Goal: Information Seeking & Learning: Learn about a topic

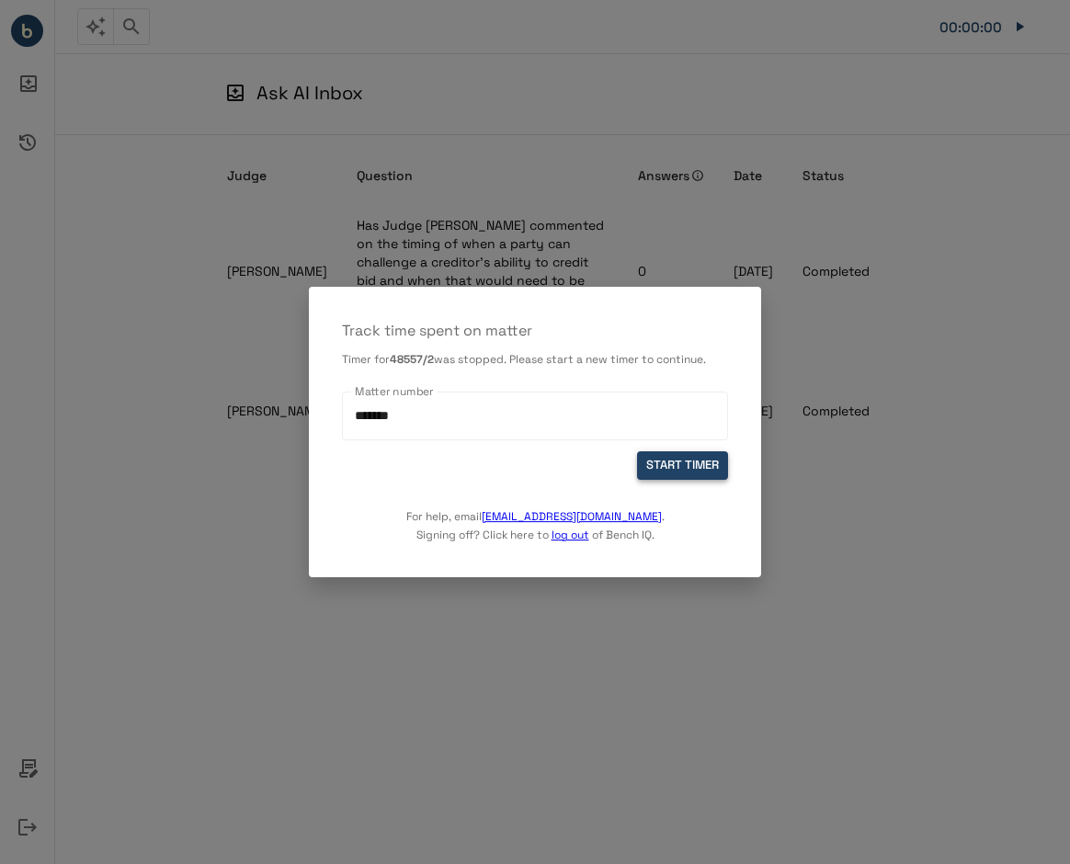
click at [669, 465] on button "START TIMER" at bounding box center [682, 465] width 91 height 28
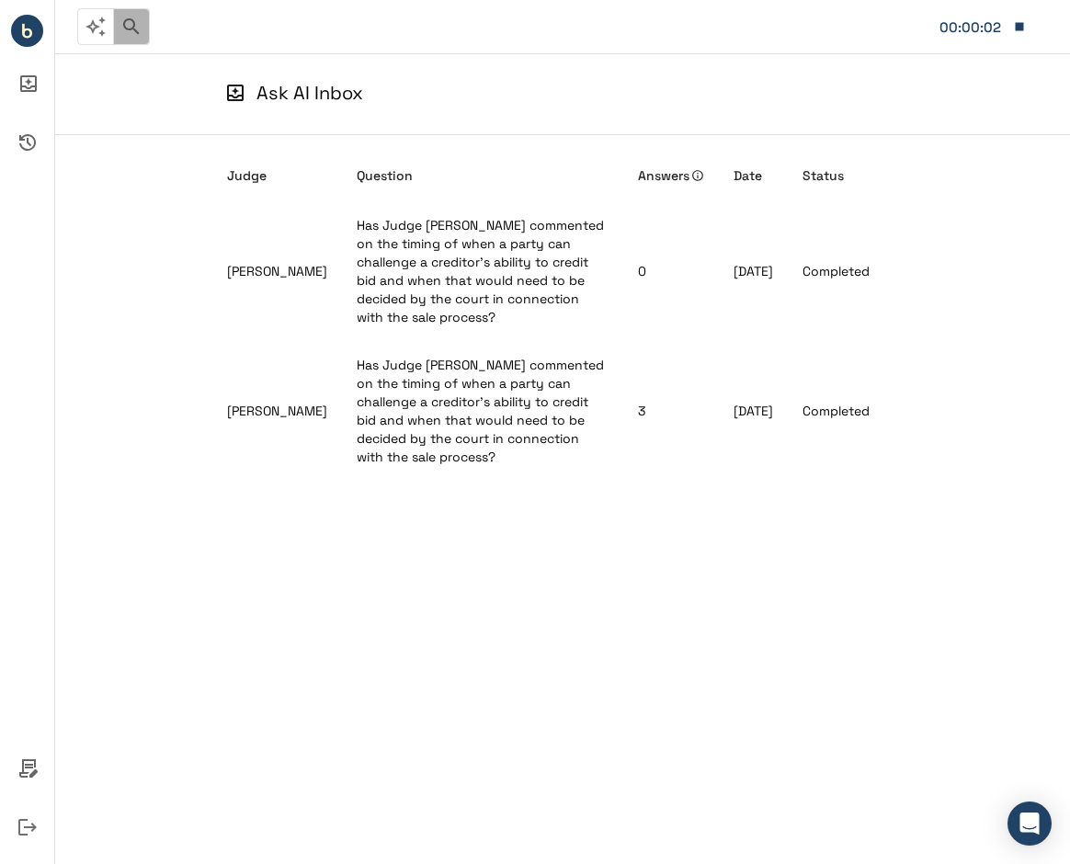
click at [130, 21] on icon "button" at bounding box center [131, 27] width 22 height 22
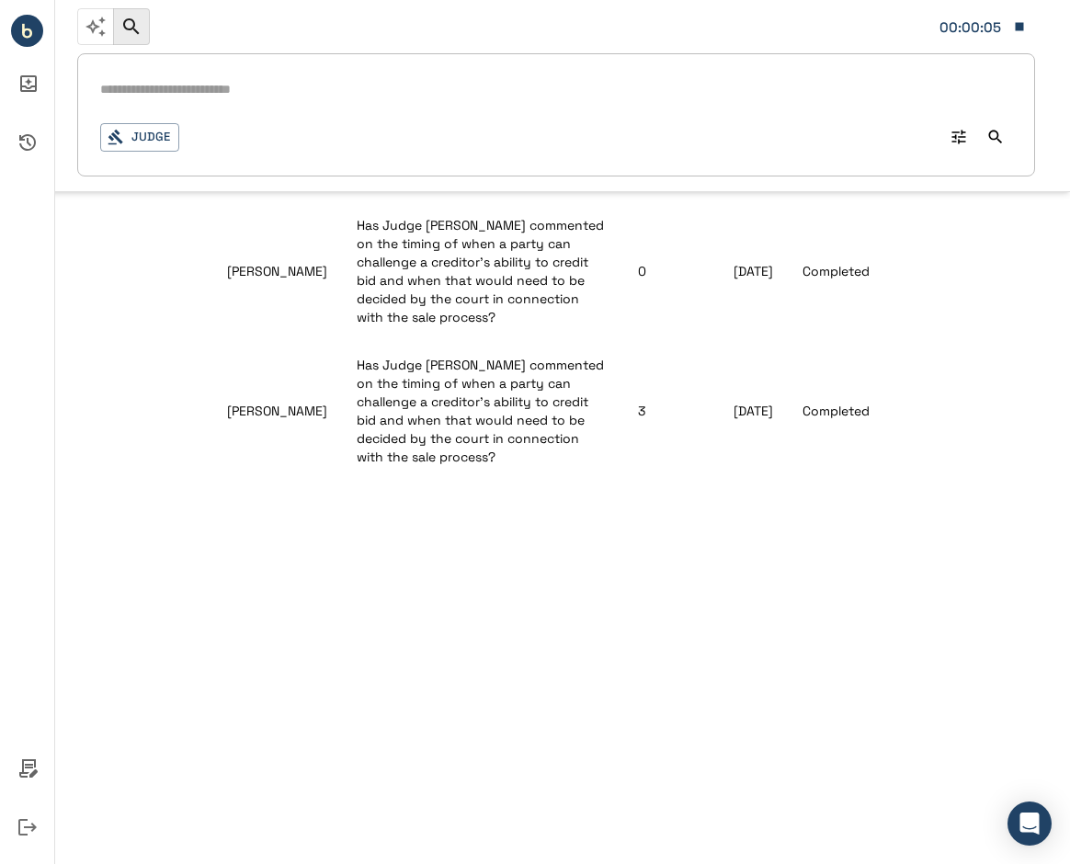
click at [148, 90] on input "text" at bounding box center [556, 89] width 912 height 27
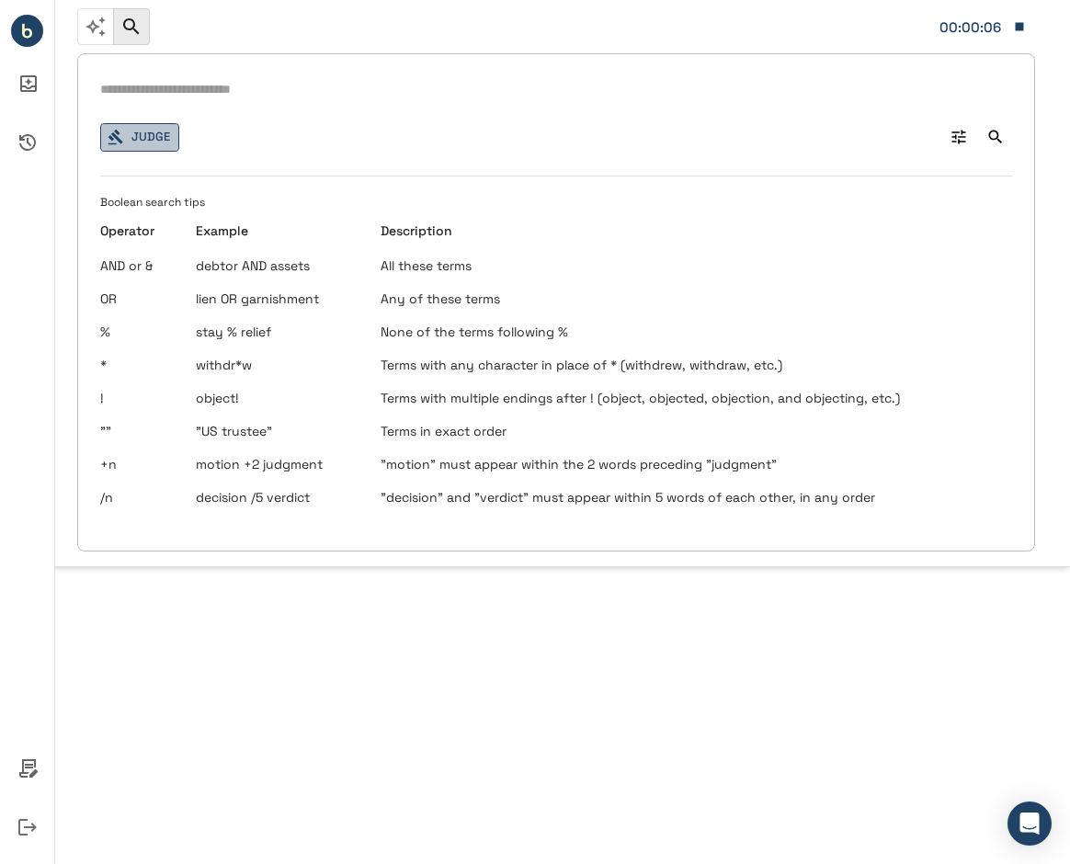
click at [115, 131] on icon "button" at bounding box center [115, 138] width 15 height 16
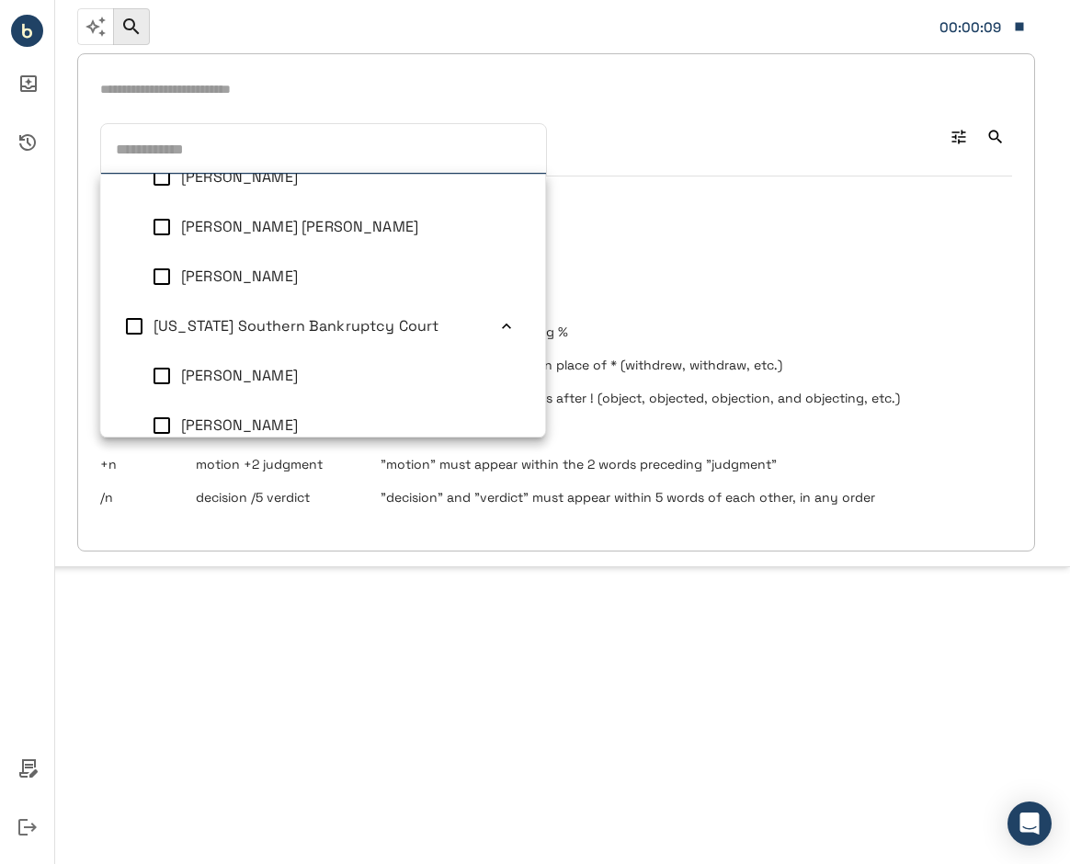
scroll to position [1827, 0]
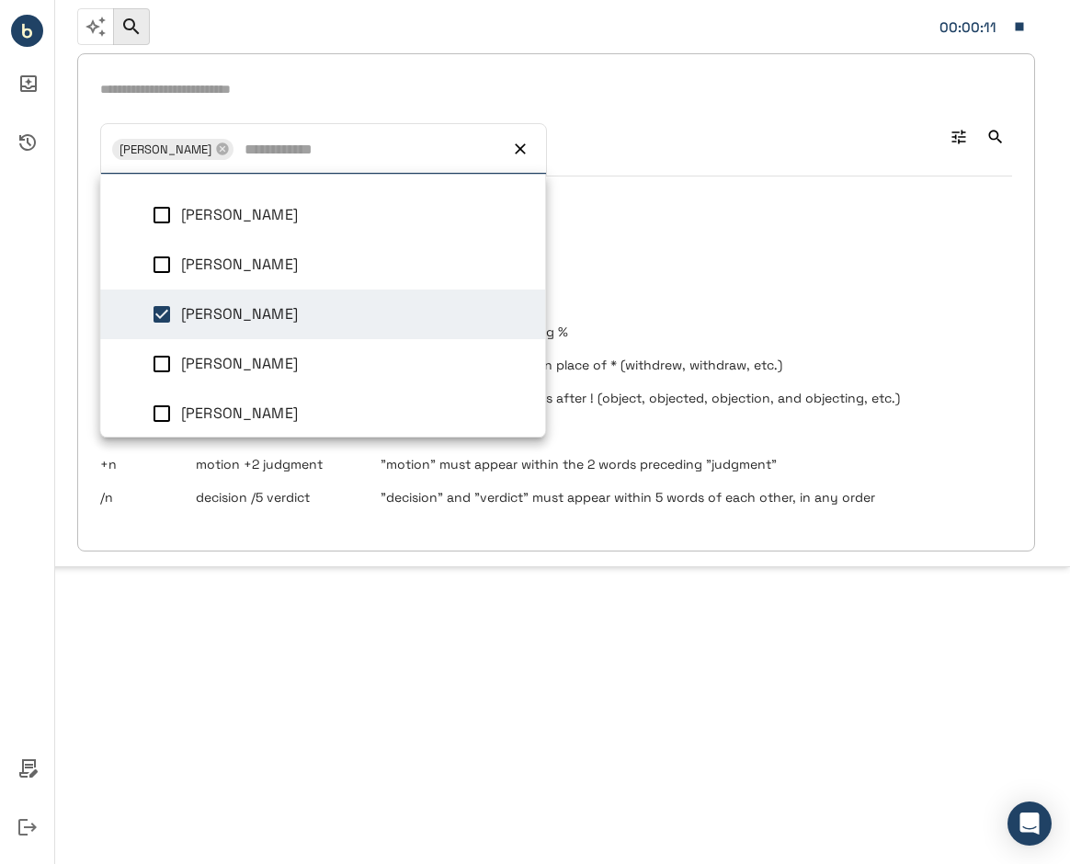
click at [222, 87] on input "text" at bounding box center [556, 89] width 912 height 27
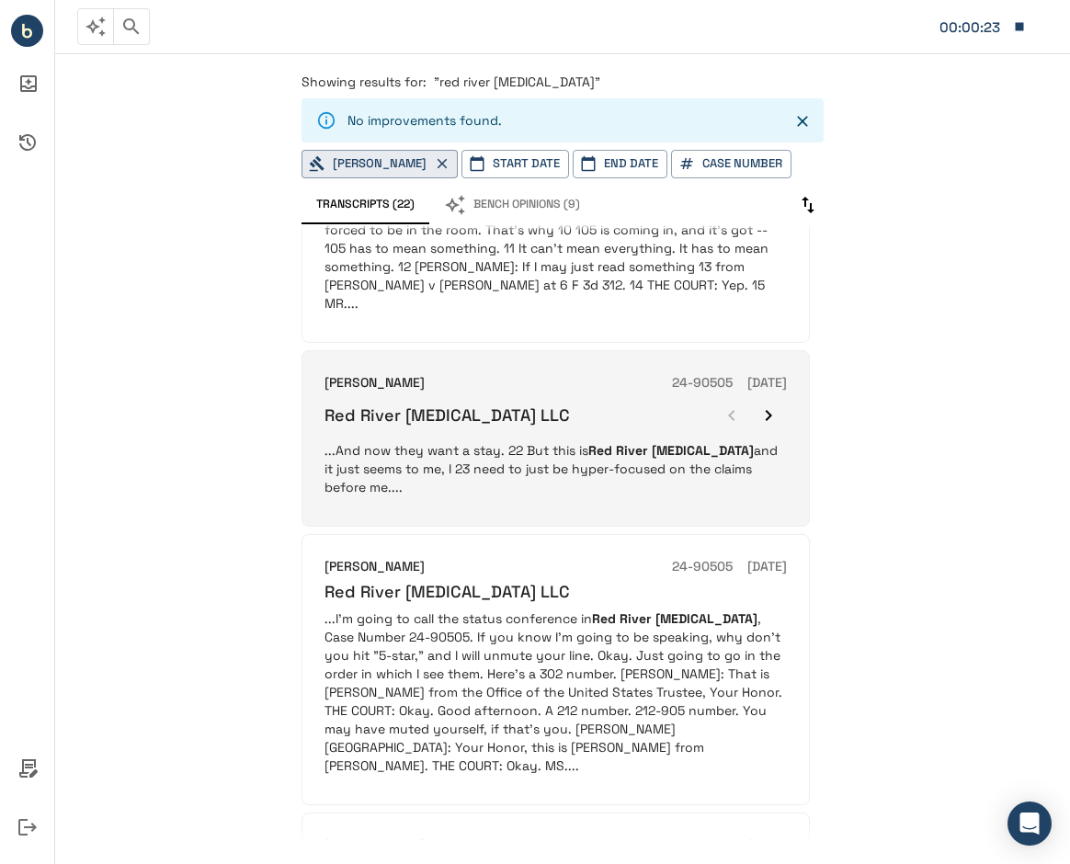
scroll to position [166, 0]
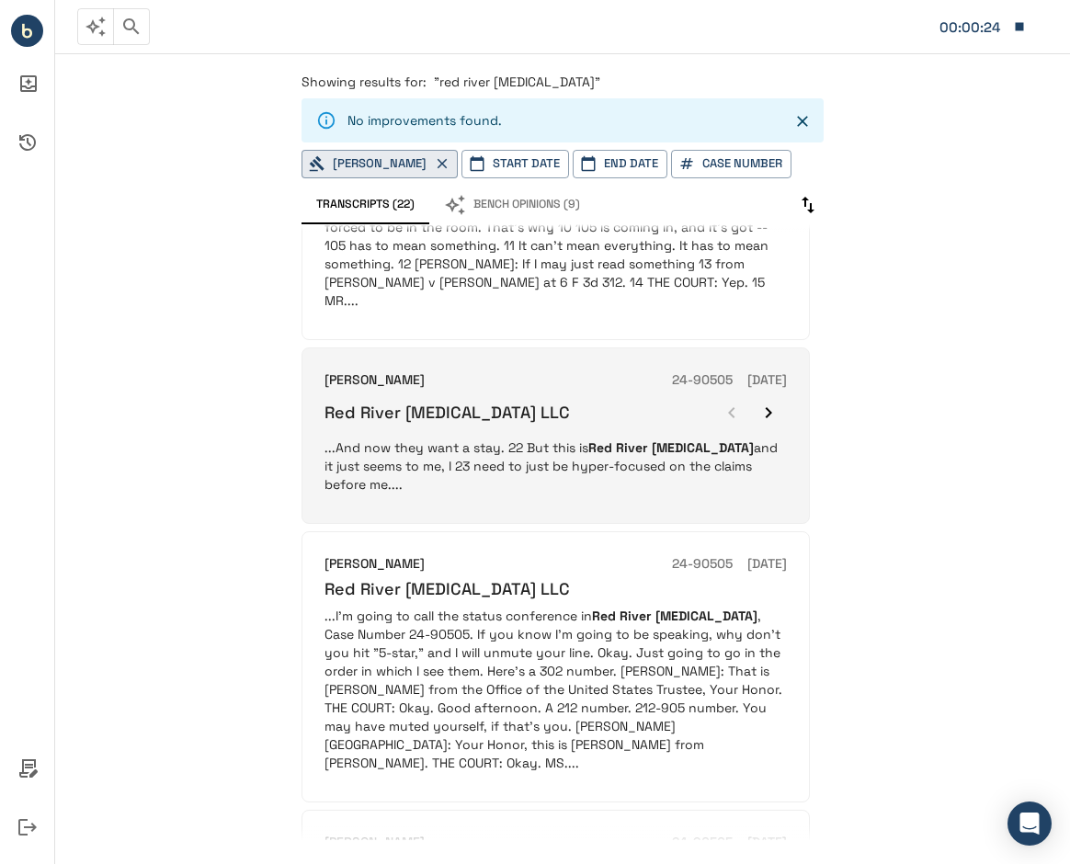
click at [528, 398] on div "Red River Talc LLC" at bounding box center [555, 412] width 462 height 37
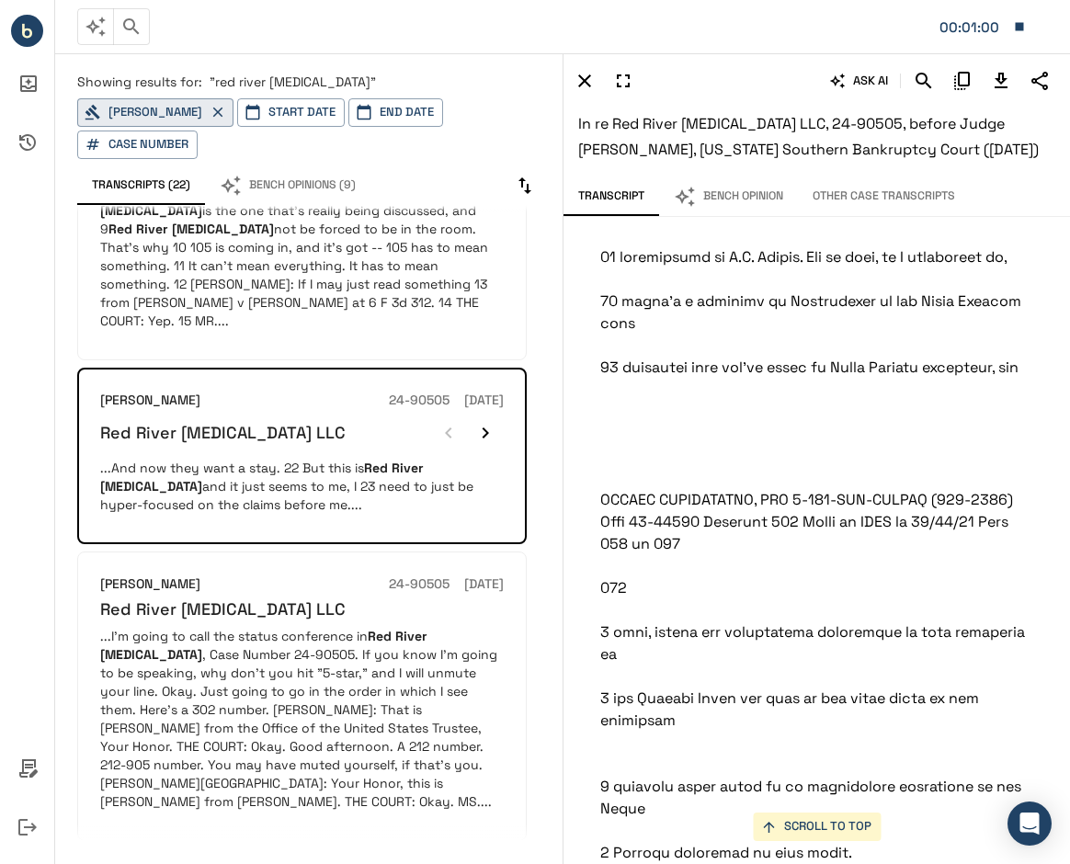
scroll to position [281751, 0]
click at [997, 78] on icon "Download Transcript" at bounding box center [1000, 81] width 13 height 16
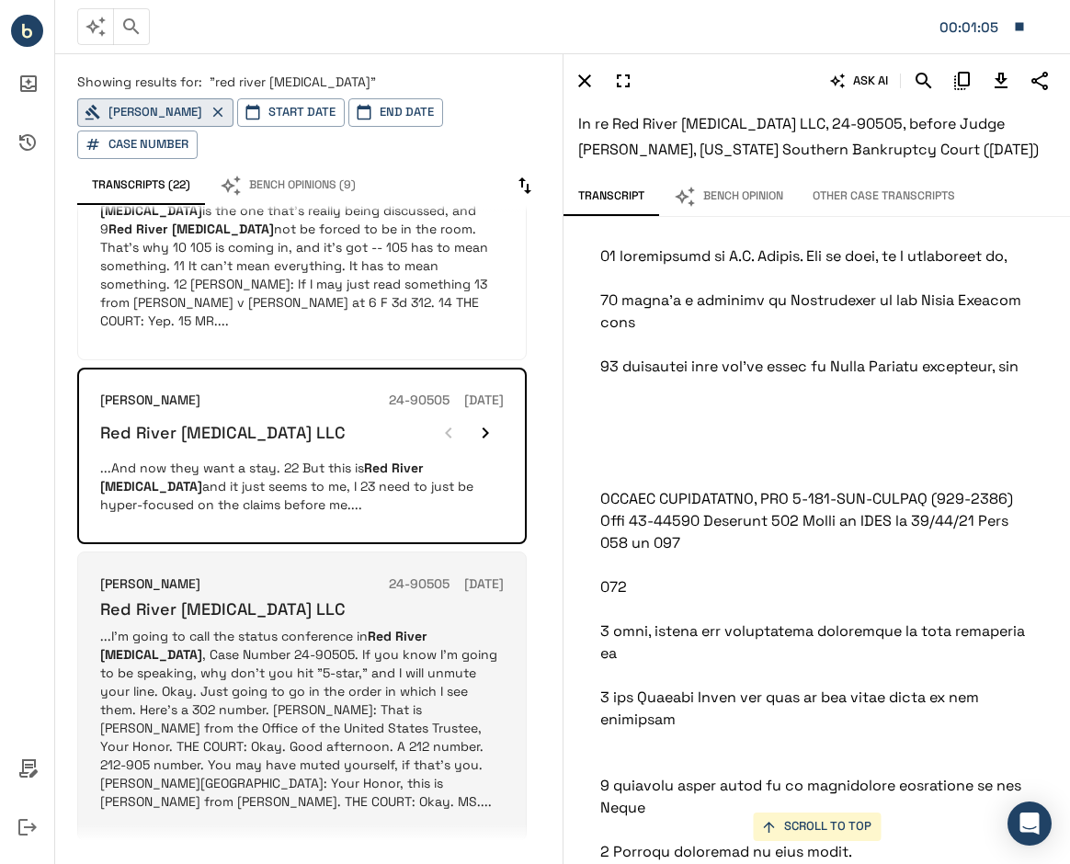
click at [365, 629] on p "...I'm going to call the status conference in Red River Talc , Case Number 24-9…" at bounding box center [301, 719] width 403 height 184
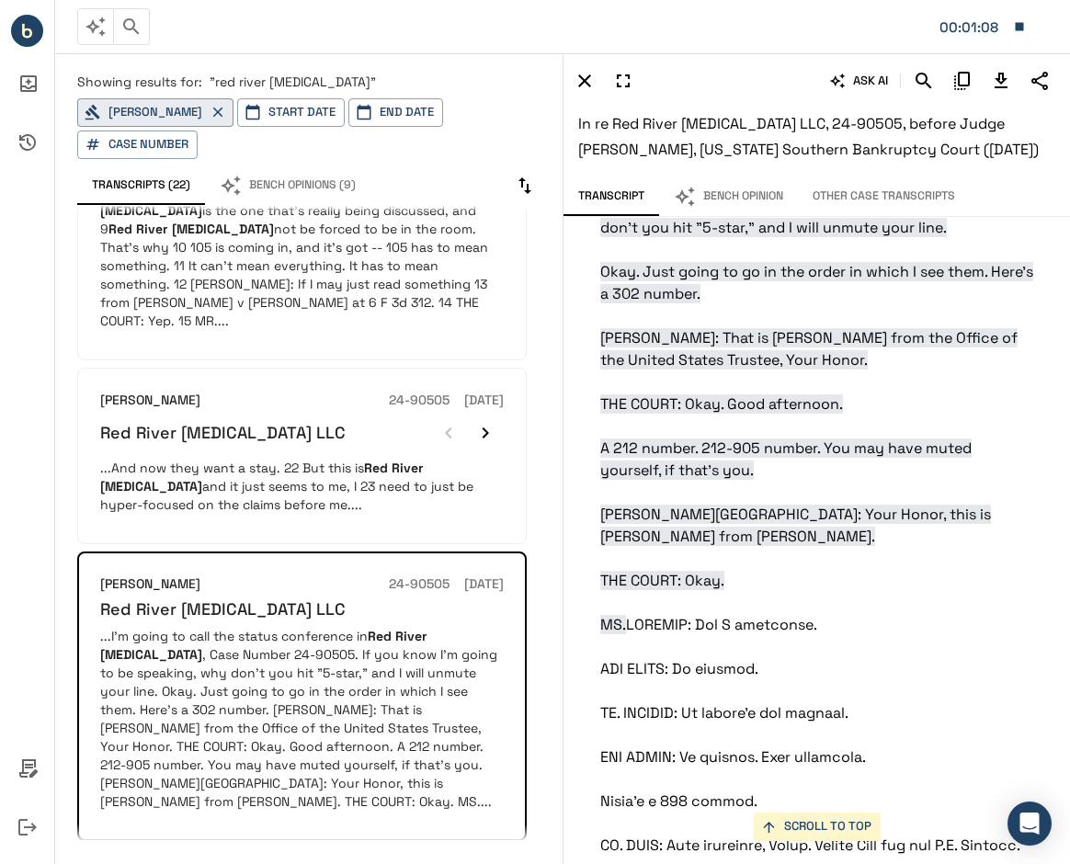
scroll to position [135, 0]
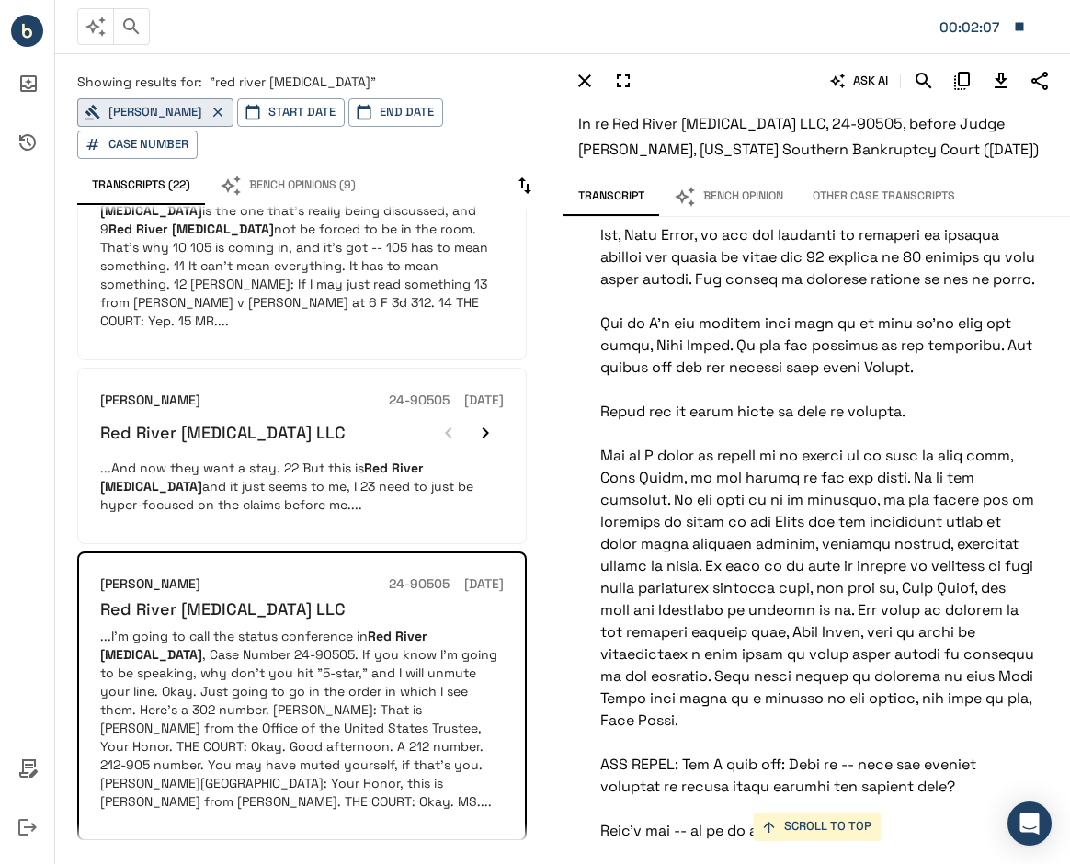
scroll to position [4189, 0]
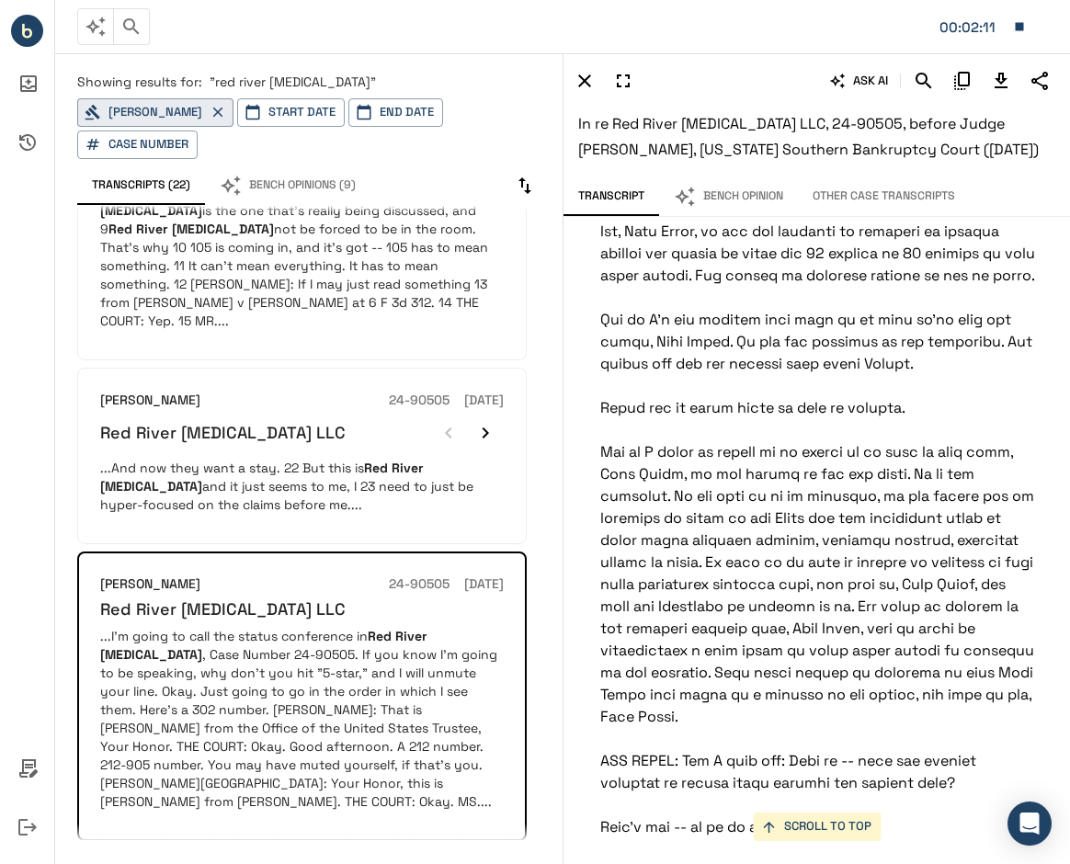
click at [971, 382] on p "THE COURT: Okay. Good afternoon, everyone. This is Judge Lopez. Today is Octobe…" at bounding box center [817, 540] width 508 height 9006
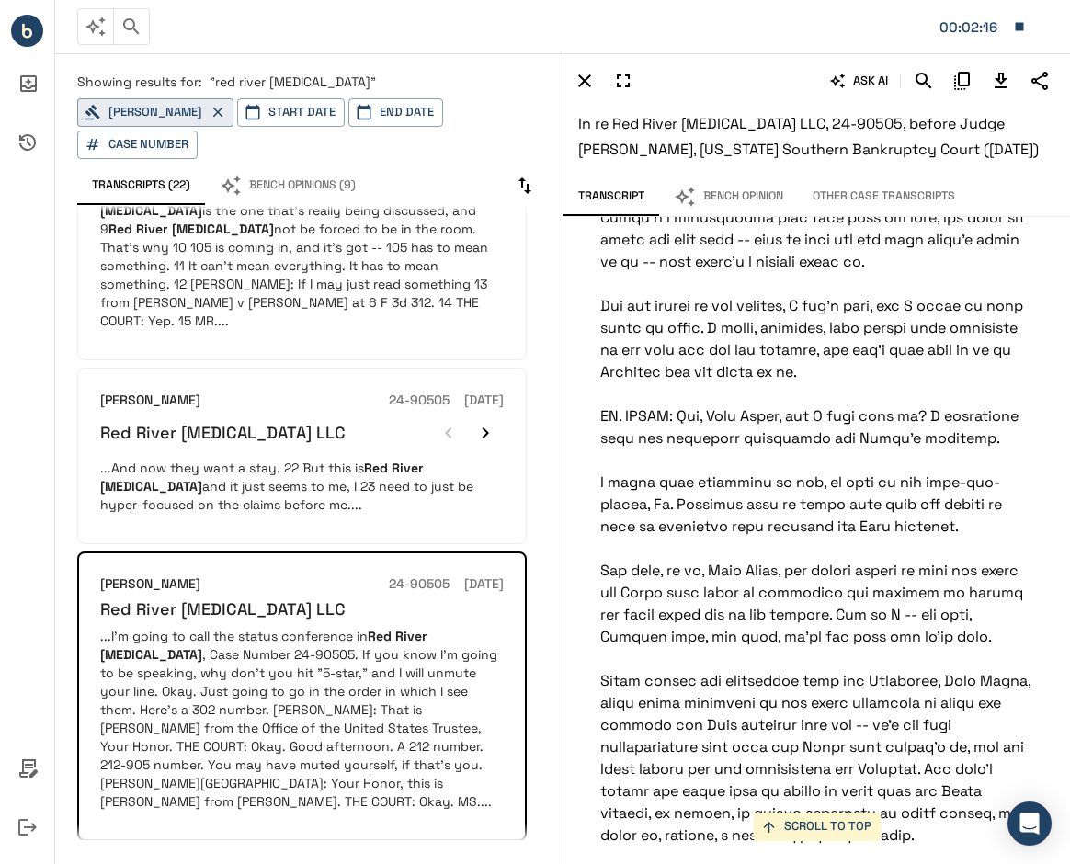
scroll to position [5381, 0]
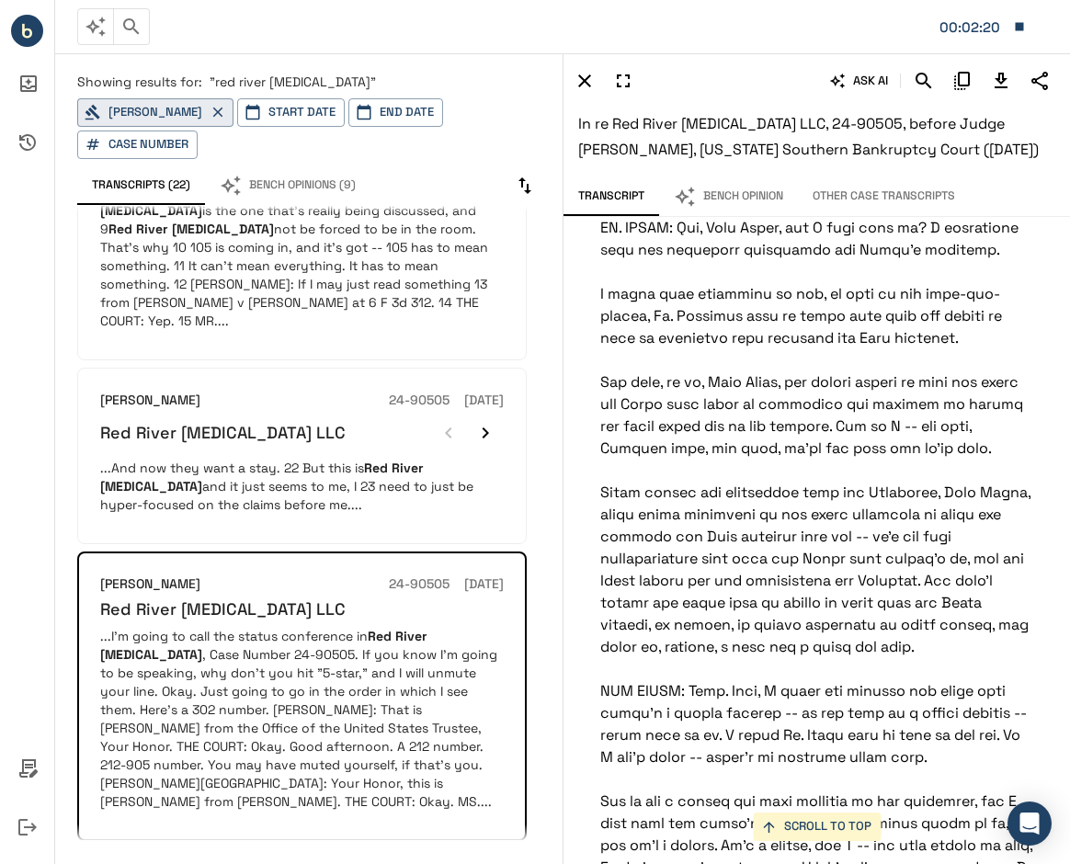
scroll to position [5564, 0]
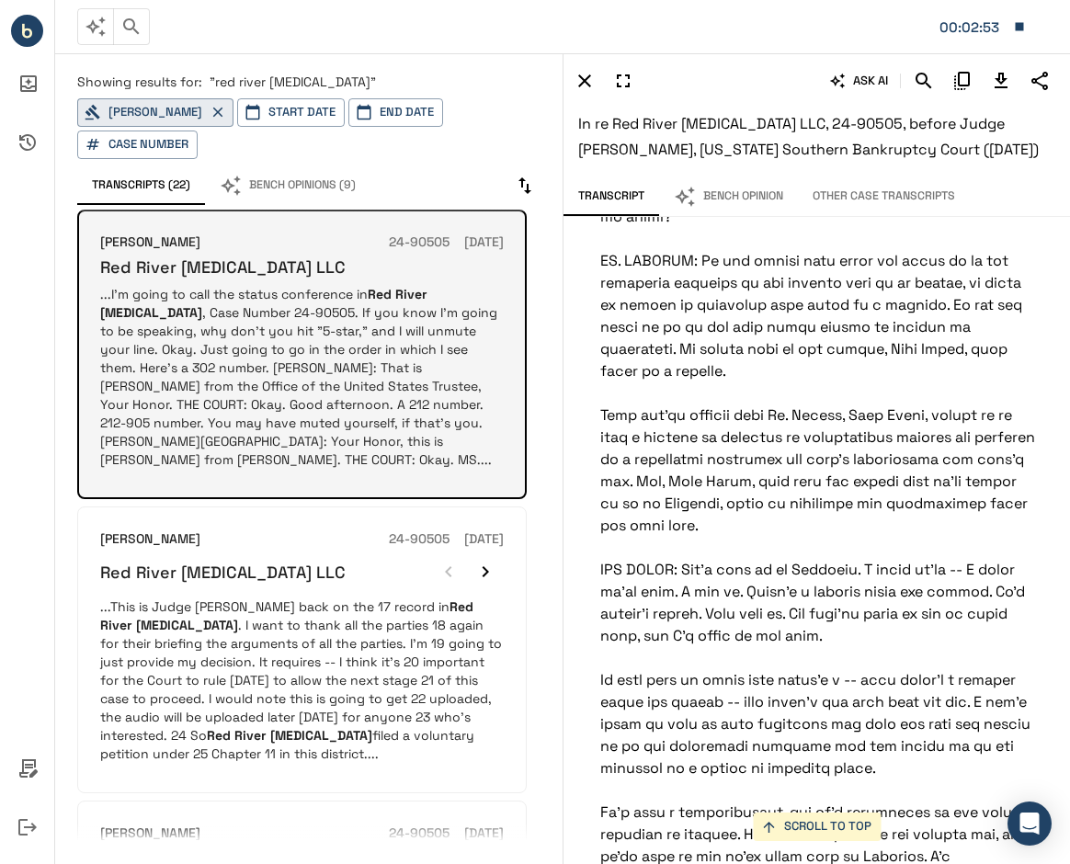
scroll to position [509, 0]
click at [368, 677] on p "...This is Judge Lopez back on the 17 record in Red River Talc . I want to than…" at bounding box center [301, 678] width 403 height 165
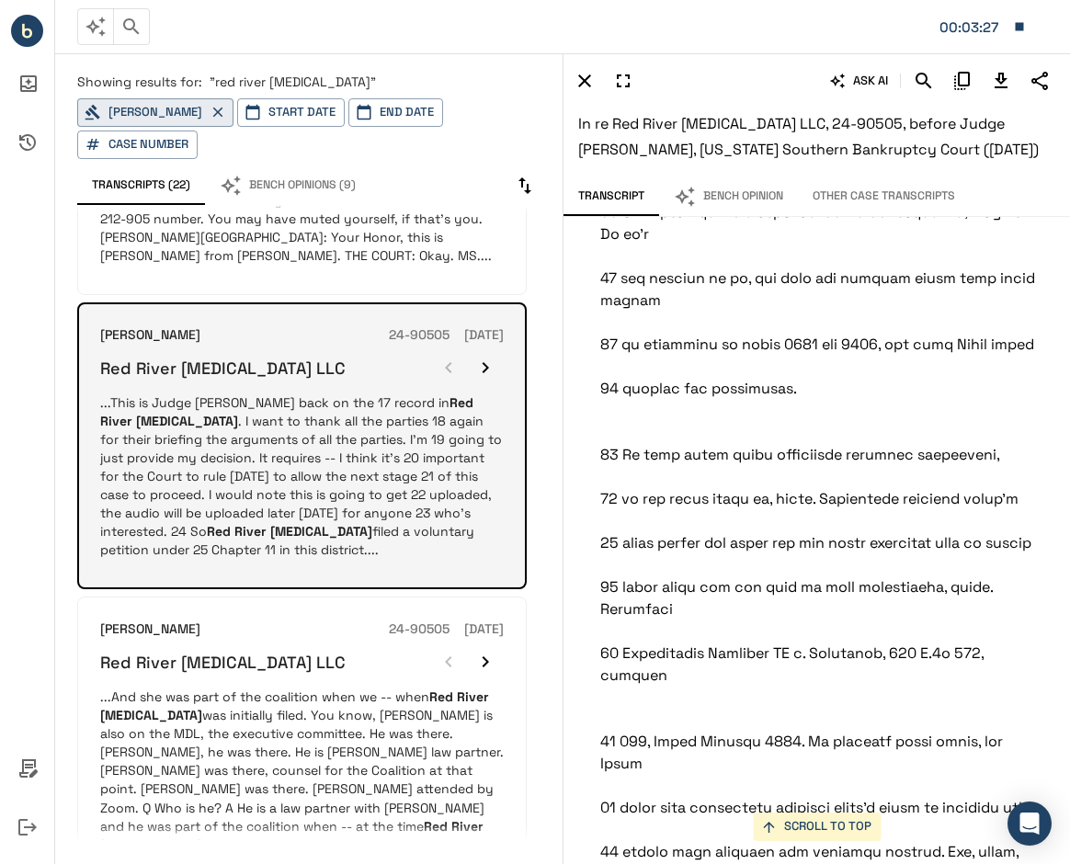
scroll to position [713, 0]
click at [263, 686] on p "...And she was part of the coalition when we -- when Red River Talc was initial…" at bounding box center [301, 768] width 403 height 165
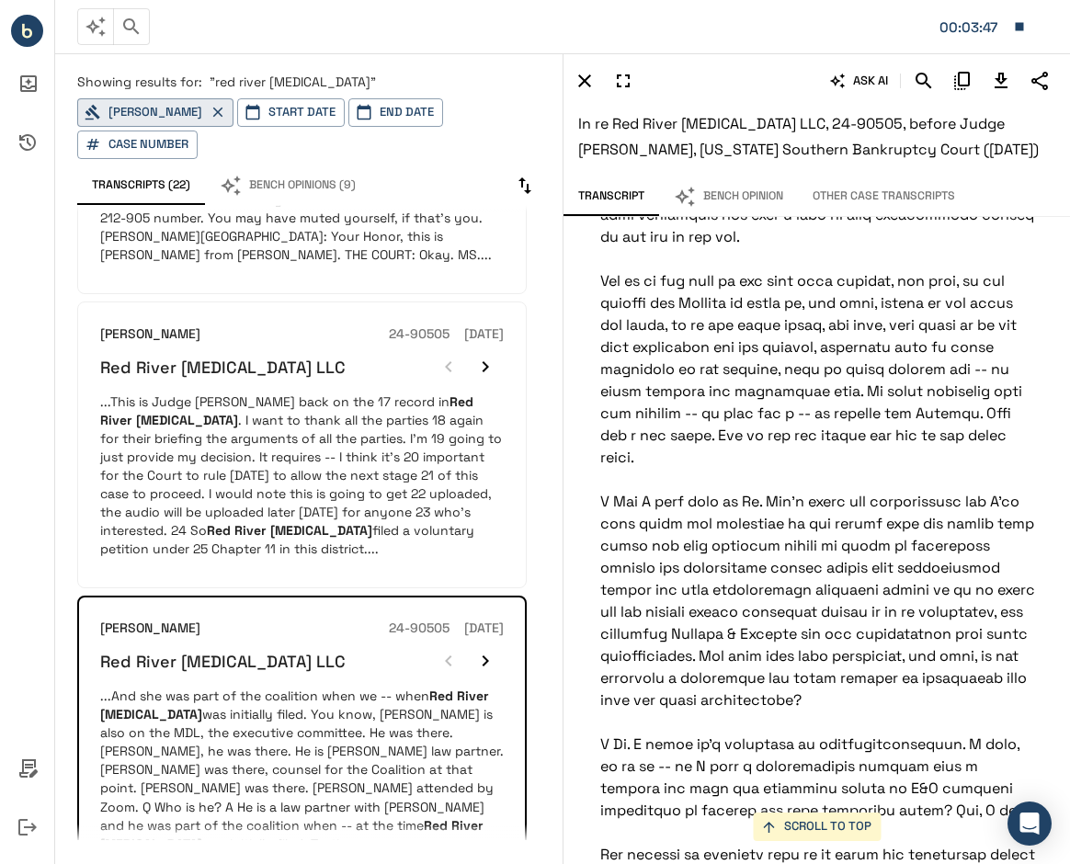
scroll to position [98898, 0]
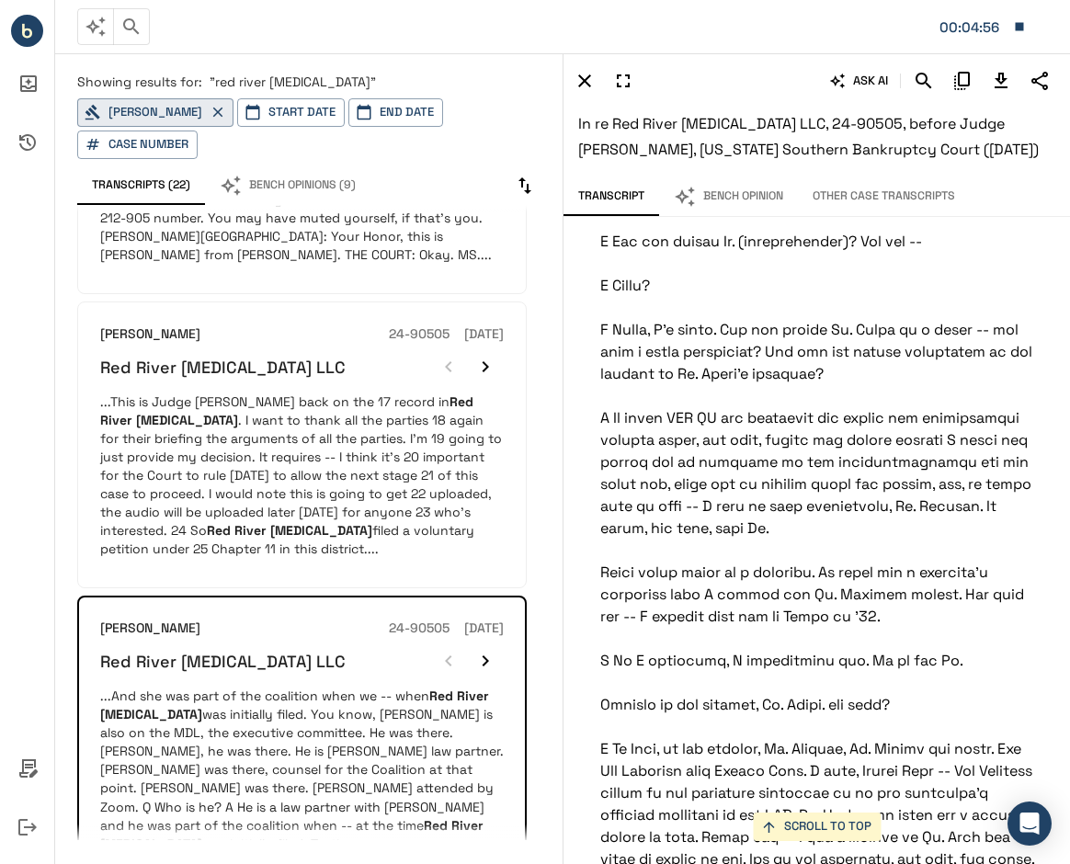
scroll to position [103494, 0]
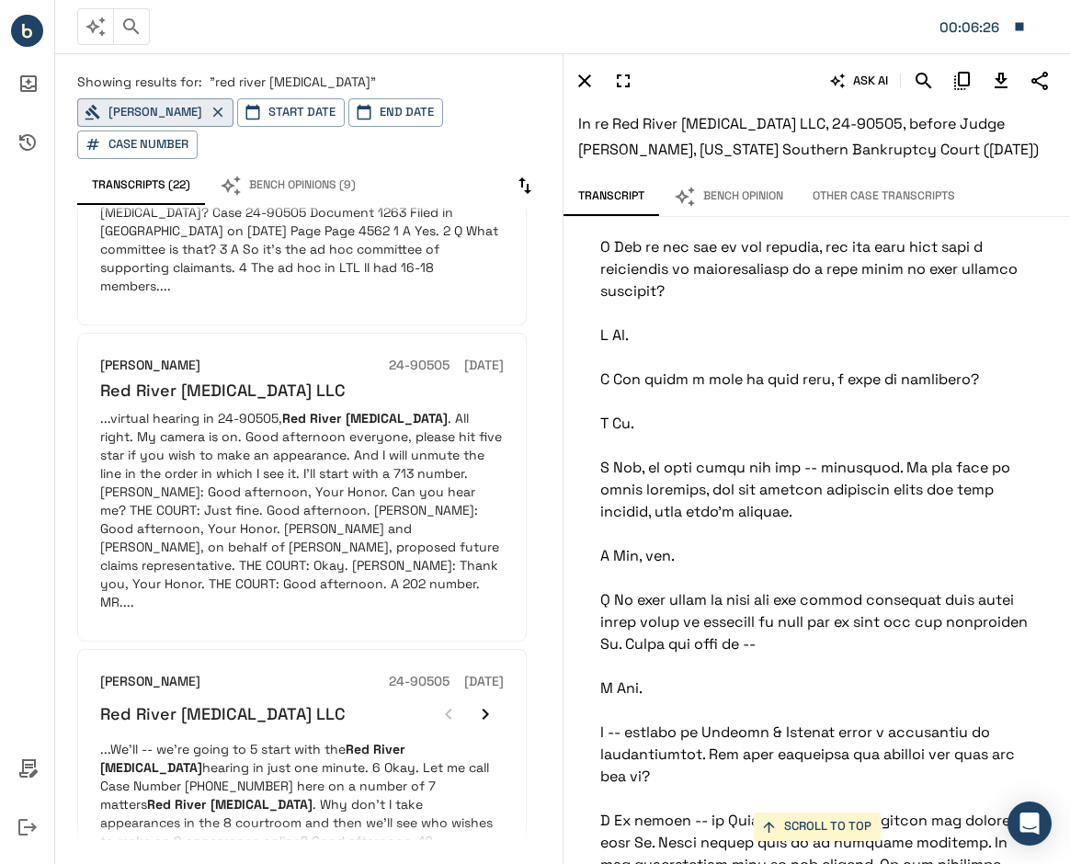
scroll to position [2194, 0]
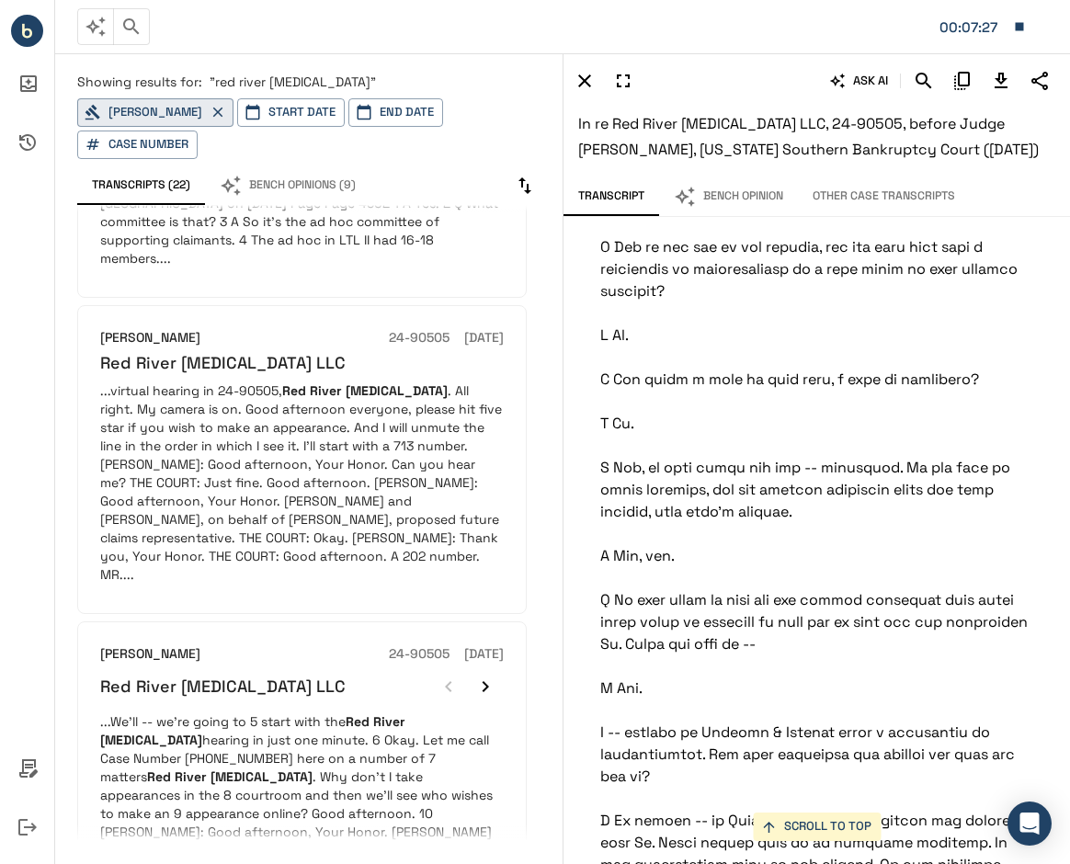
click at [130, 34] on icon "button" at bounding box center [131, 27] width 22 height 22
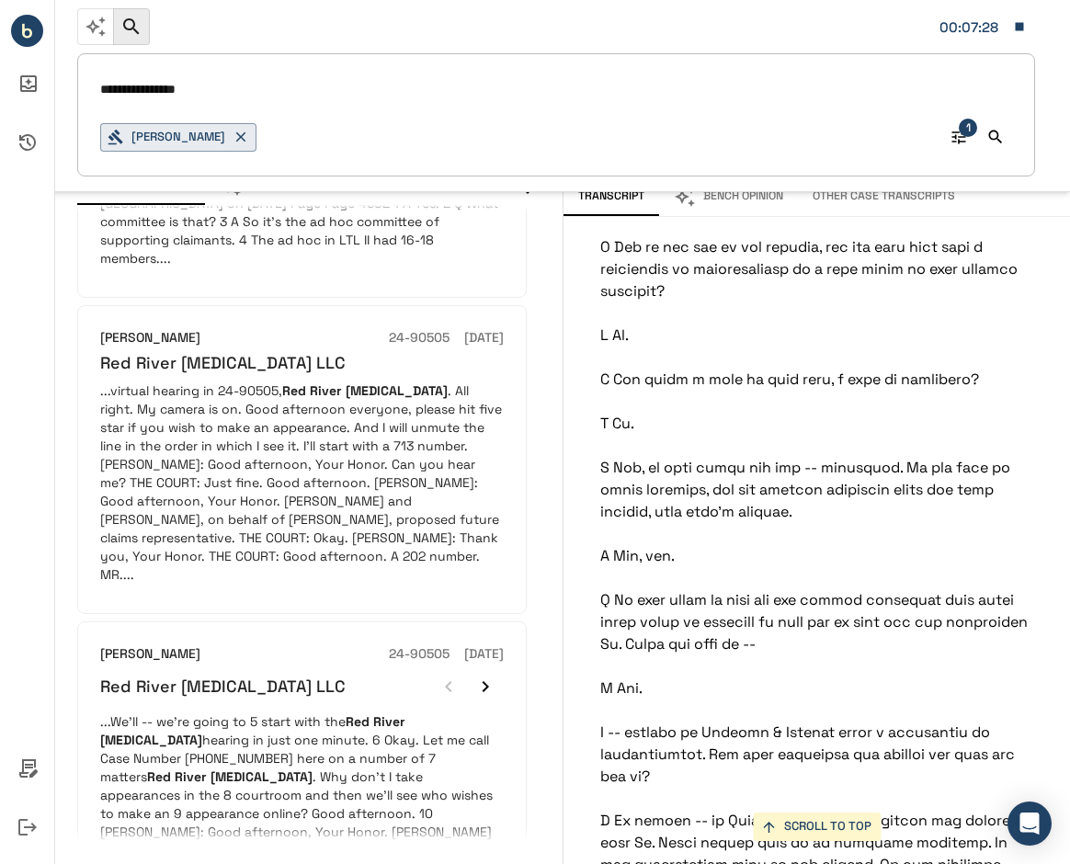
click at [177, 88] on input "**********" at bounding box center [556, 89] width 912 height 27
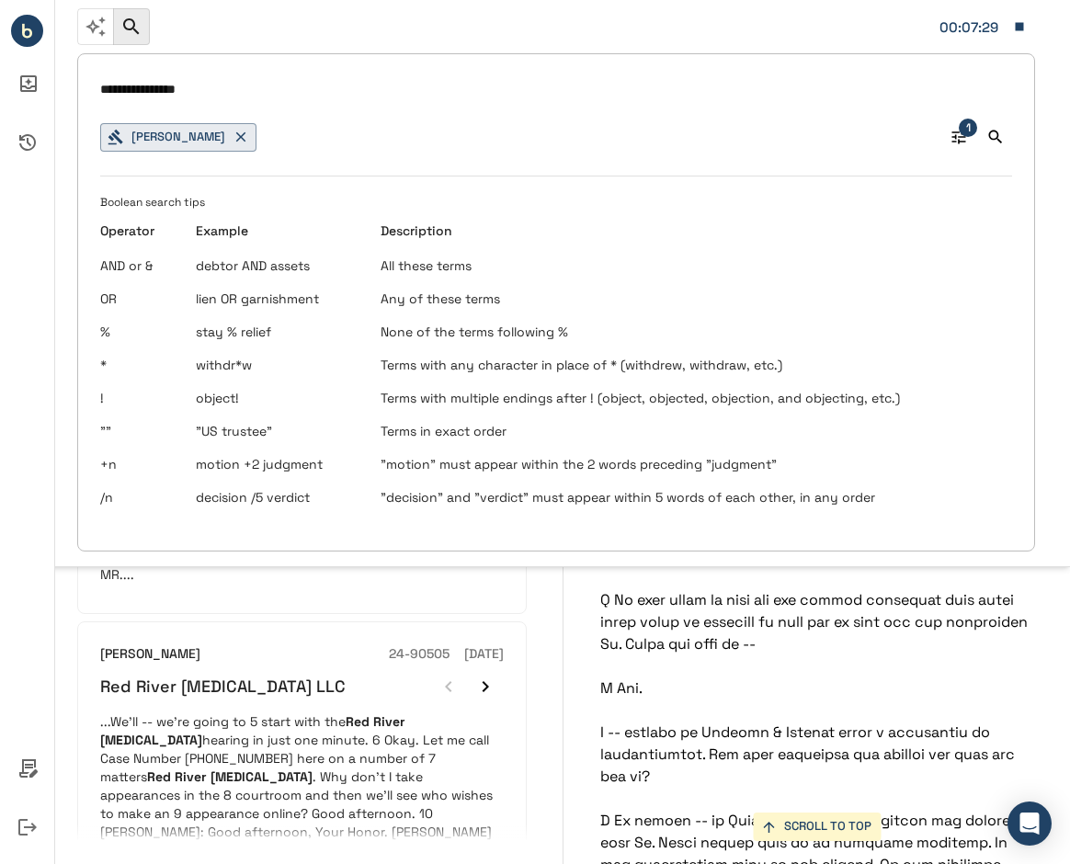
drag, startPoint x: 181, startPoint y: 88, endPoint x: 105, endPoint y: 93, distance: 76.4
click at [105, 93] on input "**********" at bounding box center [556, 89] width 912 height 27
type input "**********"
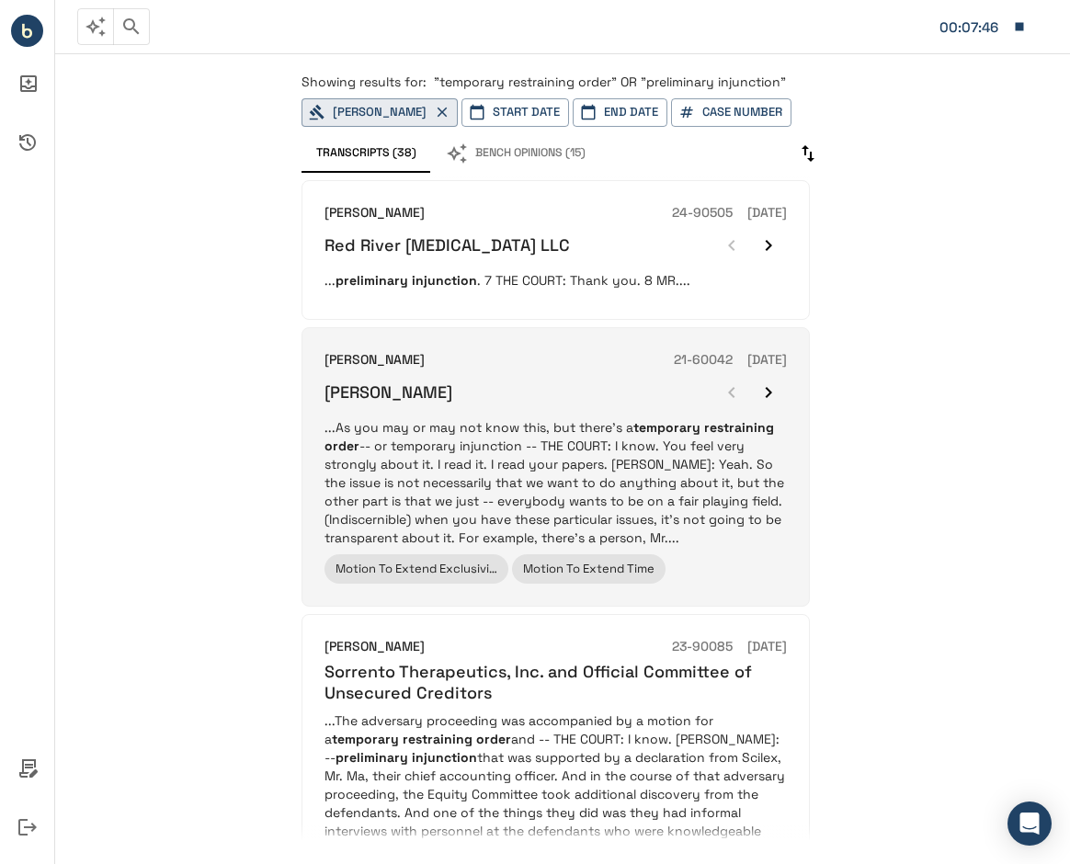
click at [527, 411] on div "Christopher M Lopez 21-60042 12/21/2021 Russell Thomas Coats, Sr. ...As you may…" at bounding box center [555, 466] width 462 height 233
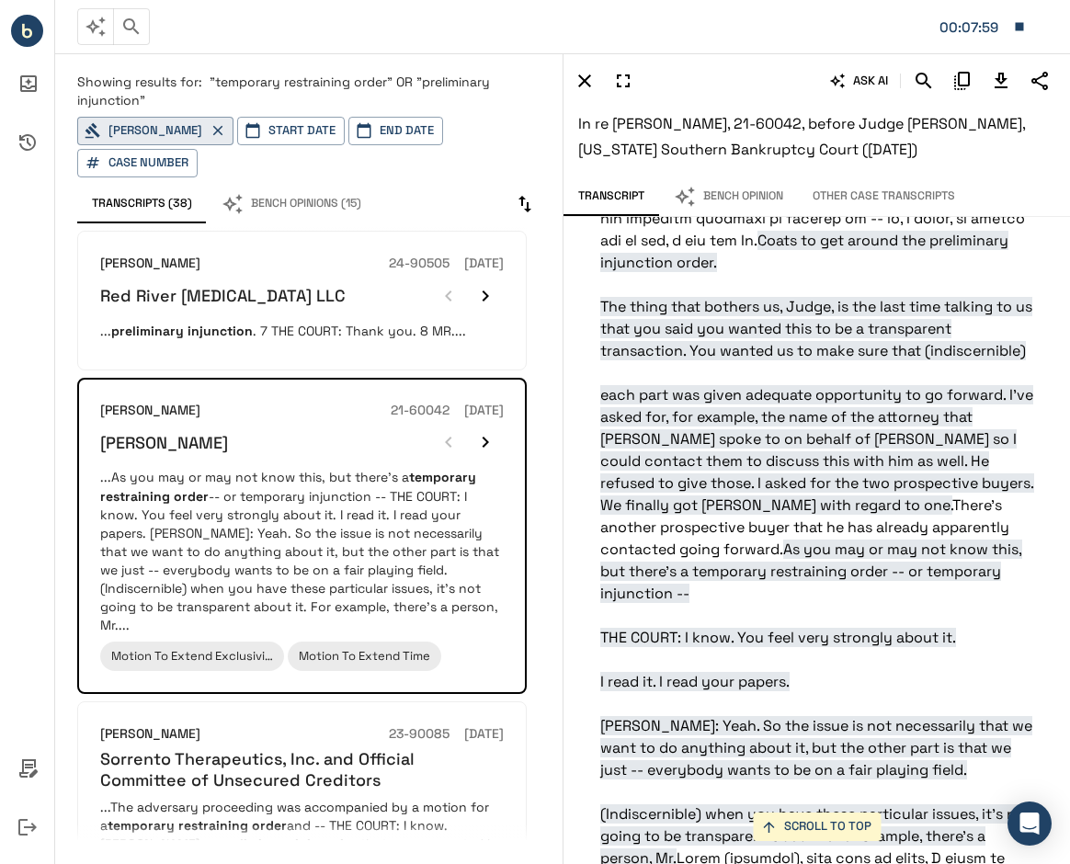
scroll to position [5527, 0]
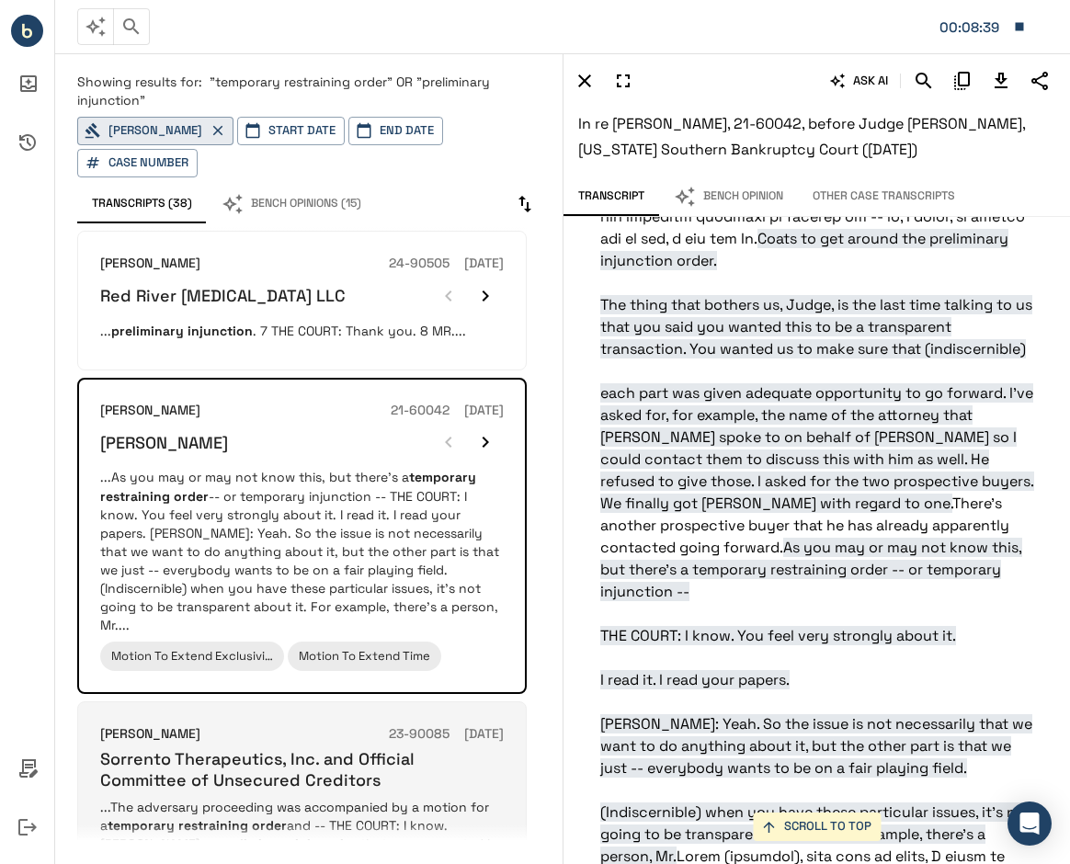
click at [259, 798] on p "...The adversary proceeding was accompanied by a motion for a temporary restrai…" at bounding box center [301, 880] width 403 height 165
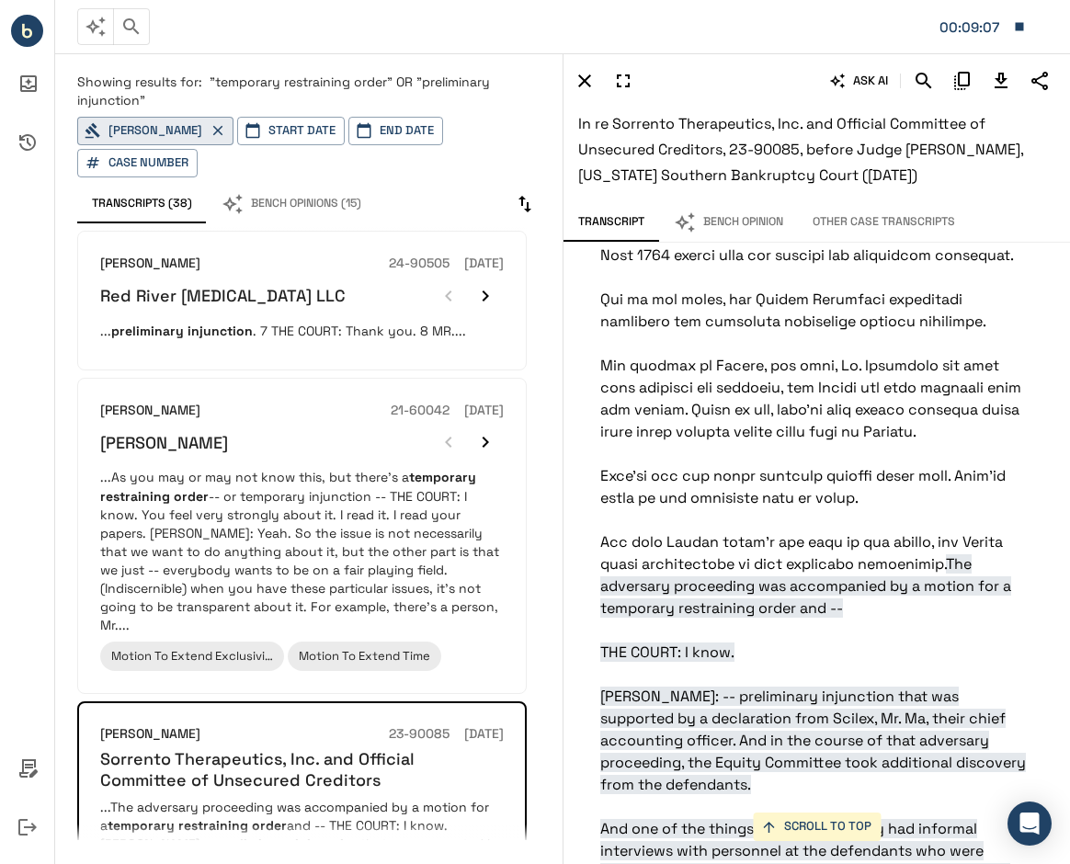
scroll to position [14489, 0]
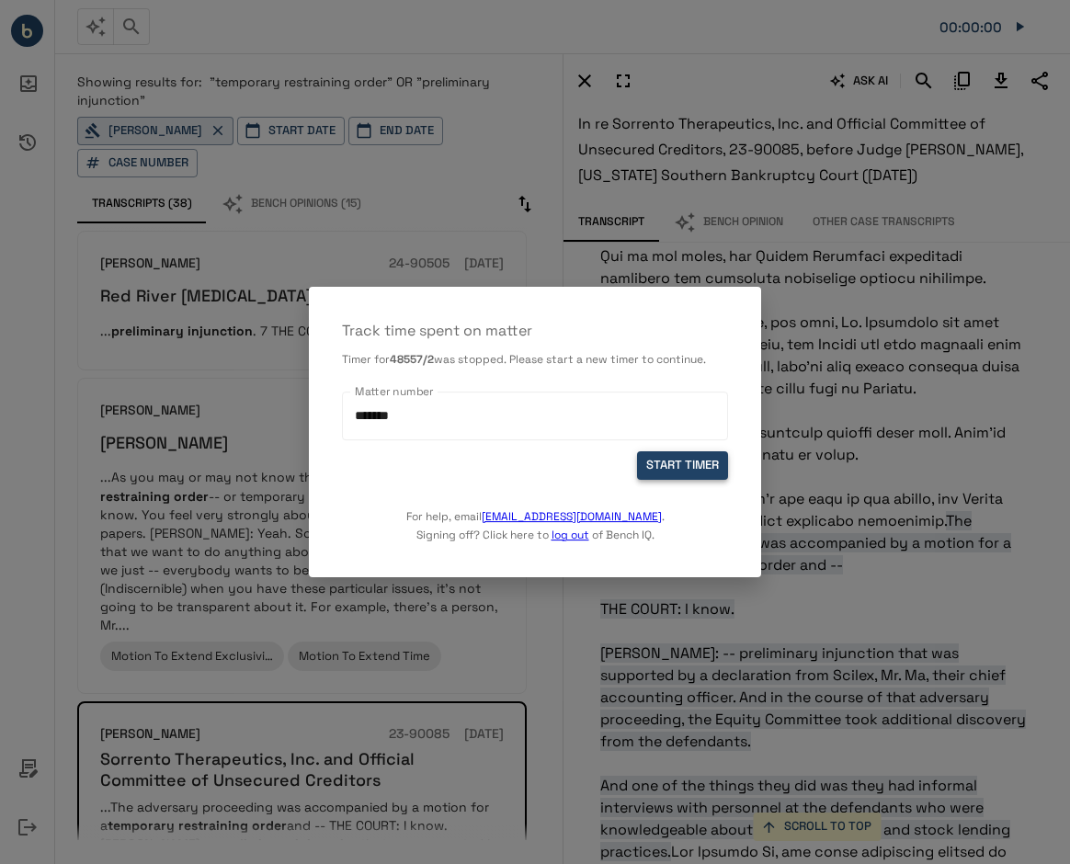
click at [647, 468] on button "START TIMER" at bounding box center [682, 465] width 91 height 28
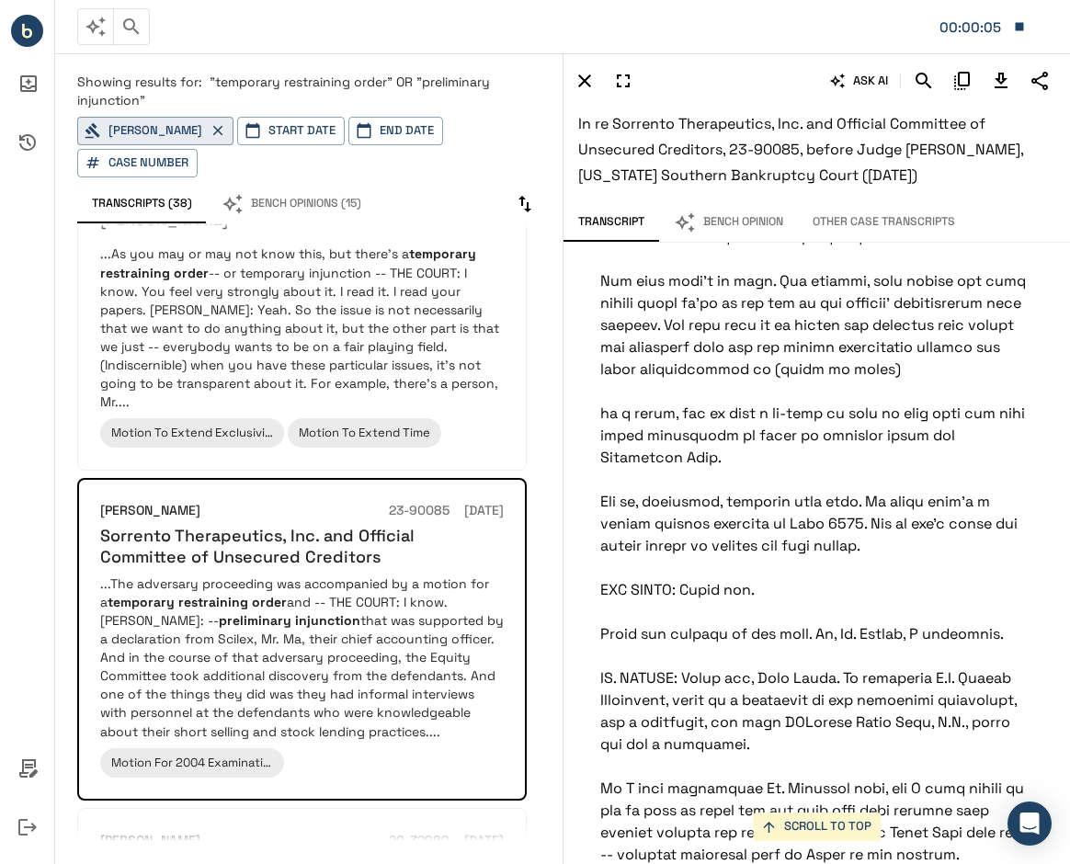
scroll to position [15624, 0]
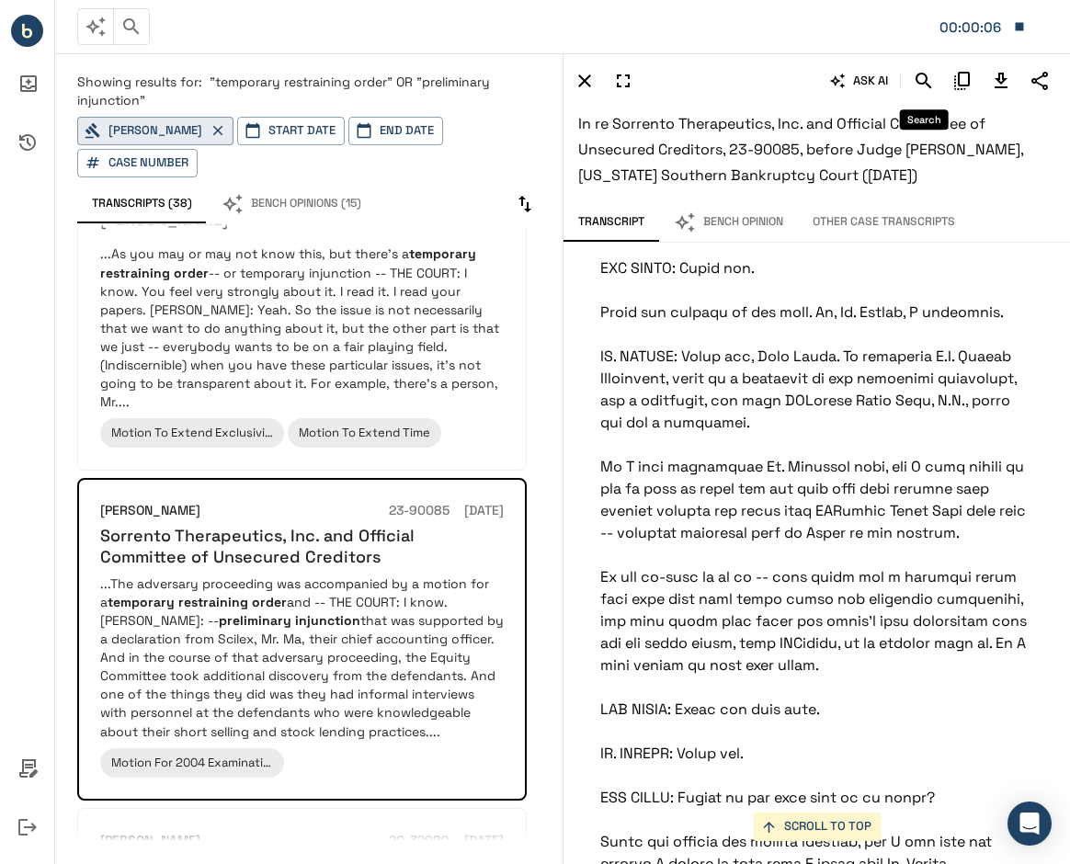
click at [915, 75] on icon "Search" at bounding box center [924, 81] width 22 height 22
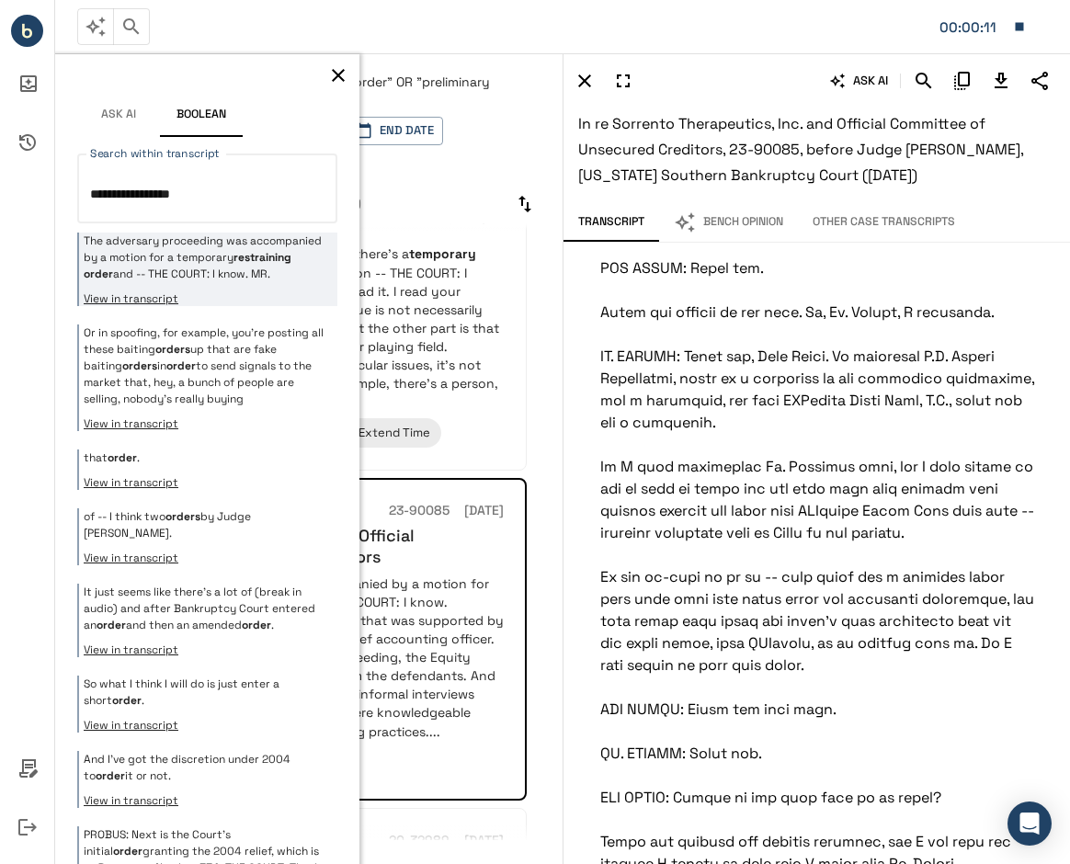
type textarea "**********"
click at [242, 266] on p "The adversary proceeding was accompanied by a motion for a temporary restrainin…" at bounding box center [208, 257] width 249 height 50
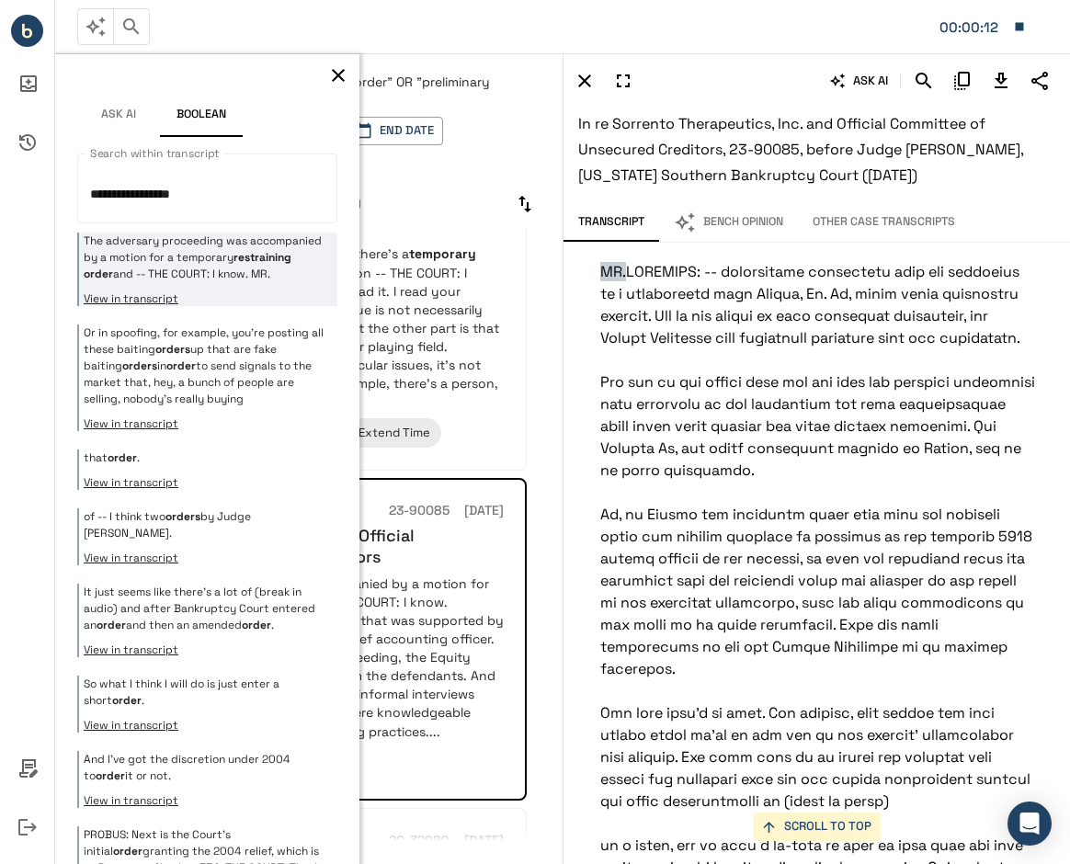
scroll to position [14677, 0]
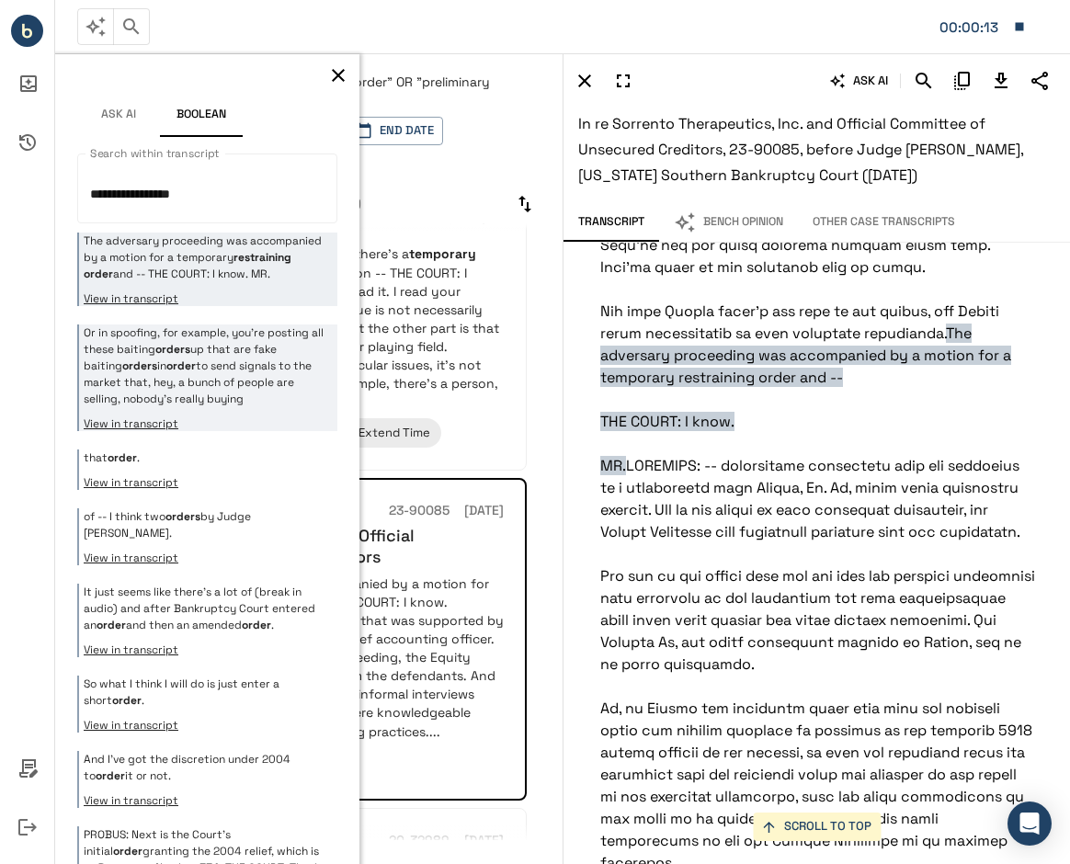
click at [247, 369] on p "Or in spoofing, for example, you're posting all these baiting orders up that ar…" at bounding box center [208, 365] width 249 height 83
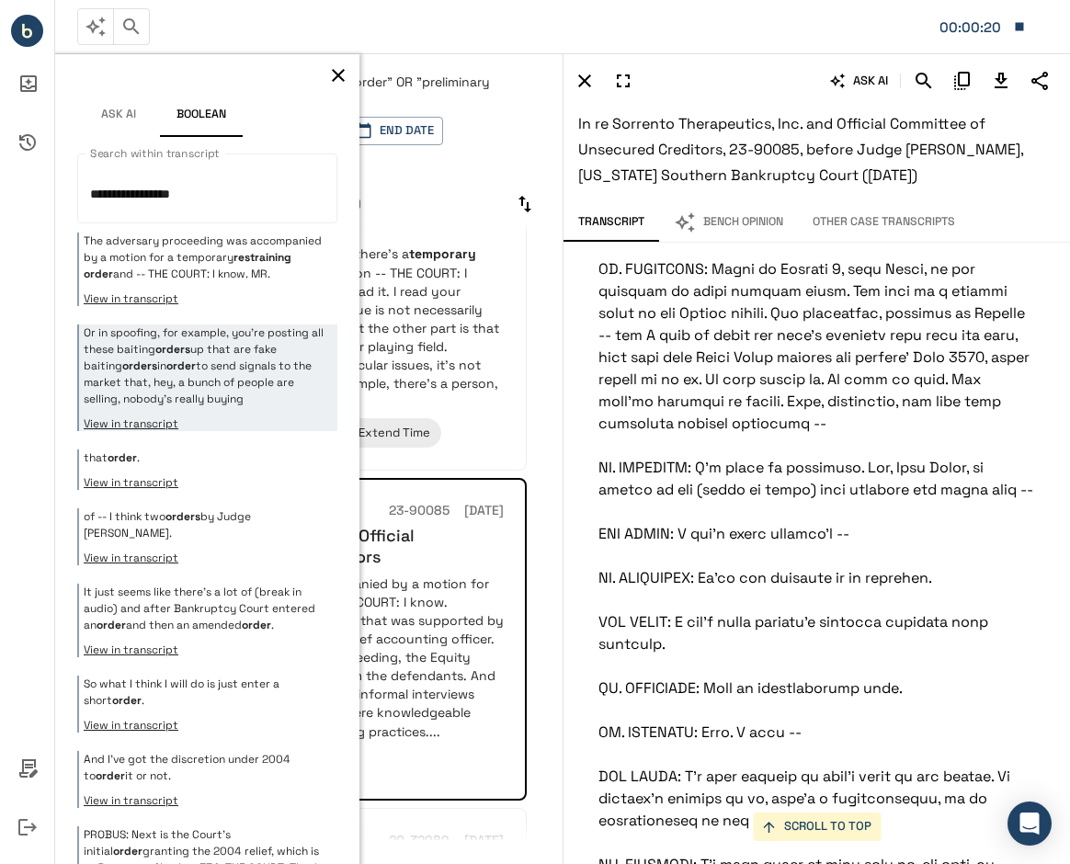
scroll to position [21209, 7]
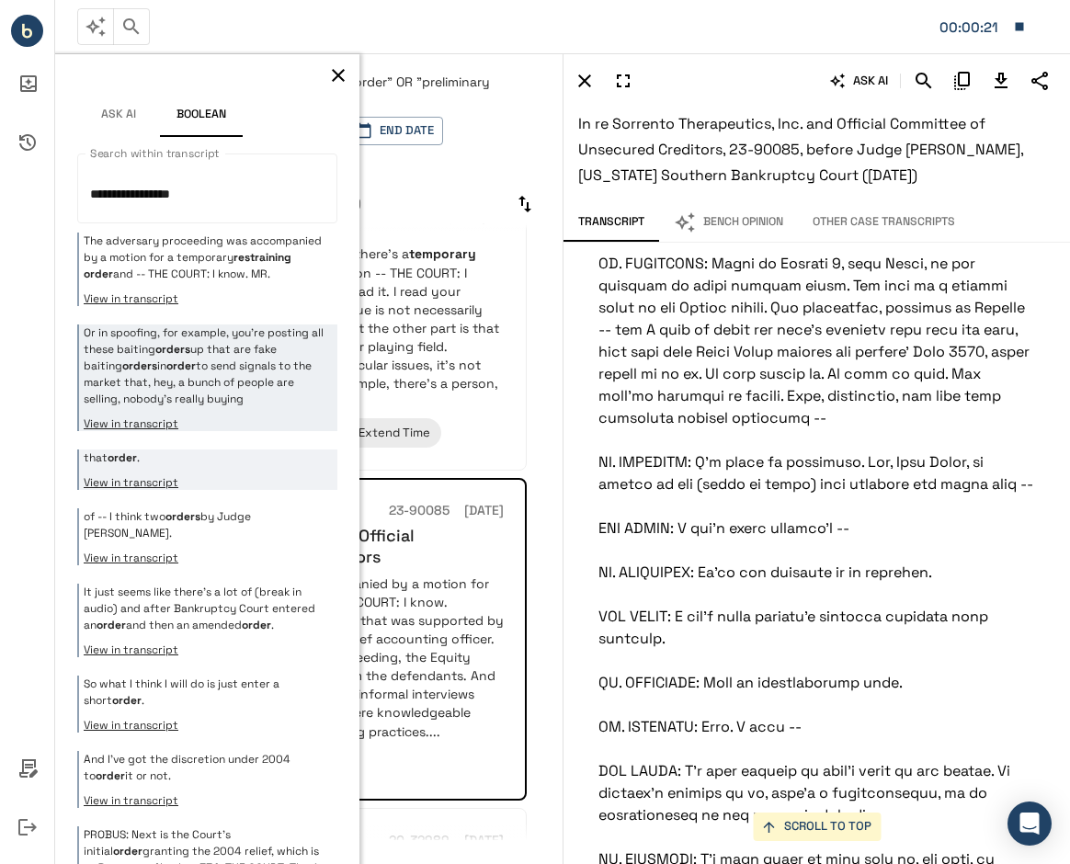
click at [210, 490] on button "View in transcript" at bounding box center [208, 482] width 249 height 15
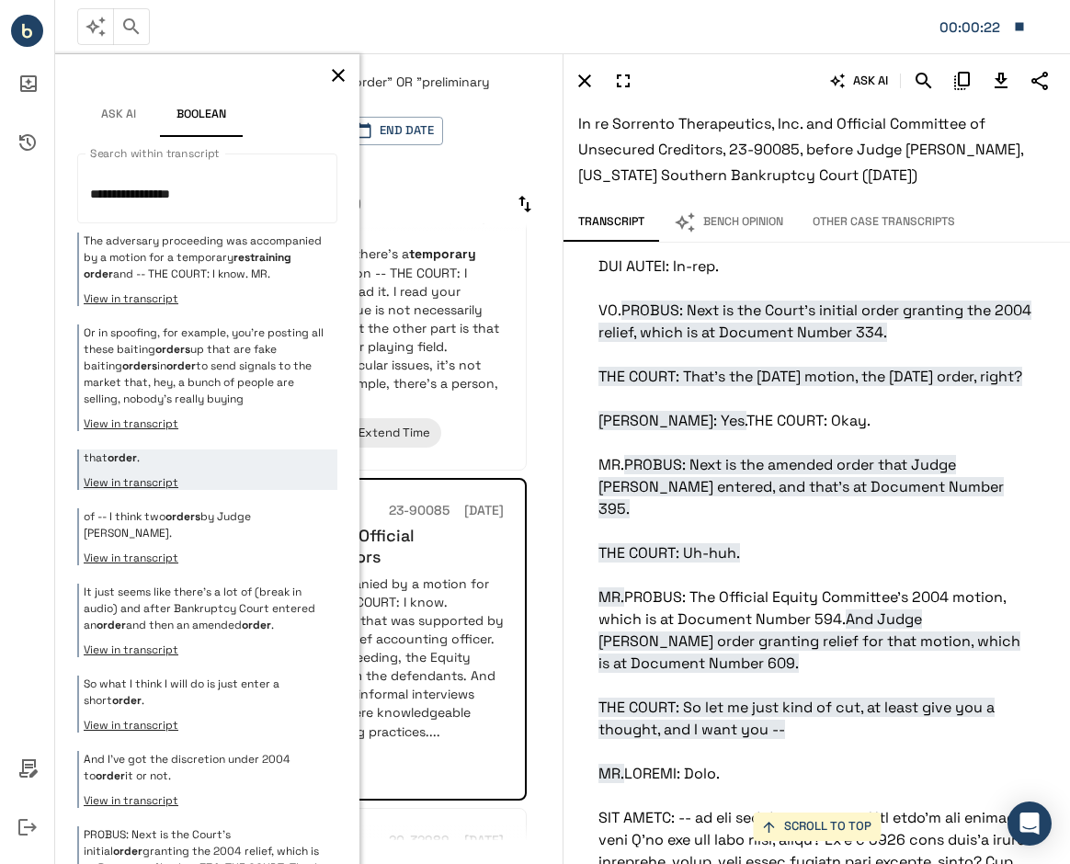
scroll to position [4752, 7]
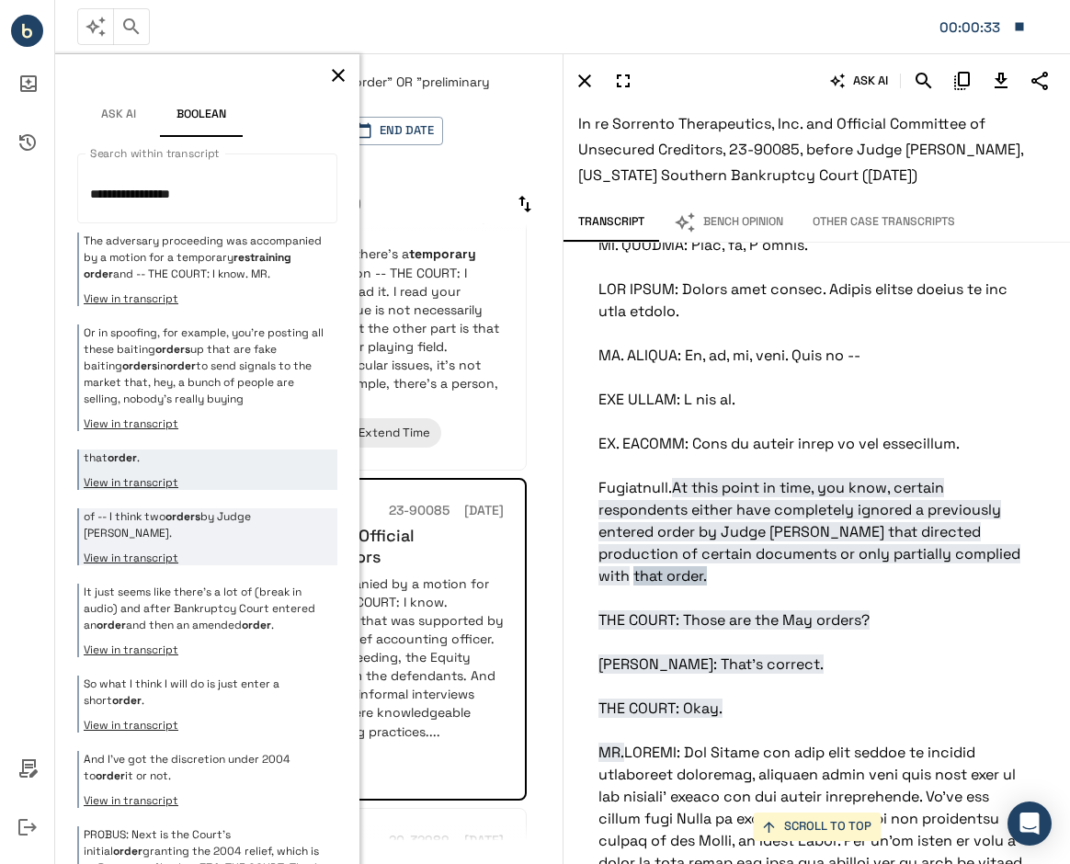
click at [237, 545] on div "of -- I think two orders by Judge Jones. View in transcript" at bounding box center [207, 536] width 260 height 57
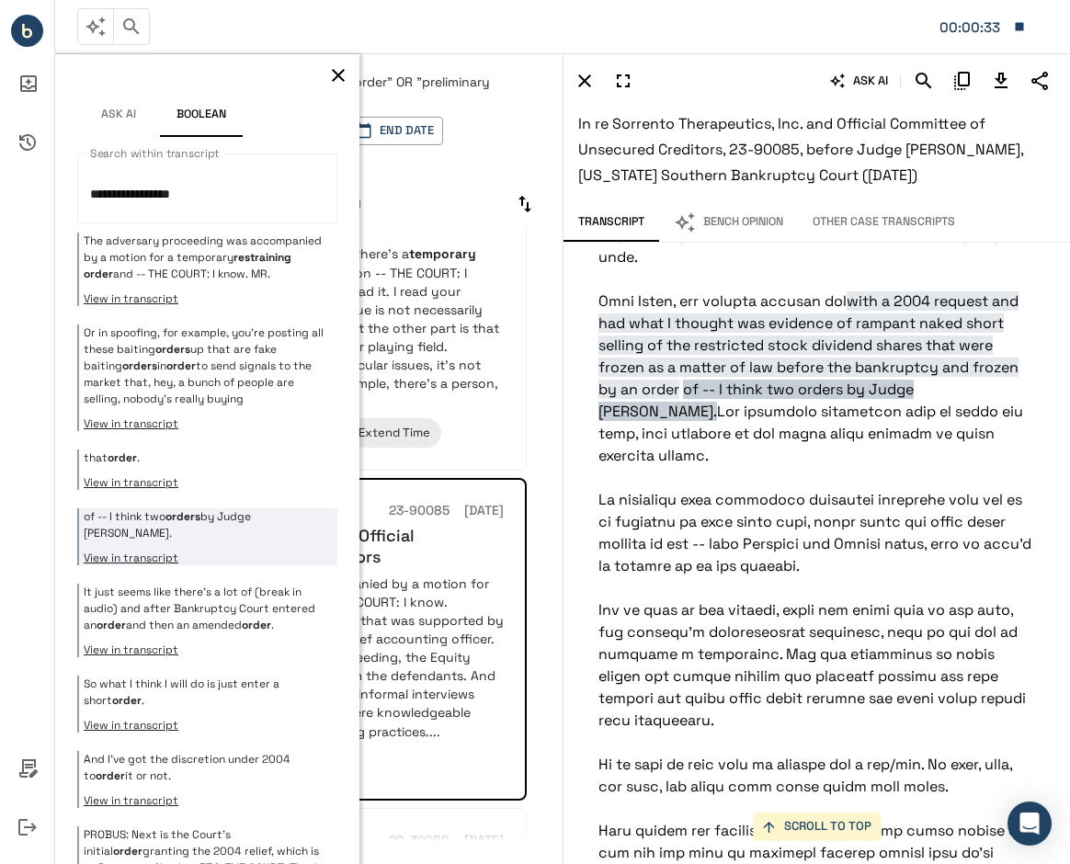
scroll to position [16618, 7]
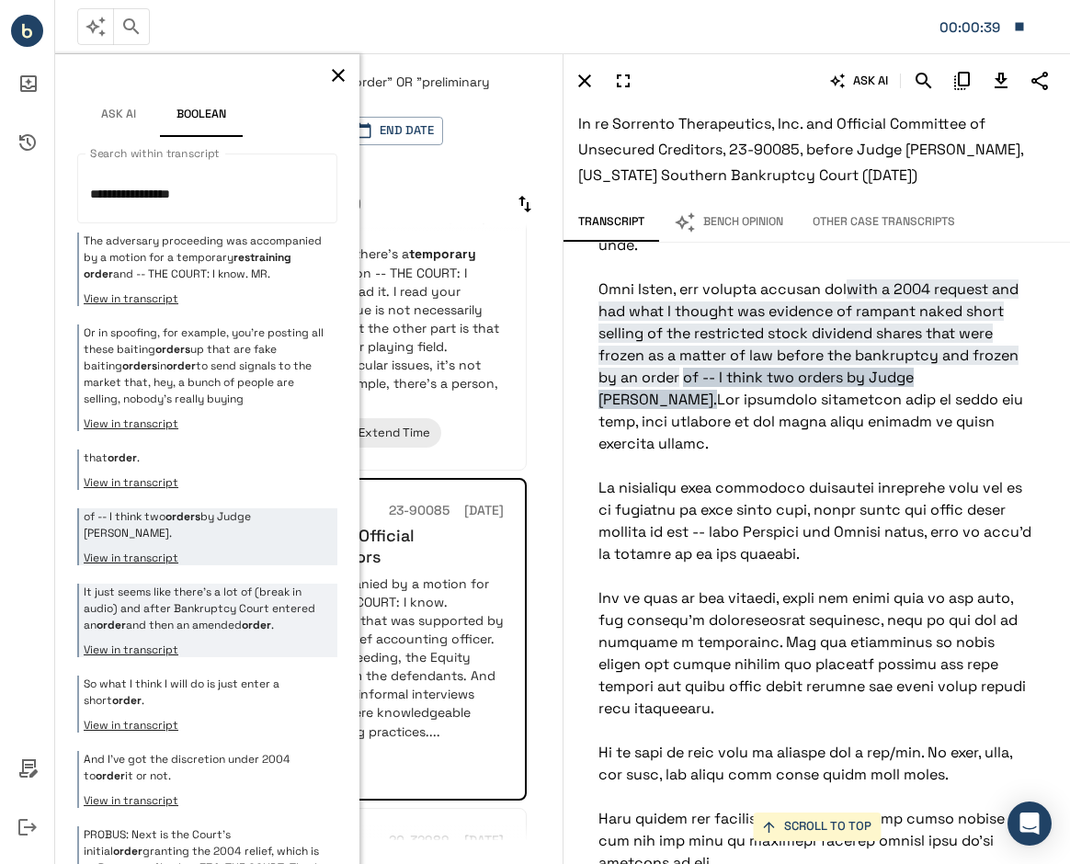
click at [245, 596] on p "It just seems like there's a lot of (break in audio) and after Bankruptcy Court…" at bounding box center [208, 609] width 249 height 50
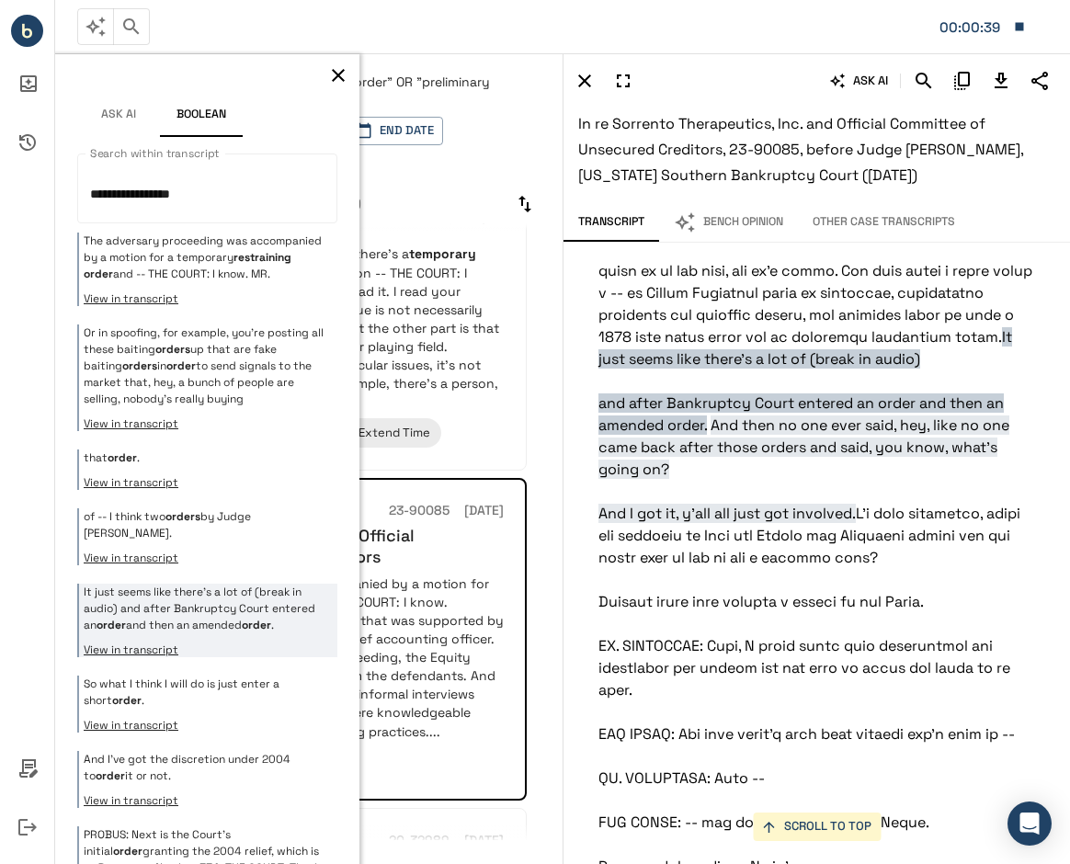
scroll to position [11402, 7]
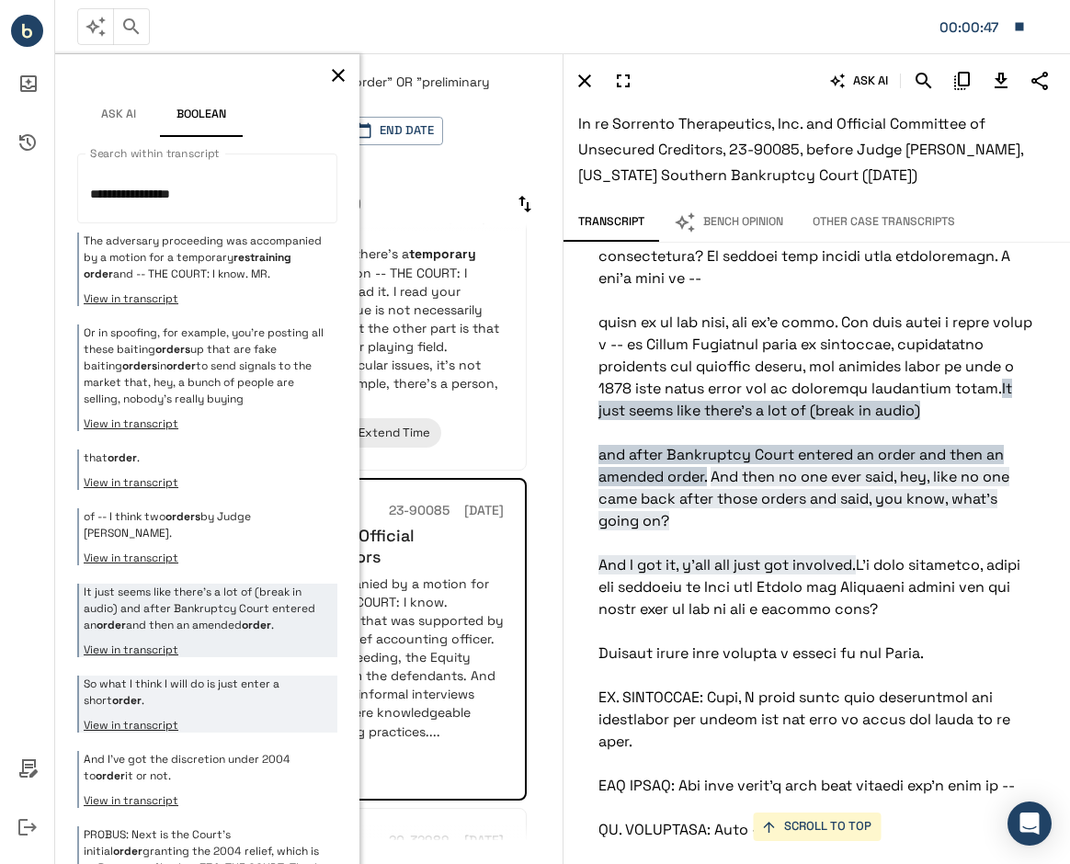
click at [256, 677] on p "So what I think I will do is just enter a short order ." at bounding box center [208, 691] width 249 height 33
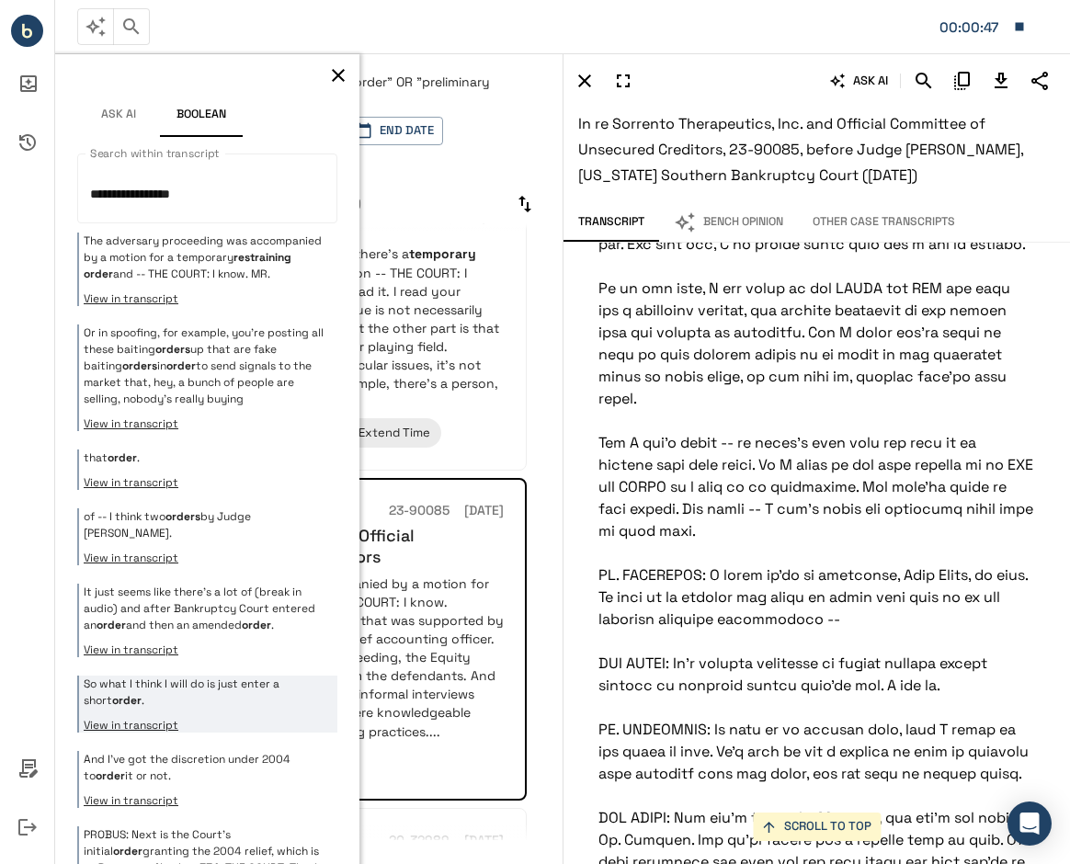
scroll to position [32343, 7]
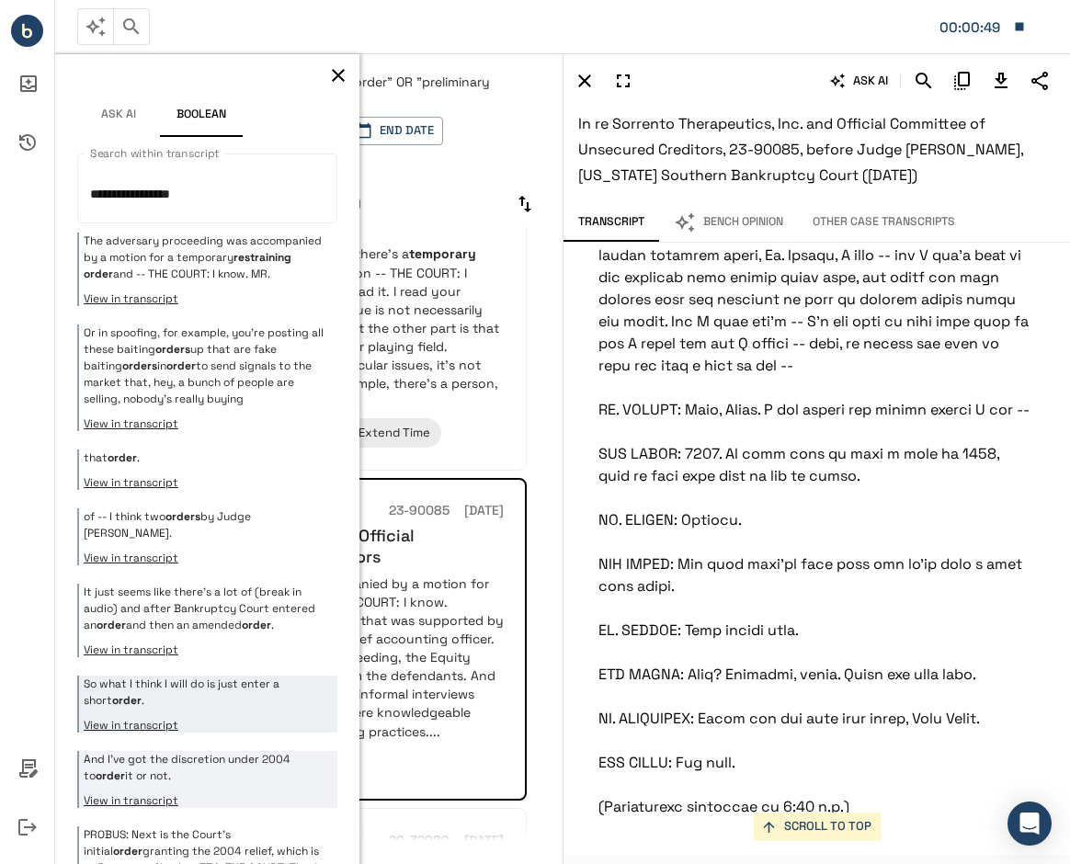
click at [247, 768] on p "And I've got the discretion under 2004 to order it or not." at bounding box center [208, 767] width 249 height 33
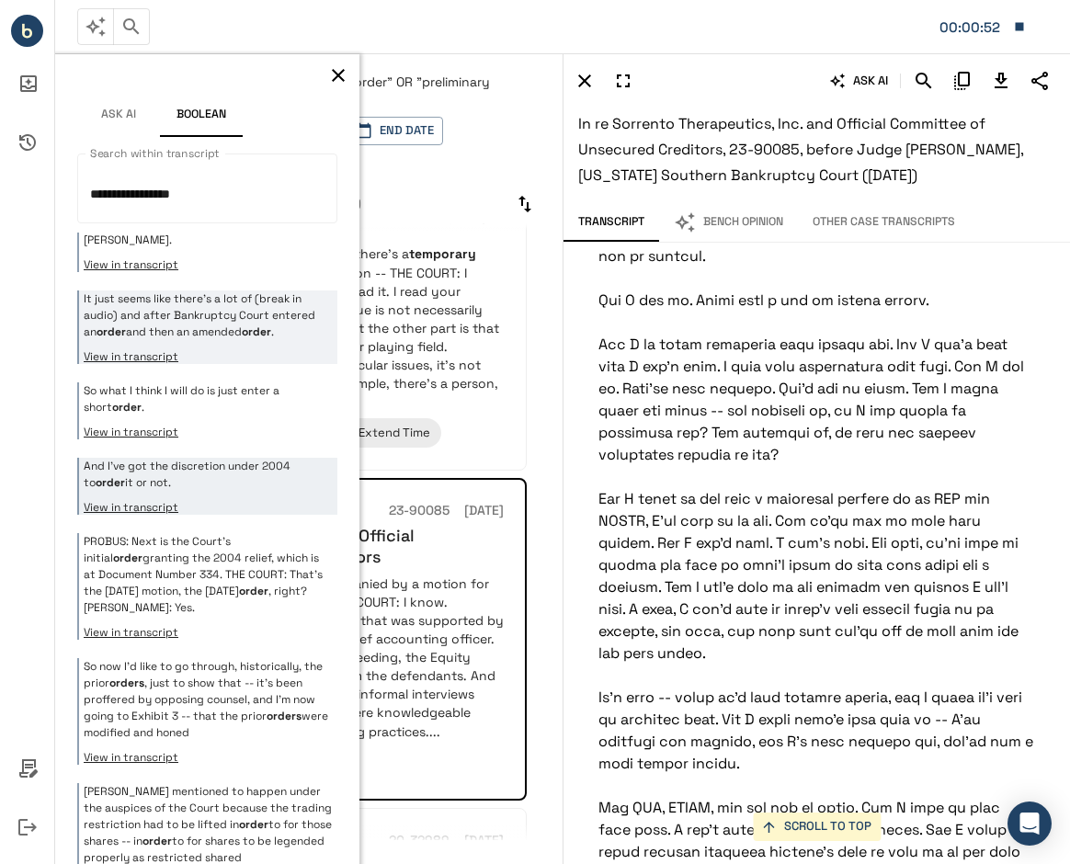
scroll to position [295, 0]
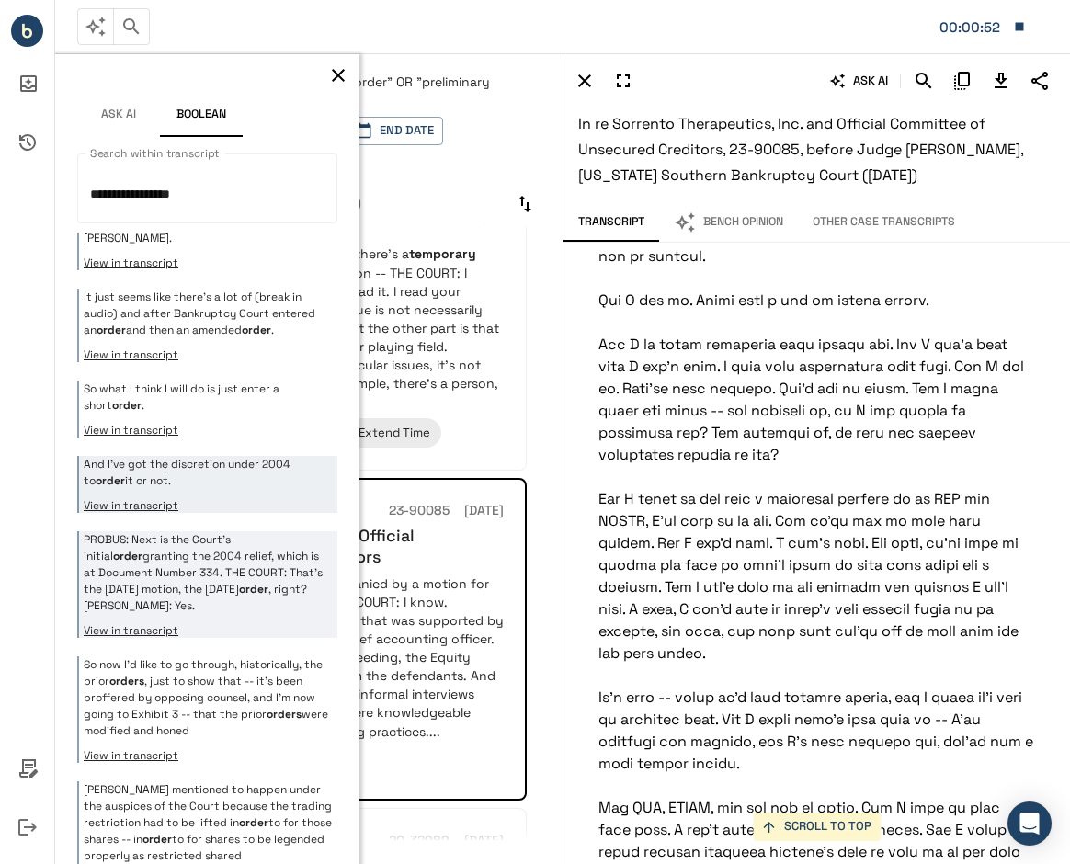
click at [239, 561] on p "PROBUS: Next is the Court's initial order granting the 2004 relief, which is at…" at bounding box center [208, 572] width 249 height 83
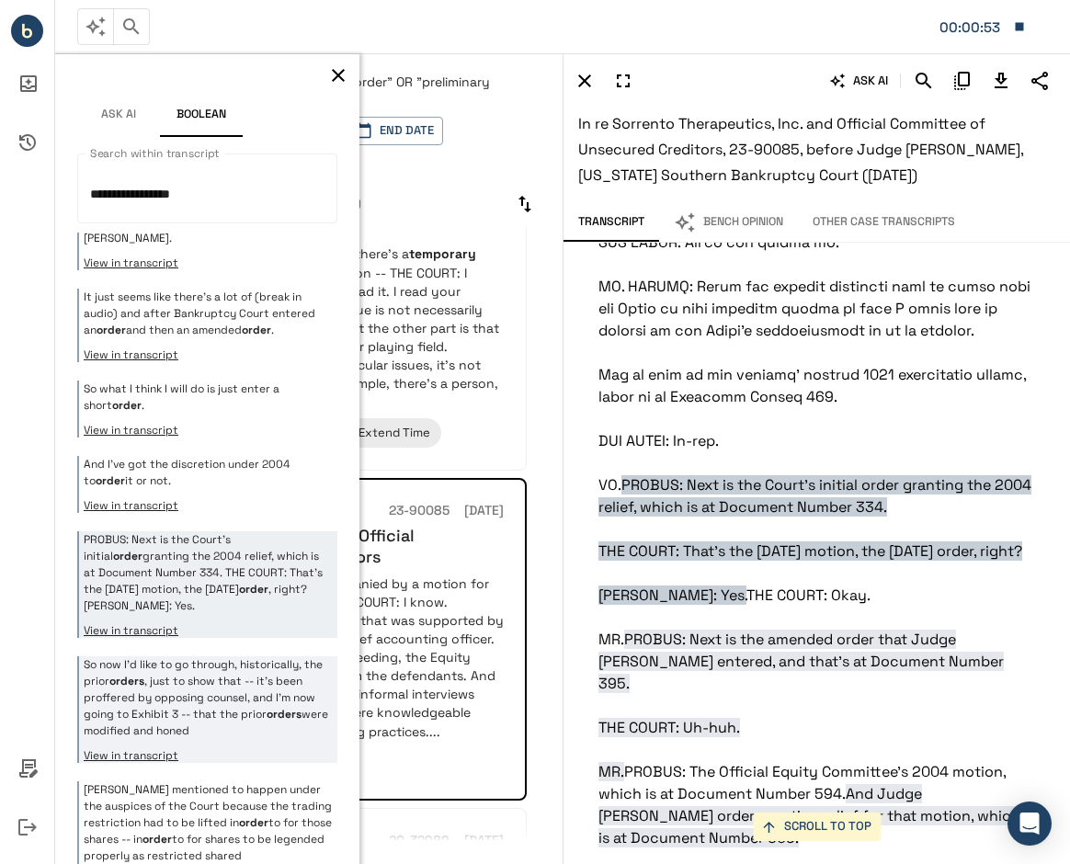
scroll to position [6097, 7]
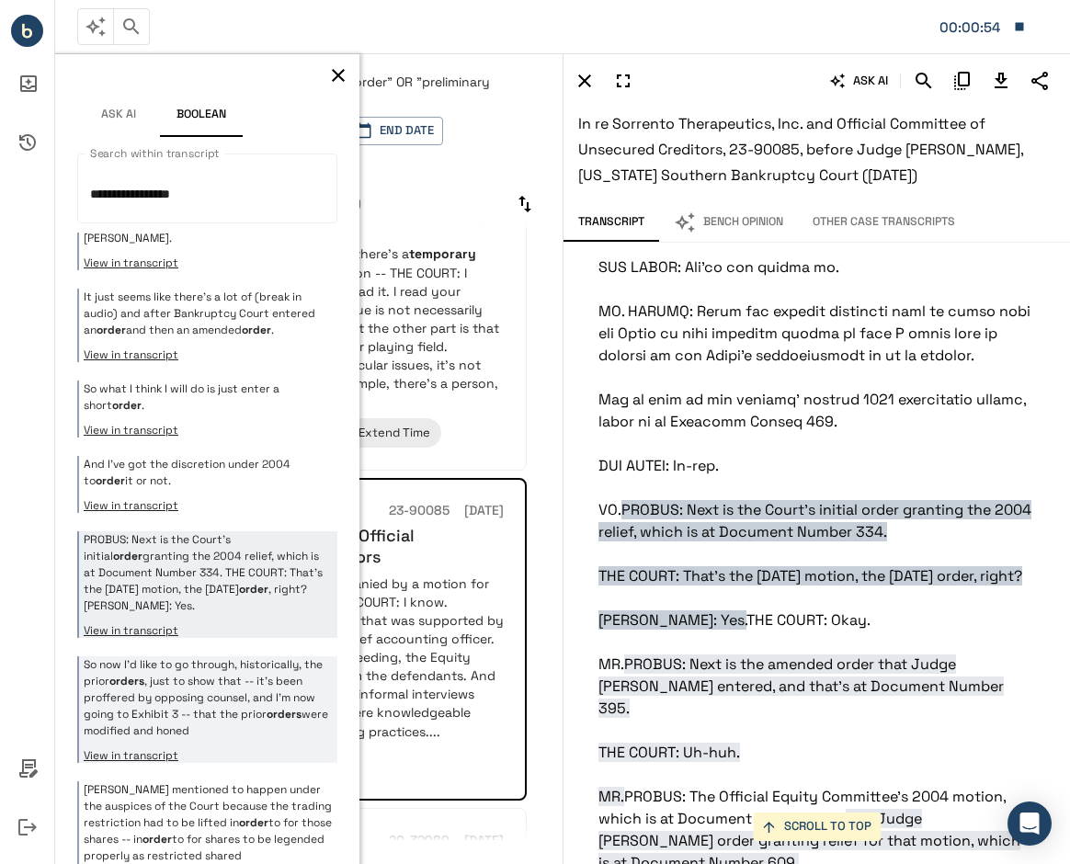
click at [232, 696] on p "So now I'd like to go through, historically, the prior orders , just to show th…" at bounding box center [208, 697] width 249 height 83
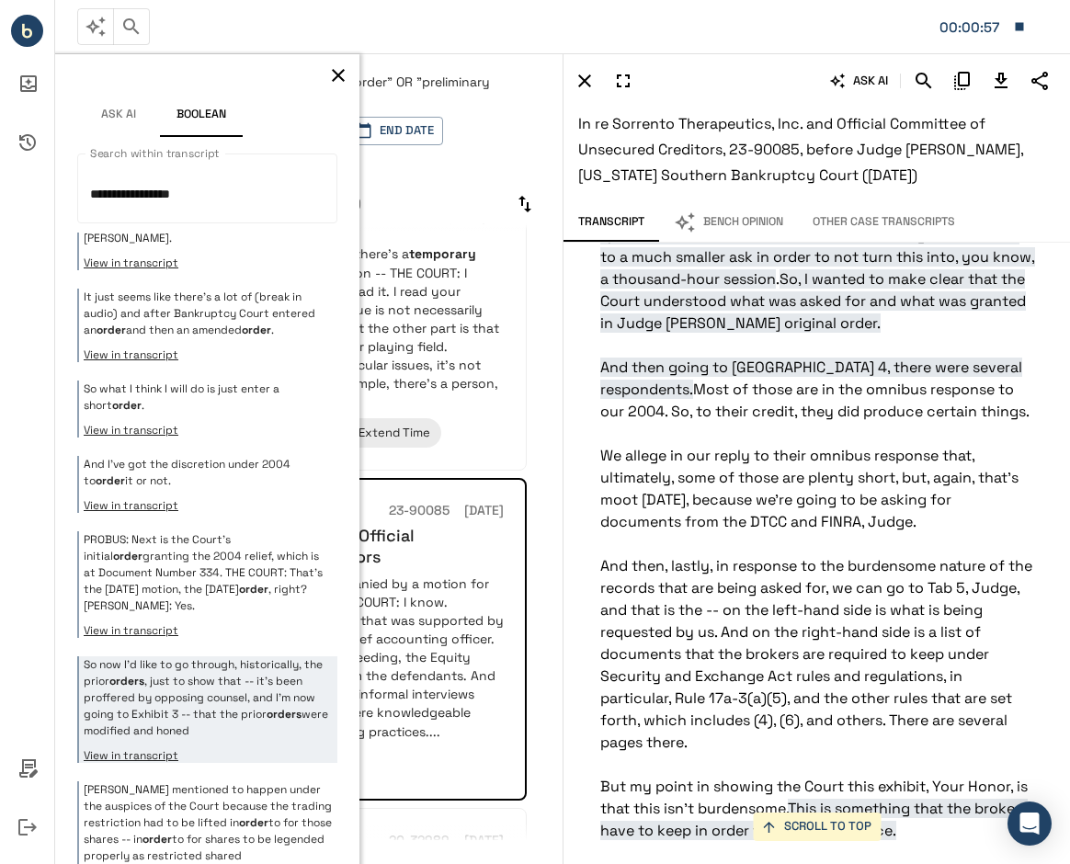
scroll to position [23958, 0]
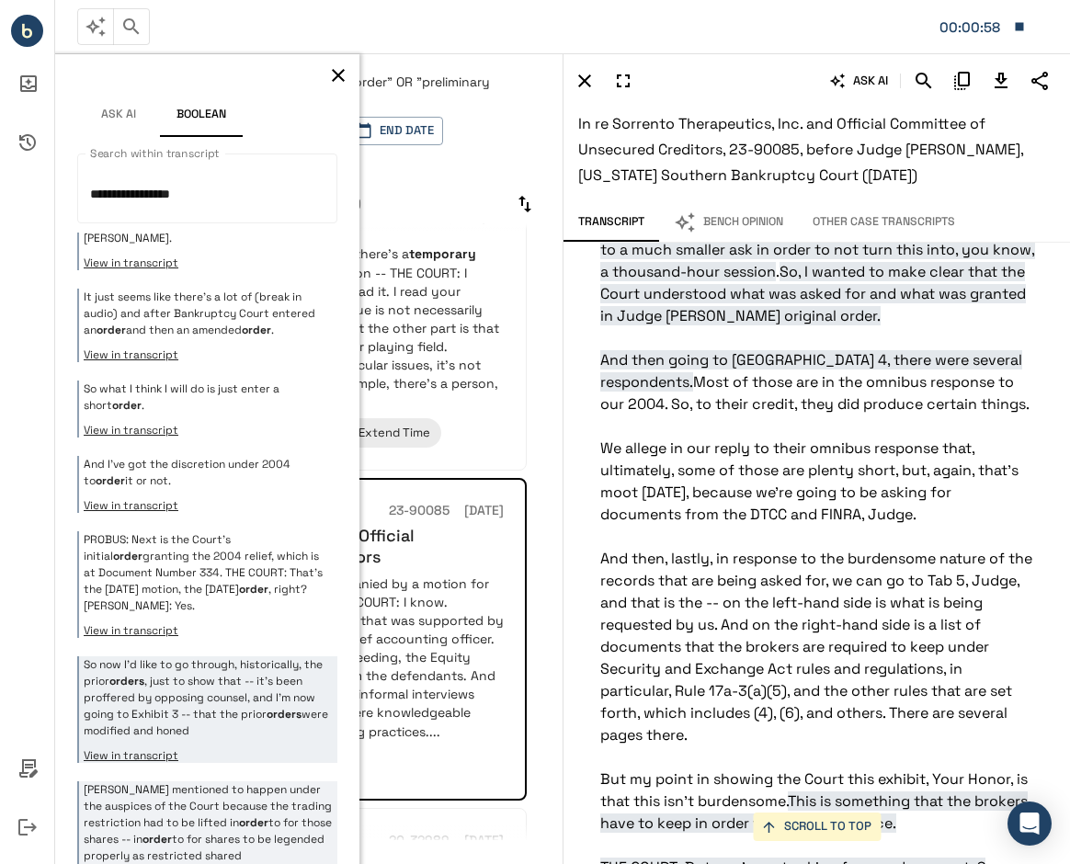
click at [235, 807] on p "Glenn mentioned to happen under the auspices of the Court because the trading r…" at bounding box center [208, 822] width 249 height 83
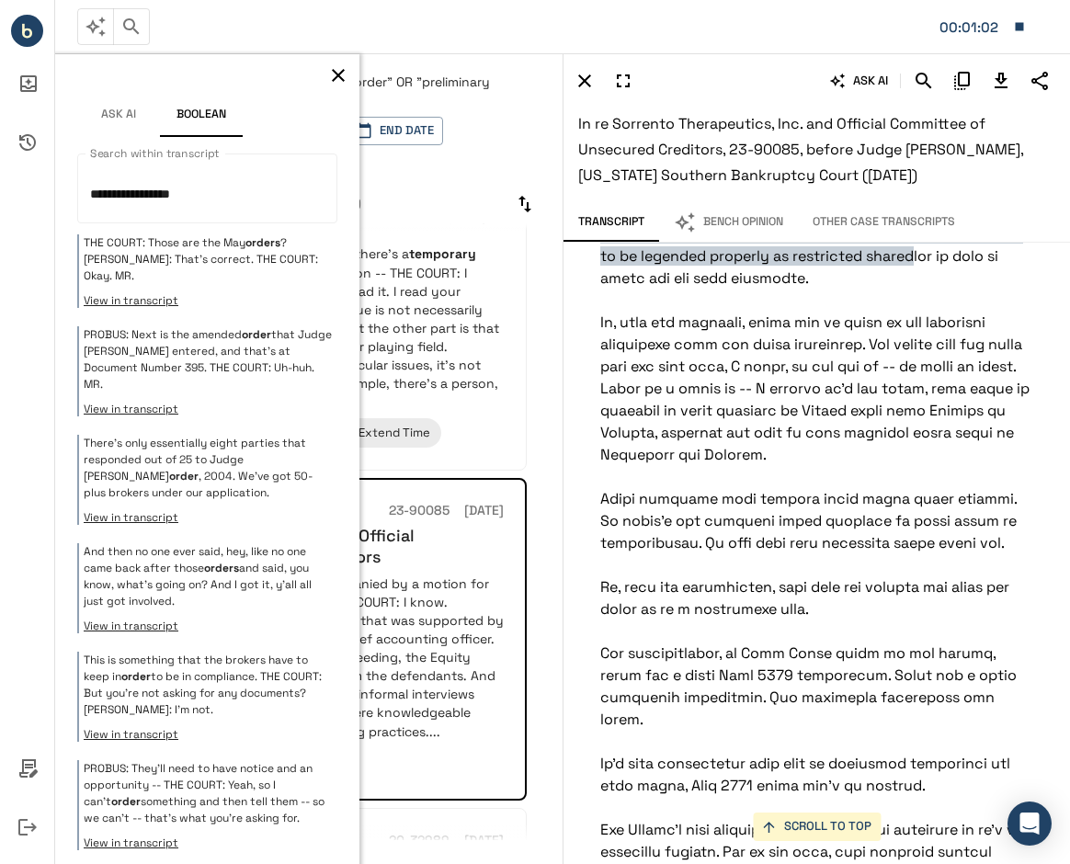
scroll to position [1045, 0]
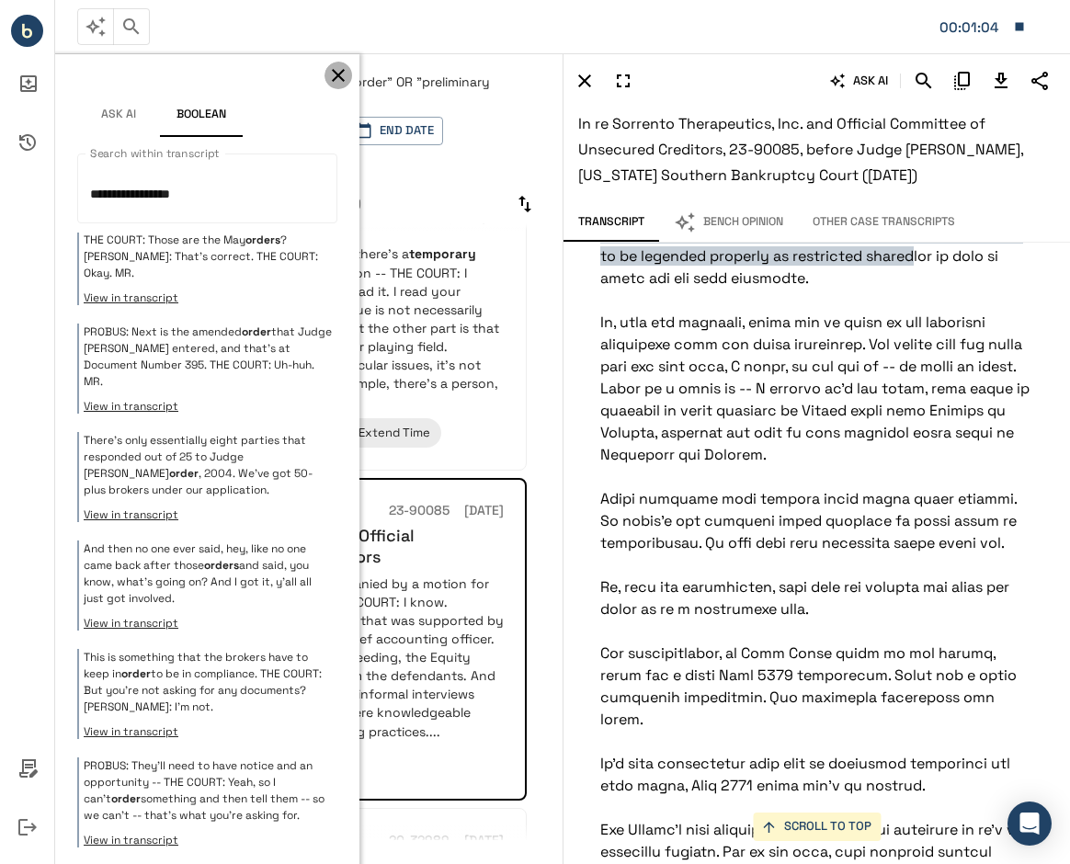
click at [327, 74] on icon "button" at bounding box center [338, 75] width 22 height 22
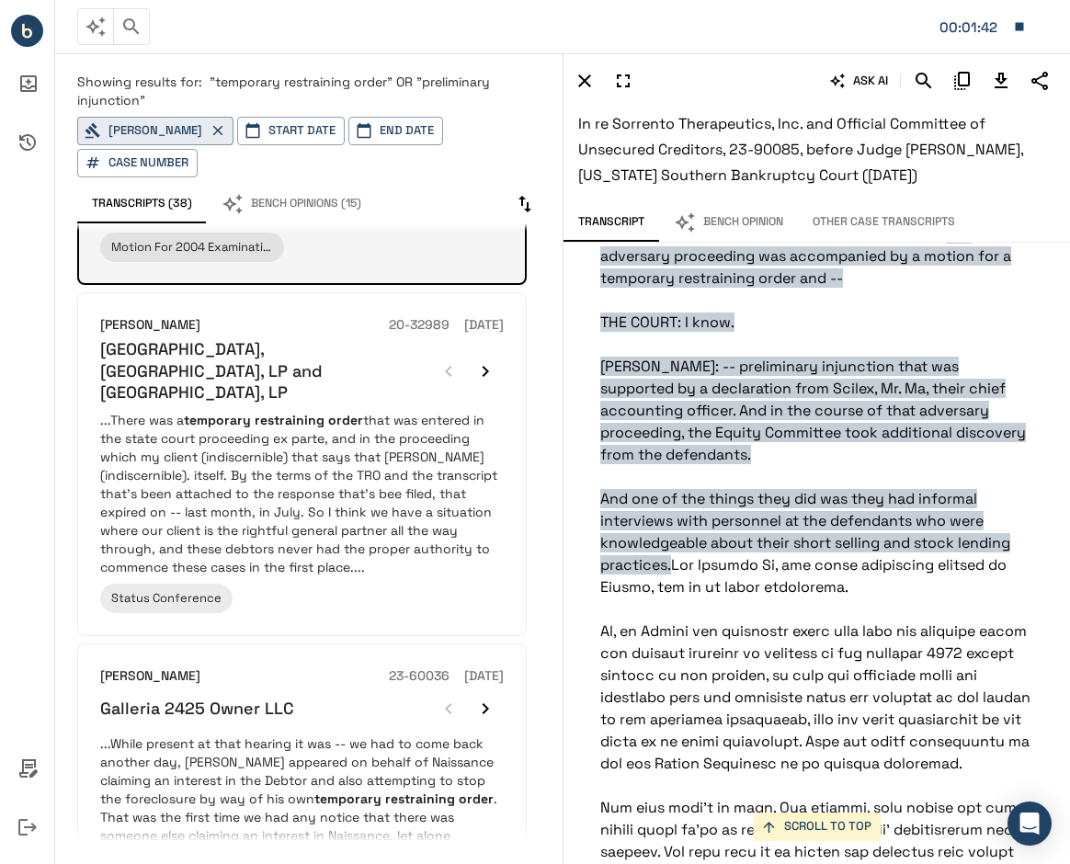
scroll to position [740, 0]
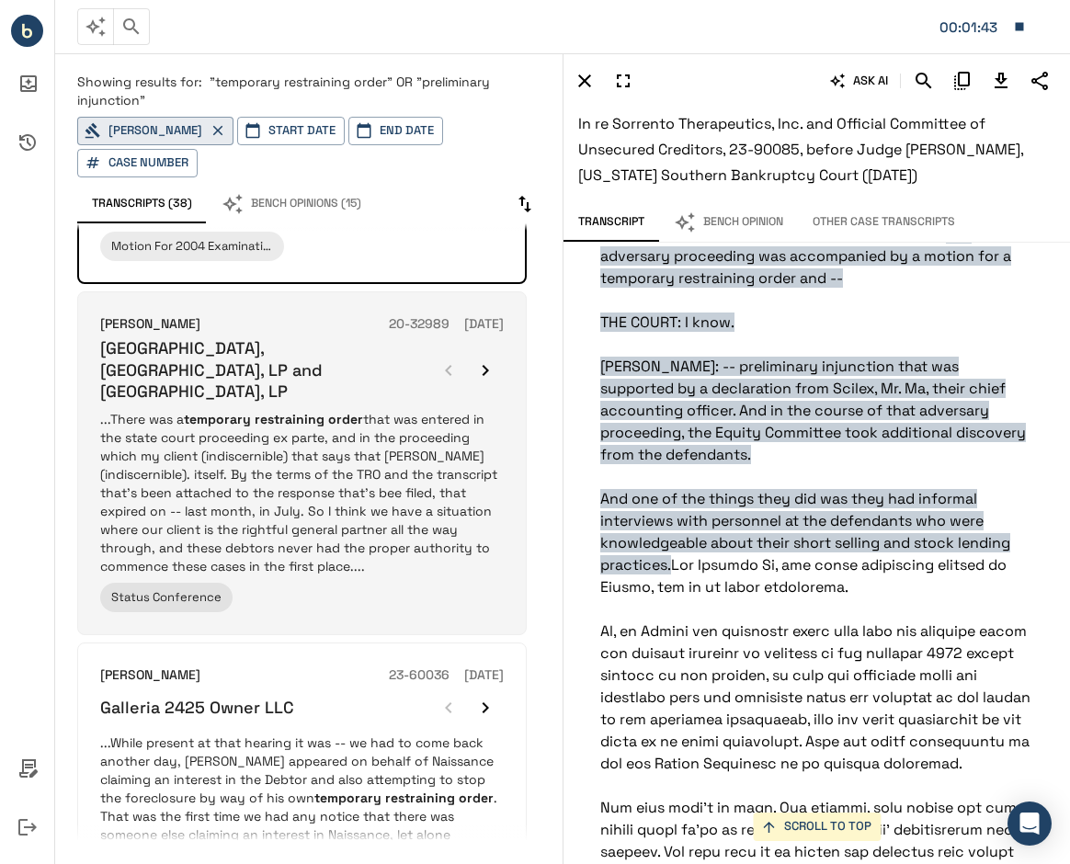
click at [339, 450] on p "...There was a temporary restraining order that was entered in the state court …" at bounding box center [301, 492] width 403 height 165
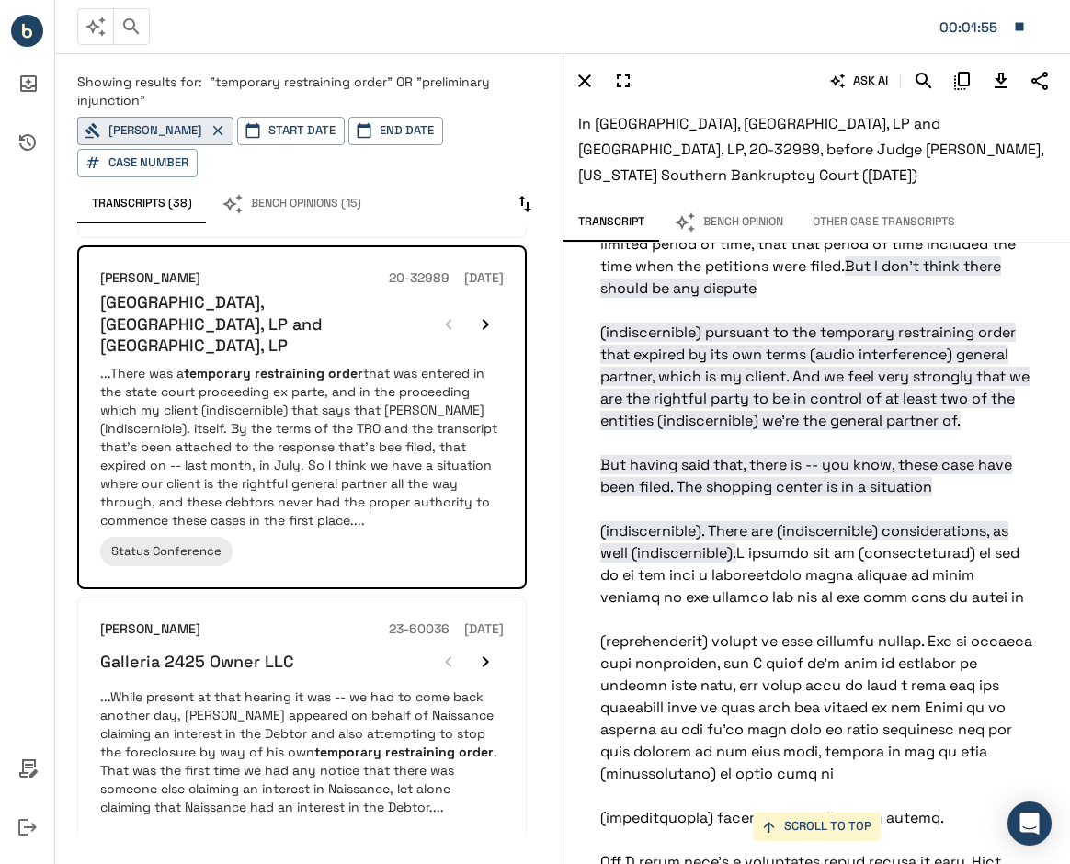
scroll to position [6893, 0]
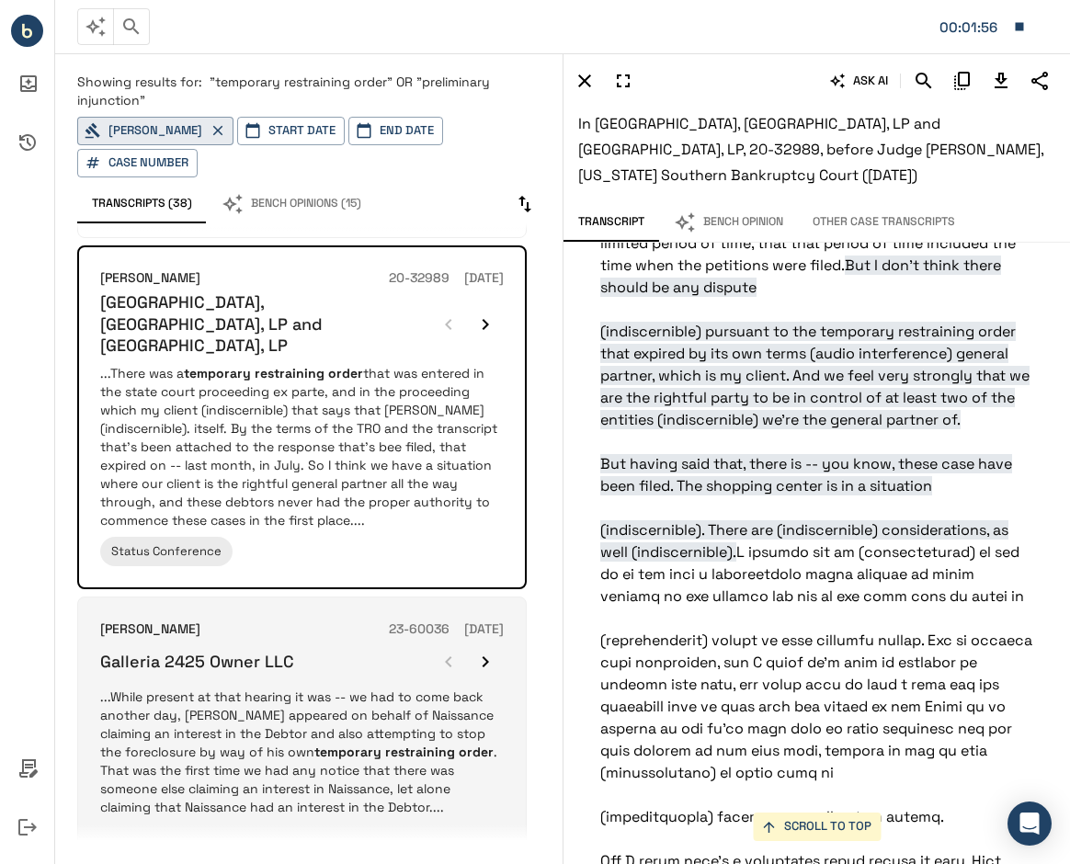
click at [373, 687] on p "...While present at that hearing it was -- we had to come back another day, Dav…" at bounding box center [301, 751] width 403 height 129
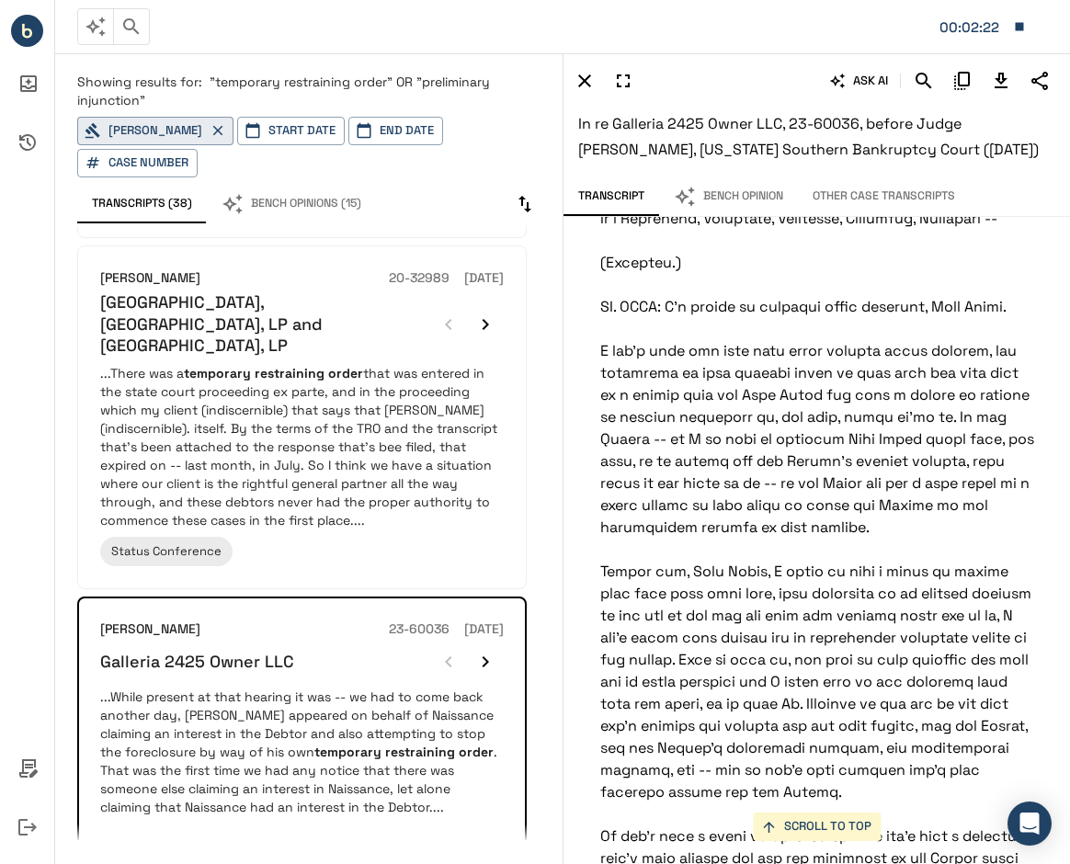
scroll to position [16200, 0]
click at [930, 74] on icon "Search" at bounding box center [924, 81] width 22 height 22
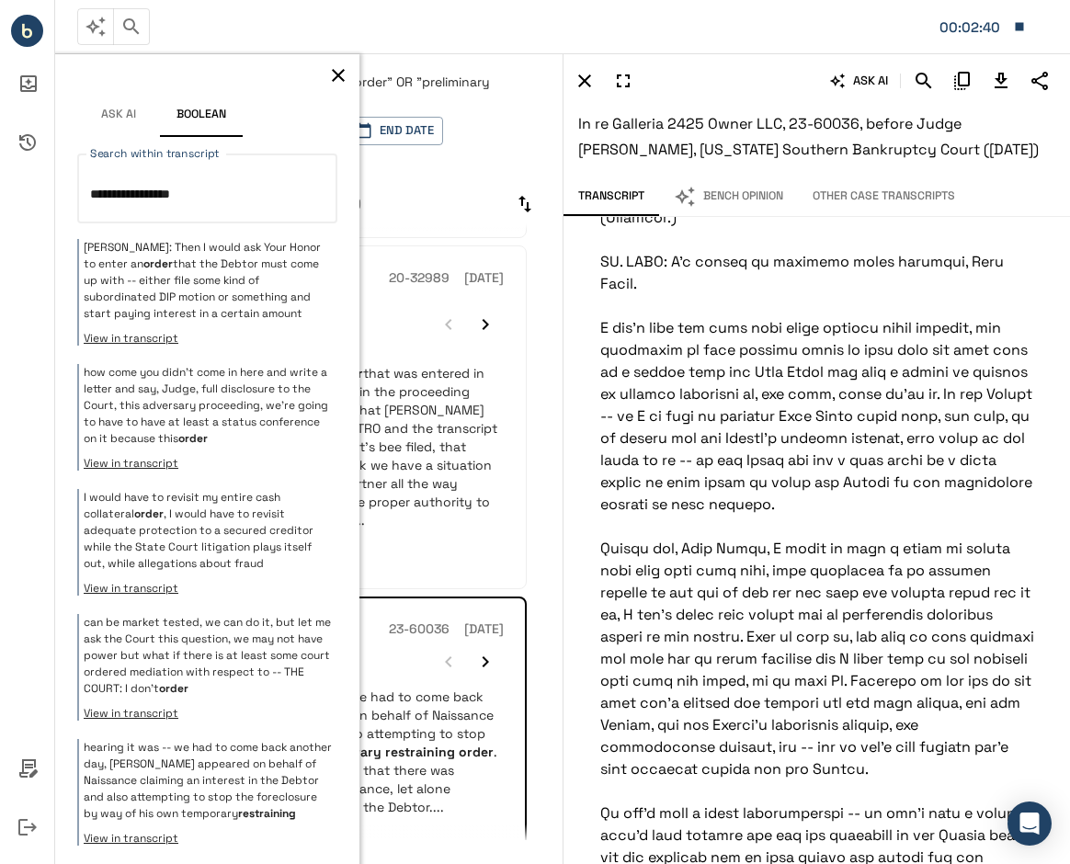
scroll to position [2071, 0]
type textarea "**********"
click at [327, 69] on icon "button" at bounding box center [338, 75] width 22 height 22
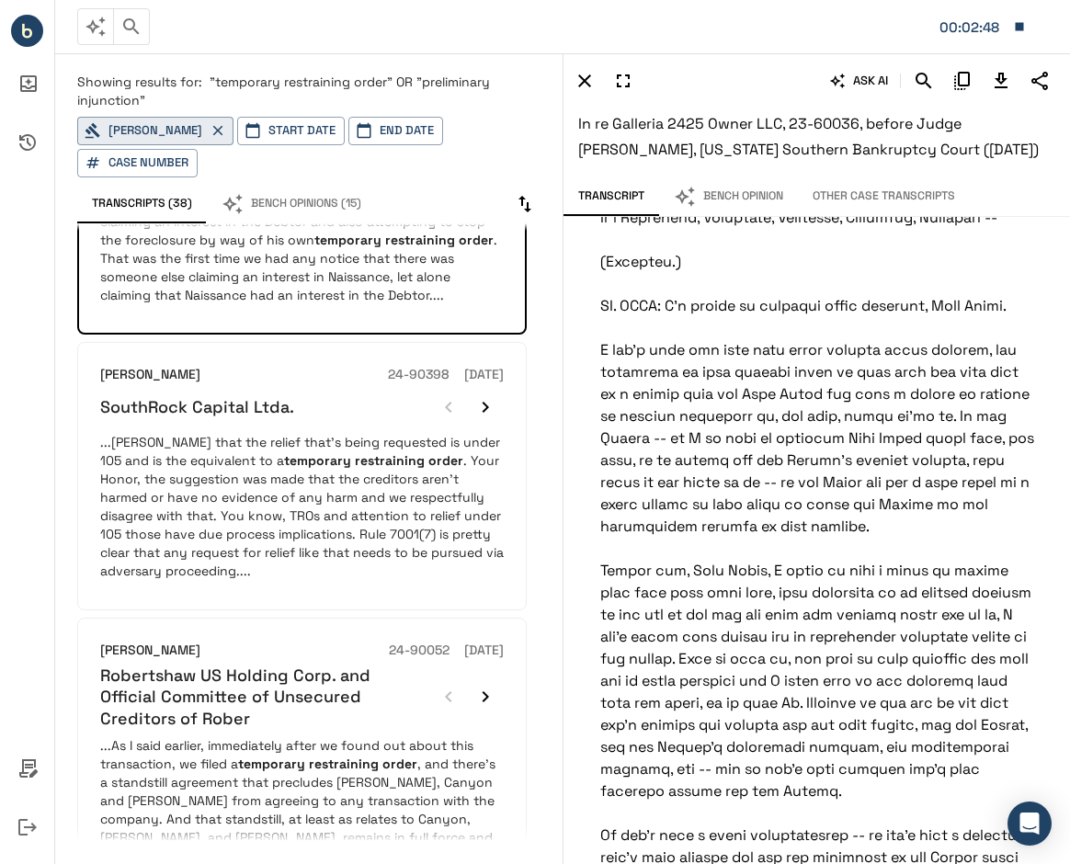
scroll to position [1303, 0]
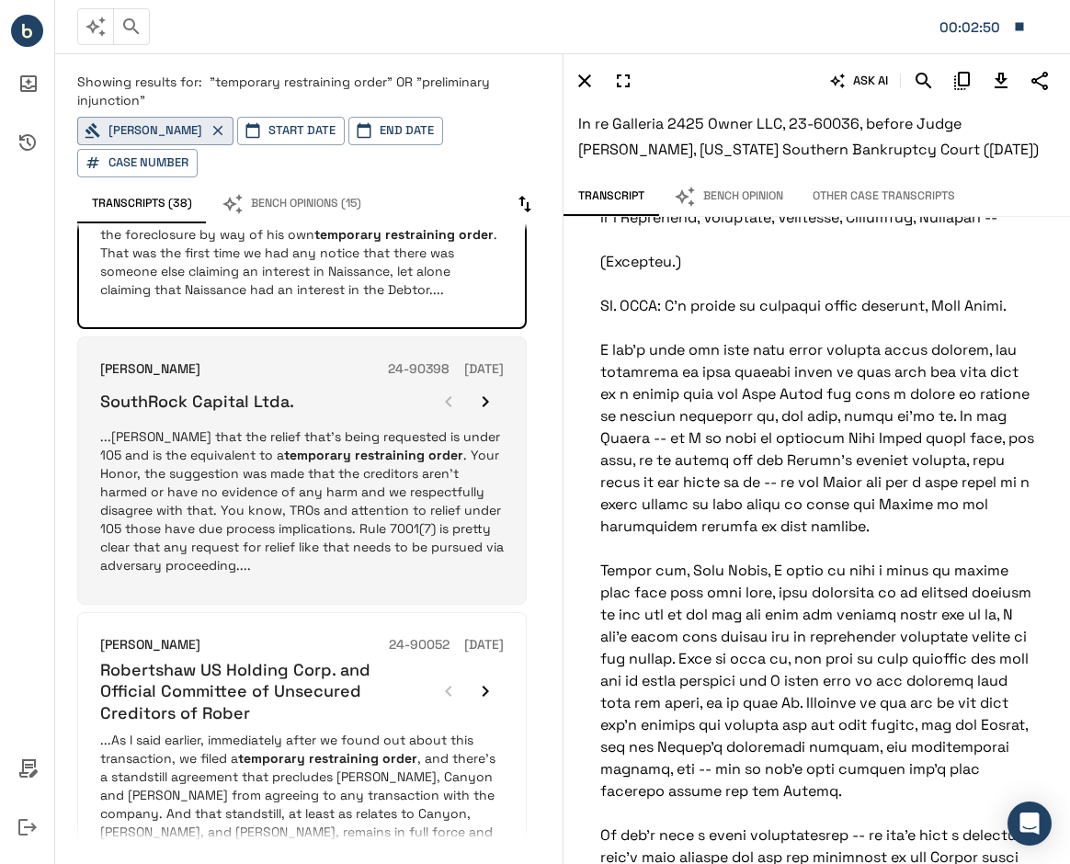
click at [312, 453] on p "...Tomasco that the relief that's being requested is under 105 and is the equiv…" at bounding box center [301, 500] width 403 height 147
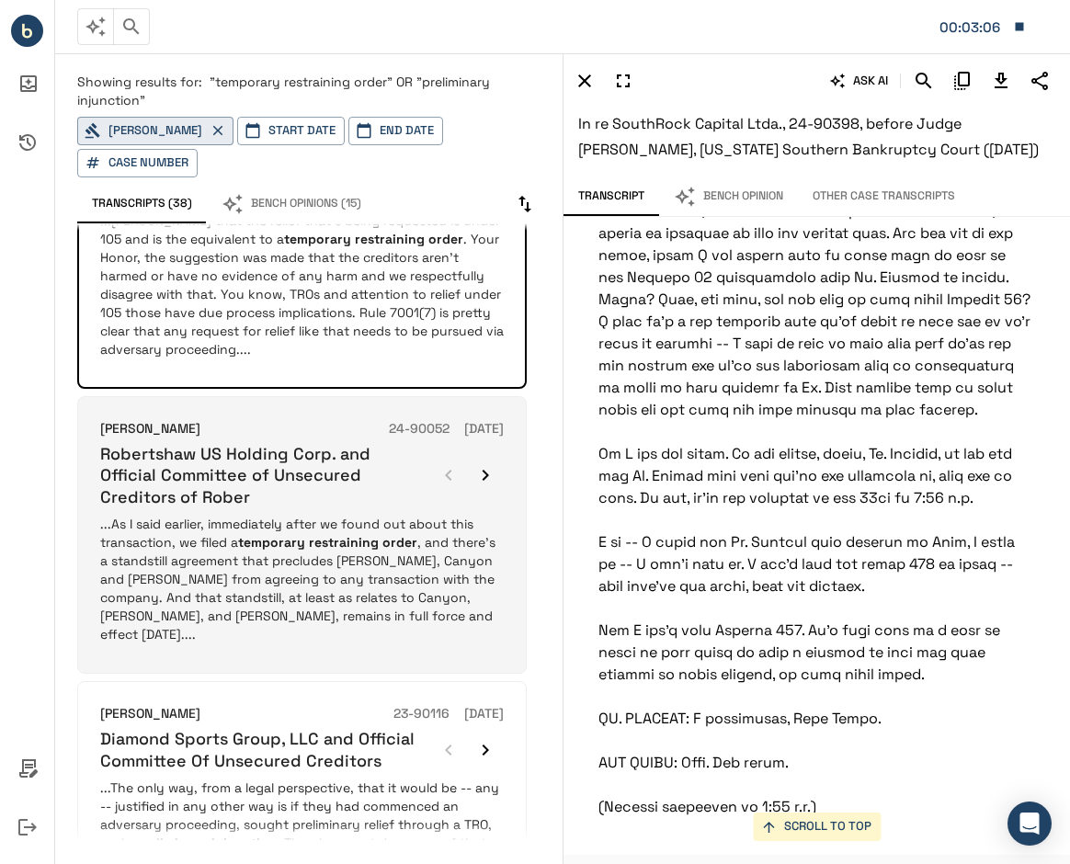
scroll to position [1522, 0]
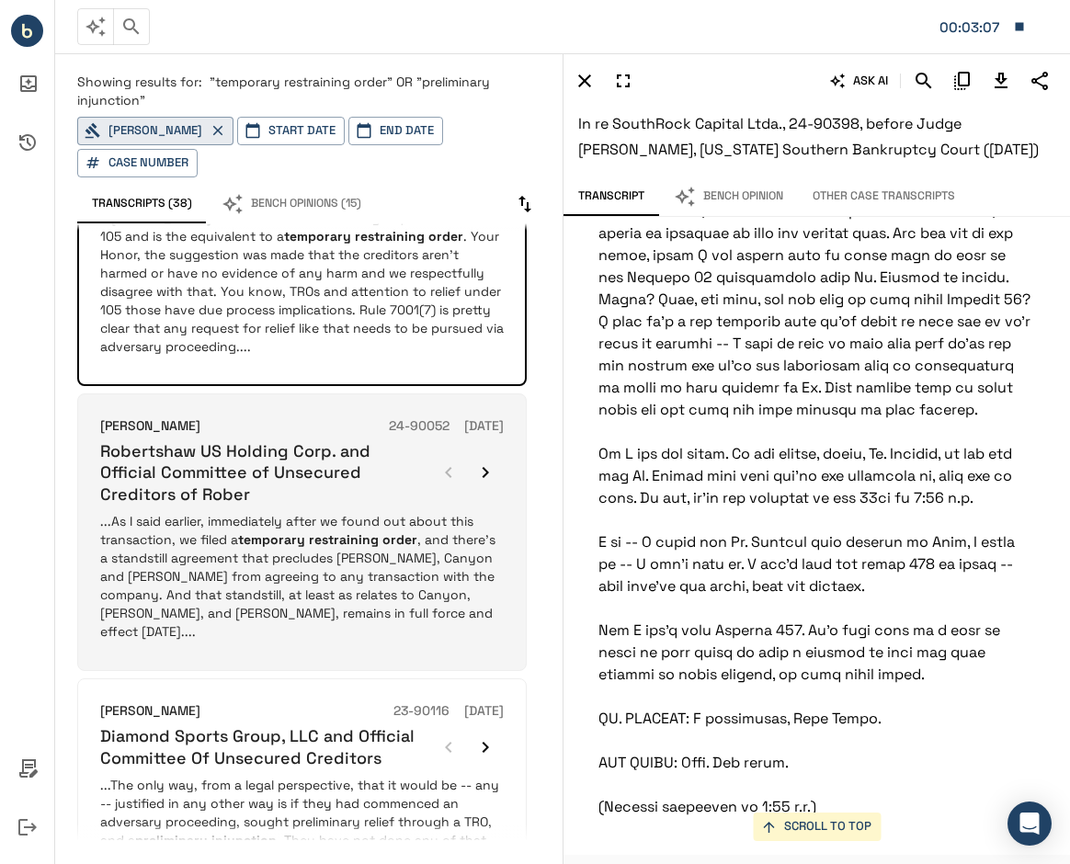
click at [301, 512] on p "...As I said earlier, immediately after we found out about this transaction, we…" at bounding box center [301, 576] width 403 height 129
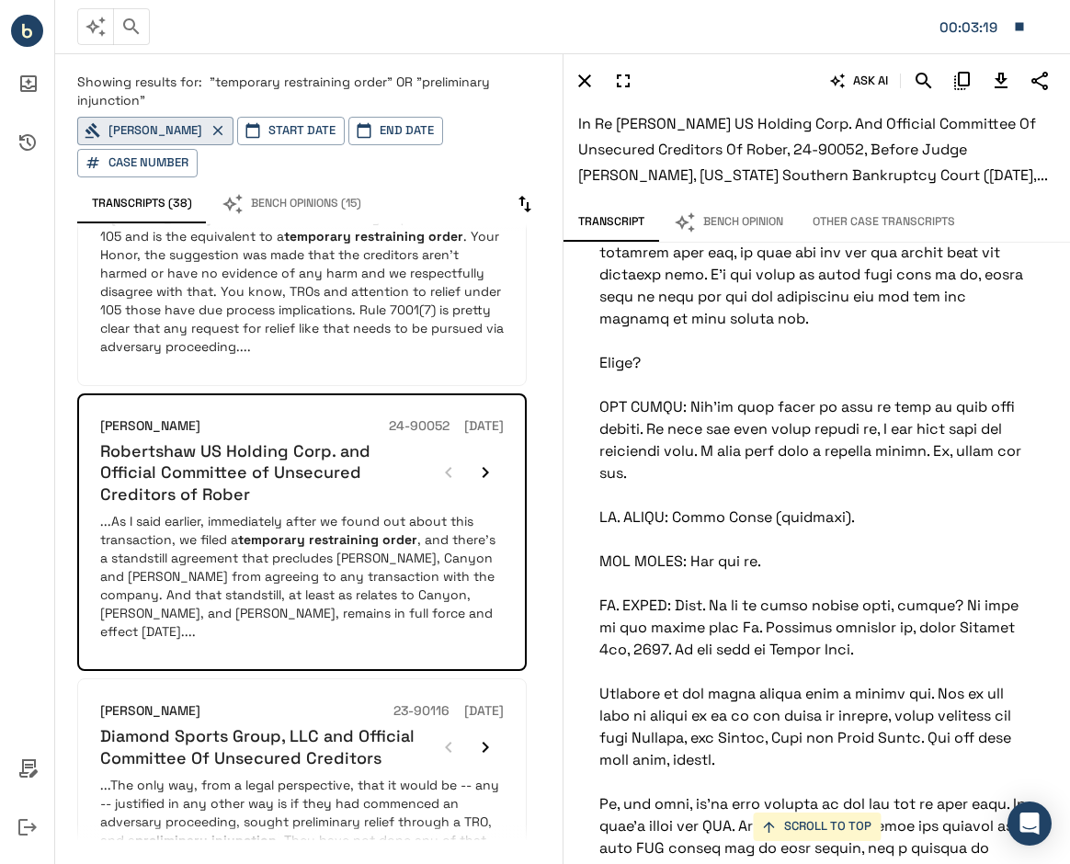
scroll to position [22523, 1]
click at [928, 76] on icon "Search" at bounding box center [924, 81] width 22 height 22
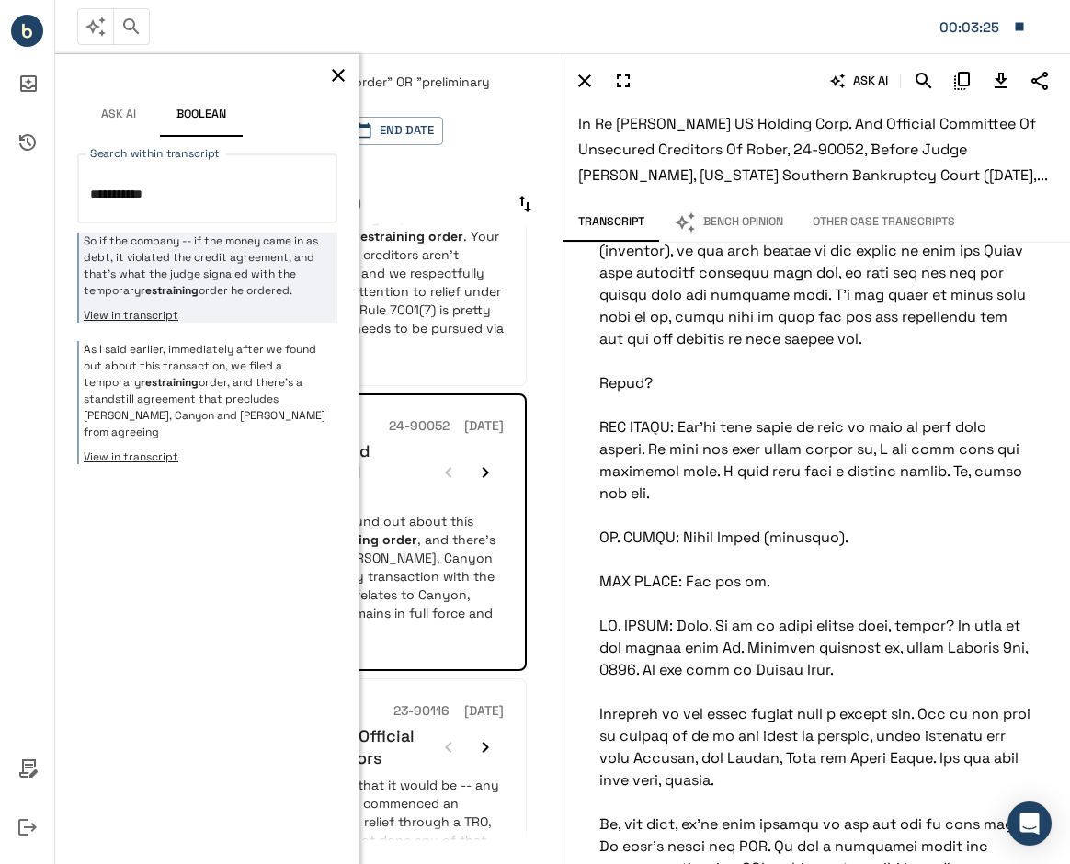
type textarea "**********"
click at [261, 262] on p "So if the company -- if the money came in as debt, it violated the credit agree…" at bounding box center [208, 265] width 249 height 66
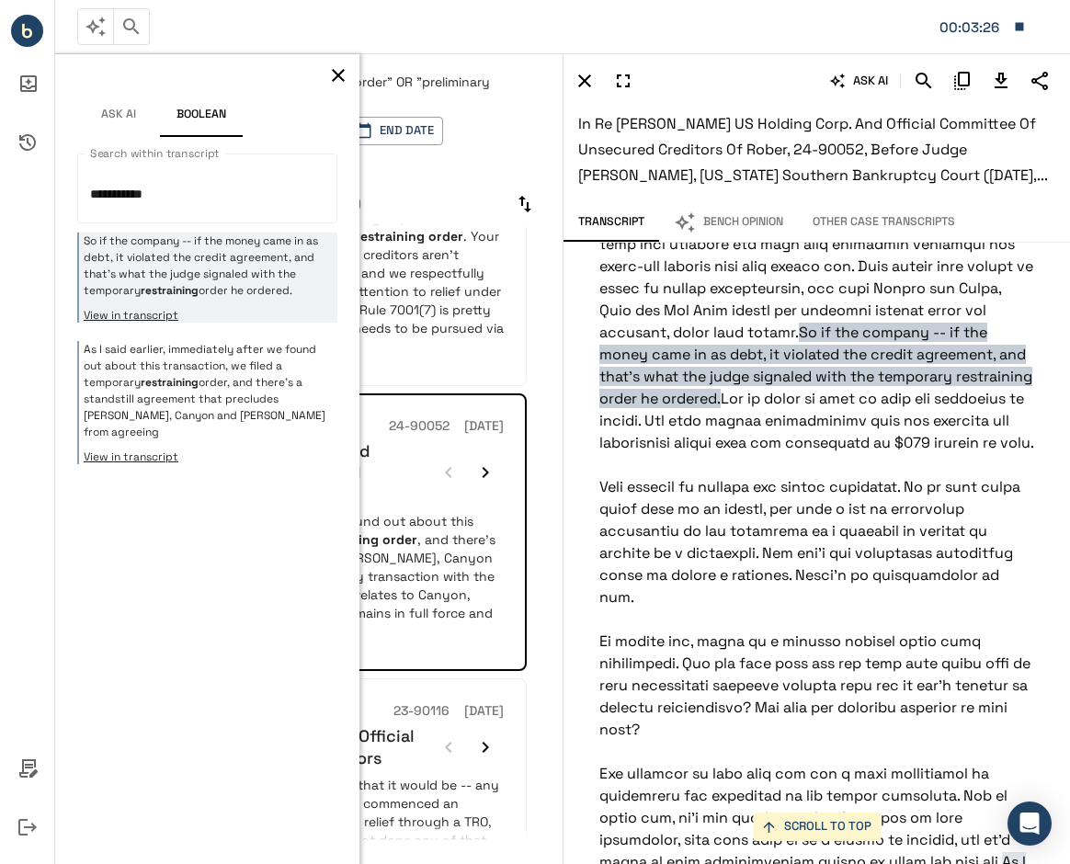
scroll to position [21249, 1]
click at [351, 72] on button "button" at bounding box center [338, 76] width 28 height 28
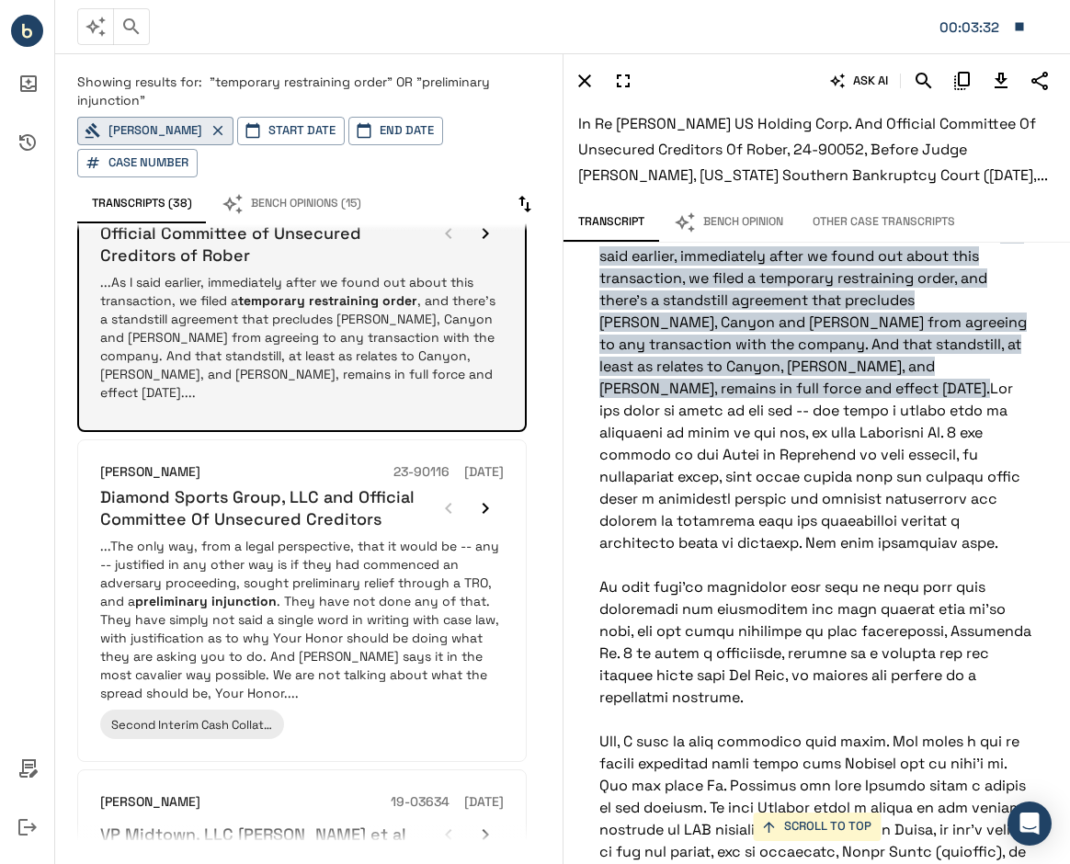
scroll to position [1763, 0]
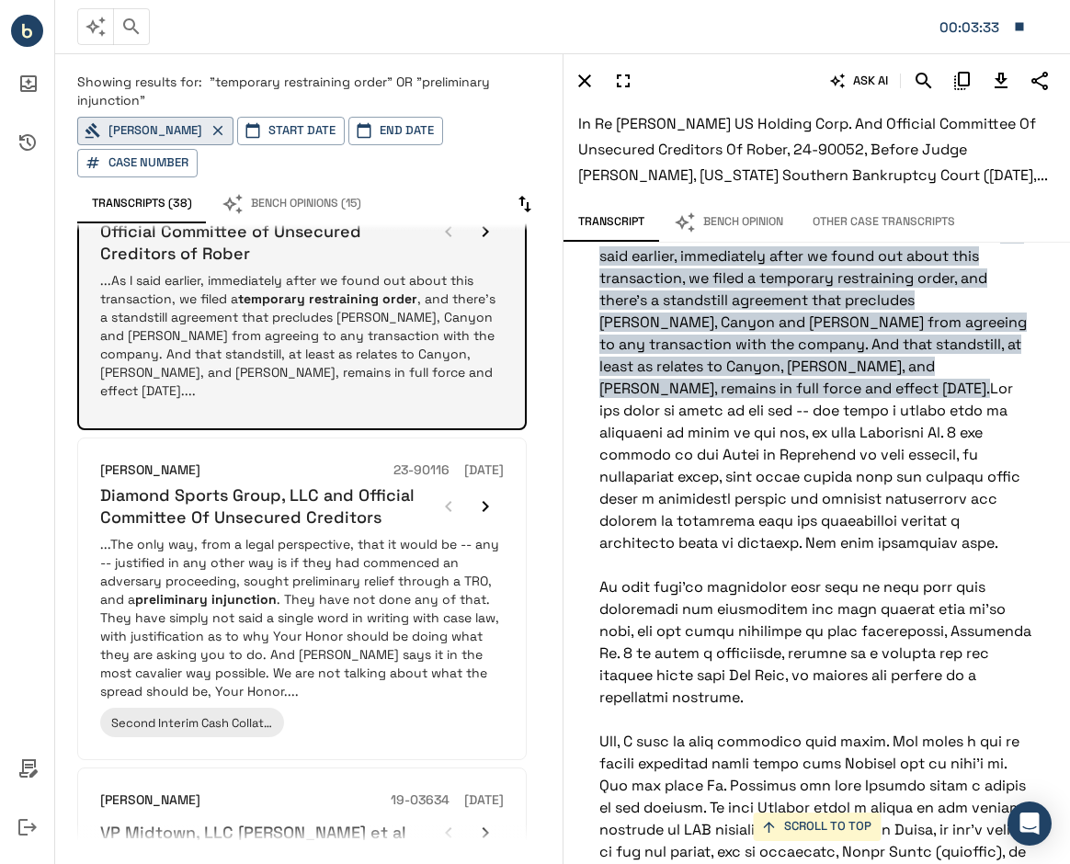
click at [307, 536] on p "...The only way, from a legal perspective, that it would be -- any -- justified…" at bounding box center [301, 617] width 403 height 165
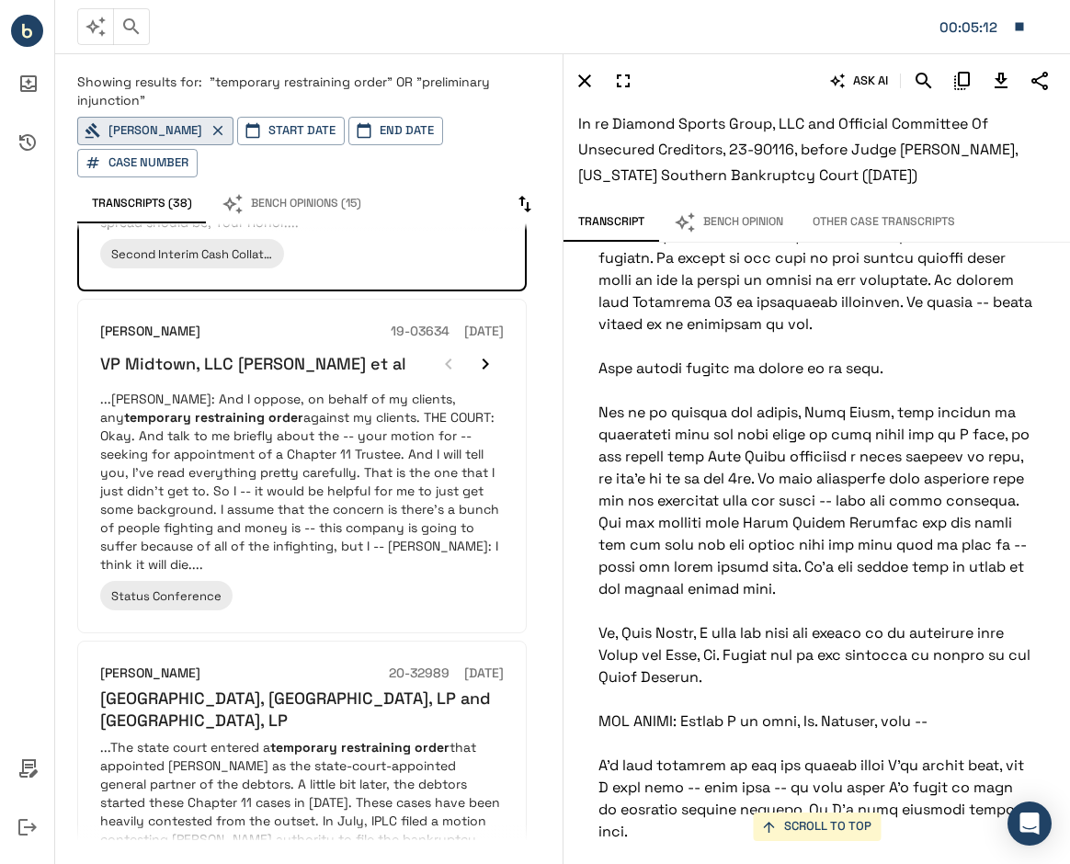
scroll to position [28780, 2]
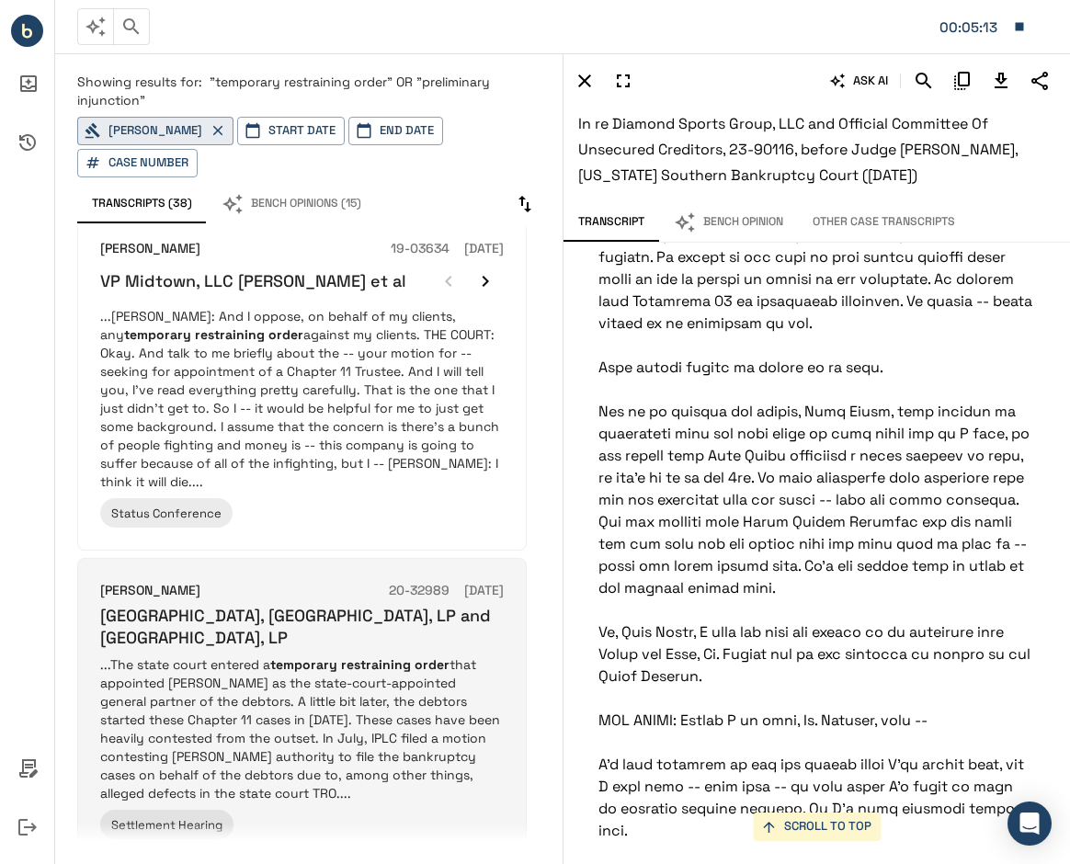
click at [356, 655] on p "...The state court entered a temporary restraining order that appointed Dr. Arf…" at bounding box center [301, 728] width 403 height 147
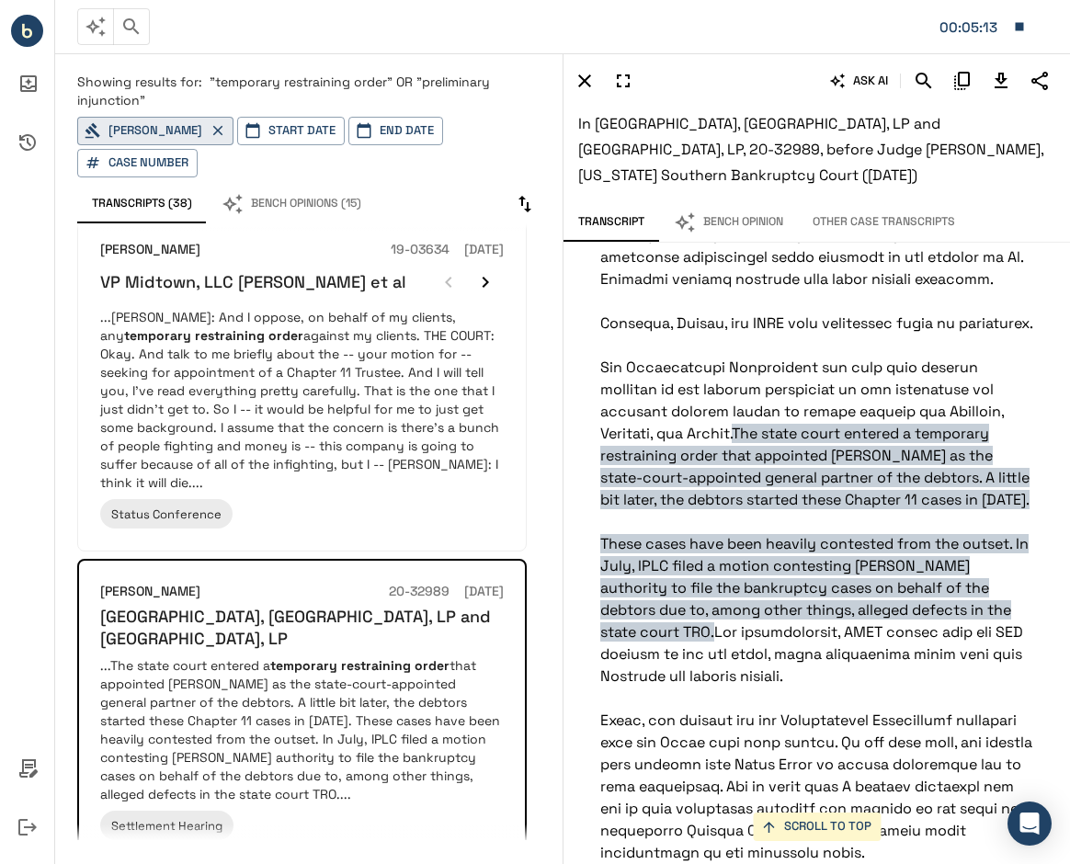
scroll to position [3473, 0]
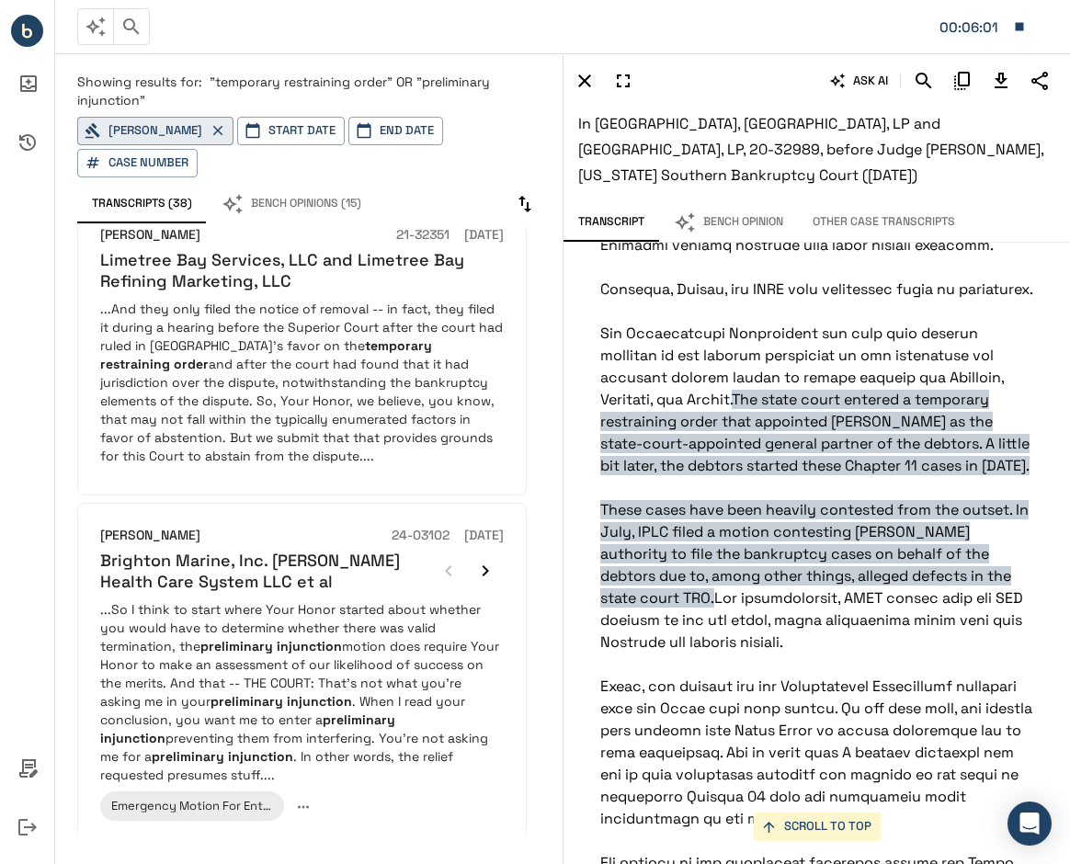
scroll to position [308, 0]
click at [164, 387] on p "...And they only filed the notice of removal -- in fact, they filed it during a…" at bounding box center [301, 381] width 403 height 165
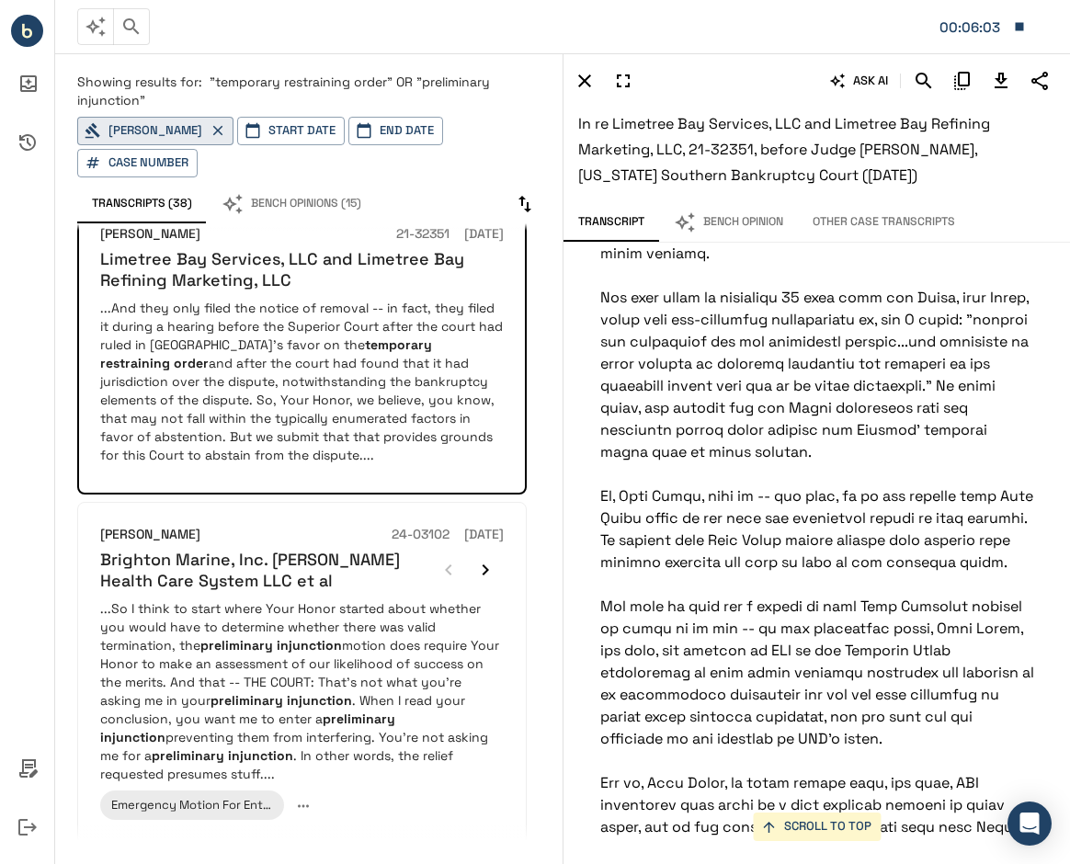
scroll to position [11016, 0]
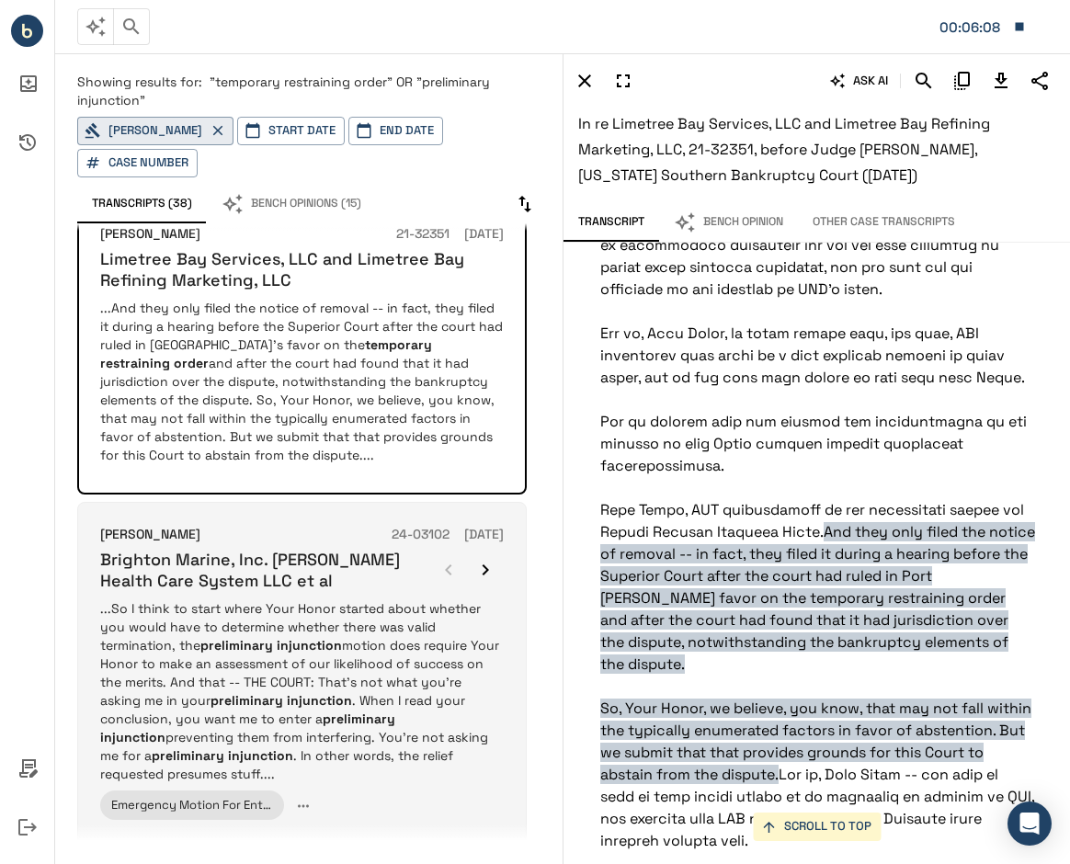
click at [250, 646] on em "preliminary injunction" at bounding box center [271, 645] width 142 height 17
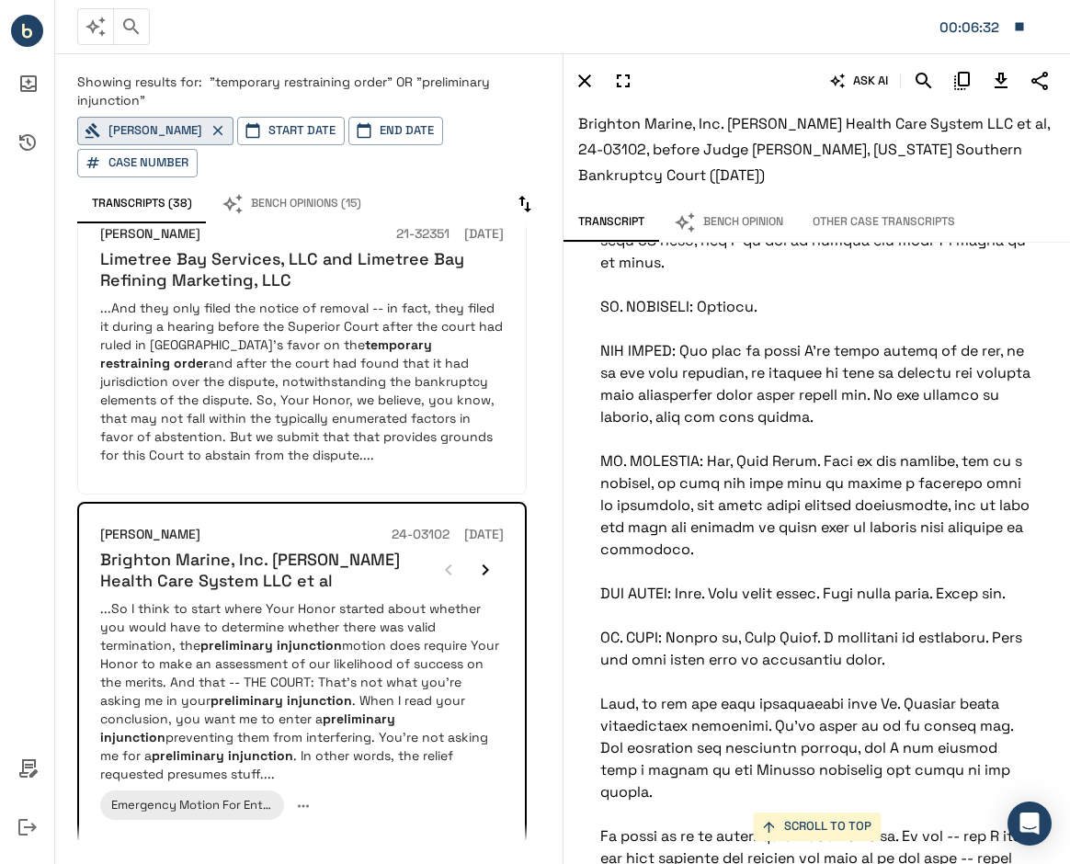
scroll to position [12697, 0]
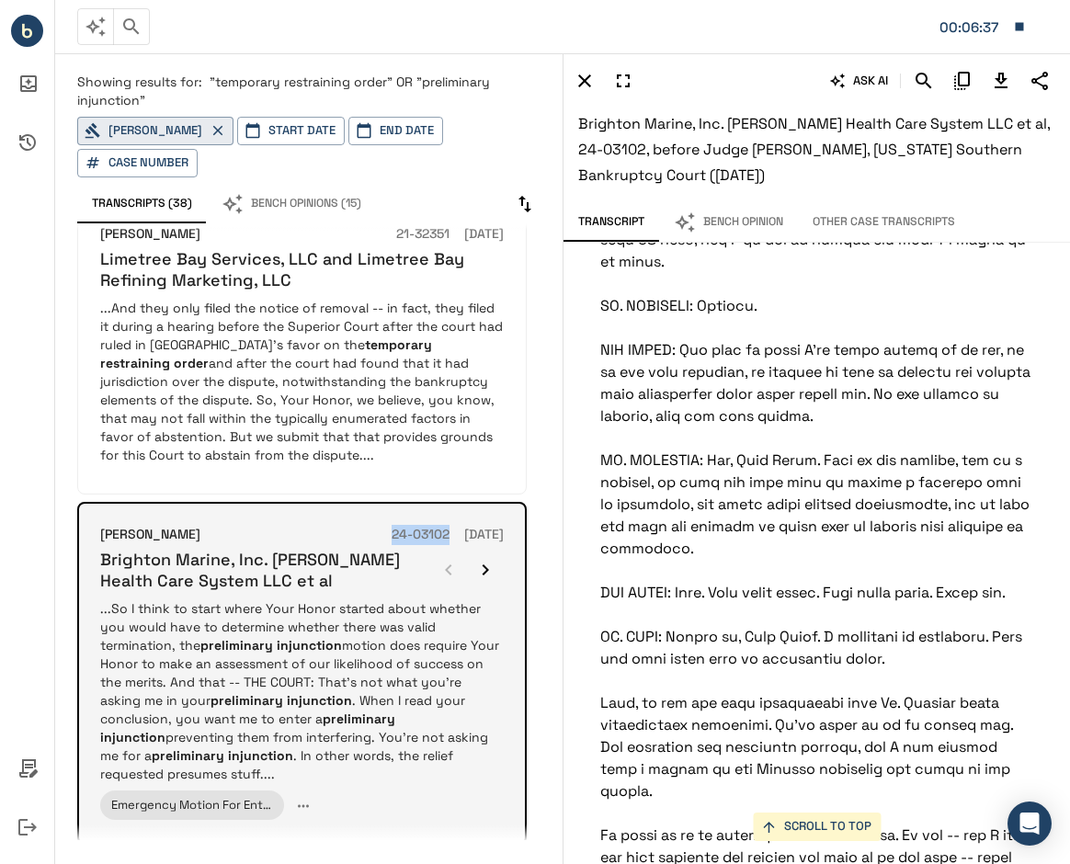
drag, startPoint x: 360, startPoint y: 531, endPoint x: 416, endPoint y: 536, distance: 56.2
click at [416, 536] on h6 "24-03102" at bounding box center [420, 535] width 58 height 20
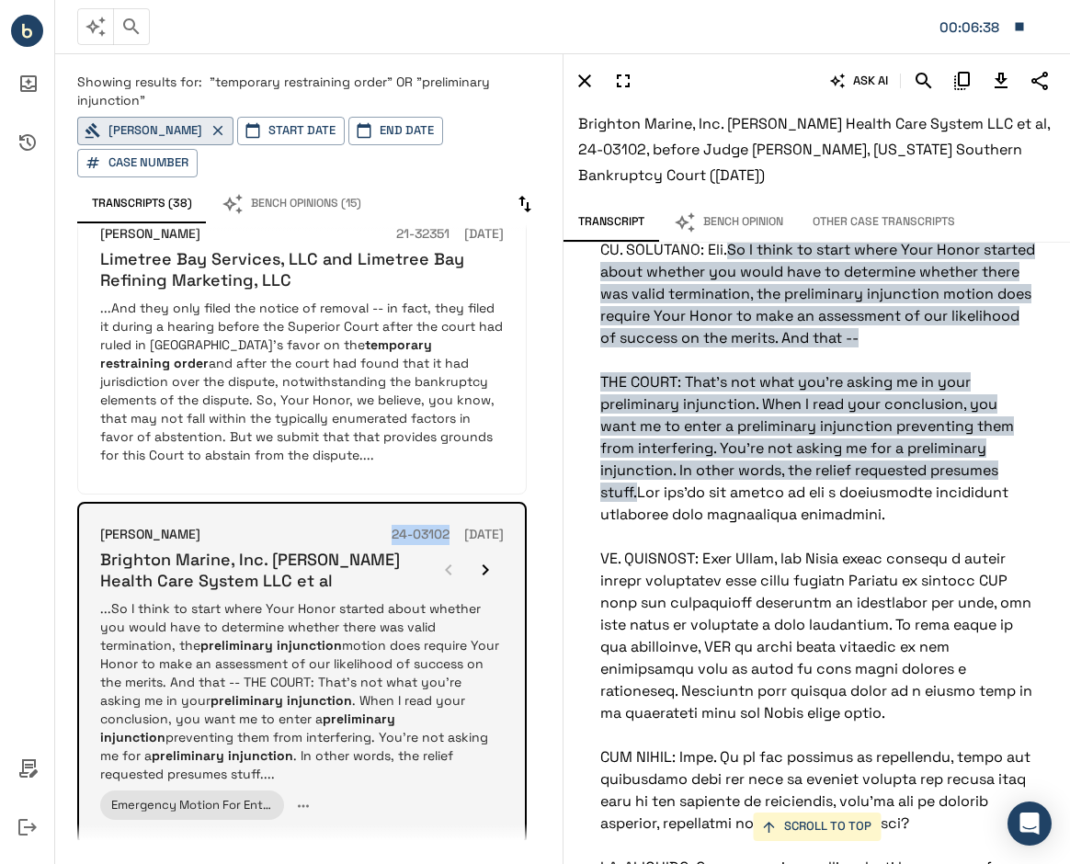
scroll to position [10817, 0]
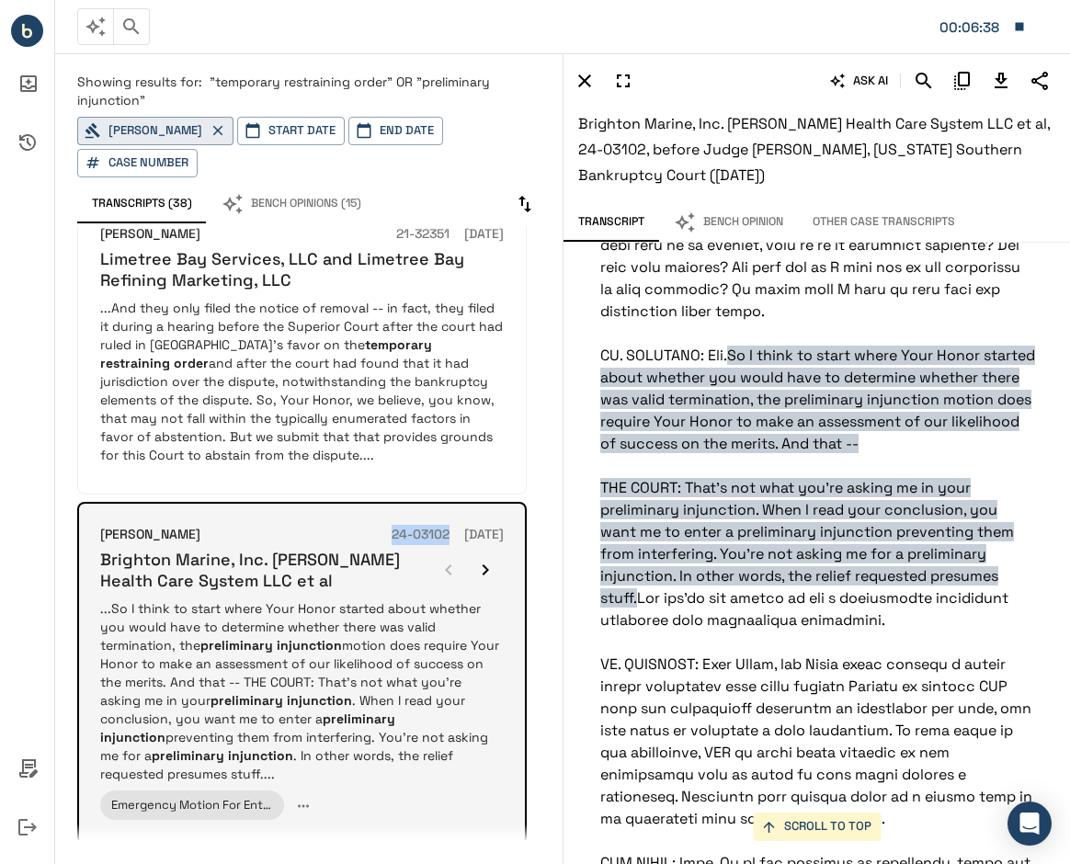
copy h6 "24-03102"
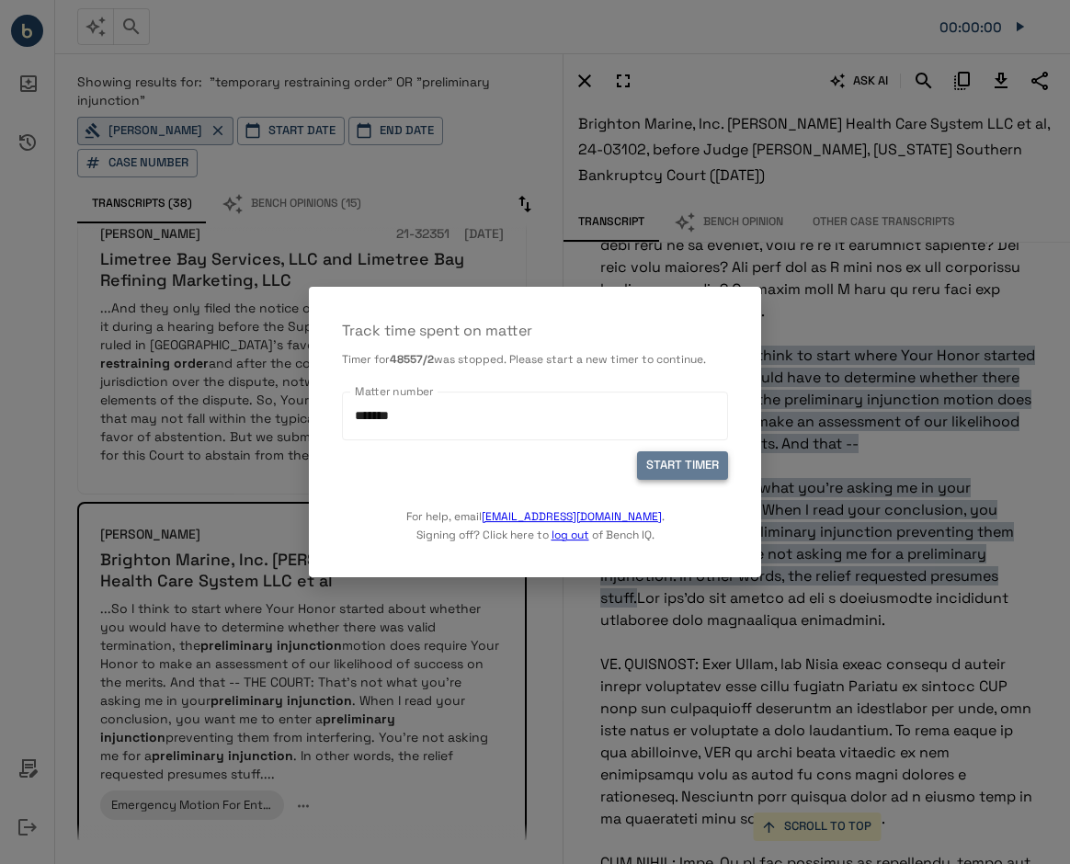
click at [675, 473] on button "START TIMER" at bounding box center [682, 465] width 91 height 28
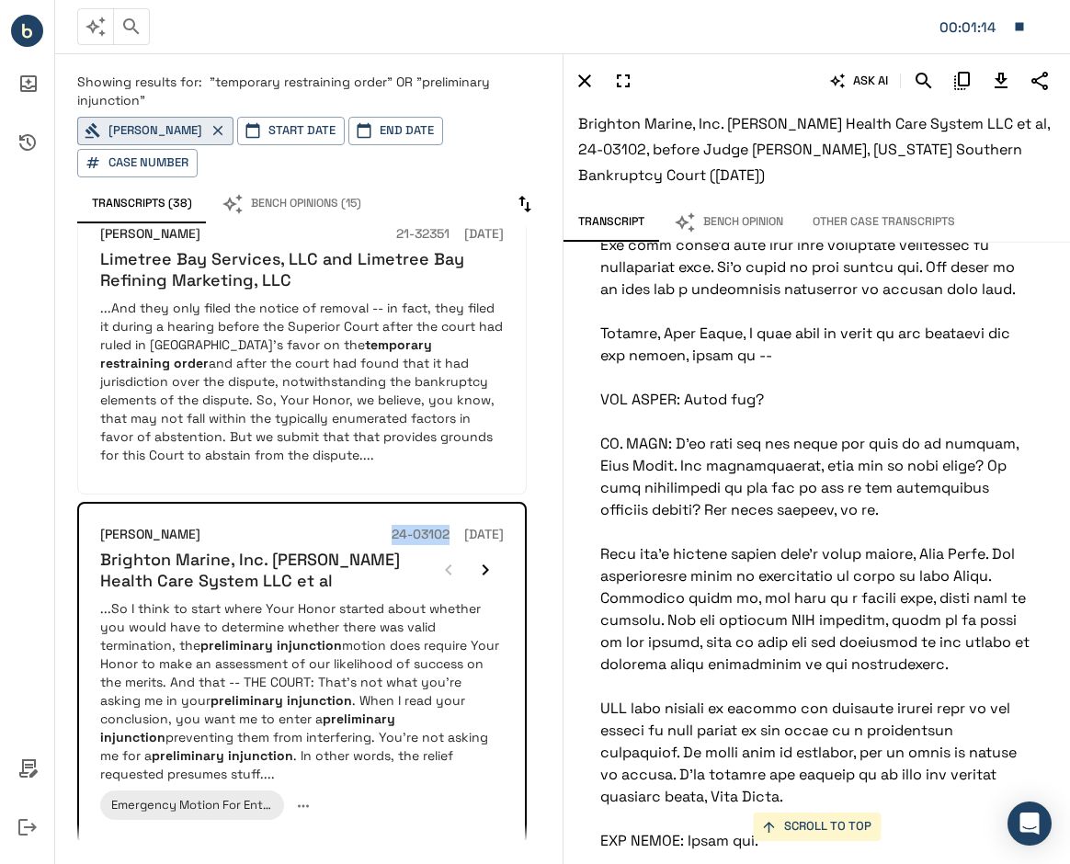
scroll to position [23213, 0]
click at [996, 91] on icon "Download Transcript" at bounding box center [1001, 81] width 22 height 22
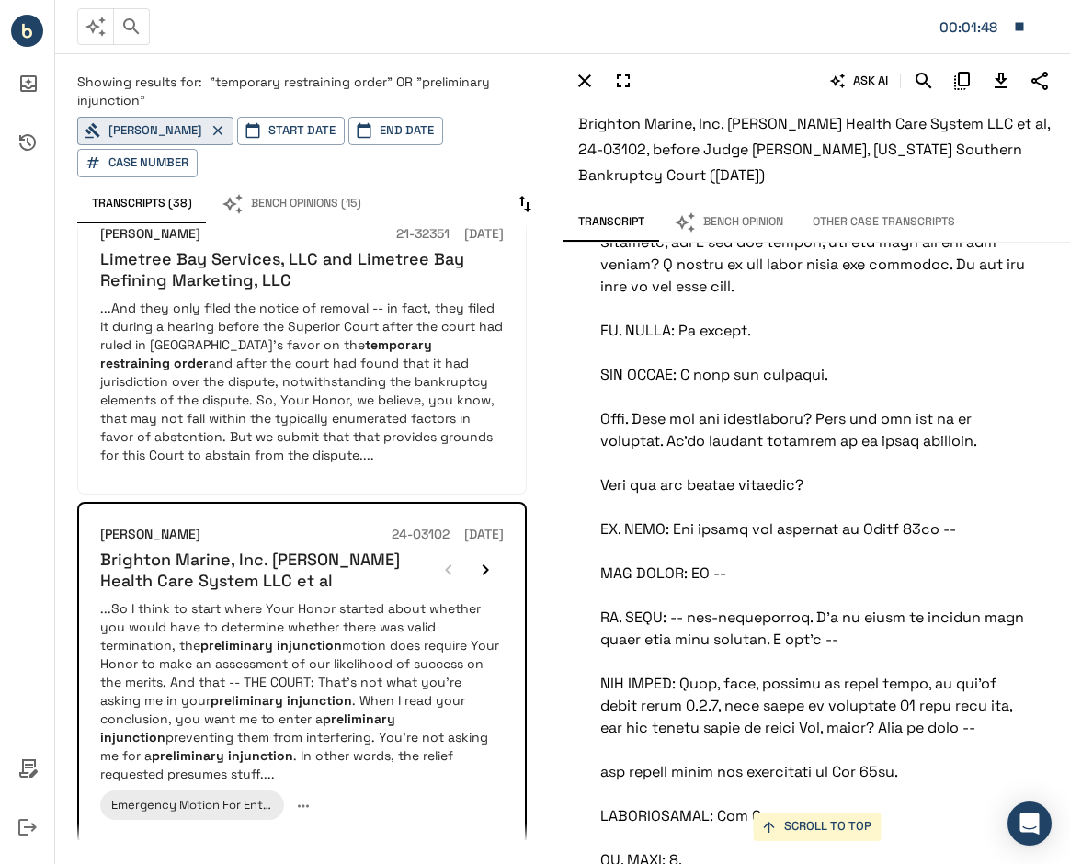
scroll to position [24917, 0]
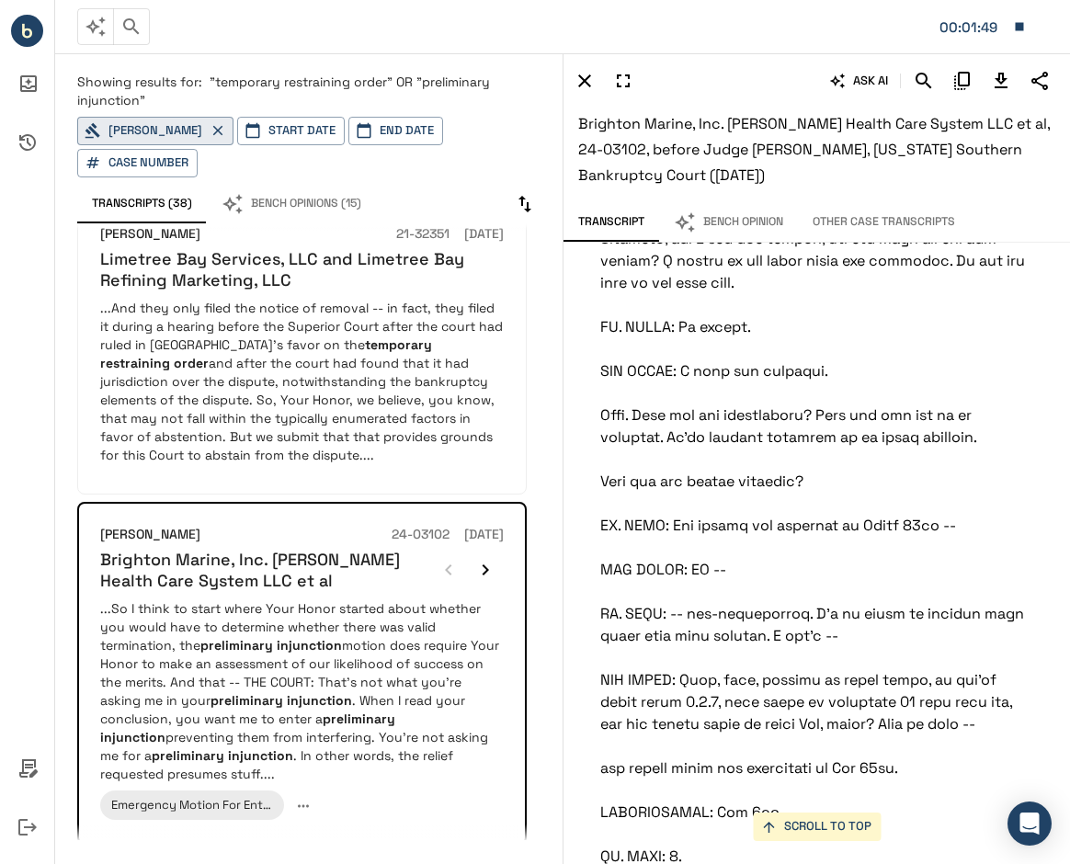
click at [898, 214] on button "Other Case Transcripts" at bounding box center [884, 222] width 172 height 39
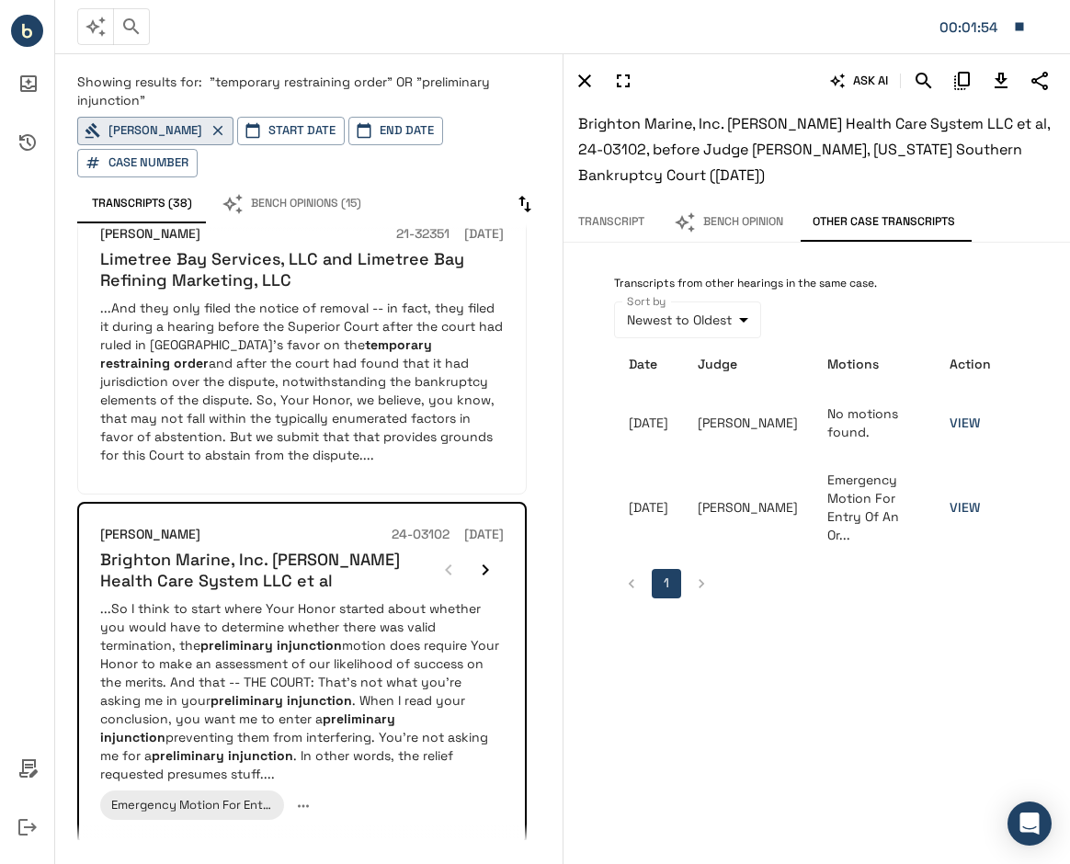
click at [962, 416] on link "VIEW" at bounding box center [964, 422] width 30 height 17
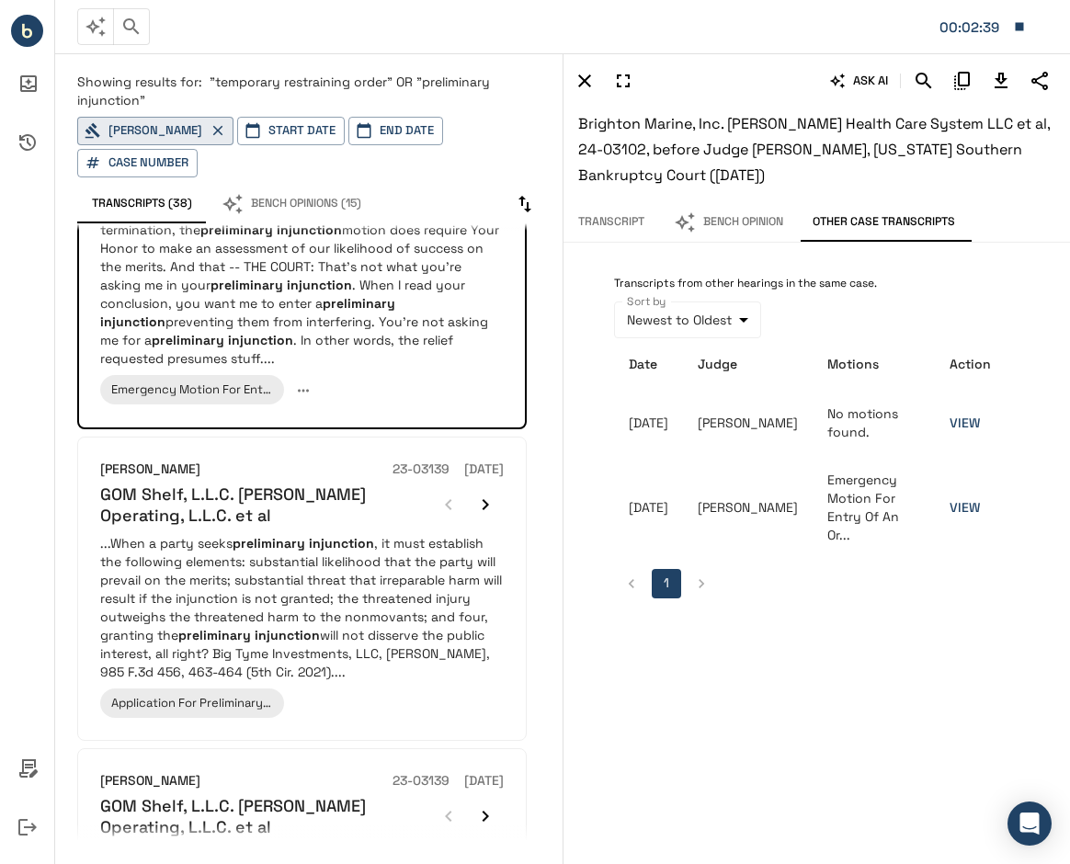
scroll to position [727, 0]
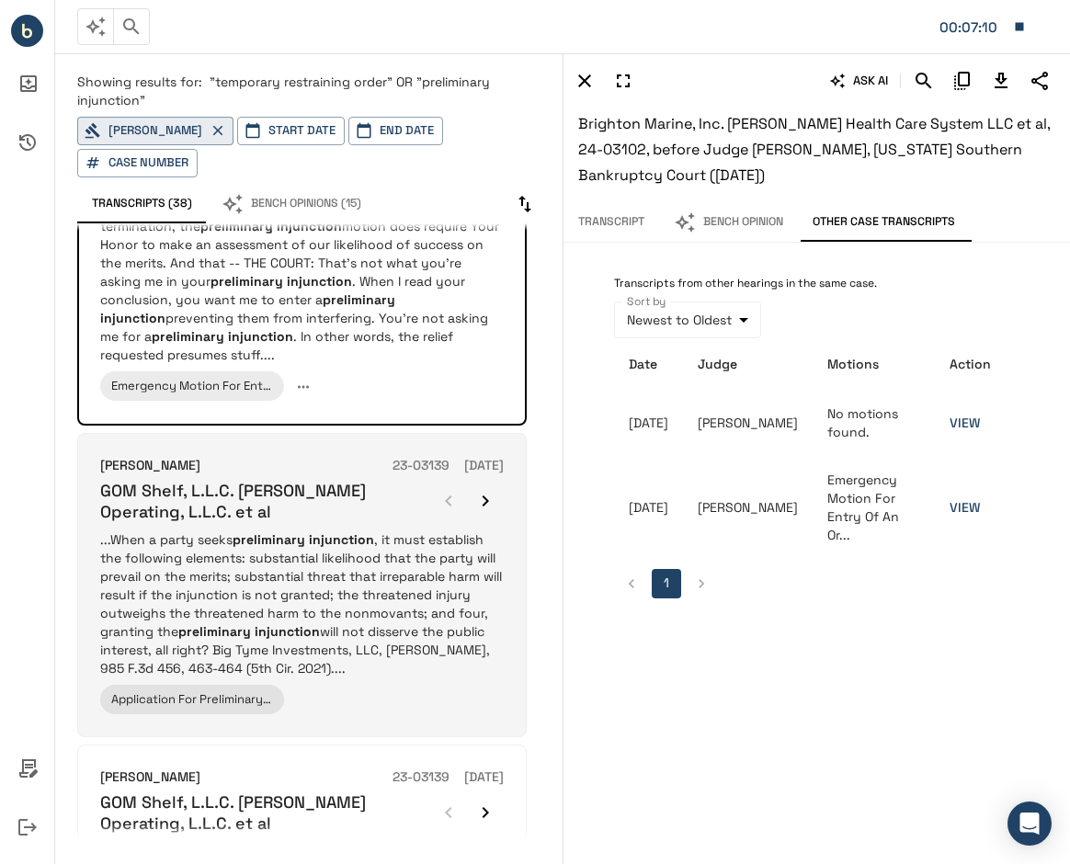
click at [258, 585] on p "...When a party seeks preliminary injunction , it must establish the following …" at bounding box center [301, 603] width 403 height 147
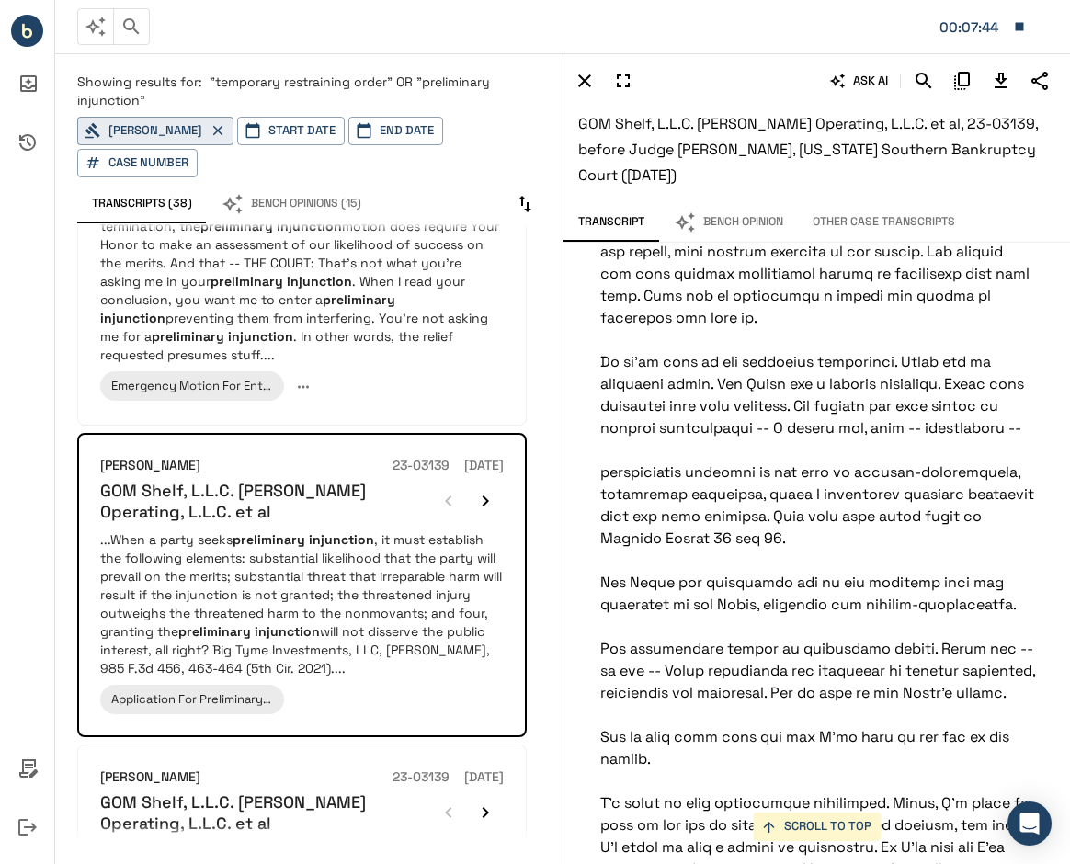
scroll to position [0, 0]
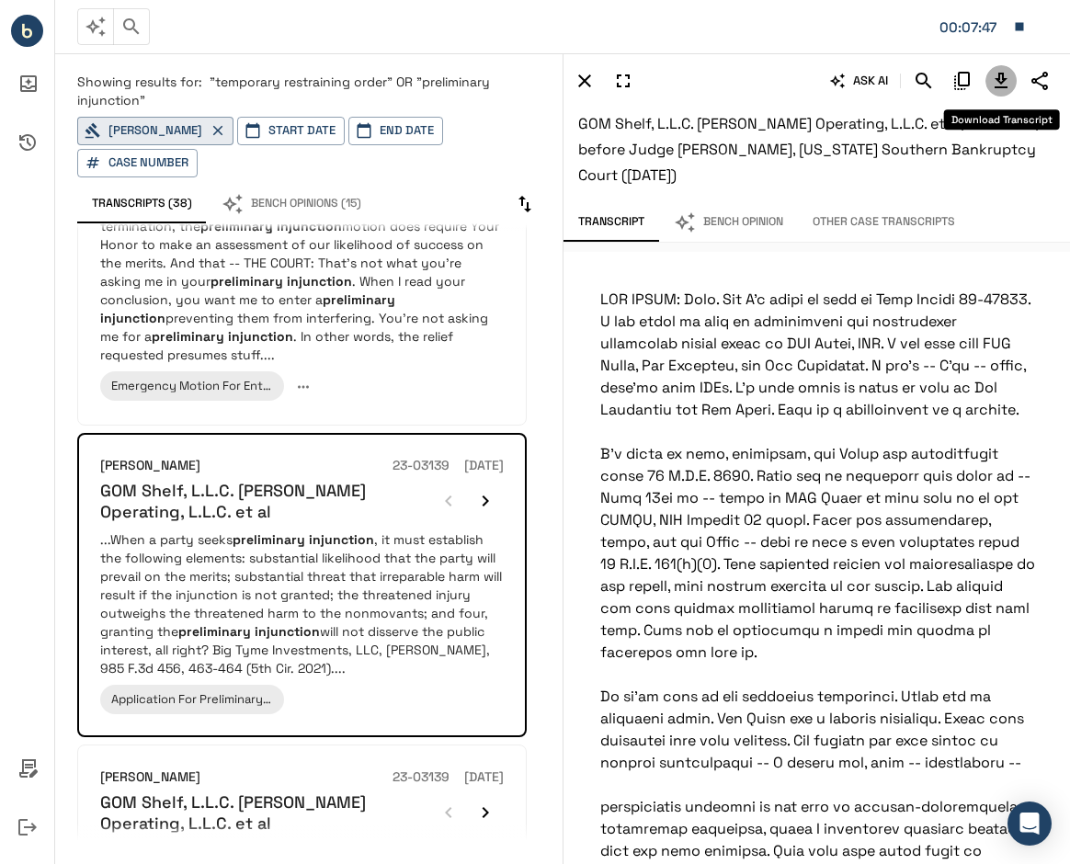
click at [994, 83] on icon "Download Transcript" at bounding box center [1001, 81] width 22 height 22
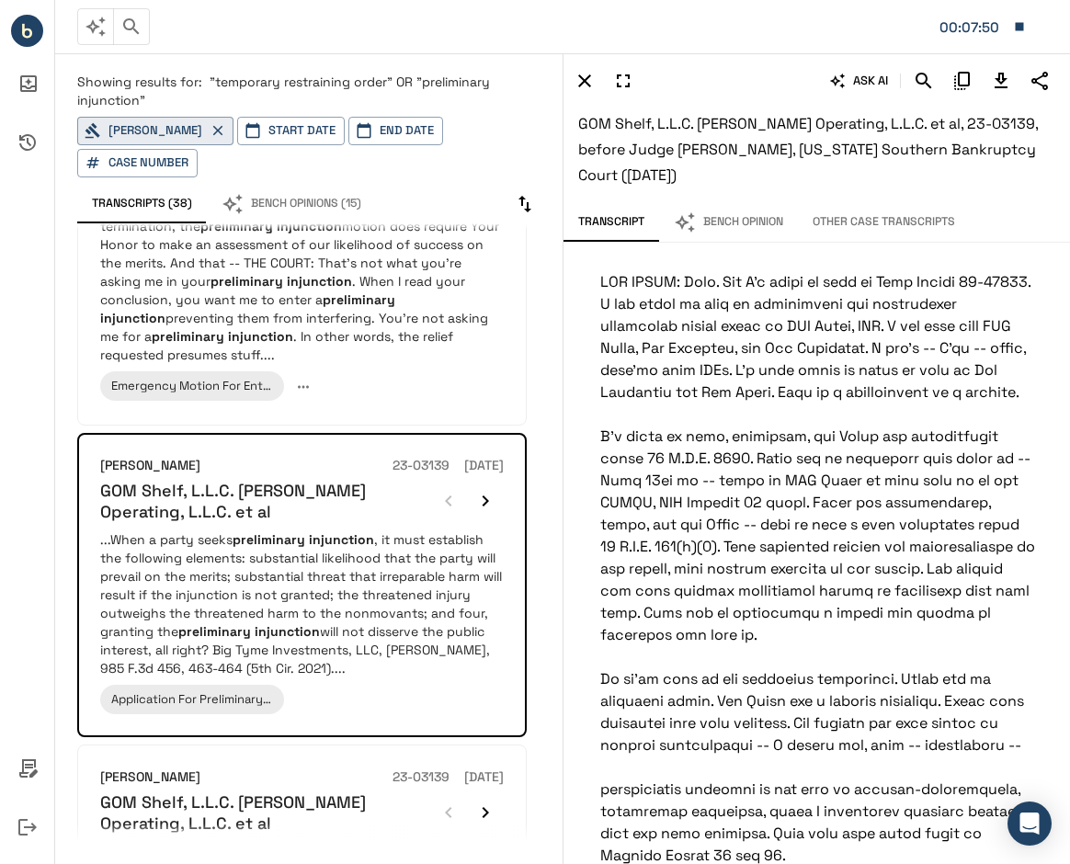
scroll to position [18, 0]
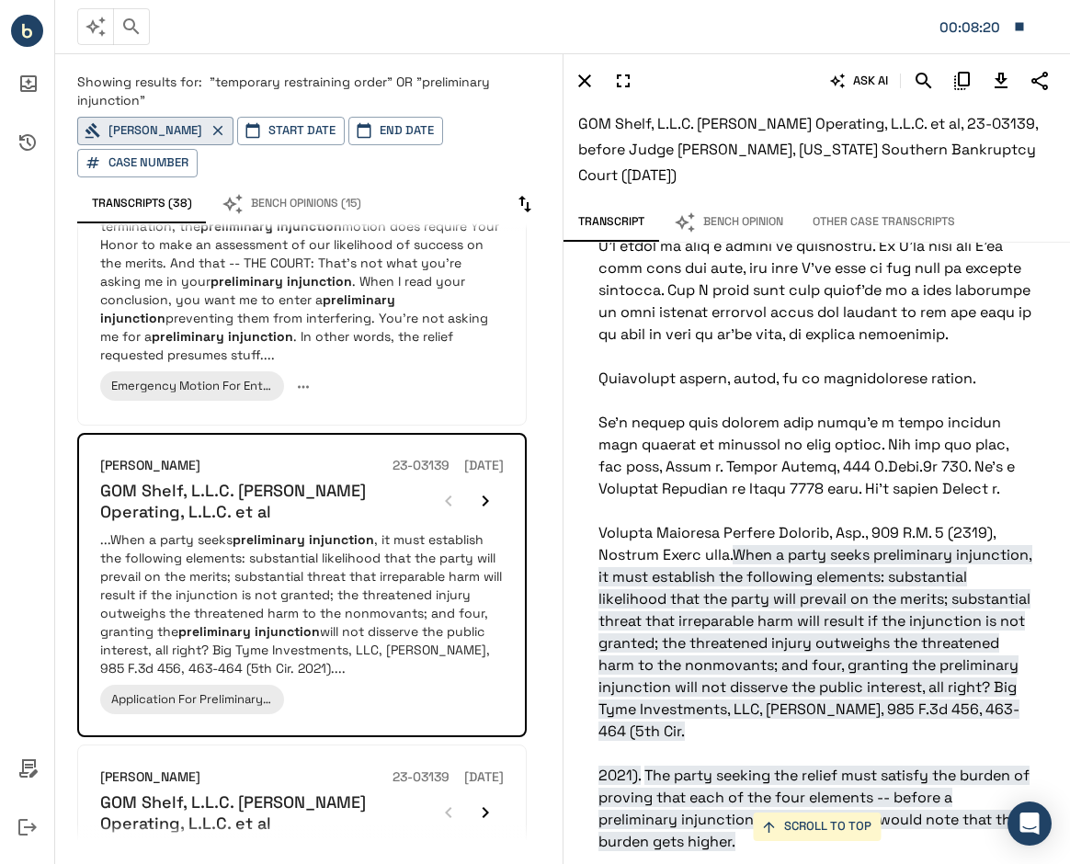
scroll to position [936, 3]
click at [992, 79] on icon "Download Transcript" at bounding box center [1001, 81] width 22 height 22
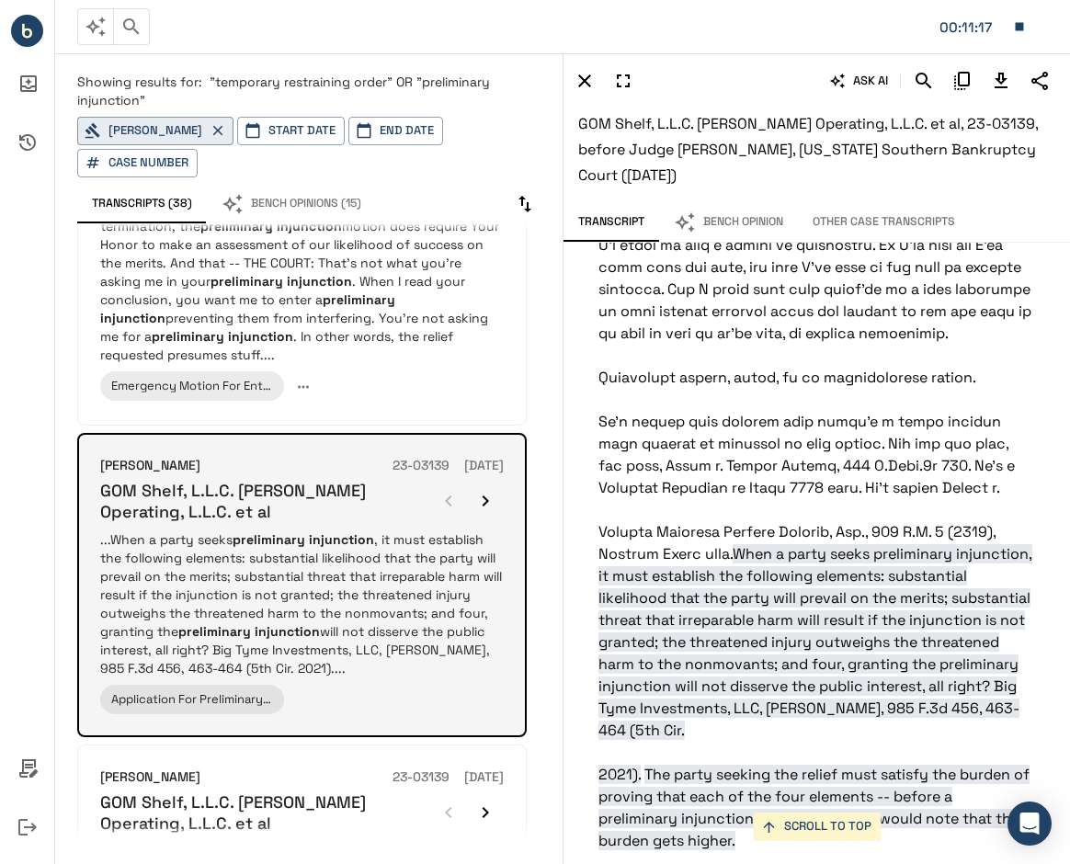
click at [176, 629] on p "...When a party seeks preliminary injunction , it must establish the following …" at bounding box center [301, 603] width 403 height 147
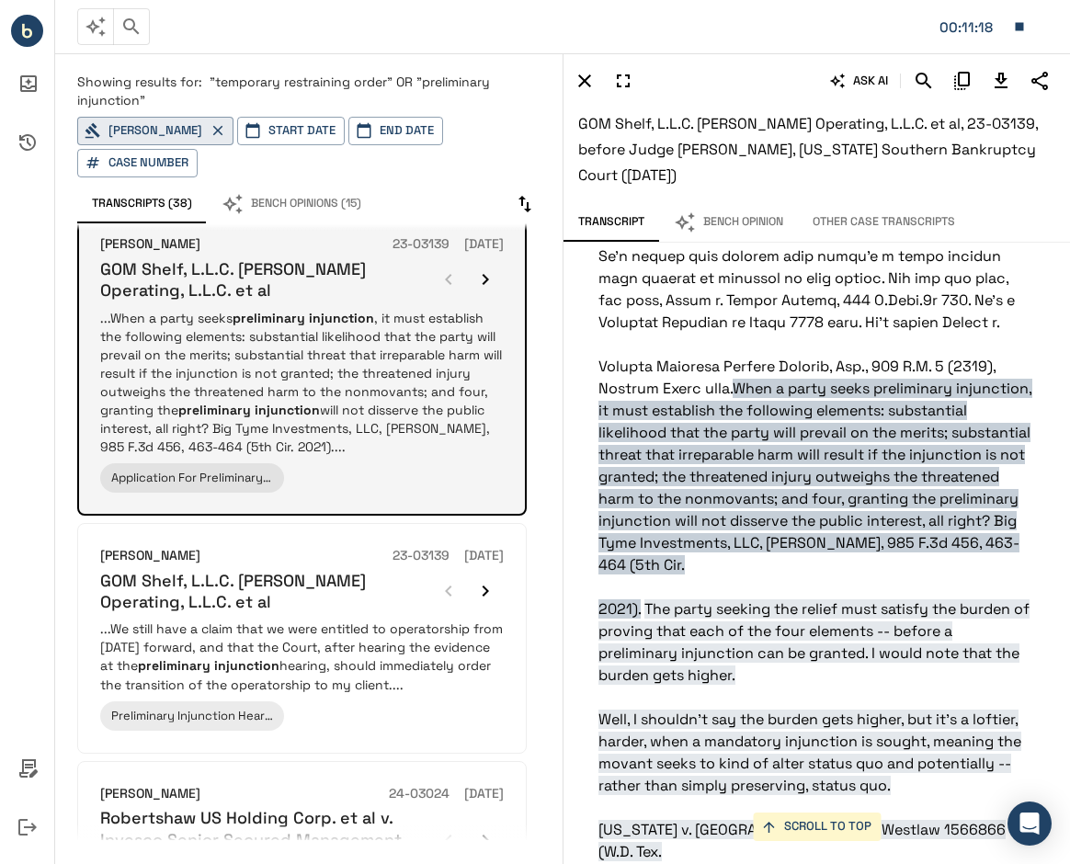
scroll to position [949, 0]
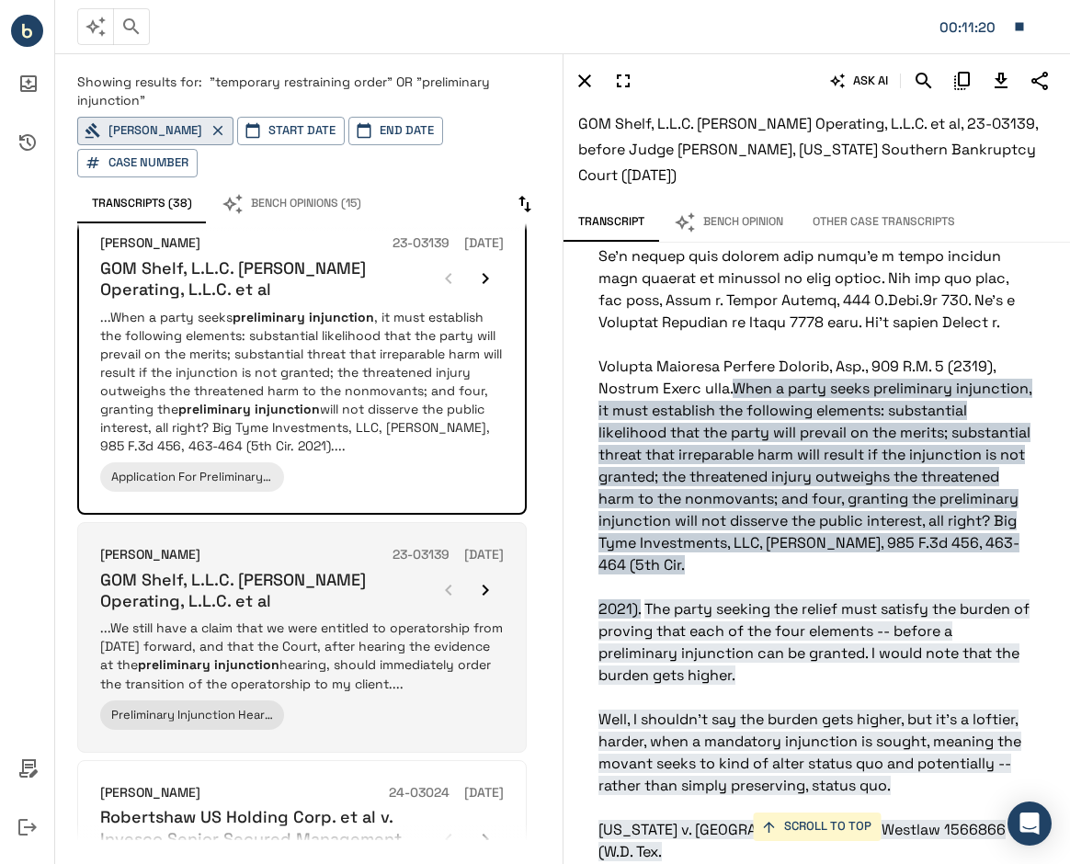
click at [290, 628] on p "...We still have a claim that we were entitled to operatorship from May 2nd, 20…" at bounding box center [301, 655] width 403 height 74
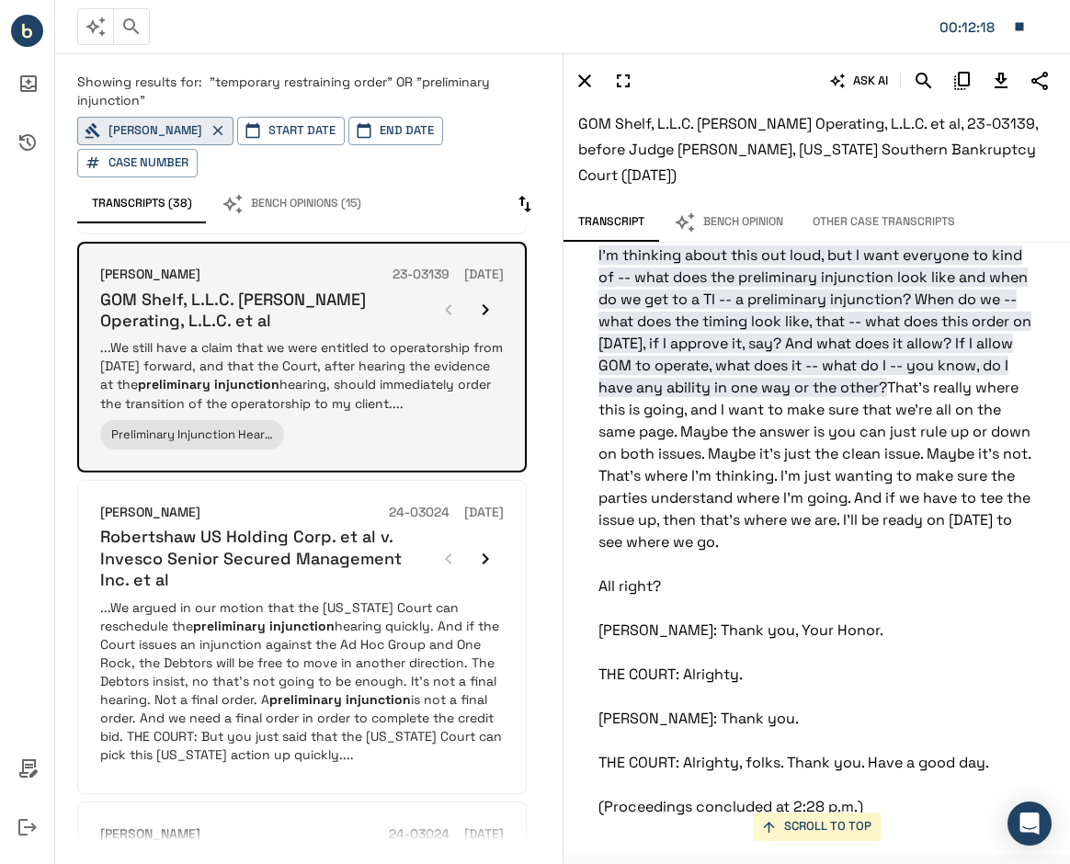
scroll to position [1232, 0]
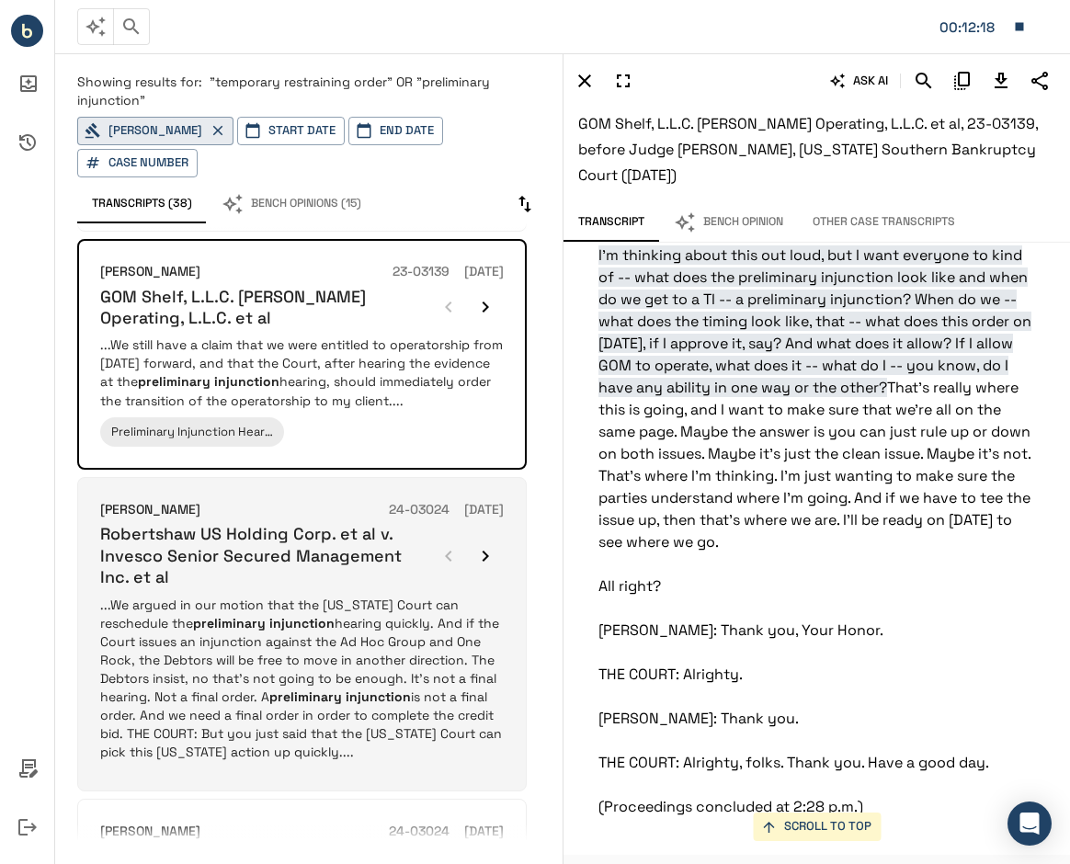
click at [357, 616] on p "...We argued in our motion that the New York Court can reschedule the prelimina…" at bounding box center [301, 677] width 403 height 165
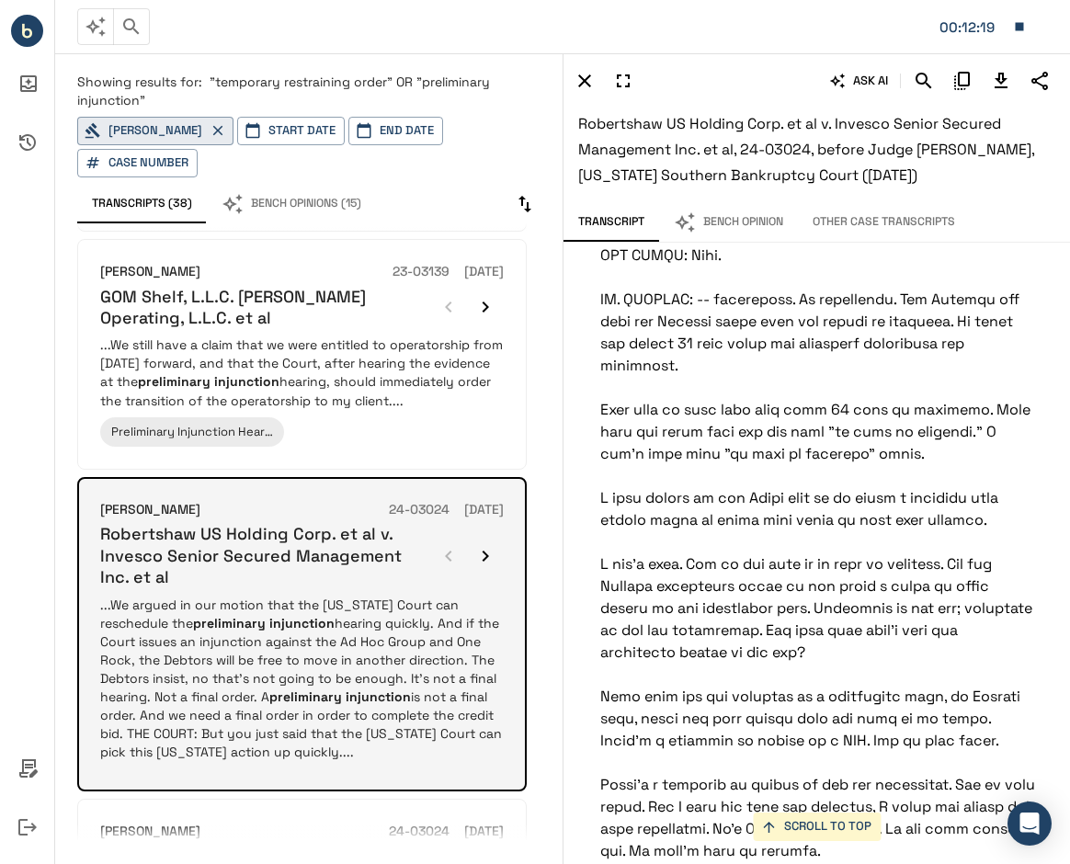
scroll to position [16155, 0]
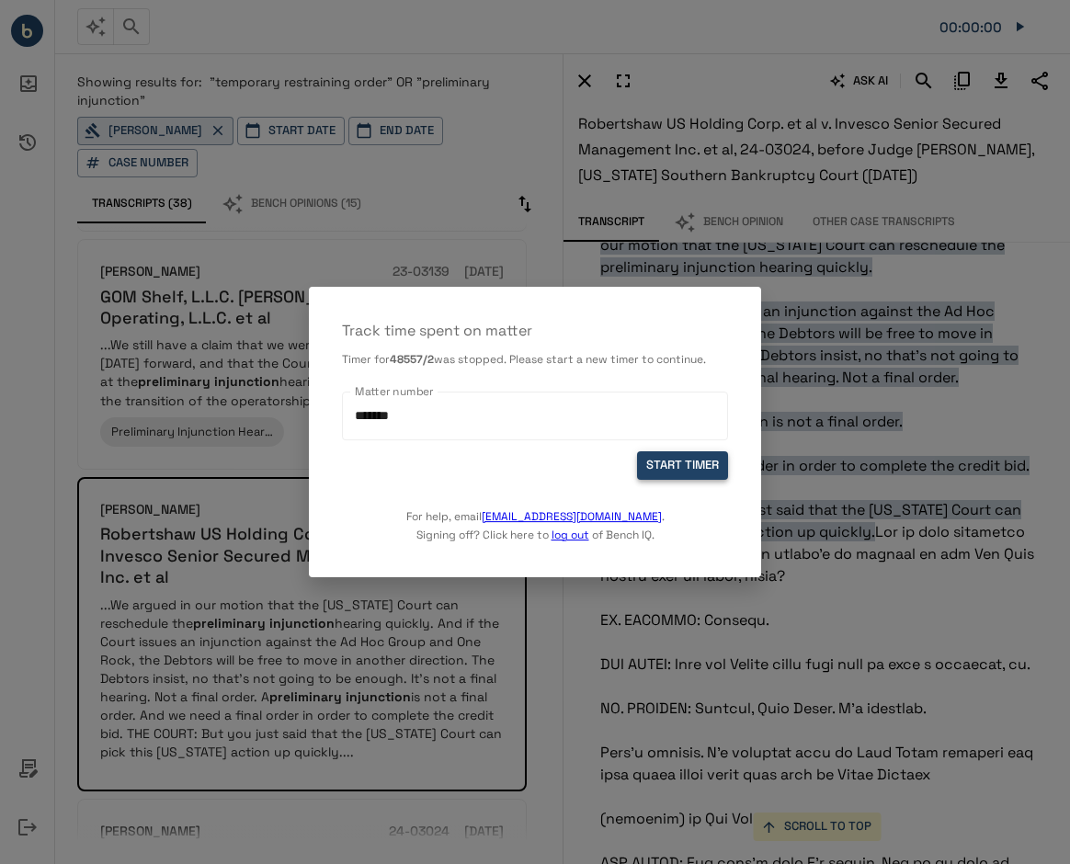
click at [666, 464] on button "START TIMER" at bounding box center [682, 465] width 91 height 28
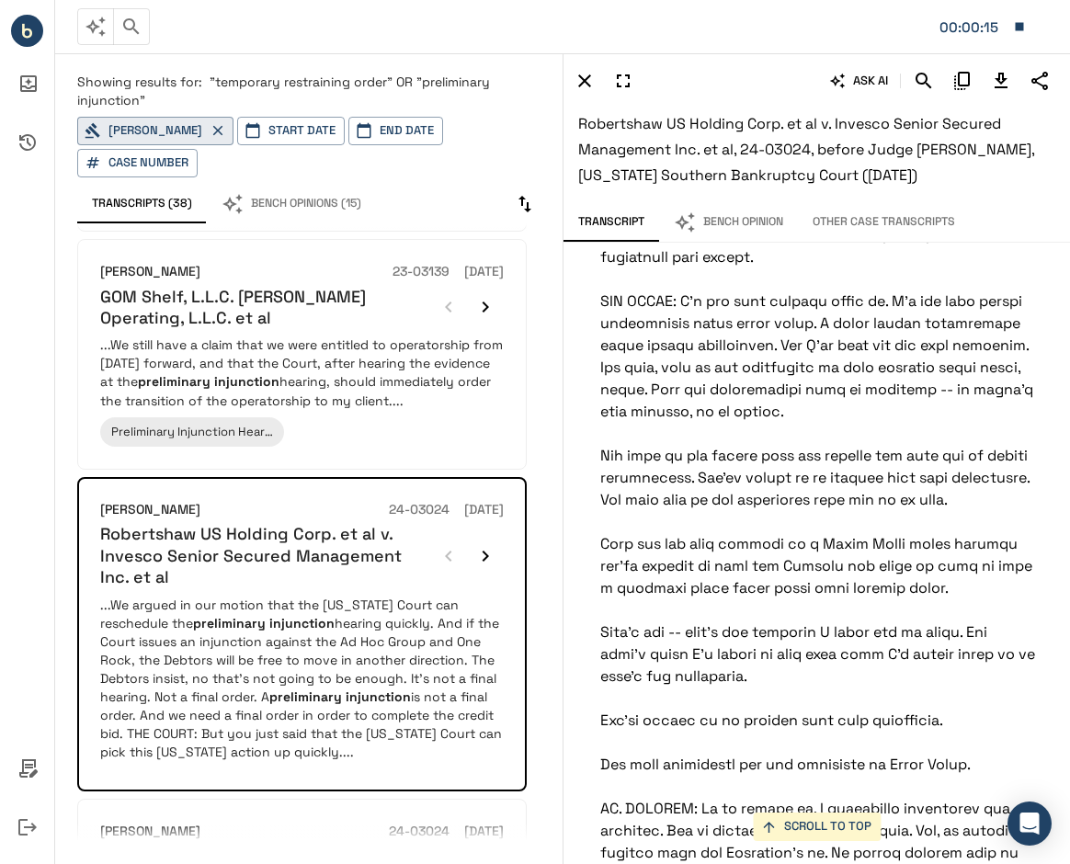
scroll to position [17777, 0]
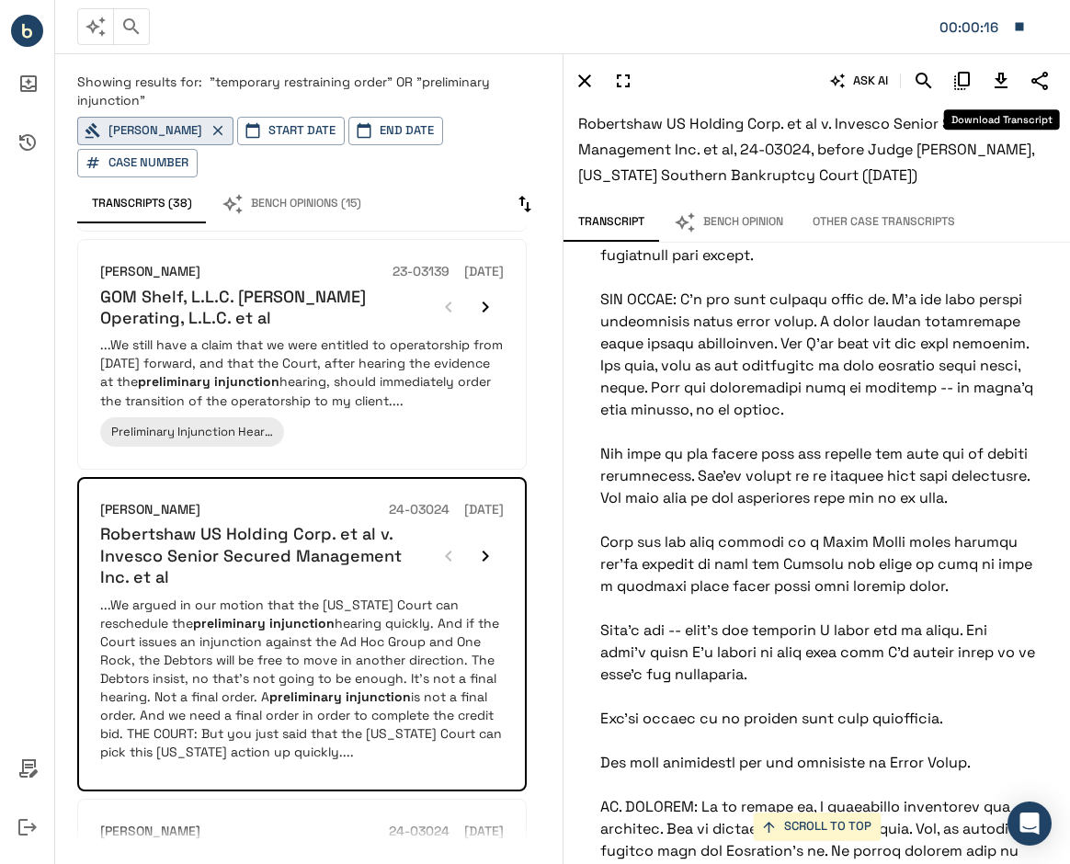
click at [1002, 75] on icon "Download Transcript" at bounding box center [1000, 81] width 13 height 16
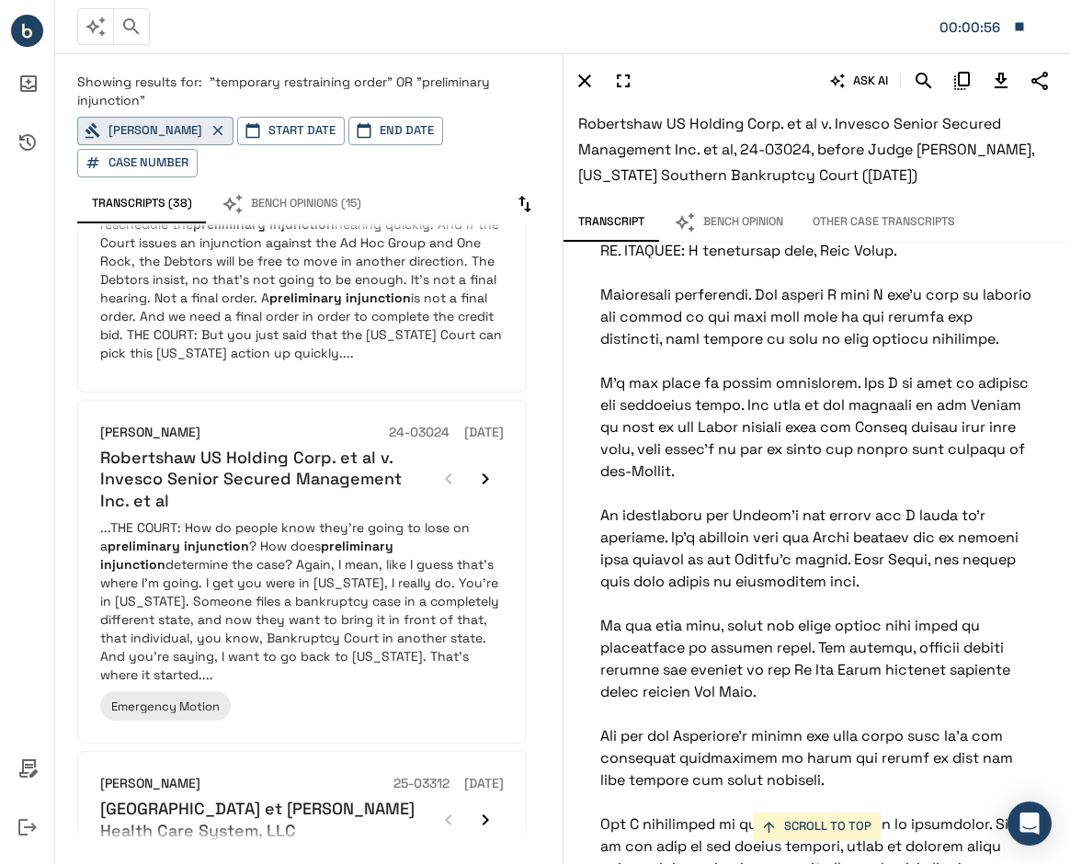
scroll to position [1955, 0]
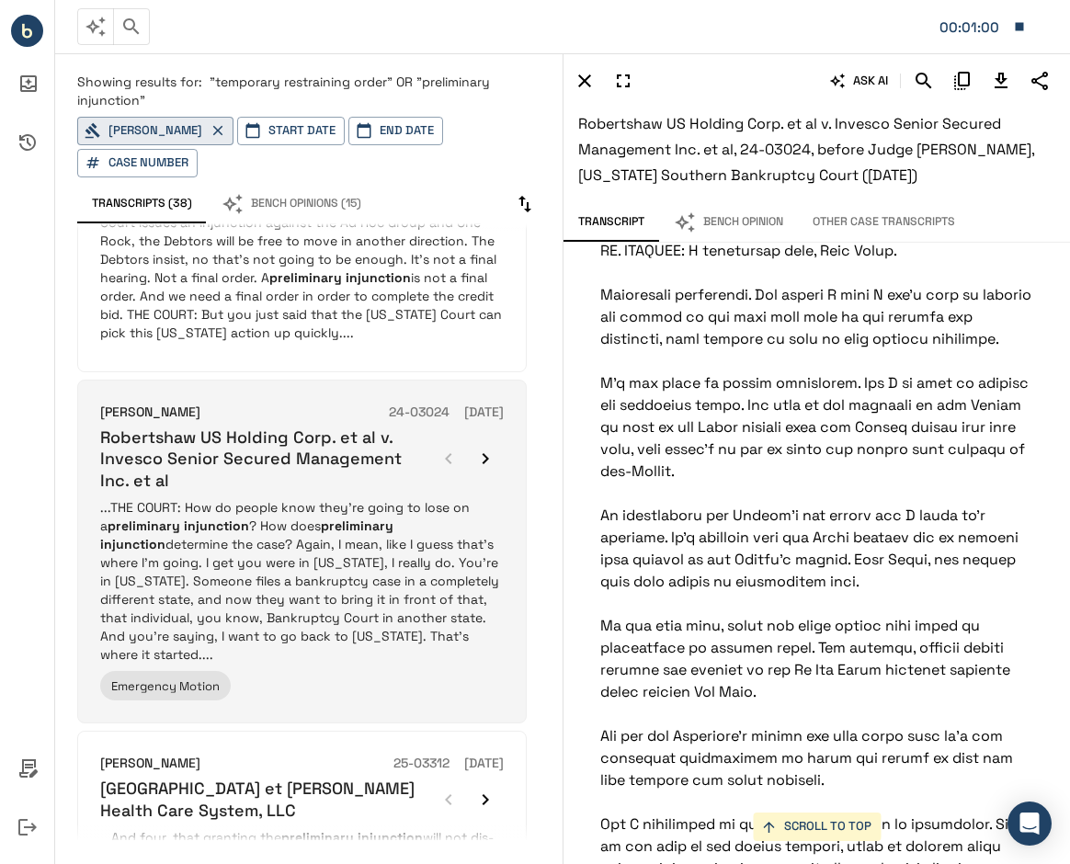
click at [311, 595] on p "...THE COURT: How do people know they're going to lose on a preliminary injunct…" at bounding box center [301, 580] width 403 height 165
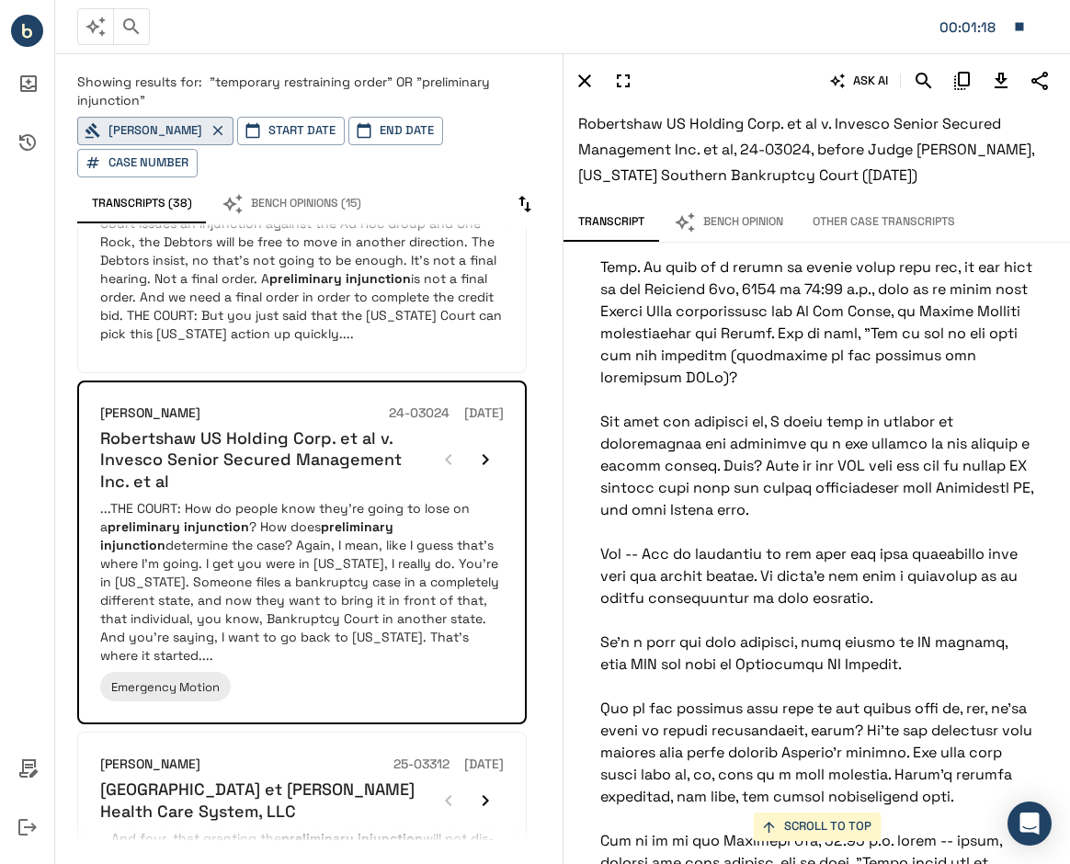
scroll to position [41056, 0]
click at [996, 76] on icon "Download Transcript" at bounding box center [1001, 81] width 22 height 22
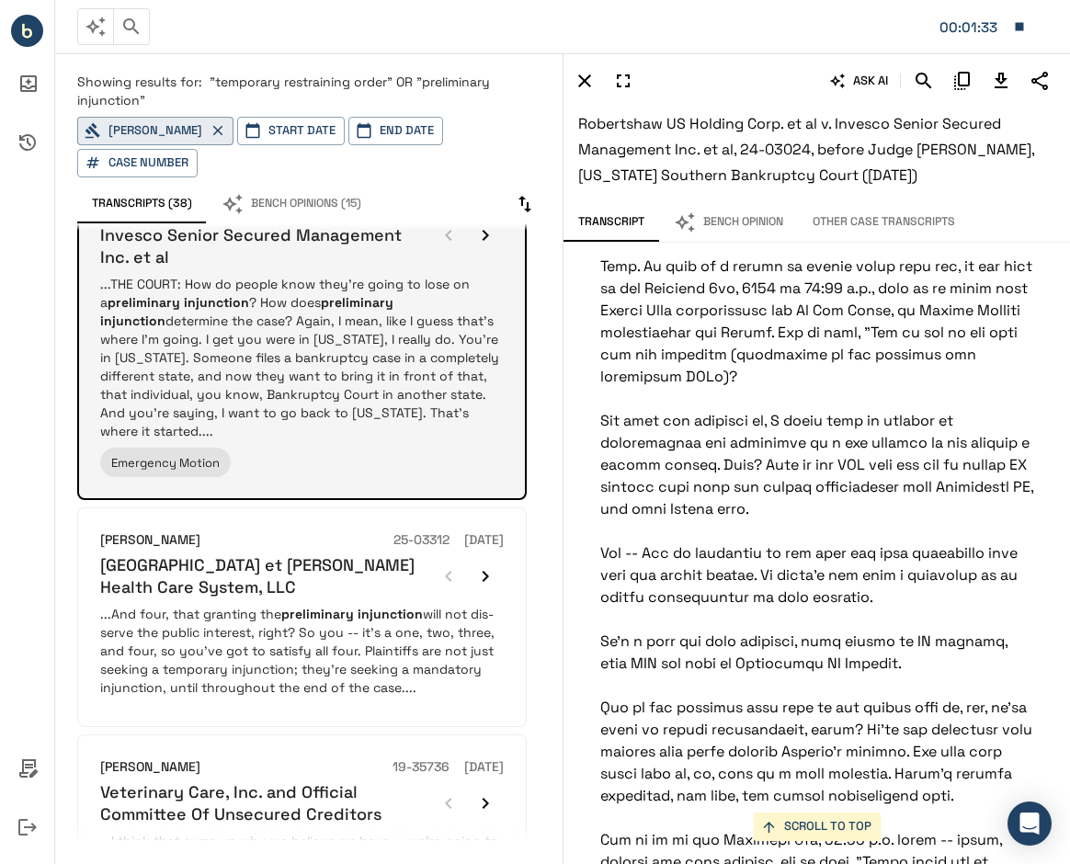
scroll to position [2255, 0]
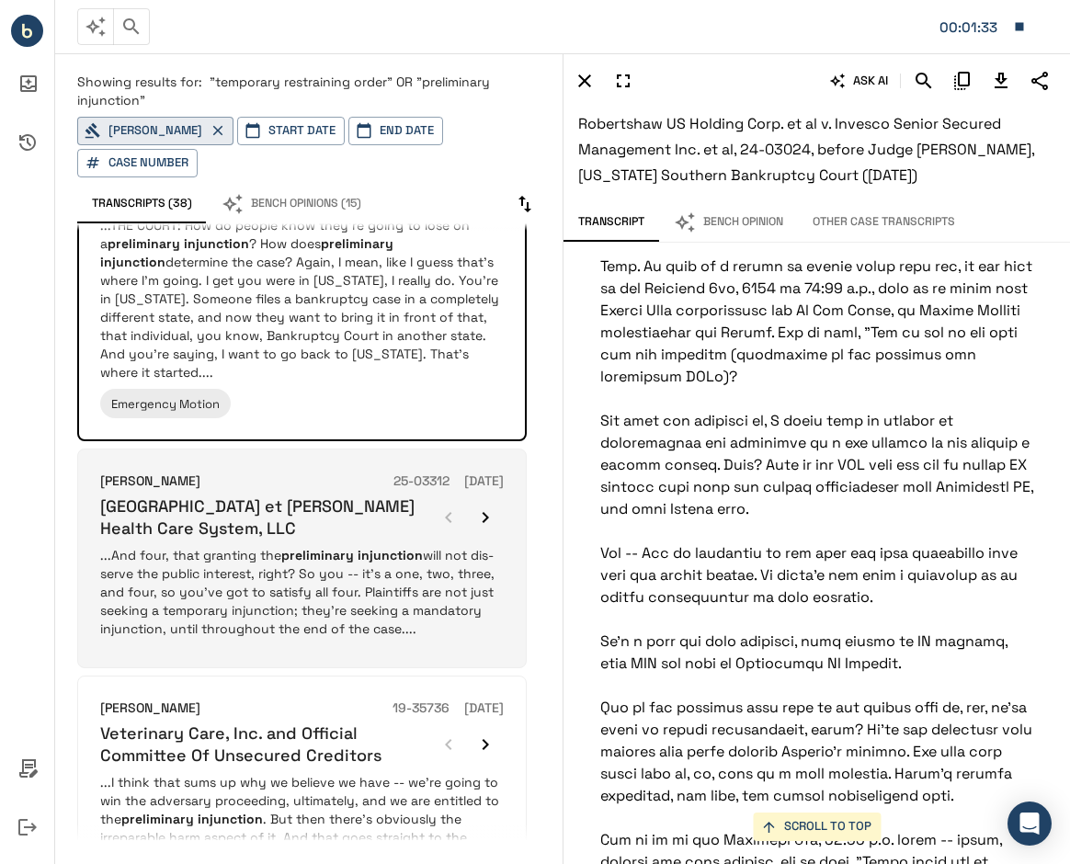
click at [272, 555] on p "...And four, that granting the preliminary injunction will not dis-serve the pu…" at bounding box center [301, 592] width 403 height 92
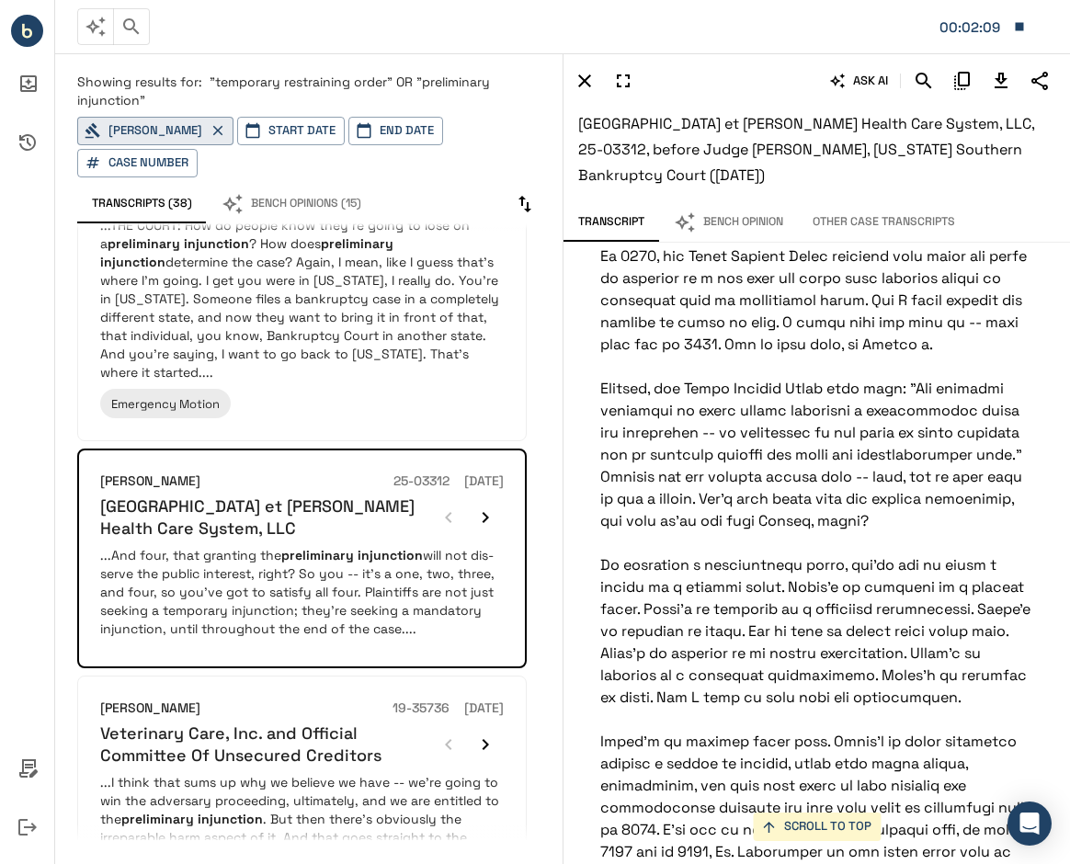
scroll to position [80218, 0]
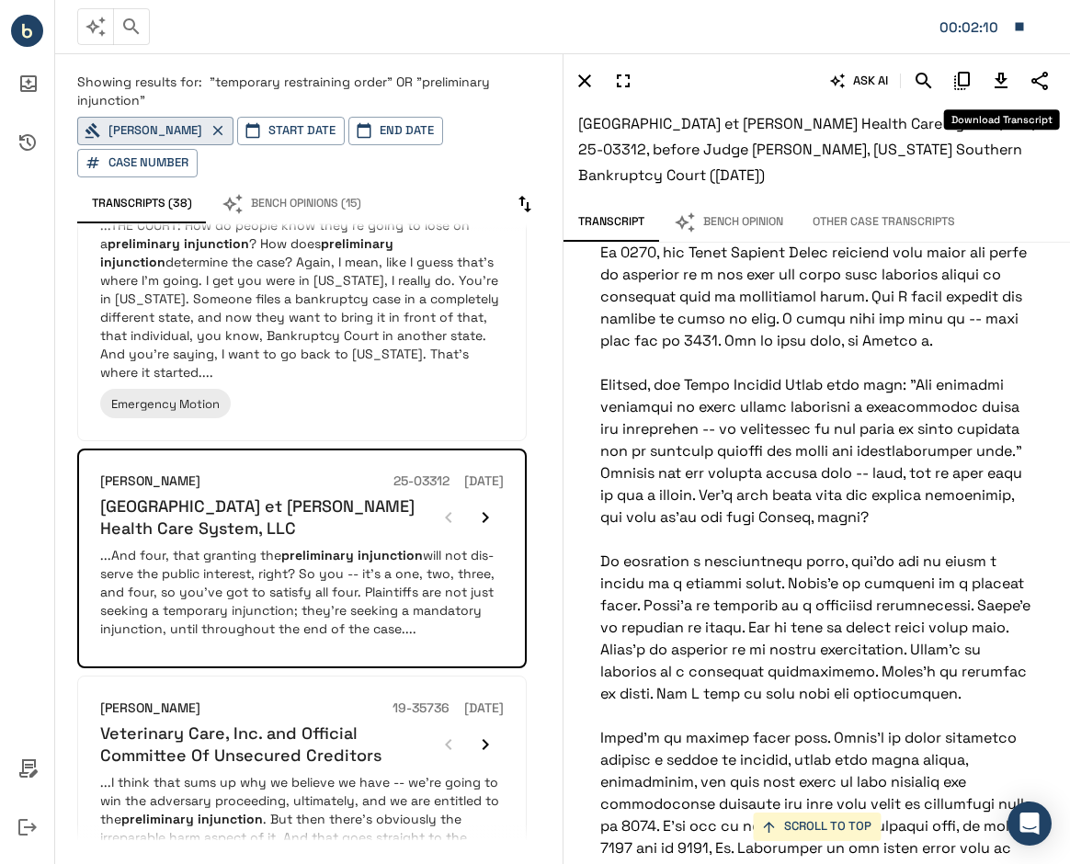
click at [996, 82] on icon "Download Transcript" at bounding box center [1001, 81] width 22 height 22
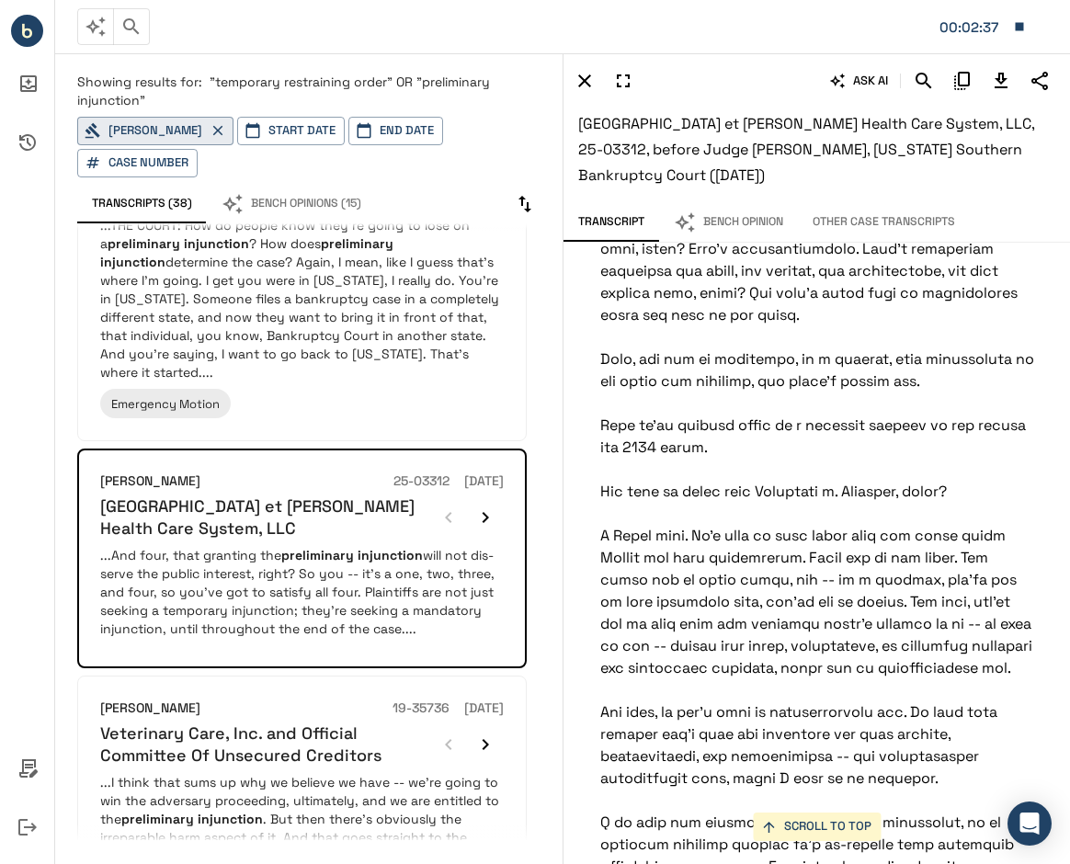
scroll to position [82575, 0]
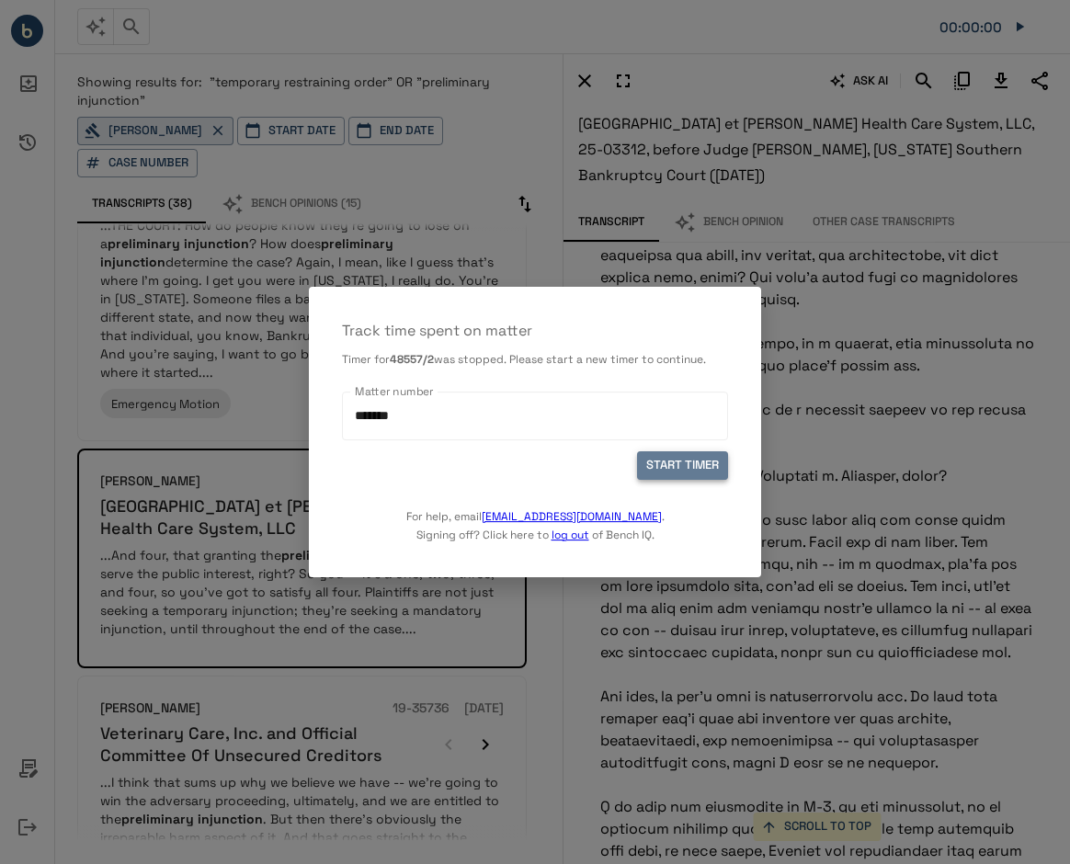
click at [656, 468] on button "START TIMER" at bounding box center [682, 465] width 91 height 28
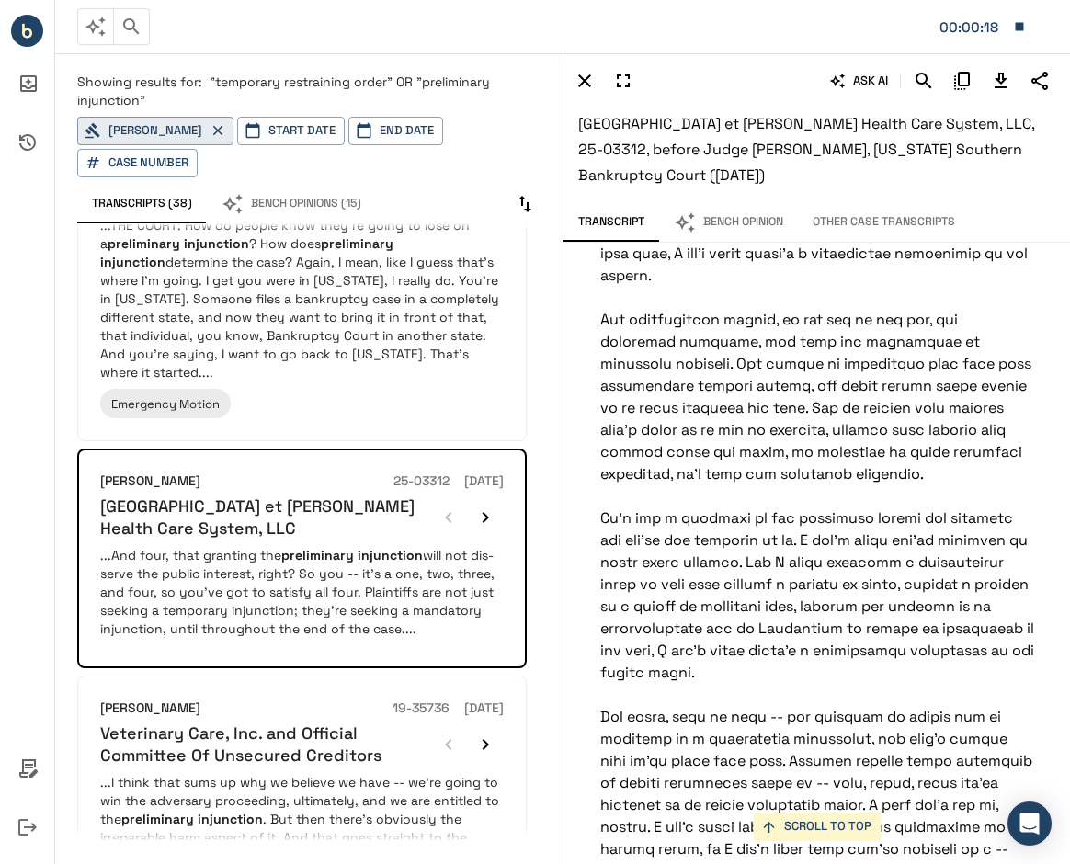
scroll to position [87168, 0]
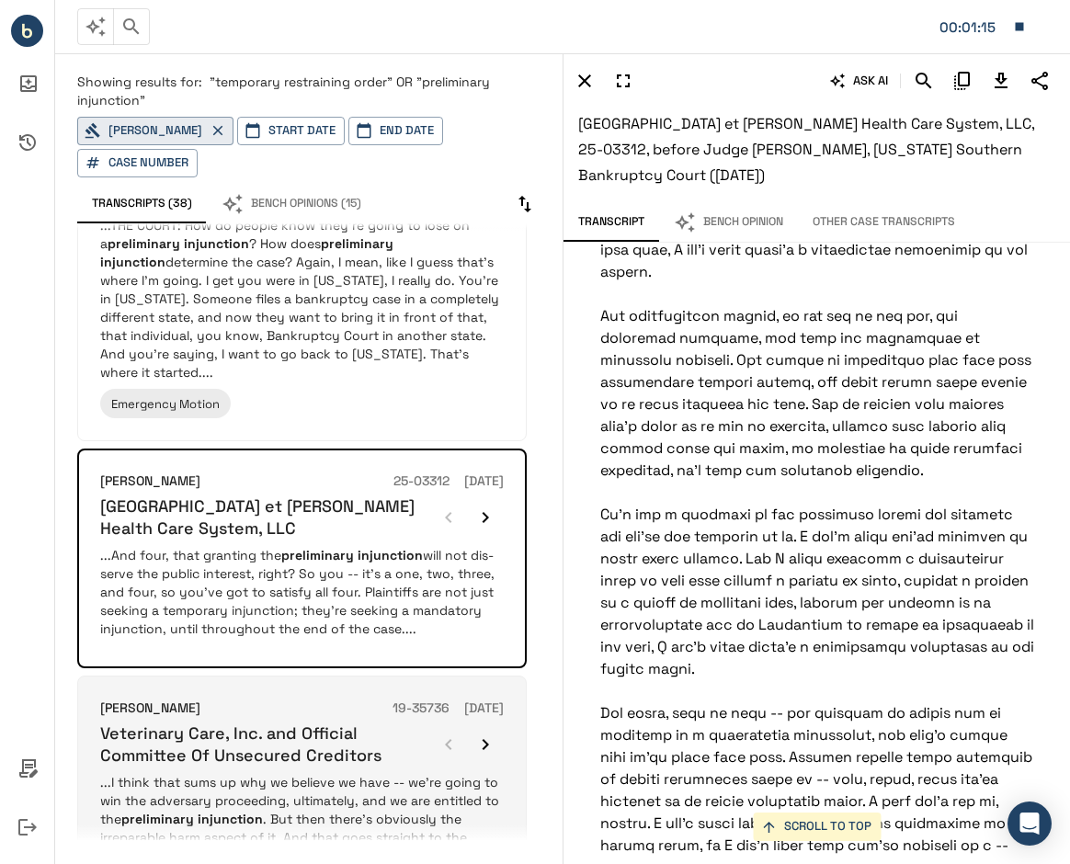
click at [260, 783] on p "...I think that sums up why we believe we have -- we're going to win the advers…" at bounding box center [301, 846] width 403 height 147
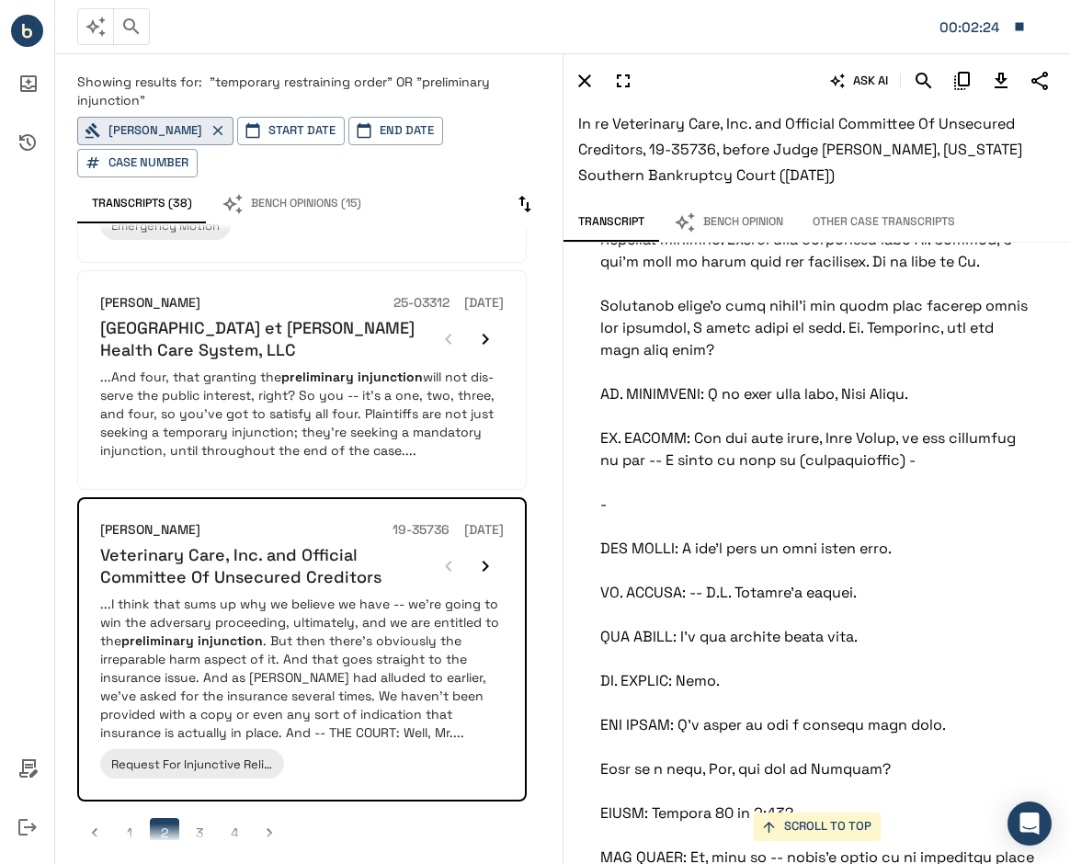
scroll to position [29350, 0]
click at [997, 80] on icon "Download Transcript" at bounding box center [1000, 81] width 13 height 16
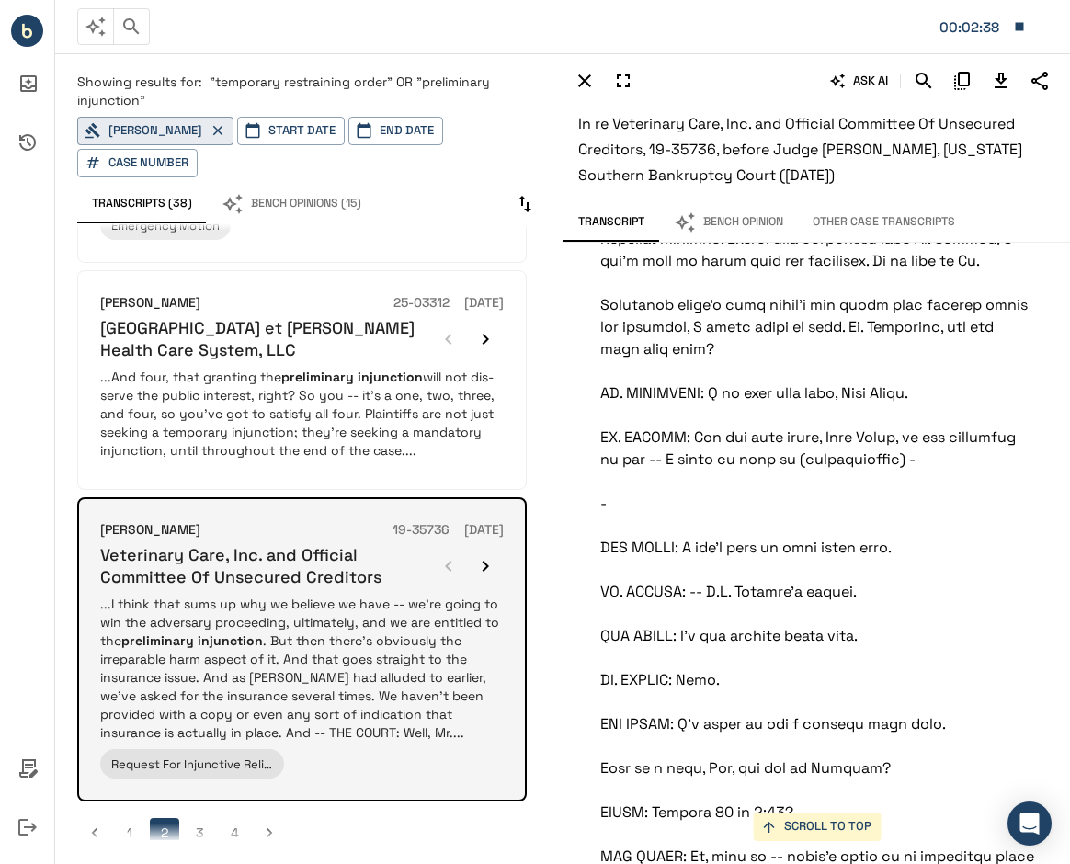
click at [410, 626] on p "...I think that sums up why we believe we have -- we're going to win the advers…" at bounding box center [301, 668] width 403 height 147
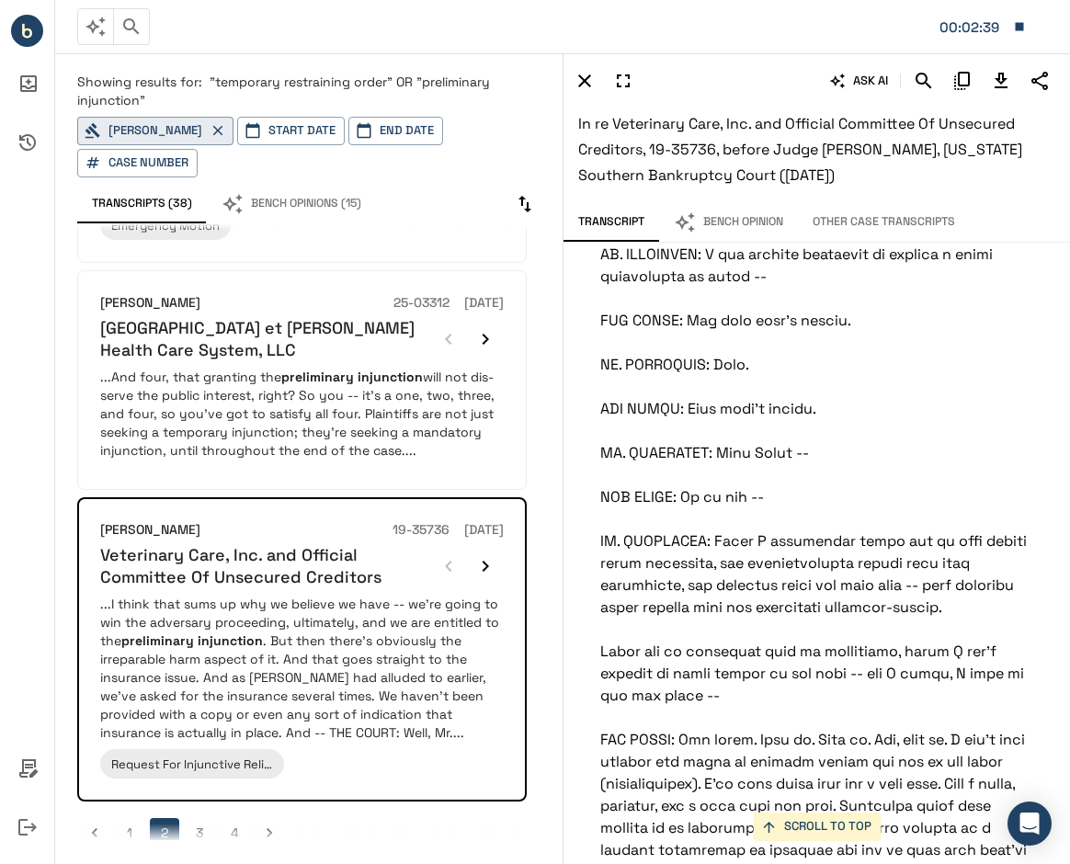
scroll to position [9031, 0]
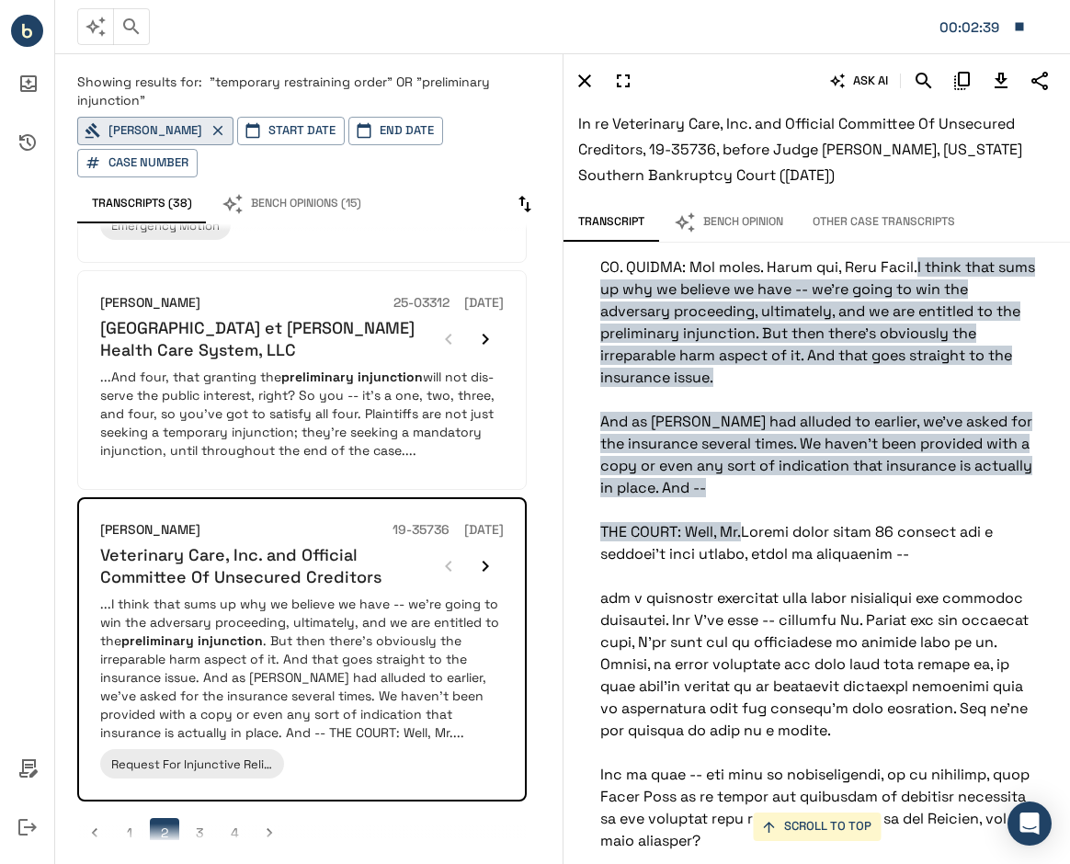
click at [198, 818] on button "3" at bounding box center [199, 832] width 29 height 29
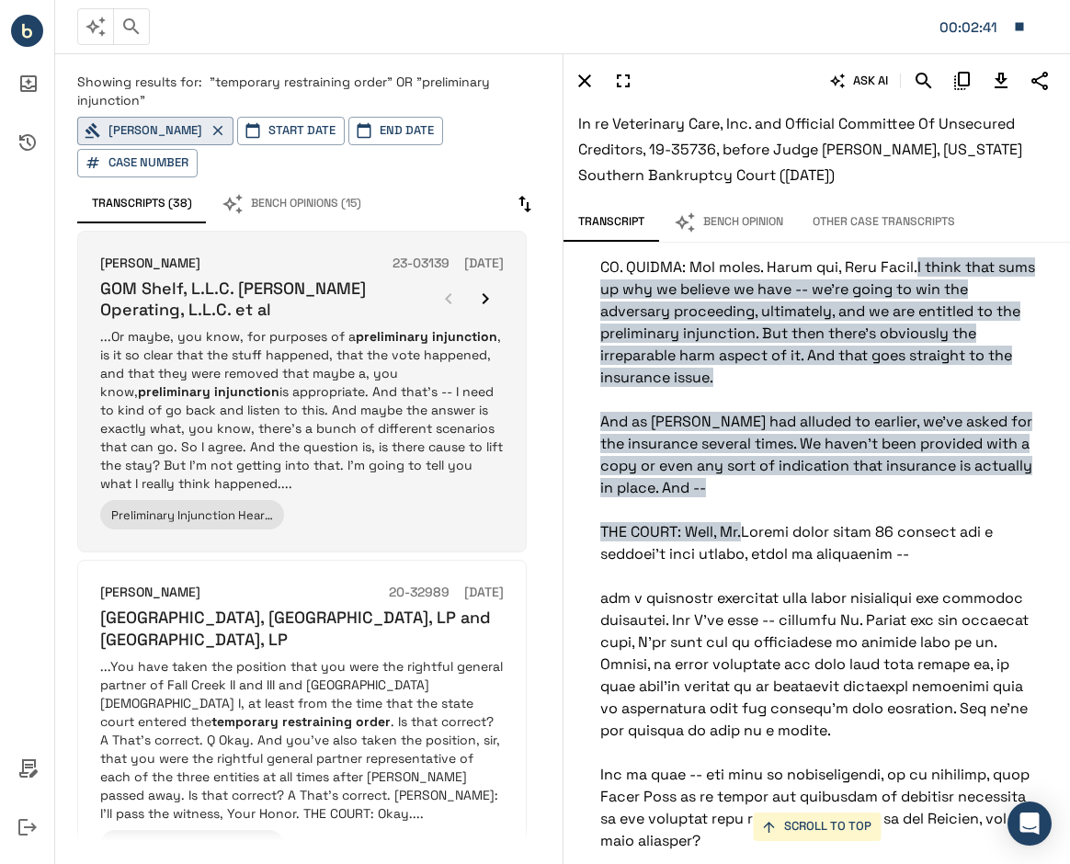
drag, startPoint x: 244, startPoint y: 660, endPoint x: 340, endPoint y: 388, distance: 288.3
click at [340, 388] on p "...Or maybe, you know, for purposes of a preliminary injunction , is it so clea…" at bounding box center [301, 409] width 403 height 165
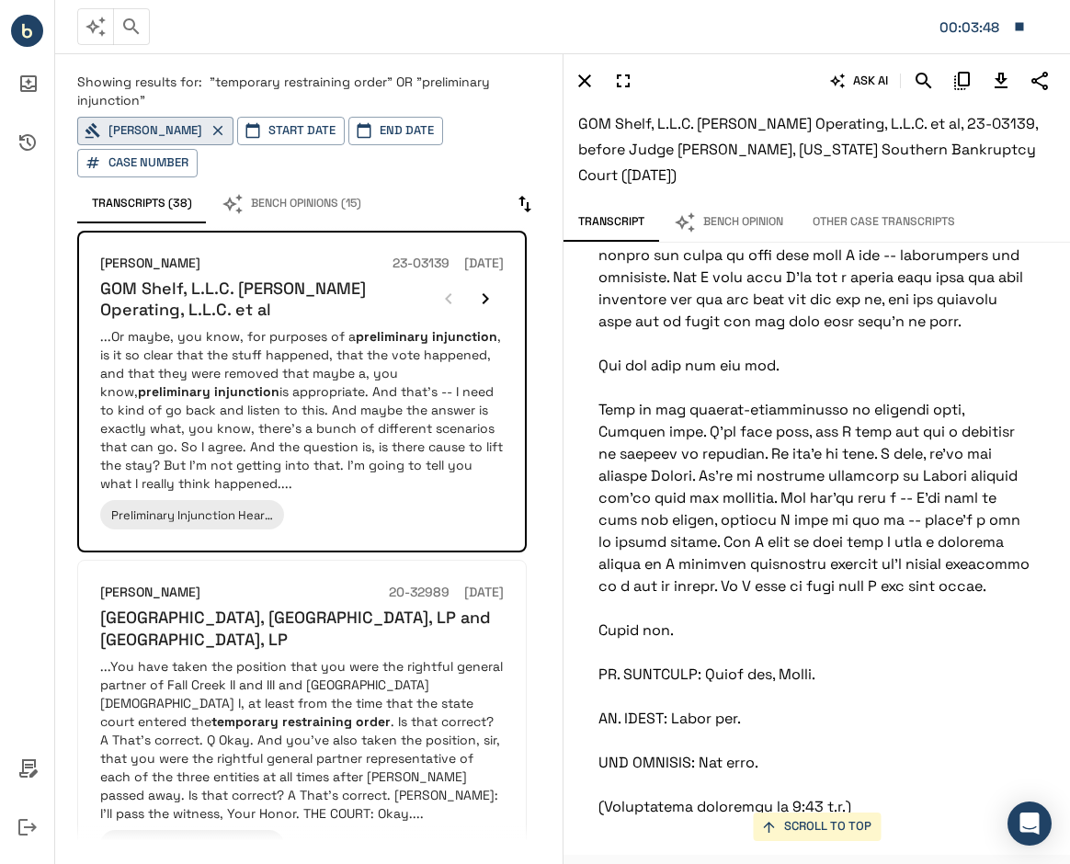
scroll to position [174580, 6]
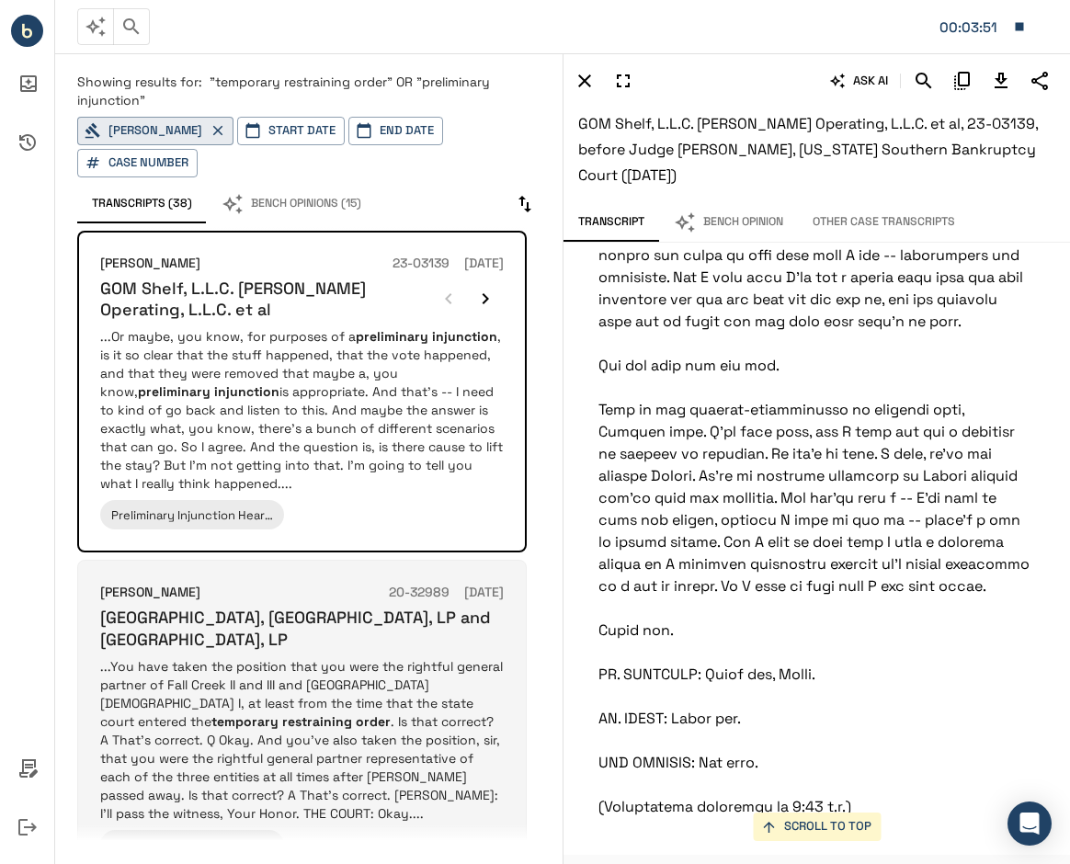
click at [267, 698] on p "...You have taken the position that you were the rightful general partner of Fa…" at bounding box center [301, 739] width 403 height 165
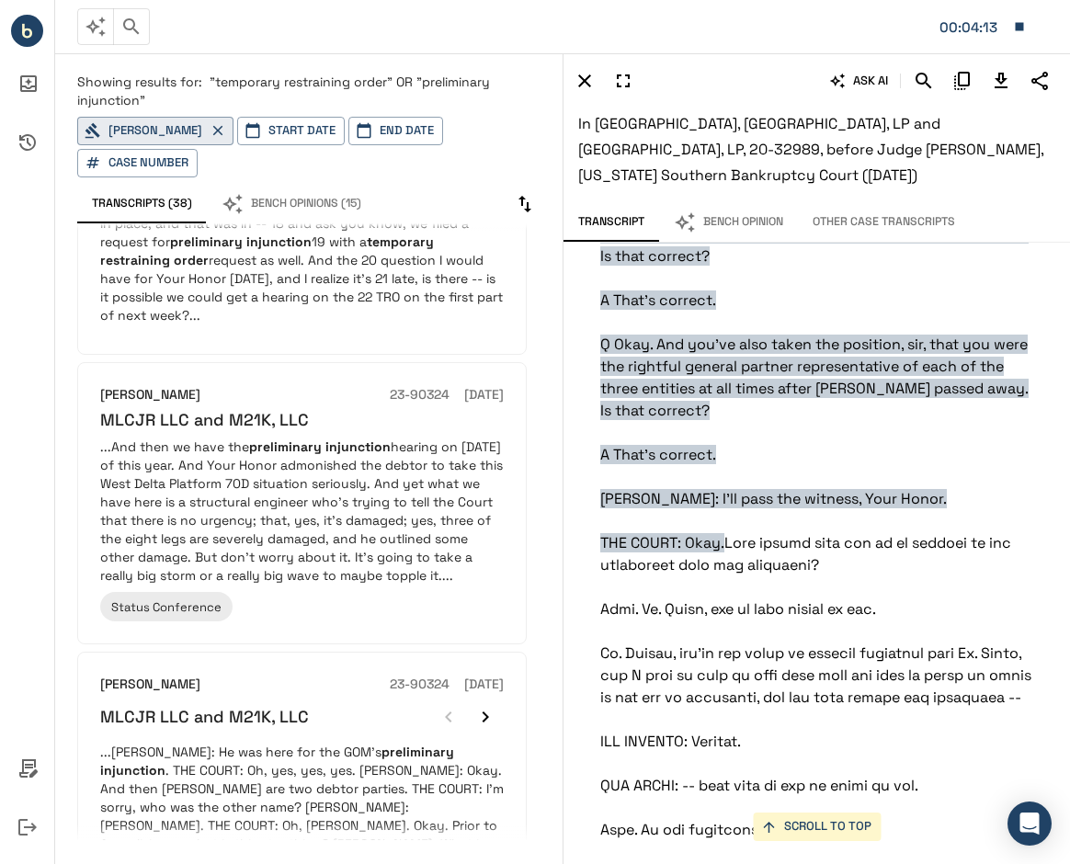
scroll to position [1446, 0]
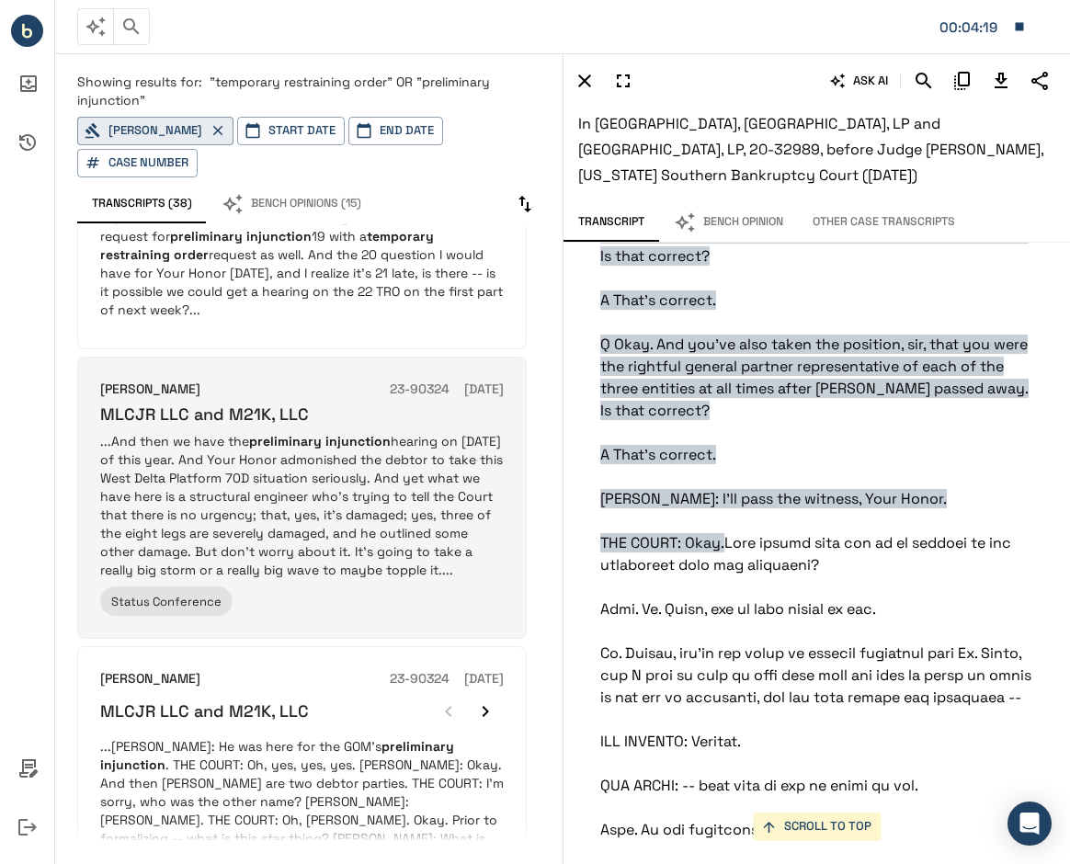
click at [326, 517] on p "...And then we have the preliminary injunction hearing on September 6th of this…" at bounding box center [301, 505] width 403 height 147
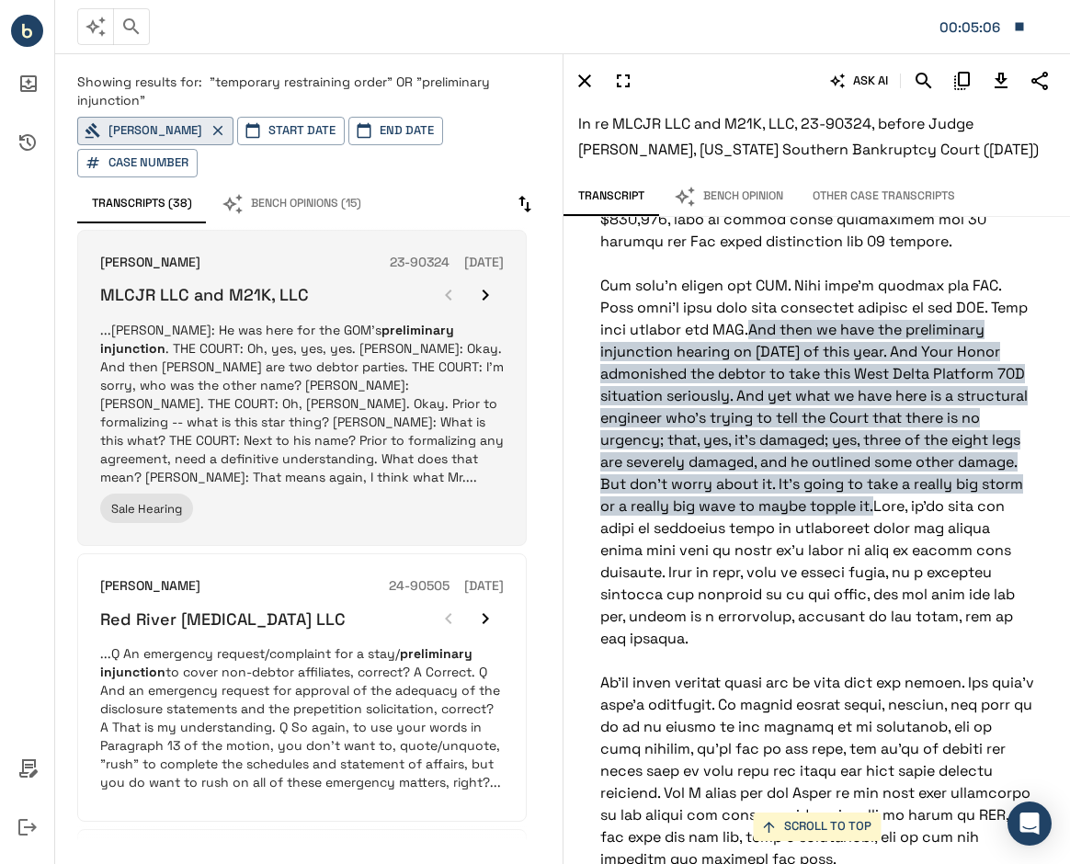
scroll to position [1930, 0]
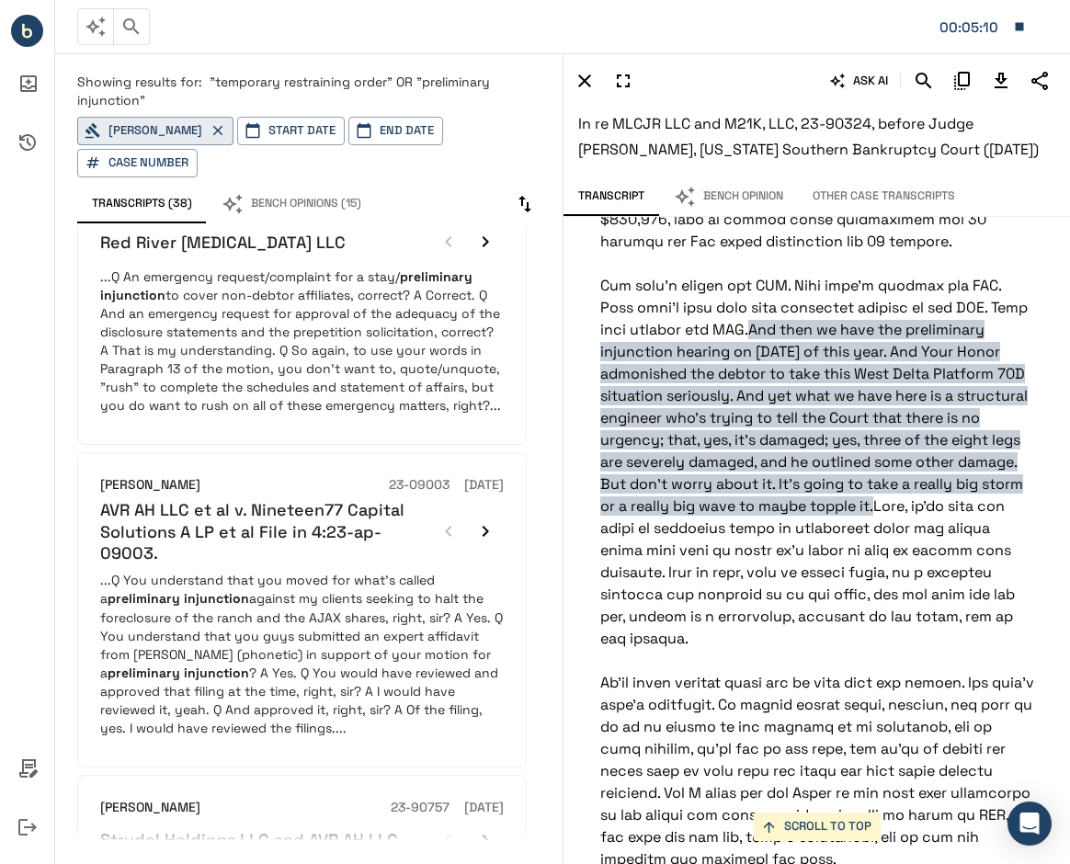
click at [228, 621] on p "...Q You understand that you moved for what's called a preliminary injunction a…" at bounding box center [301, 653] width 403 height 165
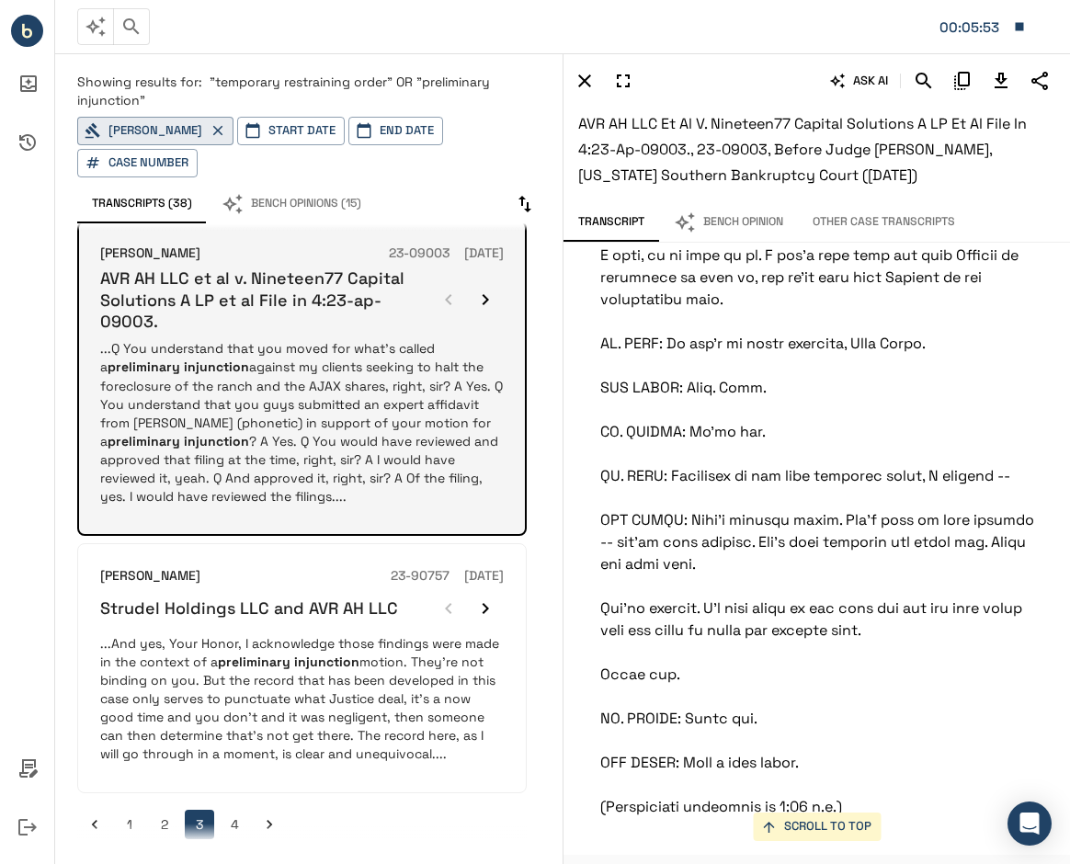
scroll to position [2477, 0]
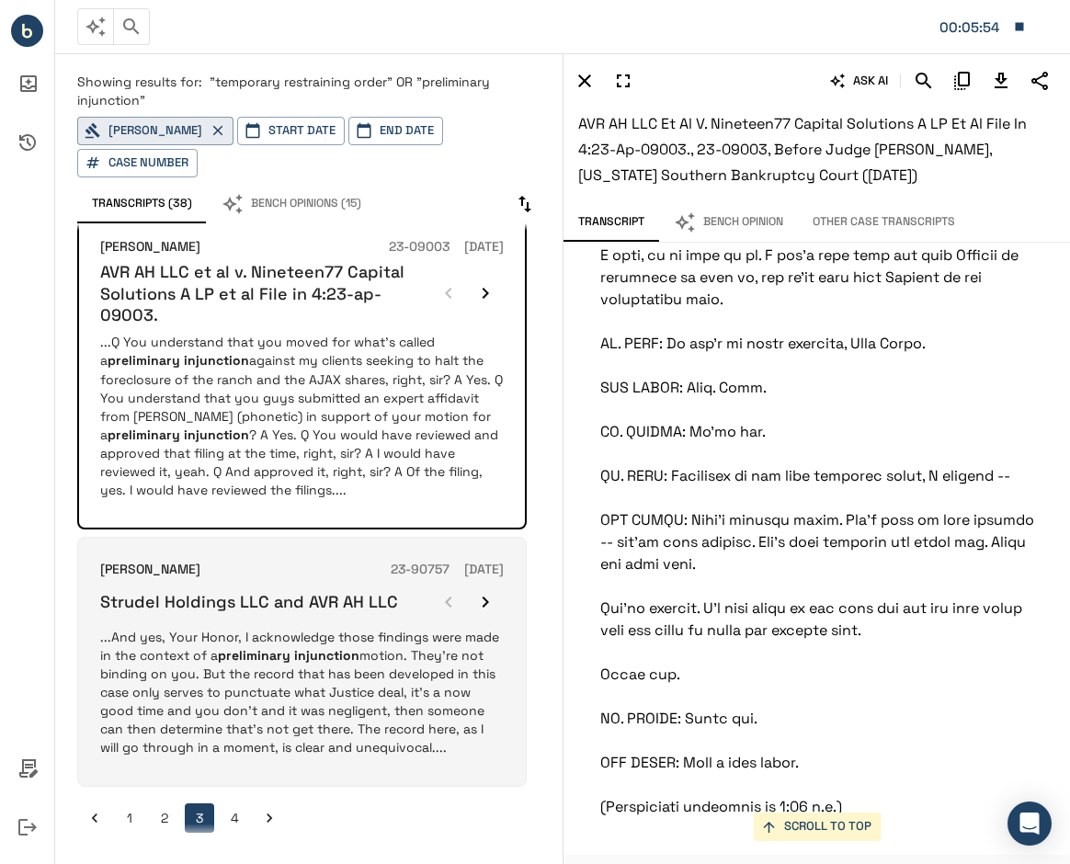
click at [293, 668] on p "...And yes, Your Honor, I acknowledge those findings were made in the context o…" at bounding box center [301, 692] width 403 height 129
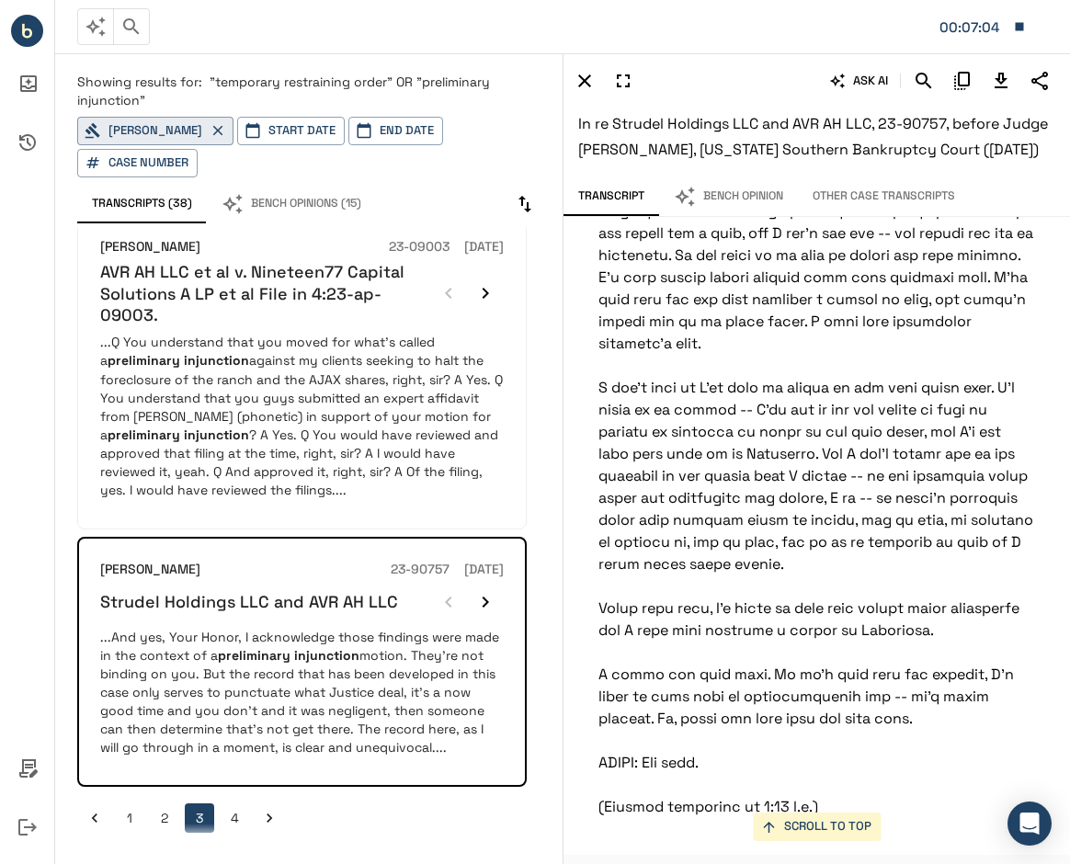
scroll to position [92998, 2]
click at [857, 216] on button "Other Case Transcripts" at bounding box center [884, 196] width 172 height 39
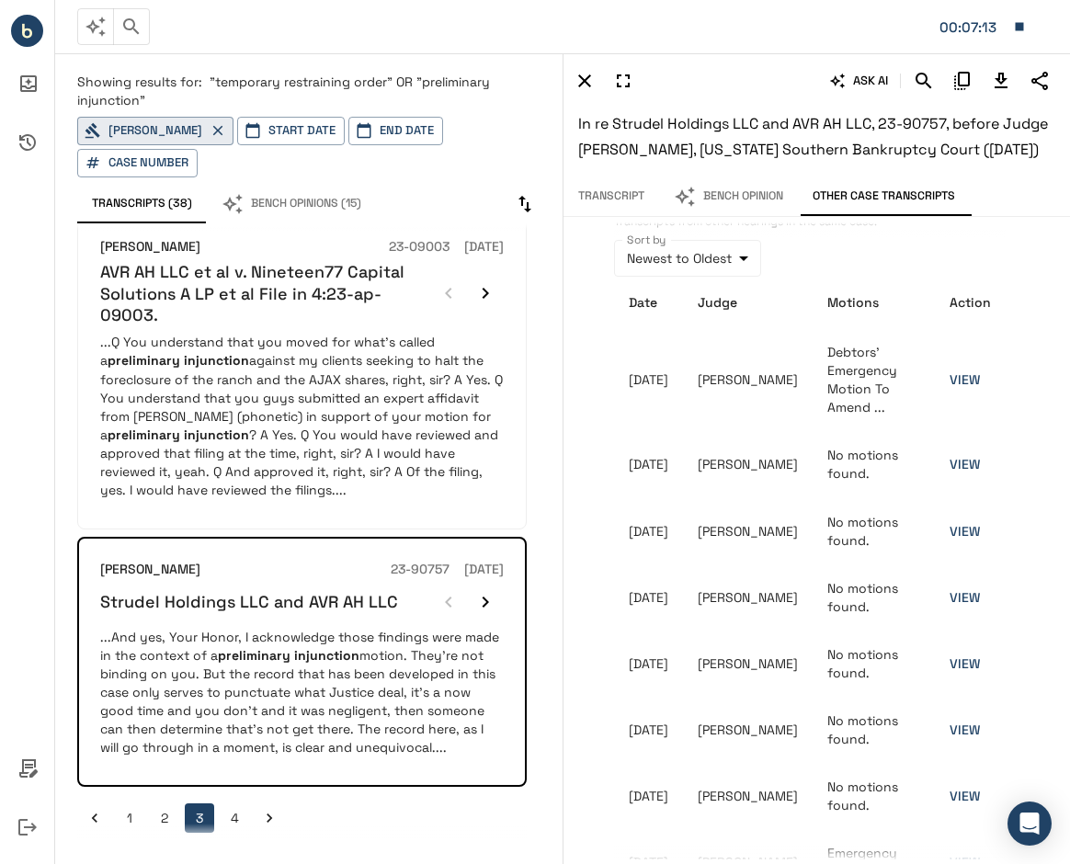
scroll to position [37, 0]
click at [963, 671] on link "VIEW" at bounding box center [964, 662] width 30 height 17
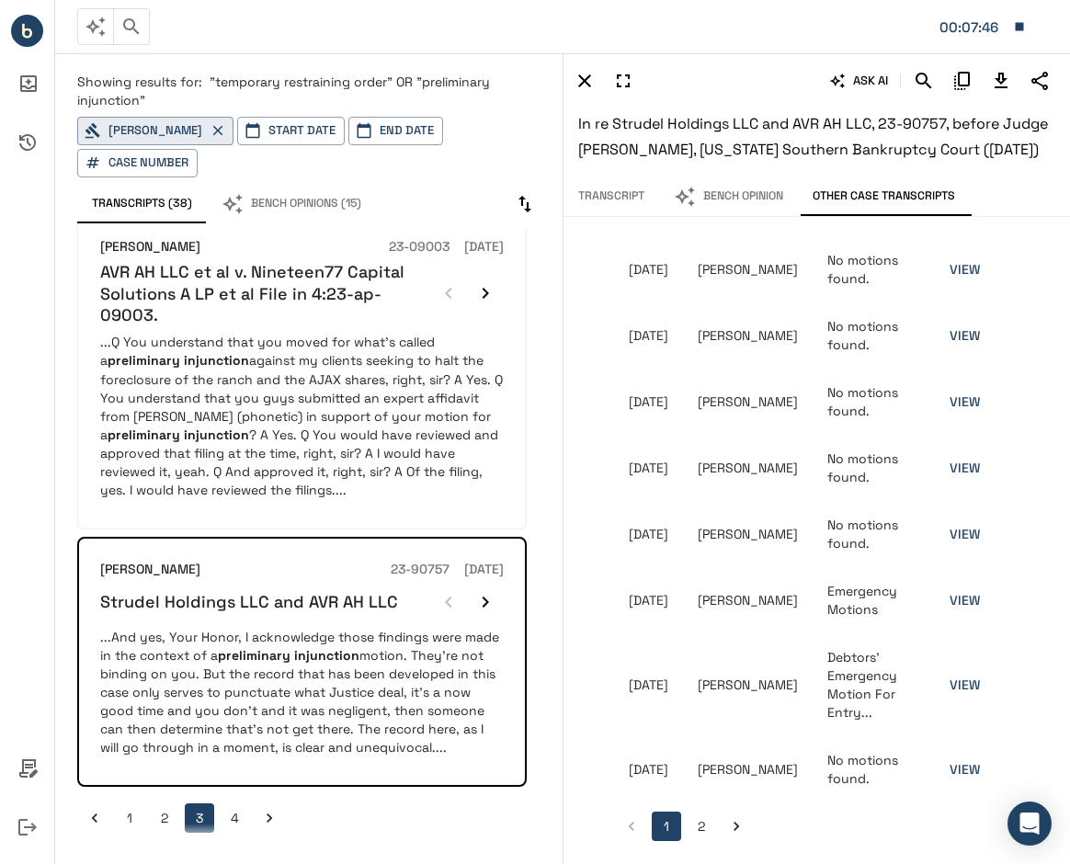
scroll to position [322, 0]
click at [959, 605] on link "VIEW" at bounding box center [964, 600] width 30 height 17
click at [959, 684] on link "VIEW" at bounding box center [964, 684] width 30 height 17
click at [752, 216] on button "Bench Opinion" at bounding box center [728, 196] width 139 height 39
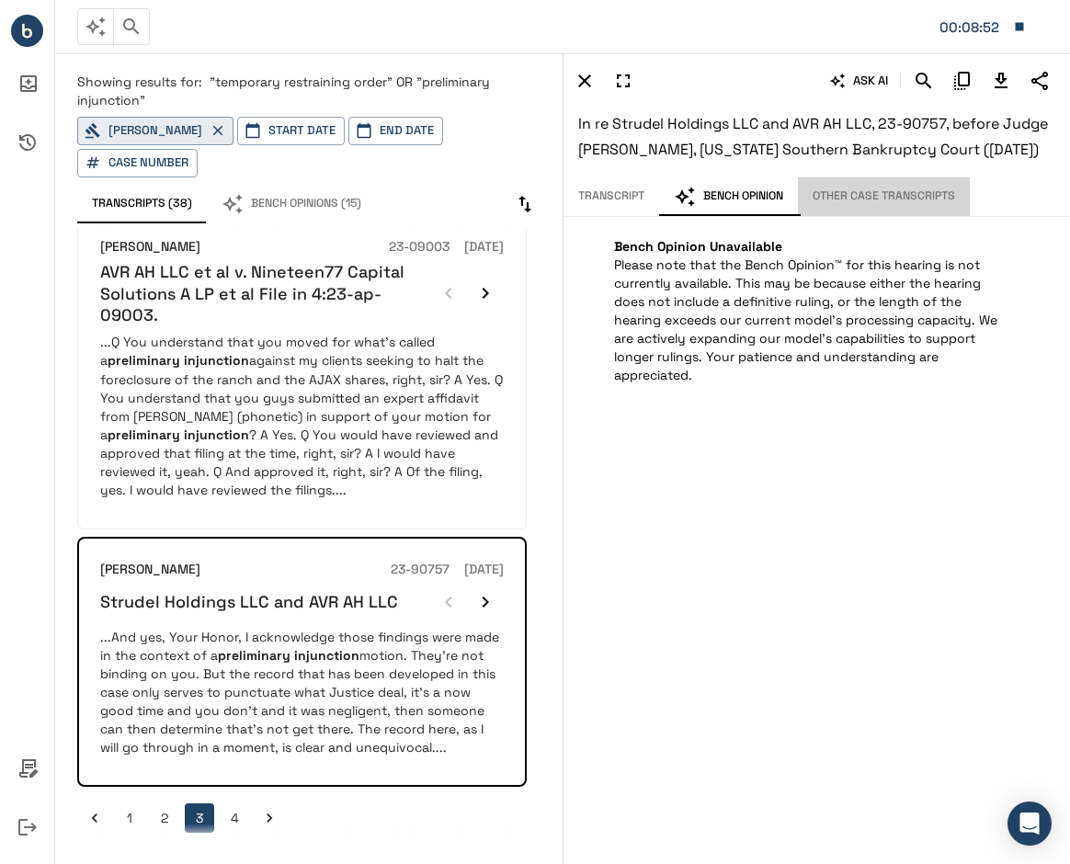
click at [880, 209] on button "Other Case Transcripts" at bounding box center [884, 196] width 172 height 39
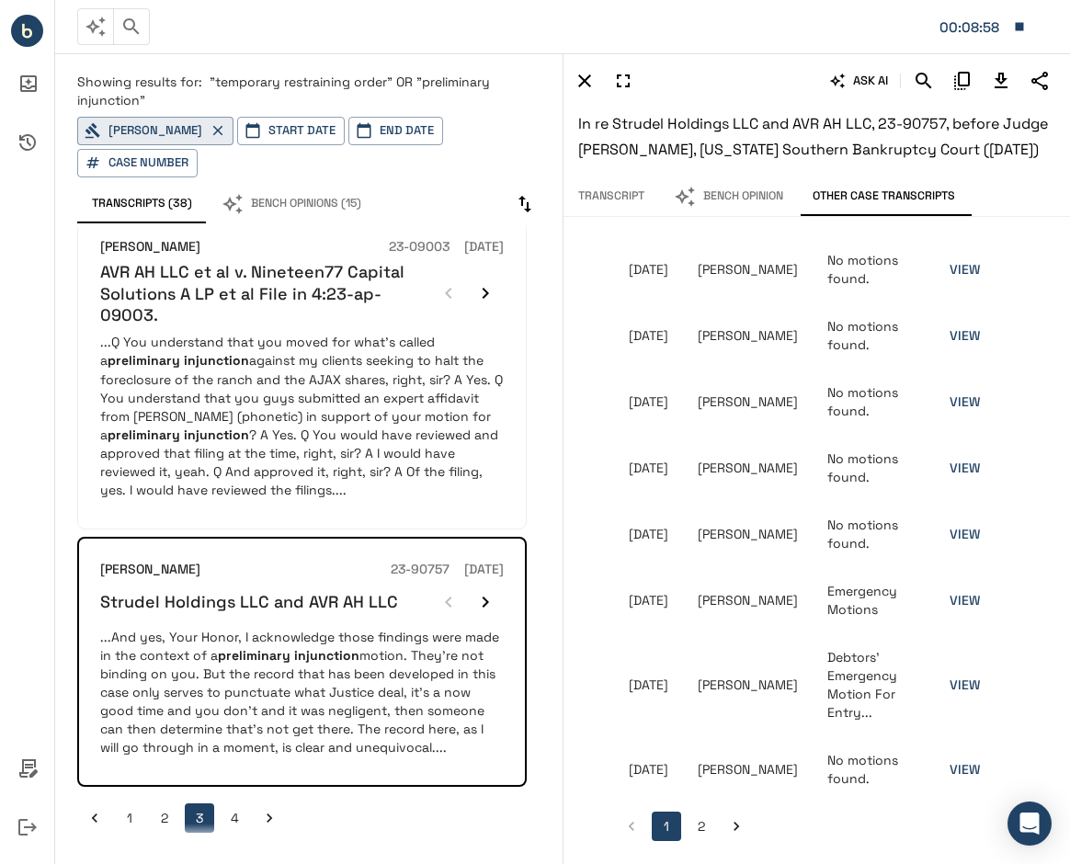
click at [706, 832] on button "2" at bounding box center [700, 825] width 29 height 29
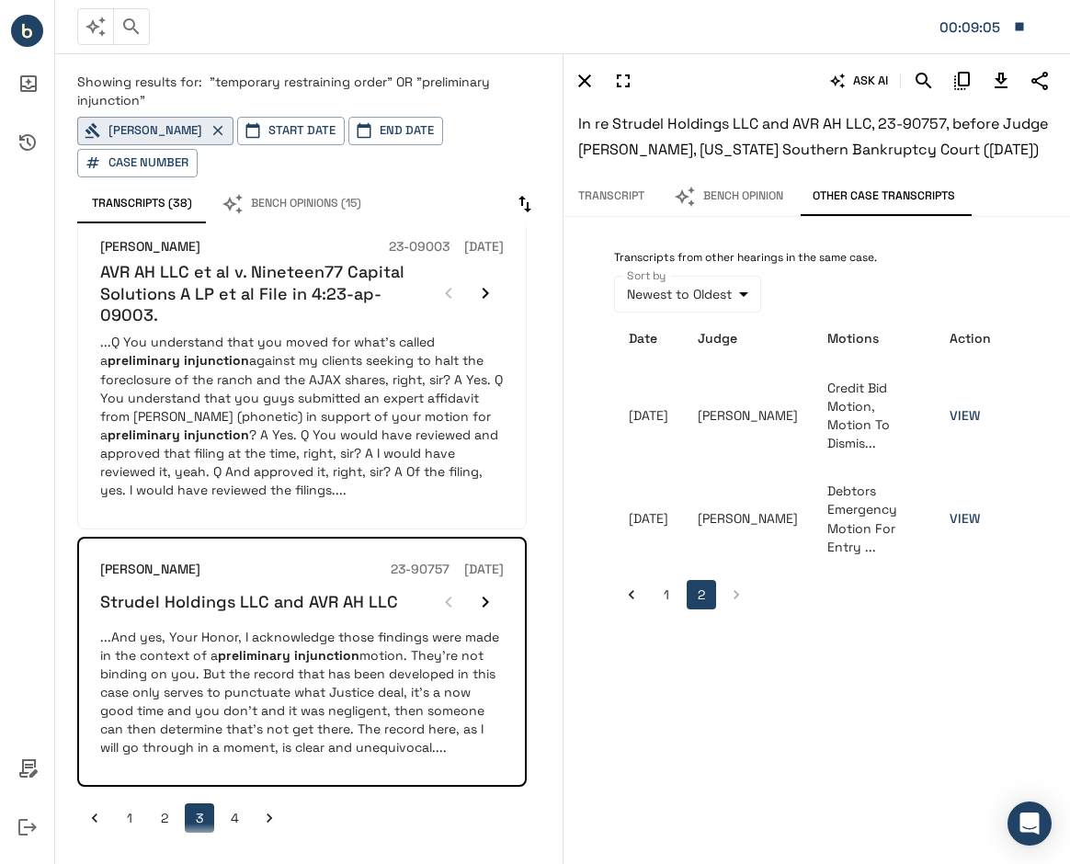
click at [233, 809] on button "4" at bounding box center [234, 817] width 29 height 29
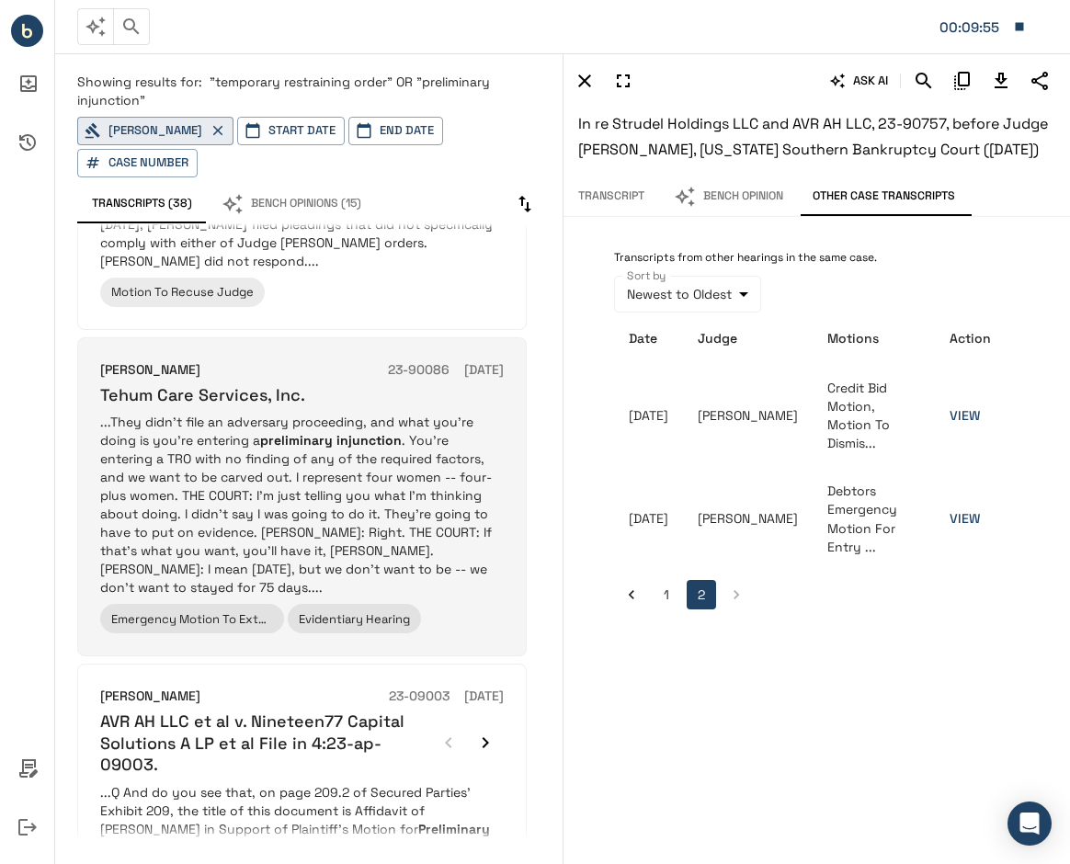
scroll to position [1210, 0]
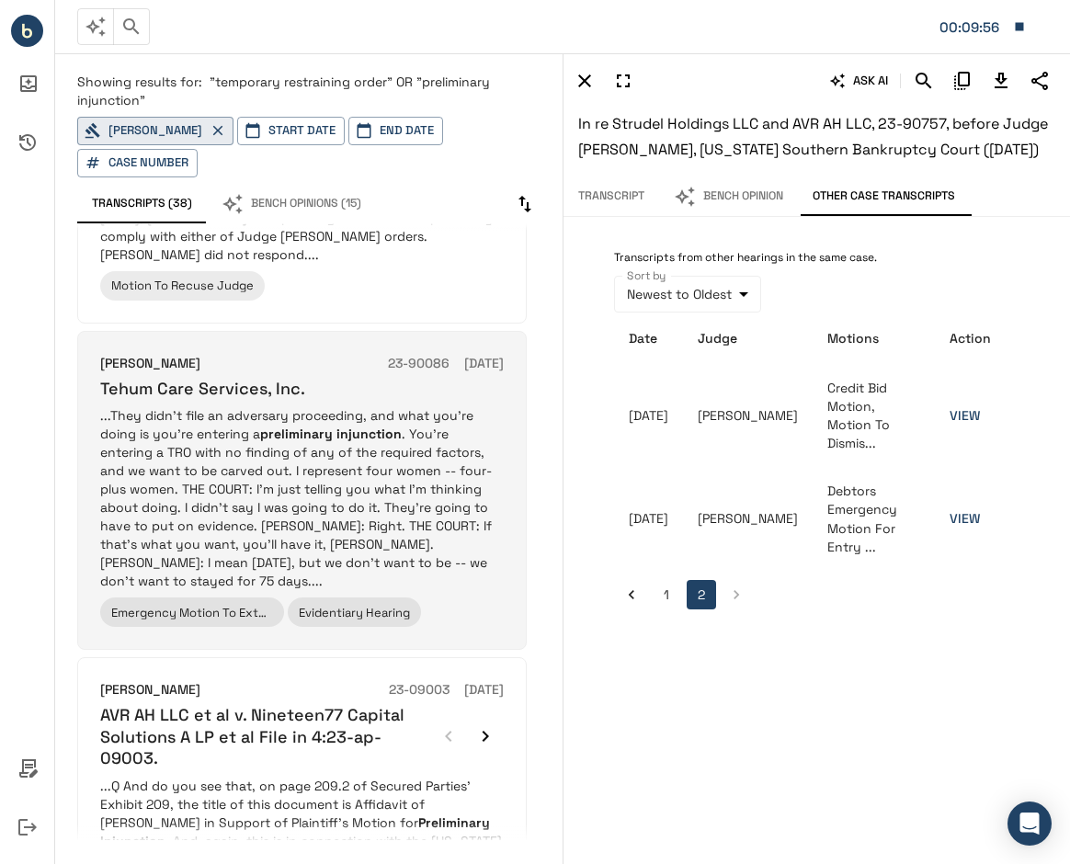
click at [379, 406] on p "...They didn't file an adversary proceeding, and what you're doing is you're en…" at bounding box center [301, 498] width 403 height 184
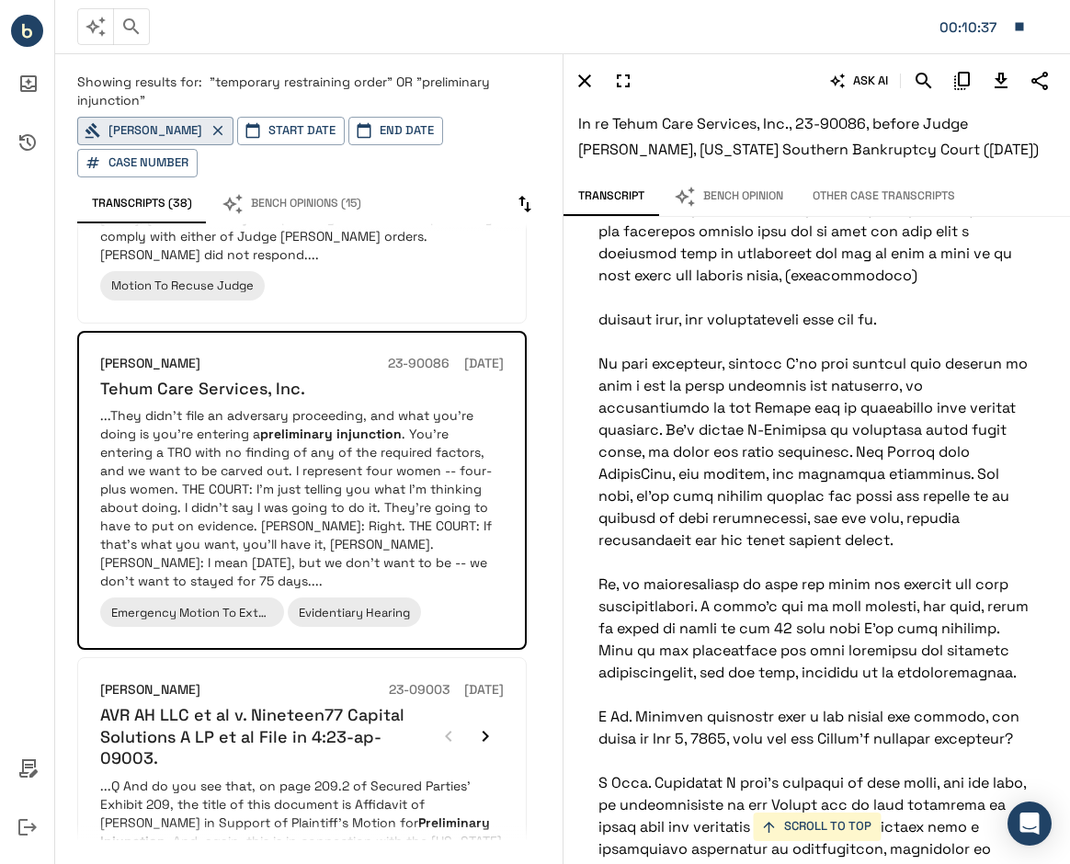
scroll to position [39126, 16]
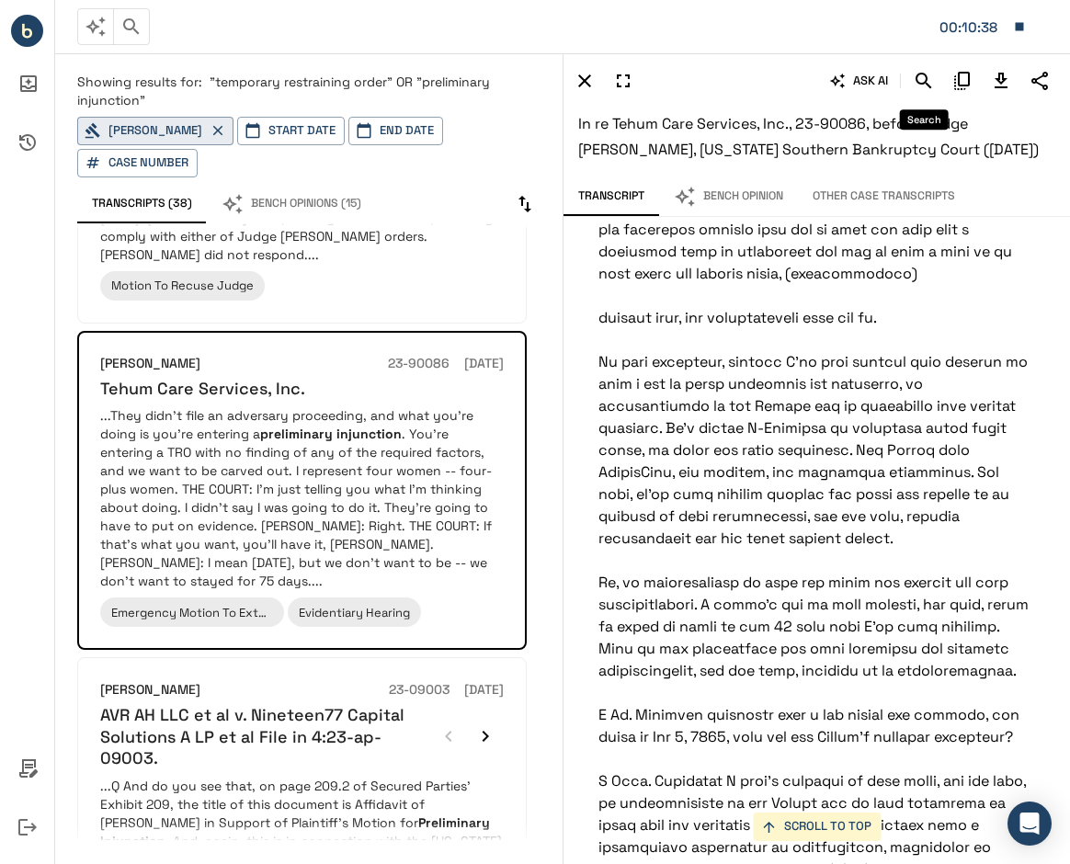
click at [921, 84] on icon "Search" at bounding box center [923, 81] width 16 height 16
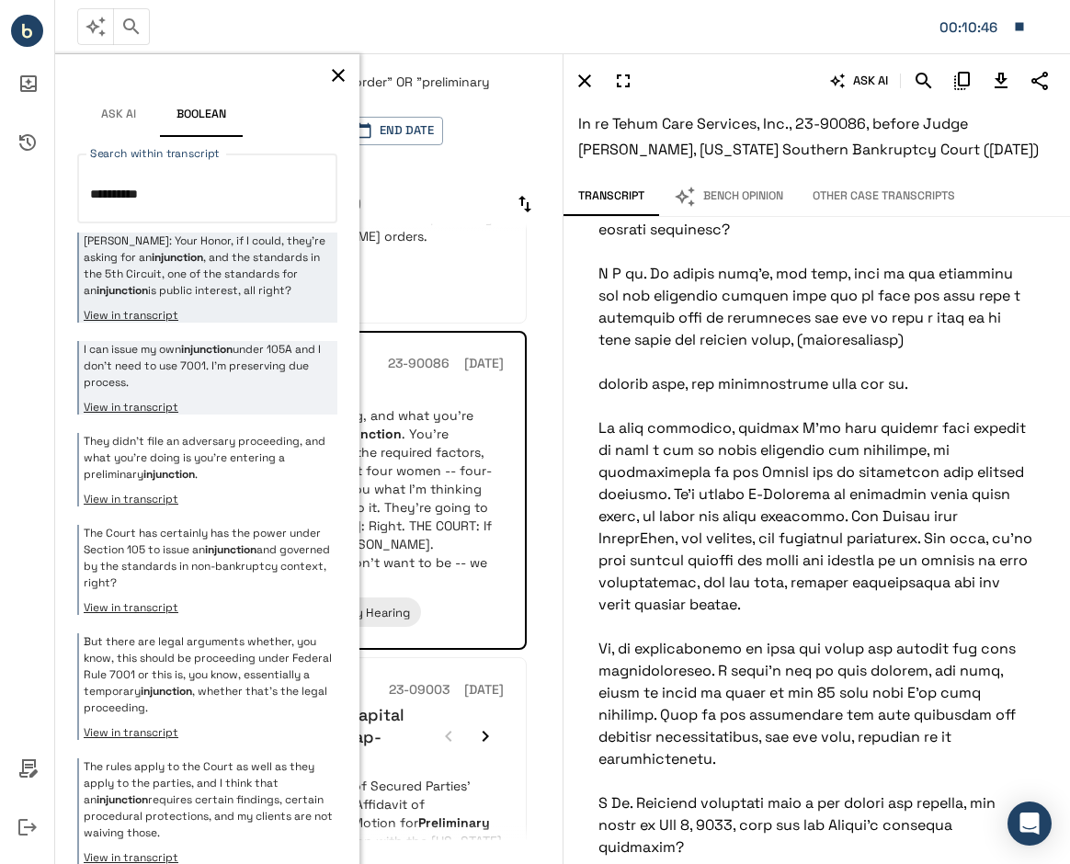
type textarea "**********"
click at [285, 346] on p "I can issue my own injunction under 105A and I don't need to use 7001. I'm pres…" at bounding box center [208, 366] width 249 height 50
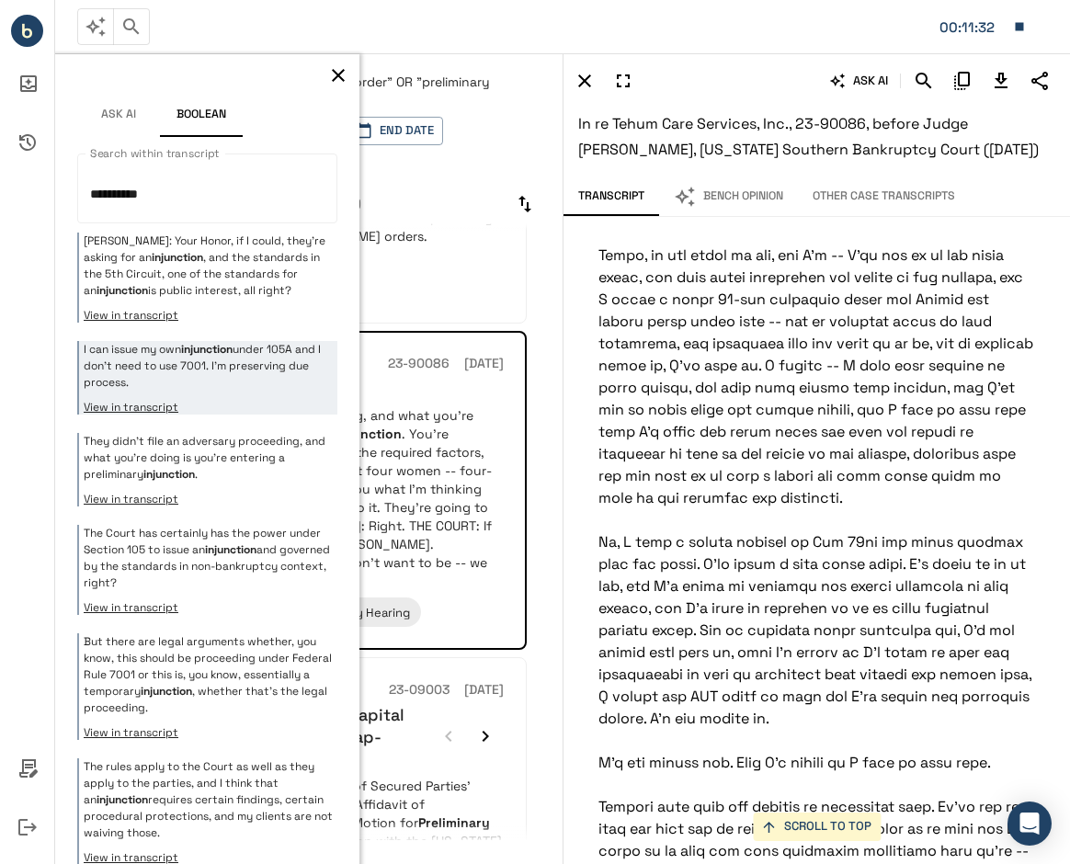
scroll to position [109985, 13]
click at [327, 74] on icon "button" at bounding box center [338, 75] width 22 height 22
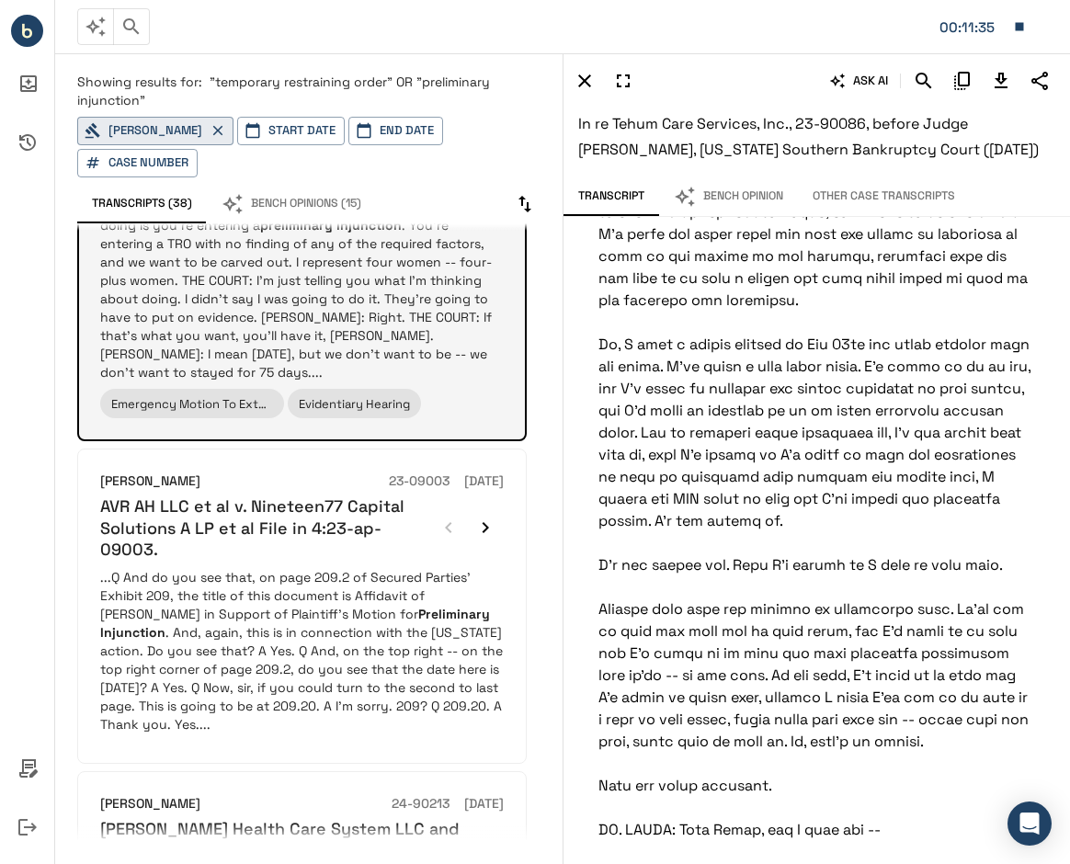
scroll to position [1426, 0]
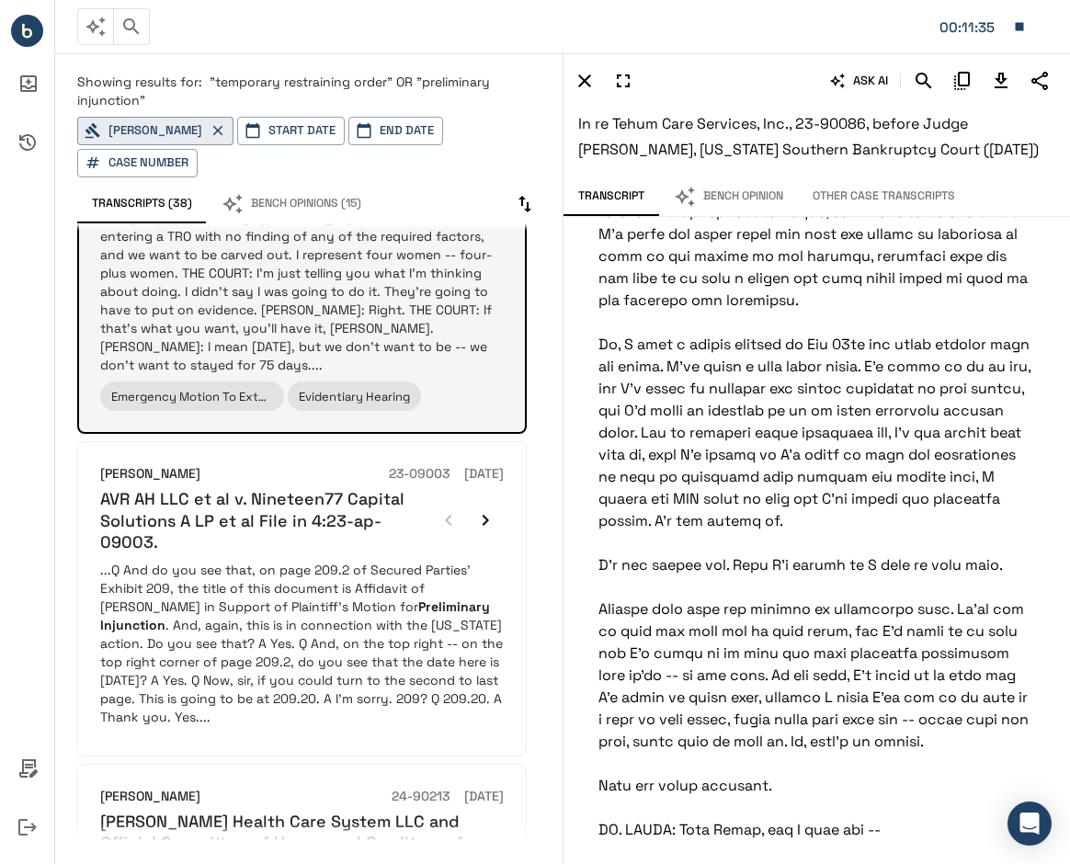
click at [209, 561] on p "...Q And do you see that, on page 209.2 of Secured Parties' Exhibit 209, the ti…" at bounding box center [301, 643] width 403 height 165
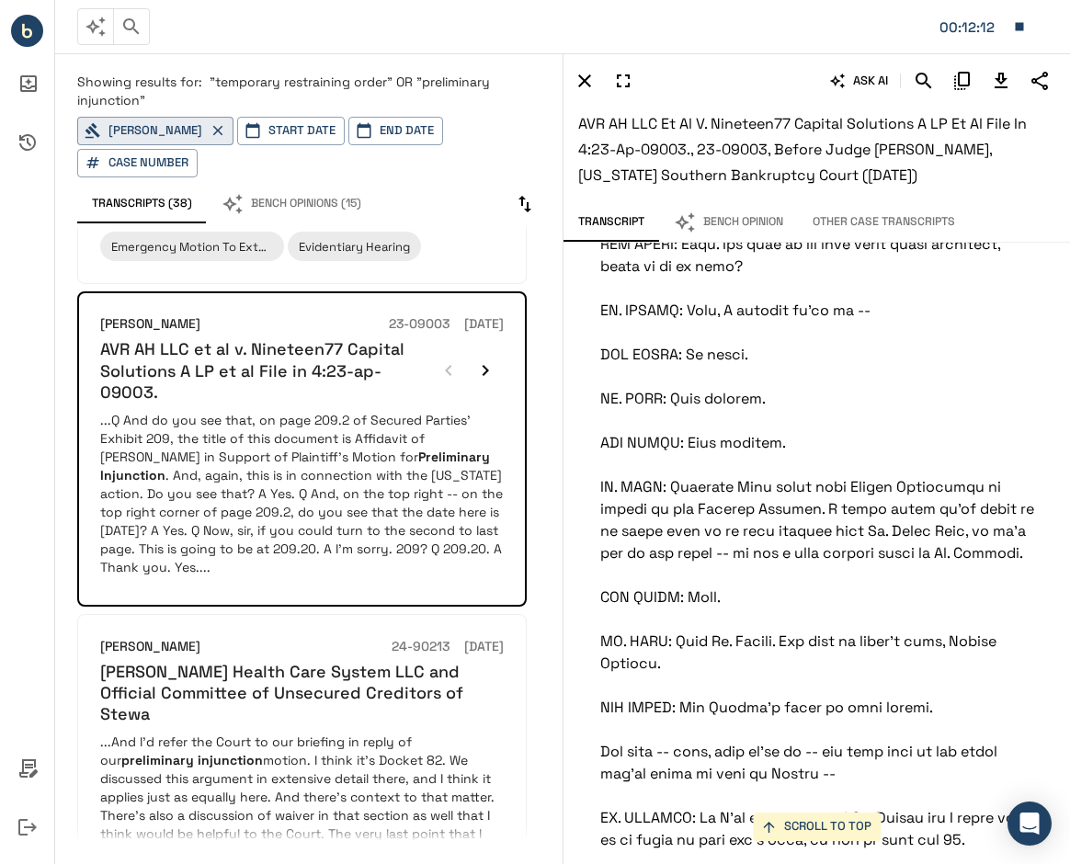
scroll to position [324688, 0]
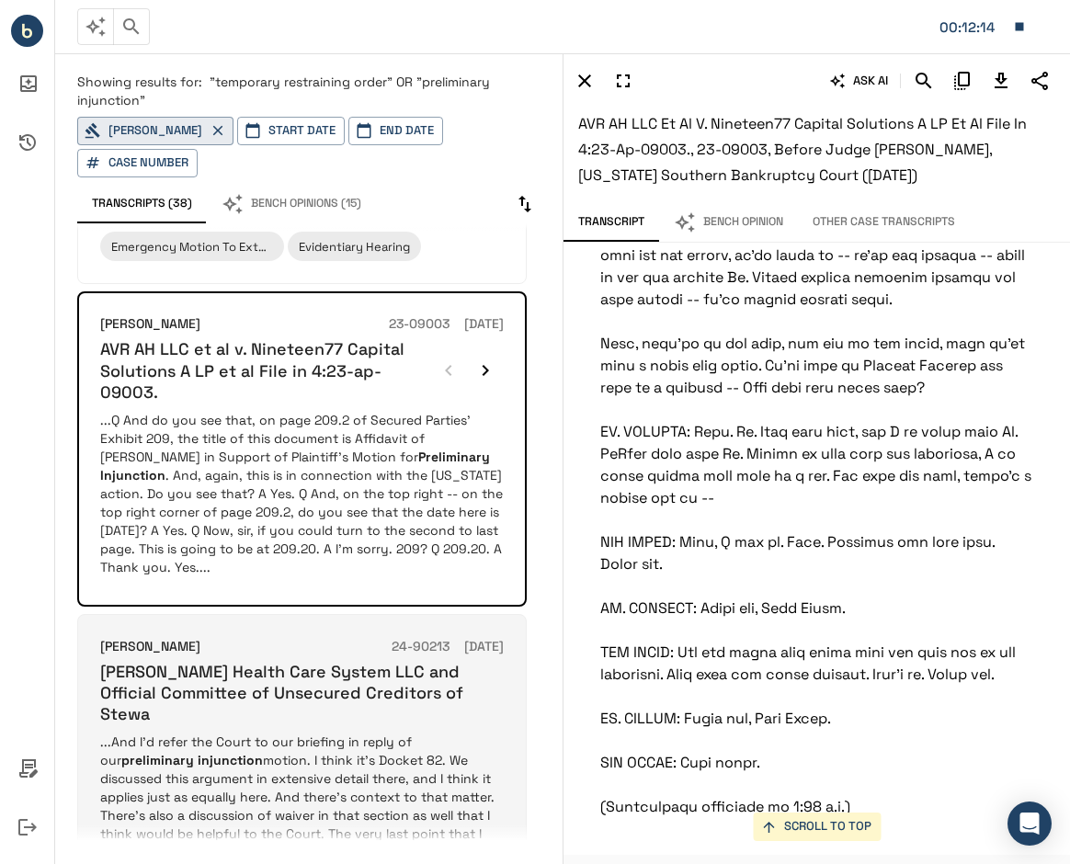
click at [377, 732] on p "...And I'd refer the Court to our briefing in reply of our preliminary injuncti…" at bounding box center [301, 824] width 403 height 184
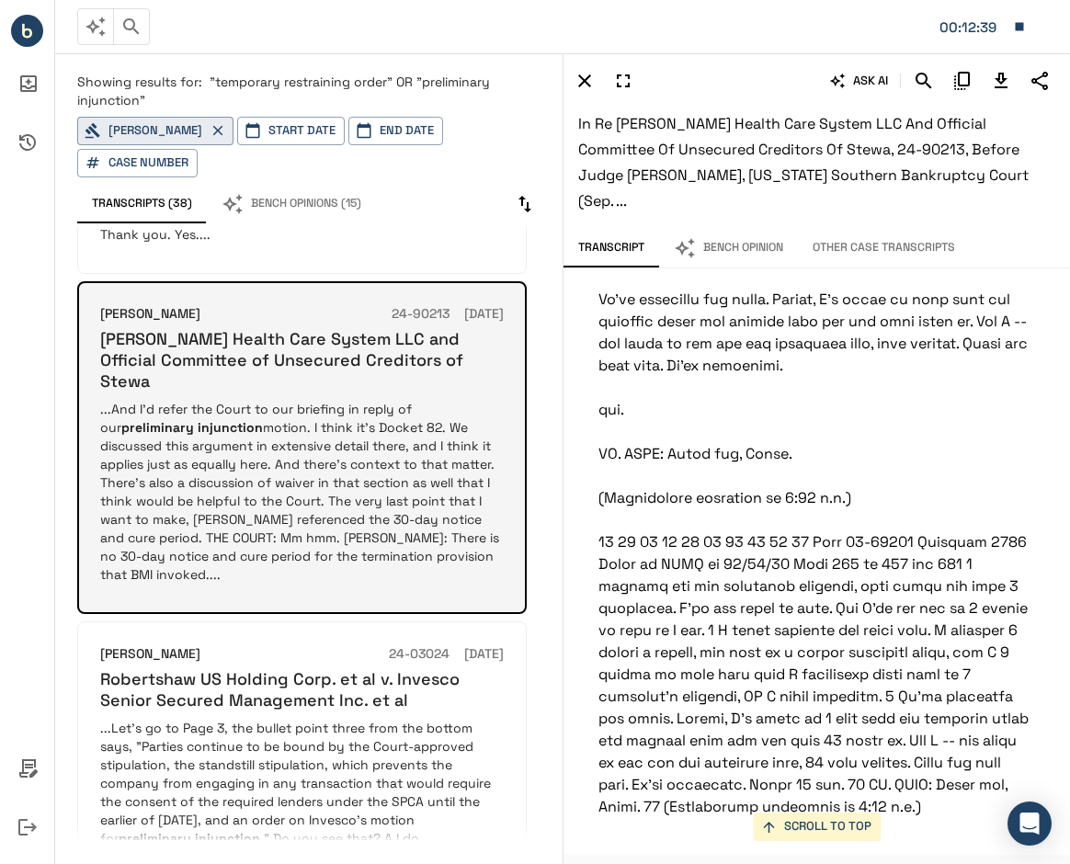
scroll to position [1919, 0]
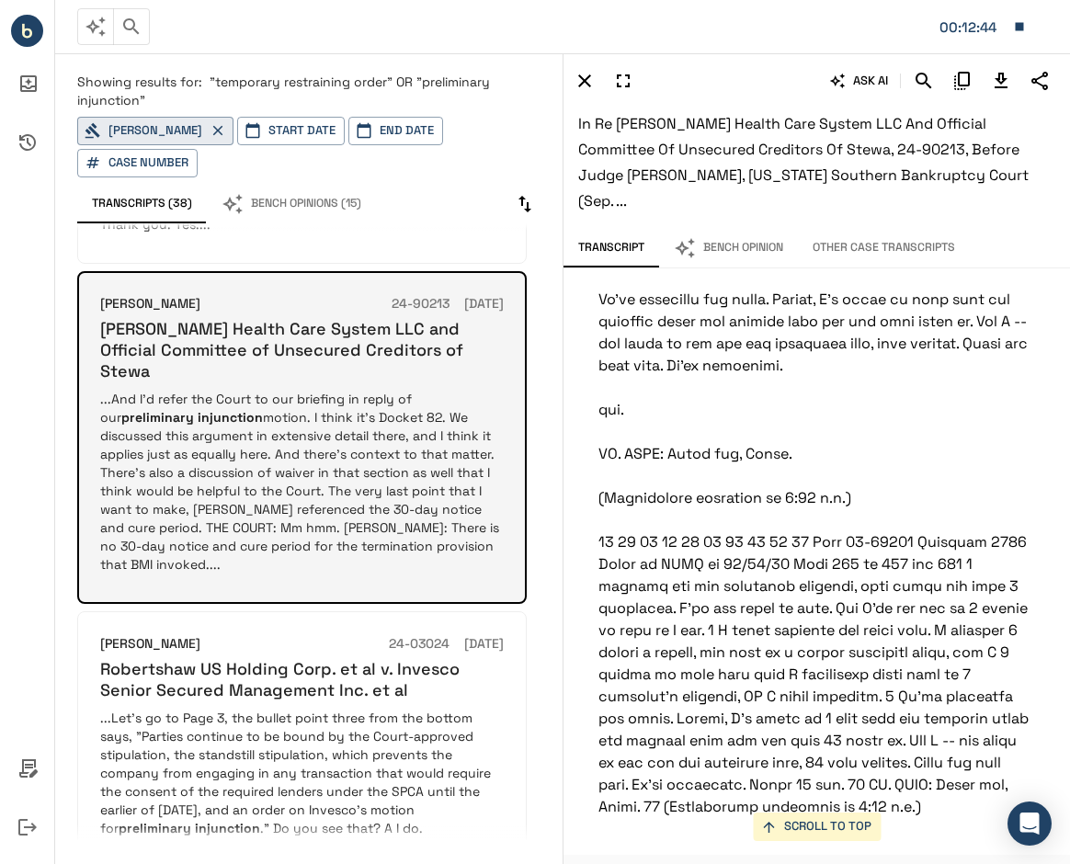
click at [405, 709] on p "...Let's go to Page 3, the bullet point three from the bottom says, "Parties co…" at bounding box center [301, 791] width 403 height 165
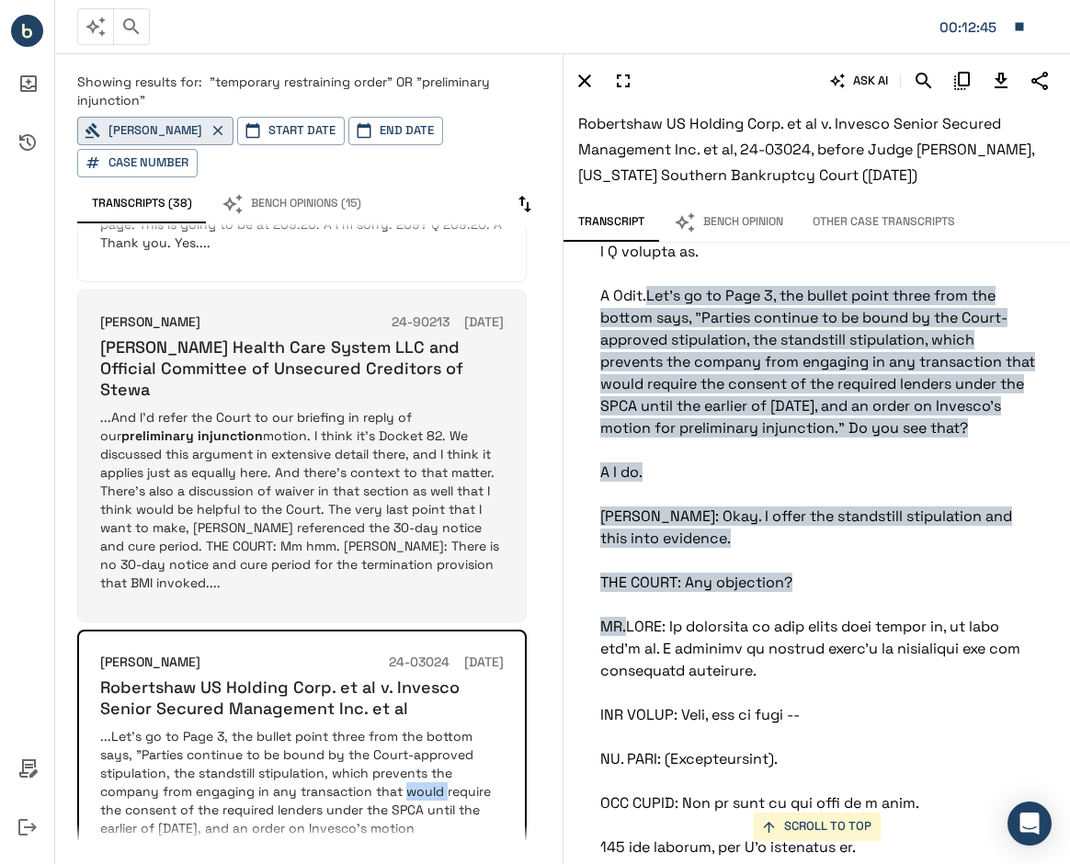
scroll to position [56560, 0]
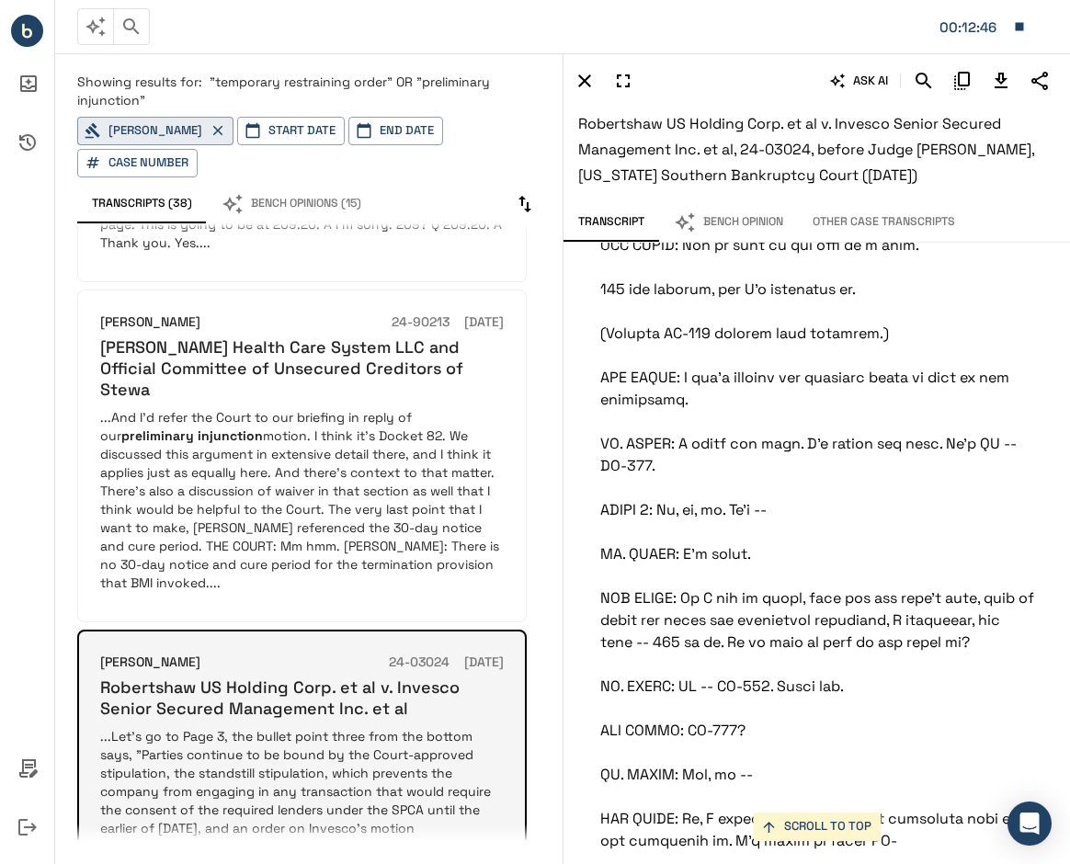
drag, startPoint x: 405, startPoint y: 644, endPoint x: 355, endPoint y: 703, distance: 77.5
click at [355, 727] on p "...Let's go to Page 3, the bullet point three from the bottom says, "Parties co…" at bounding box center [301, 809] width 403 height 165
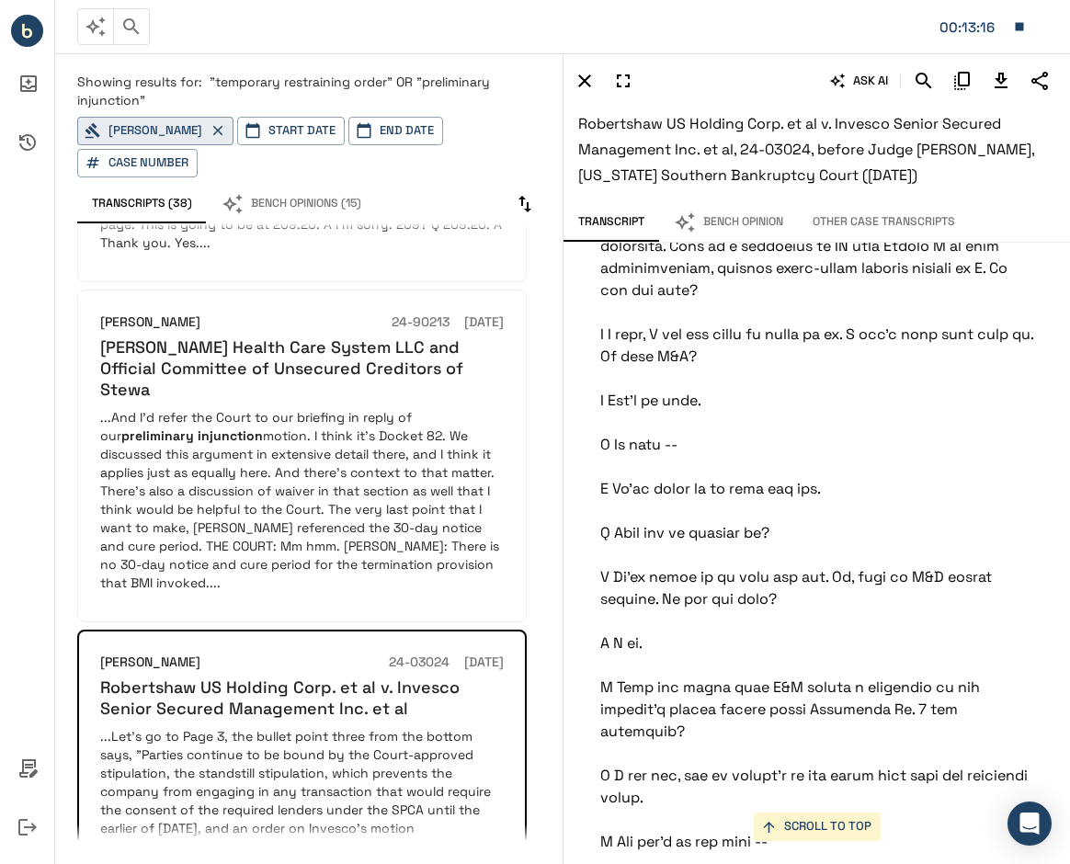
scroll to position [59182, 0]
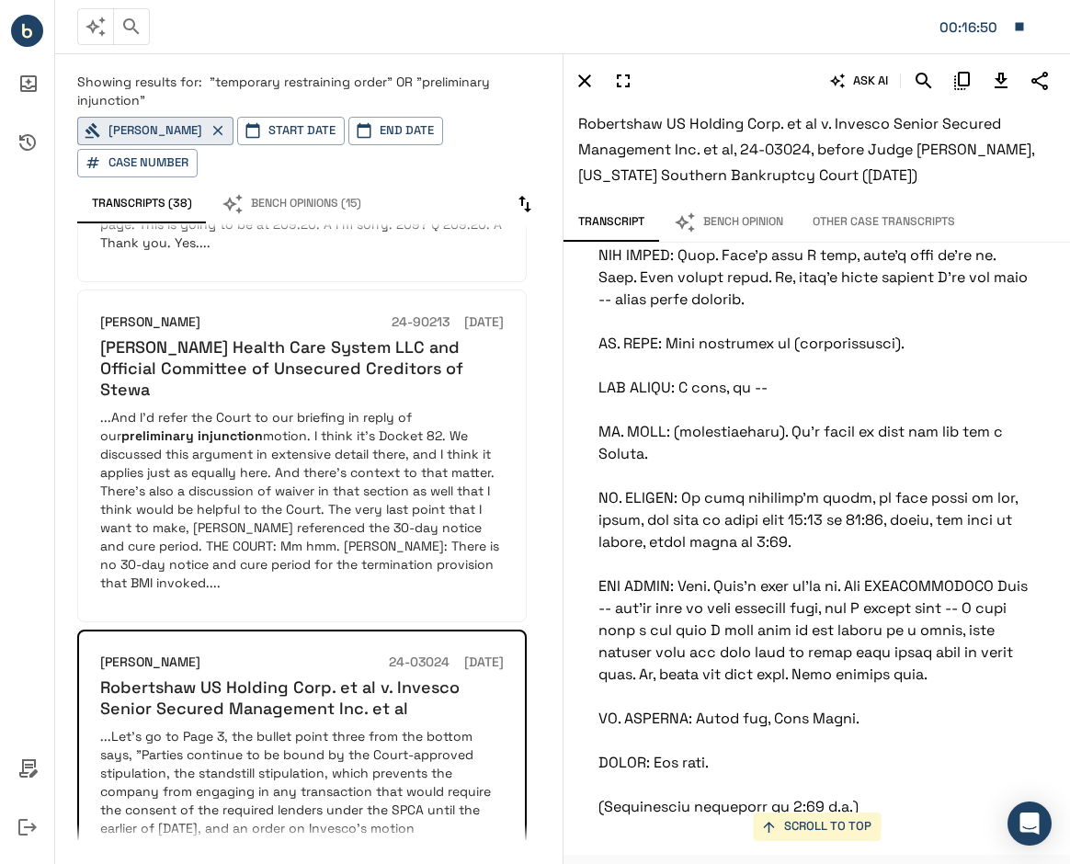
scroll to position [216009, 16]
click at [925, 79] on icon "Search" at bounding box center [923, 81] width 16 height 16
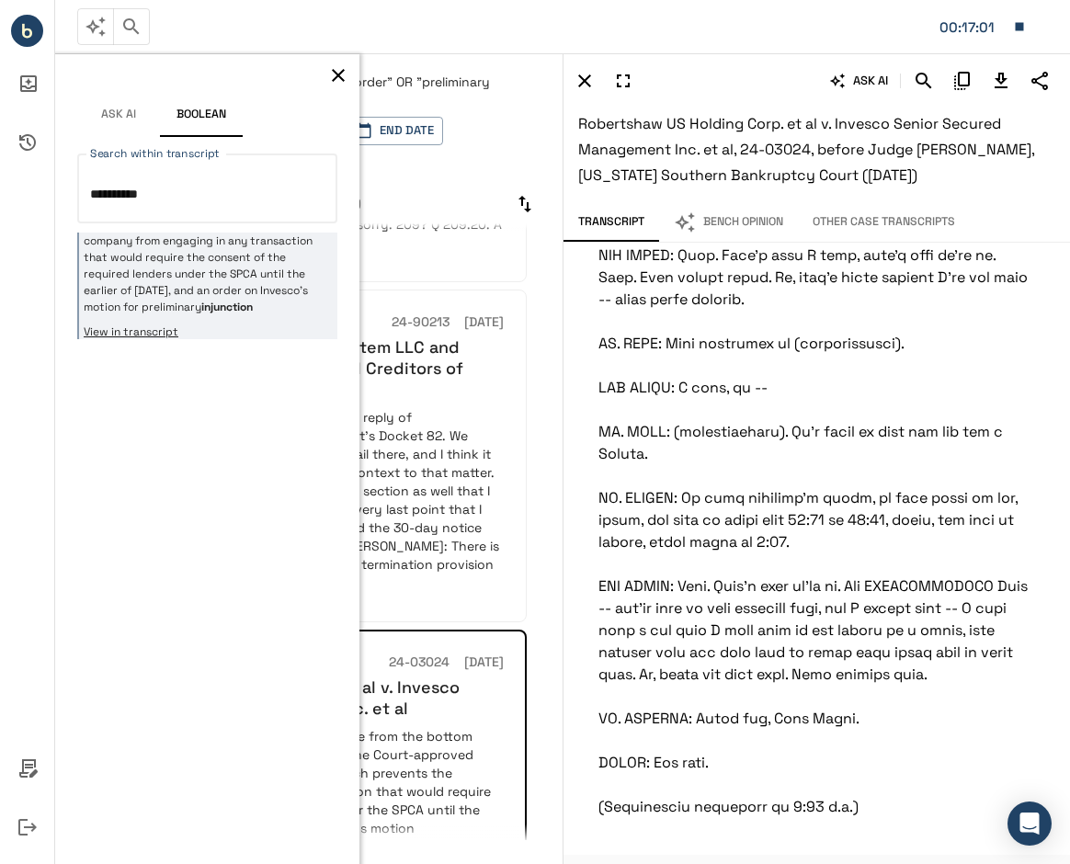
type textarea "**********"
click at [221, 299] on p "company from engaging in any transaction that would require the consent of the …" at bounding box center [208, 273] width 249 height 83
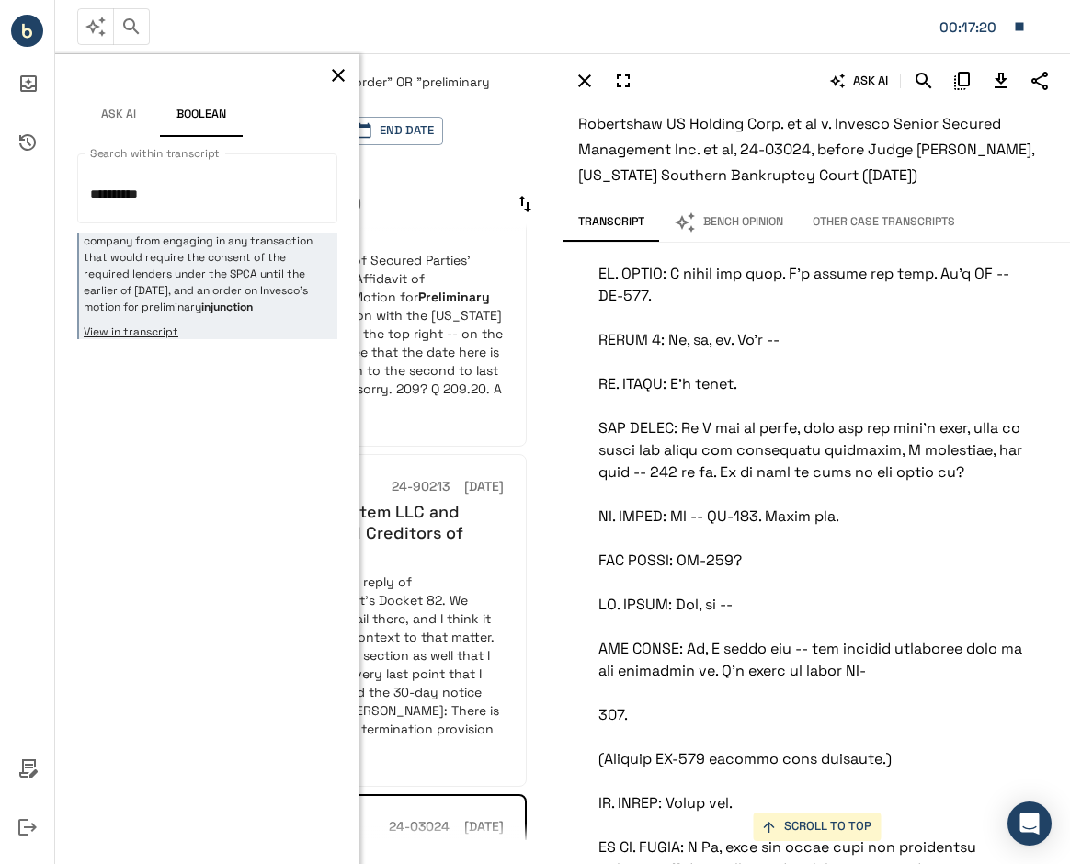
scroll to position [1717, 0]
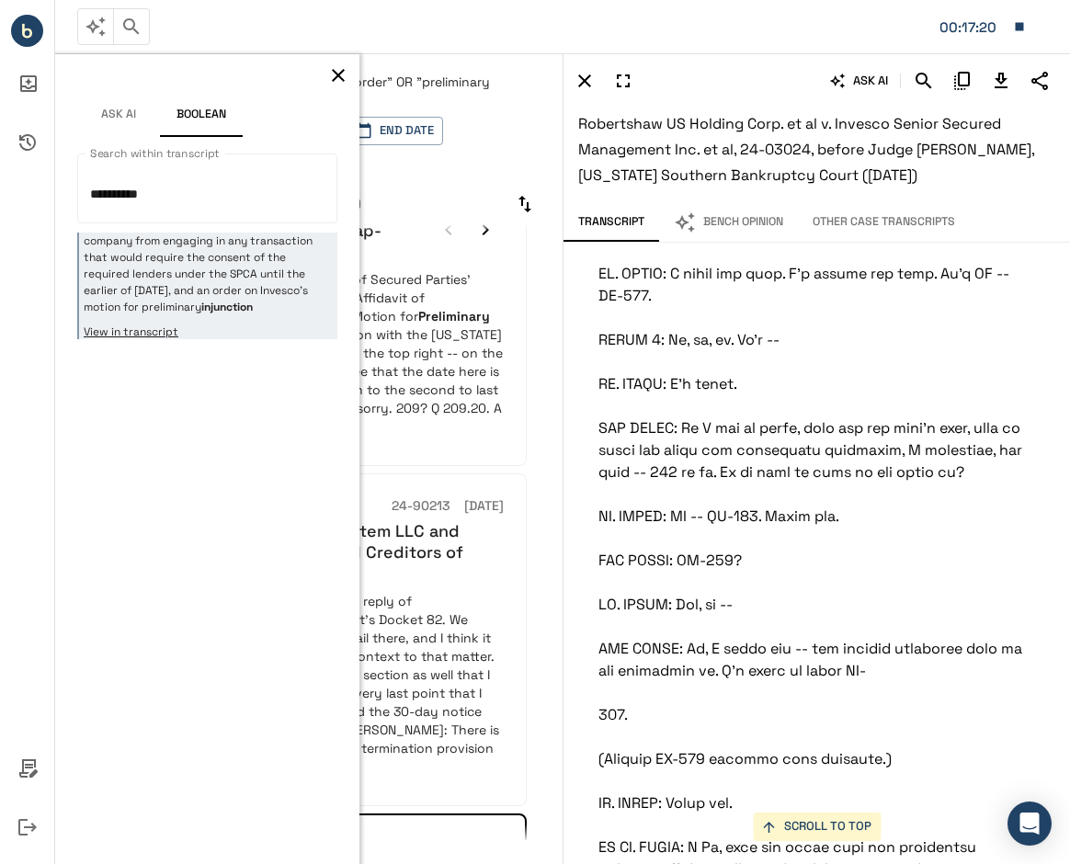
click at [340, 70] on icon "button" at bounding box center [338, 75] width 22 height 22
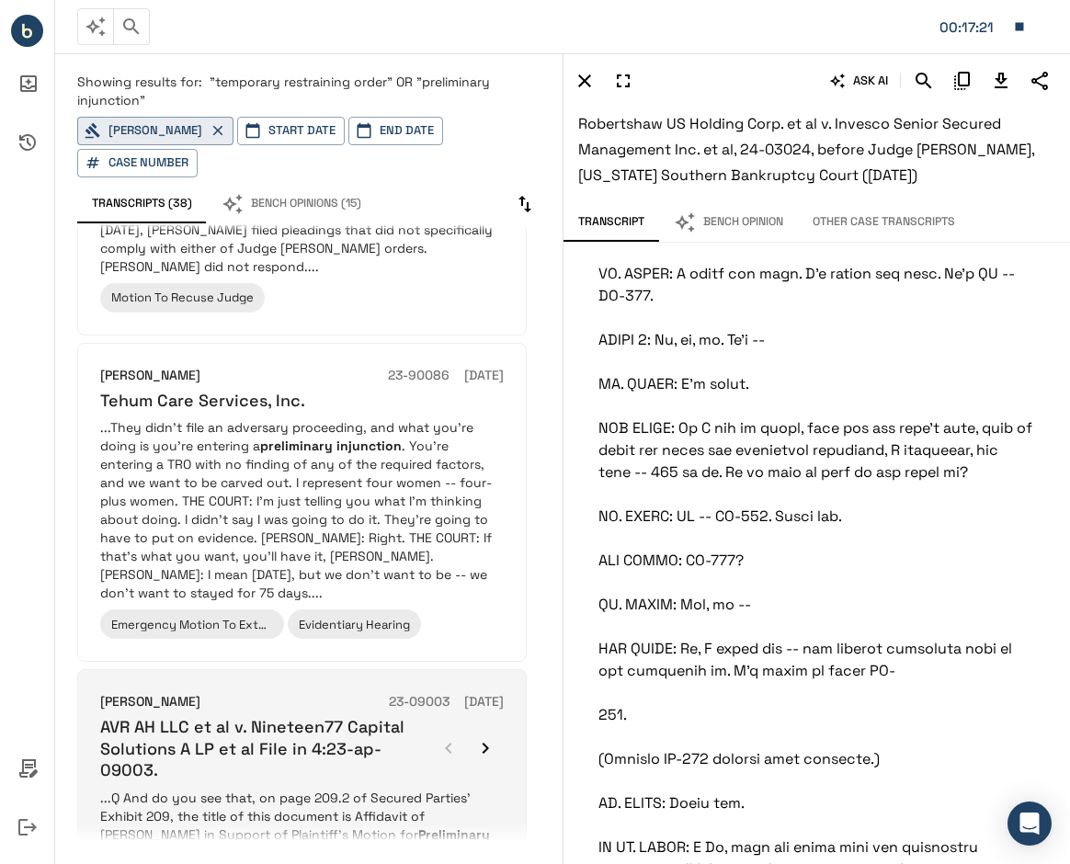
scroll to position [1197, 0]
click at [263, 789] on p "...Q And do you see that, on page 209.2 of Secured Parties' Exhibit 209, the ti…" at bounding box center [301, 871] width 403 height 165
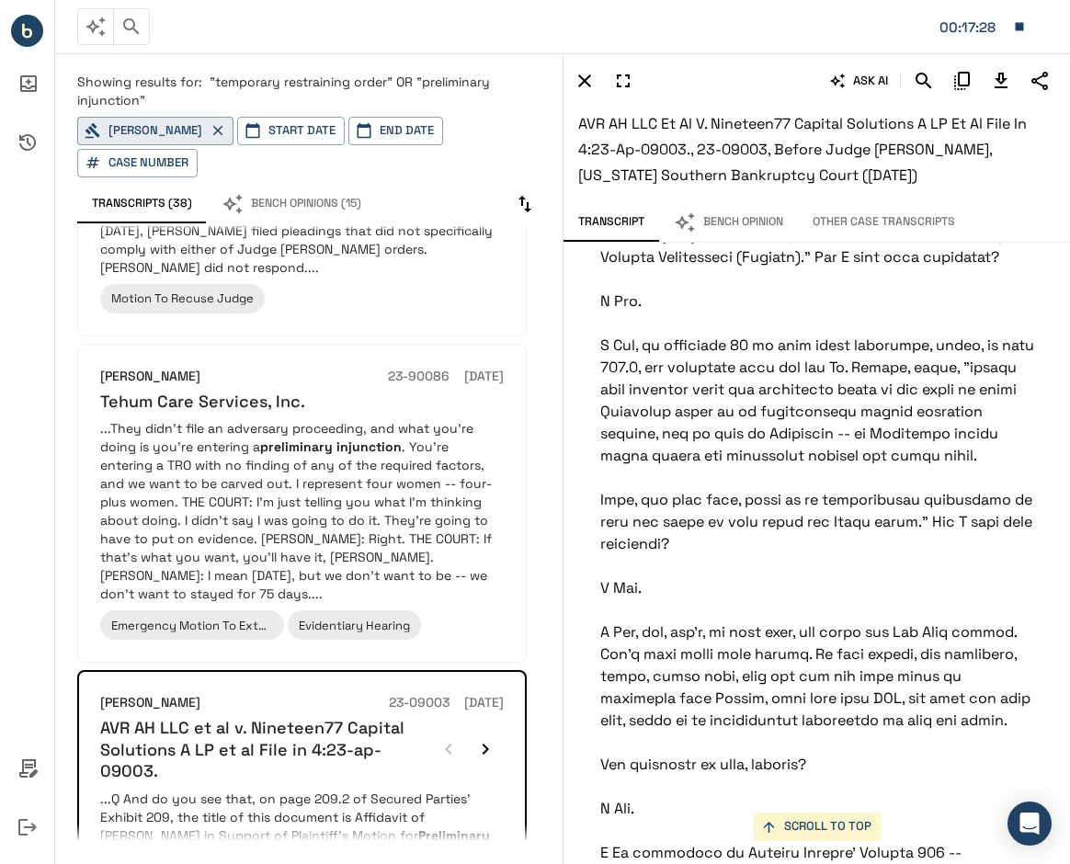
scroll to position [7586, 0]
click at [30, 51] on li "Bench IQ" at bounding box center [27, 30] width 54 height 47
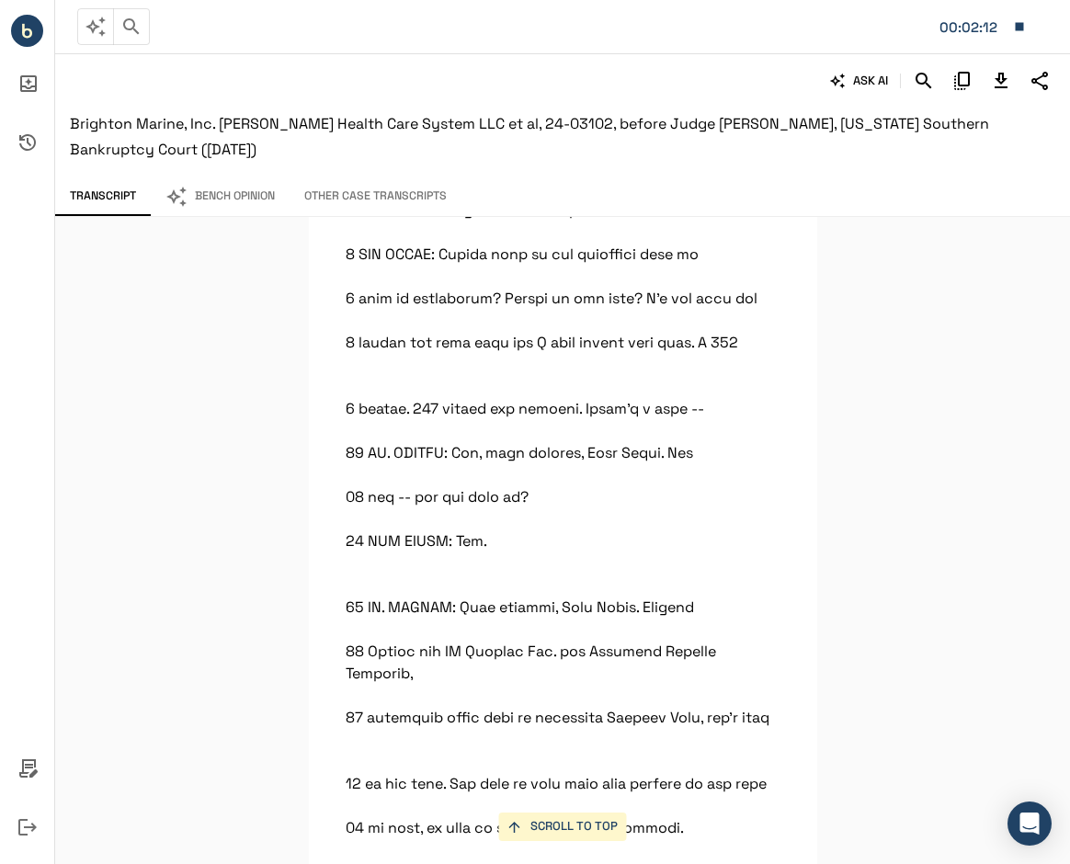
scroll to position [4475, 0]
click at [924, 83] on icon "Search" at bounding box center [923, 81] width 16 height 16
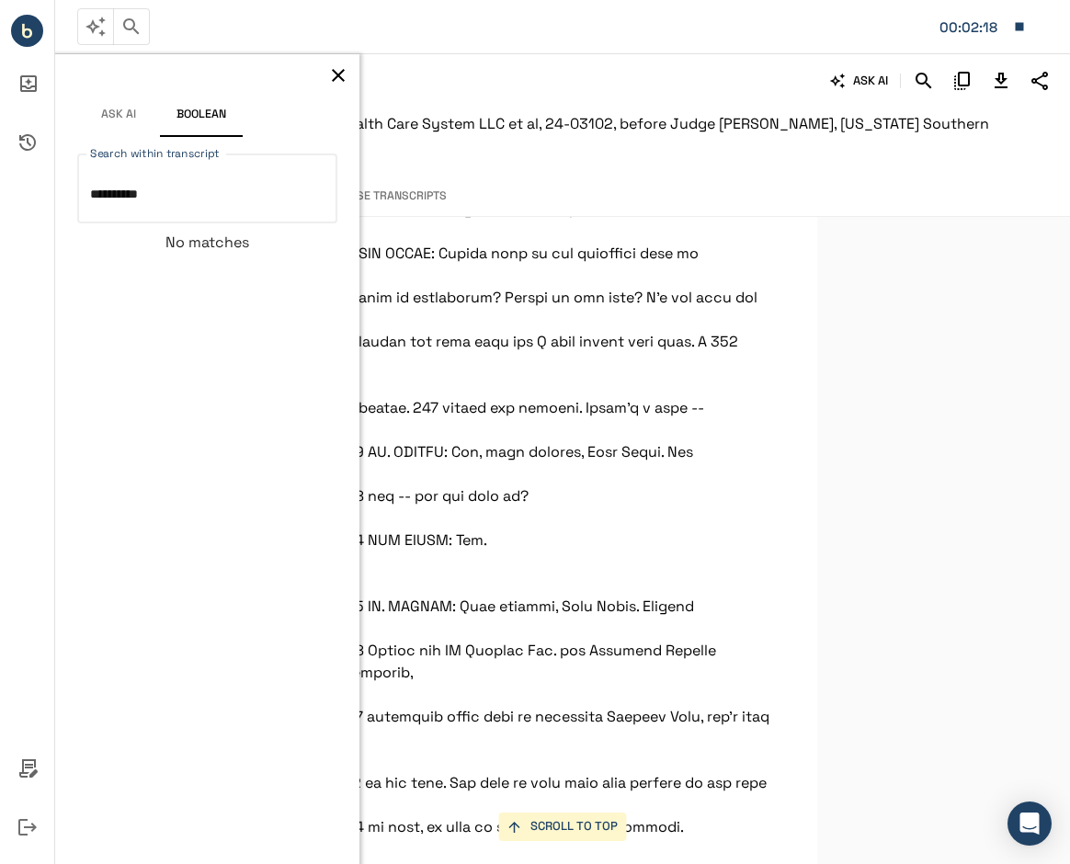
type textarea "**********"
click at [342, 87] on button "button" at bounding box center [338, 76] width 28 height 28
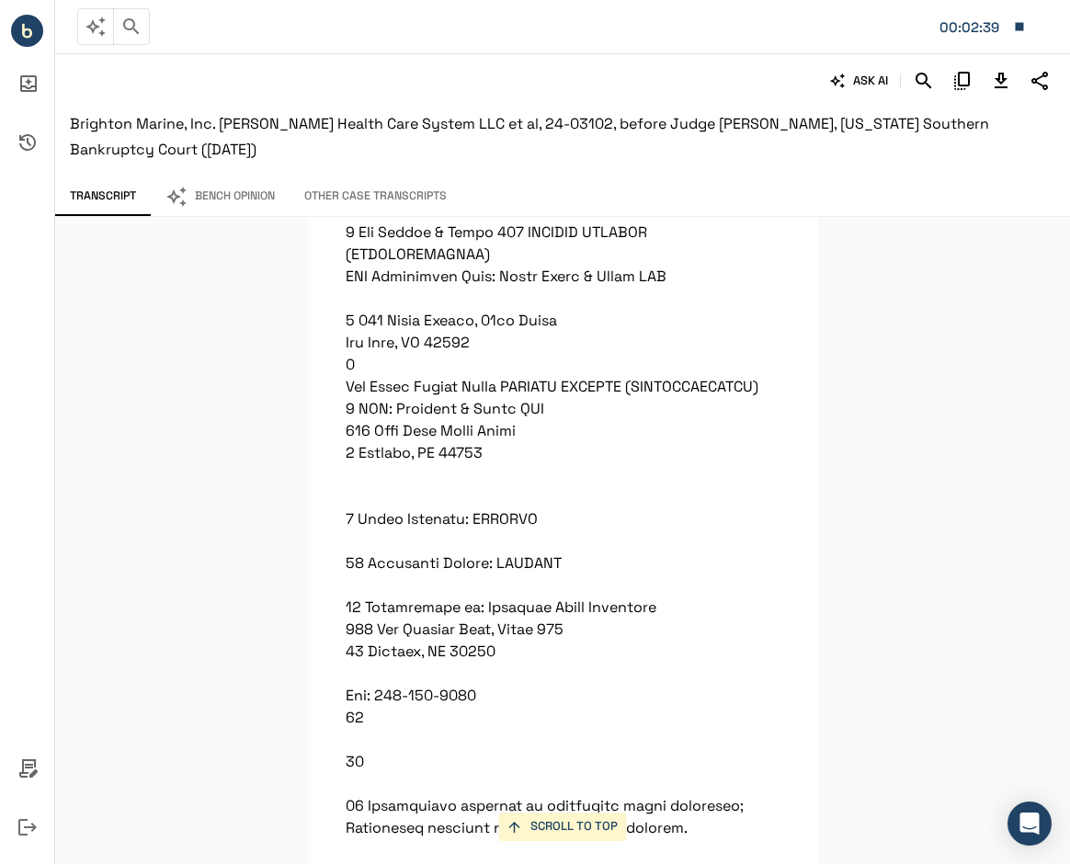
scroll to position [2909, 0]
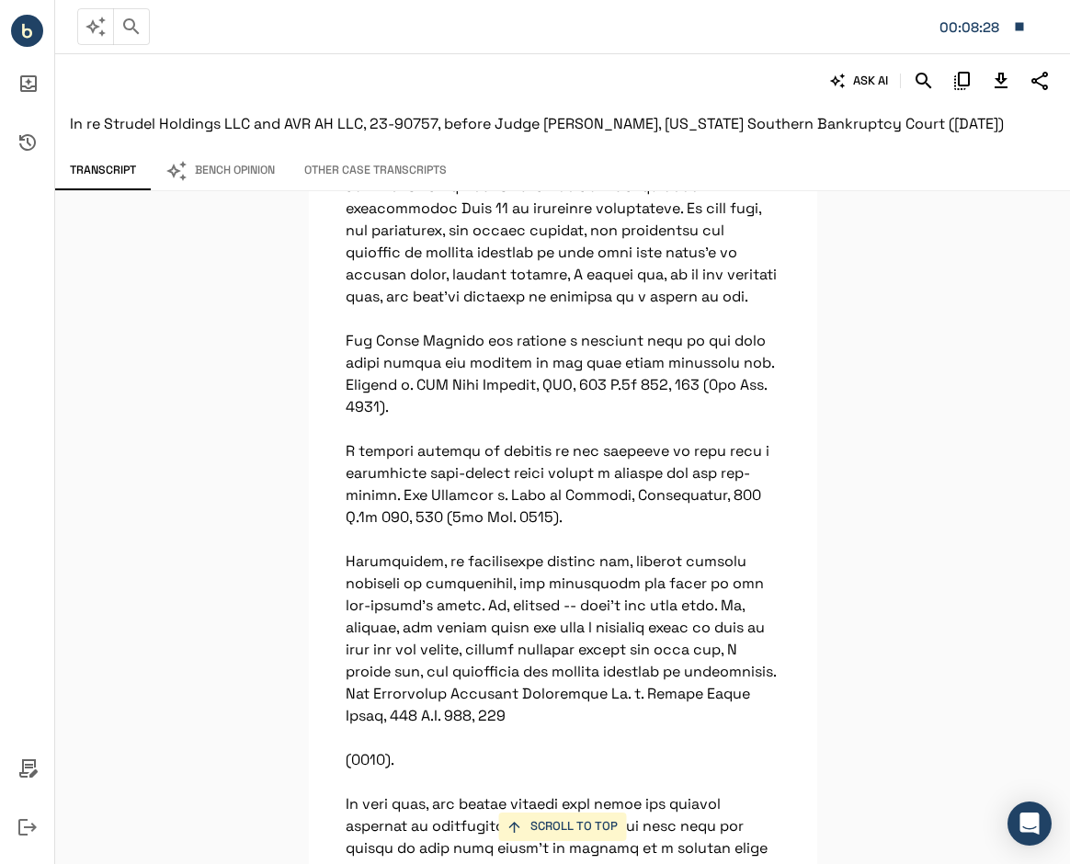
scroll to position [2805, 0]
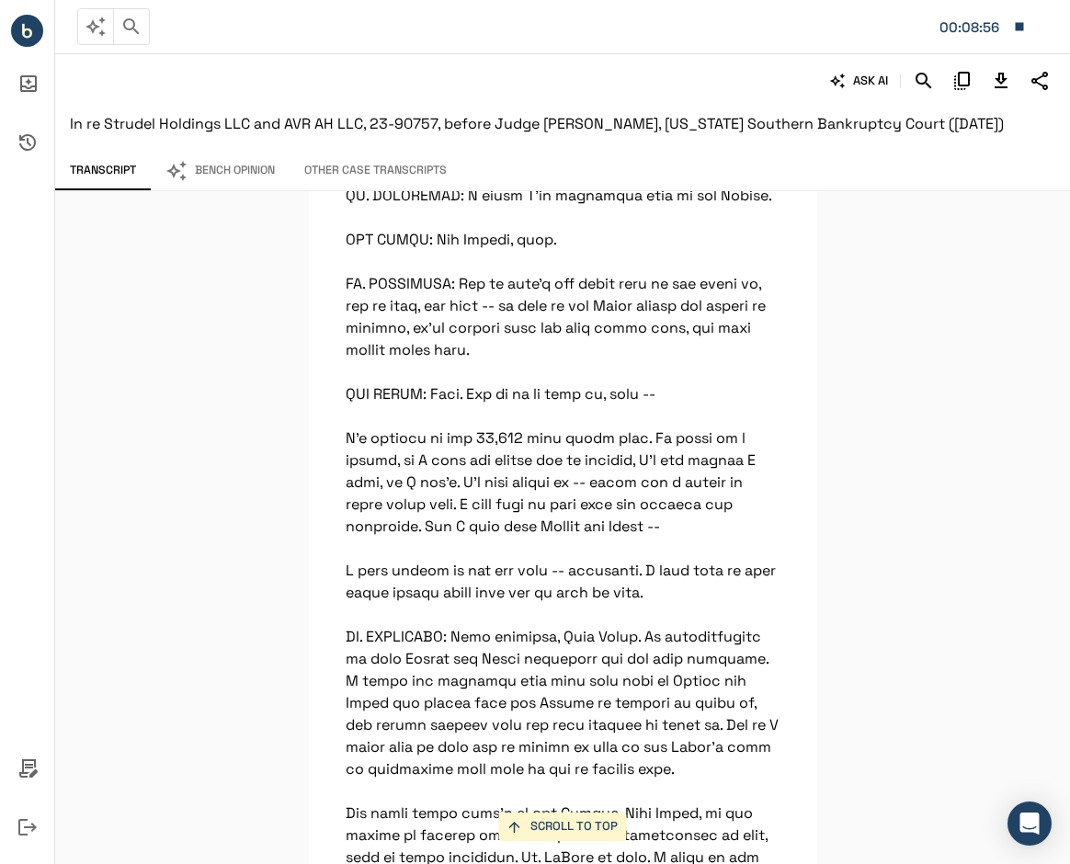
scroll to position [1753, 0]
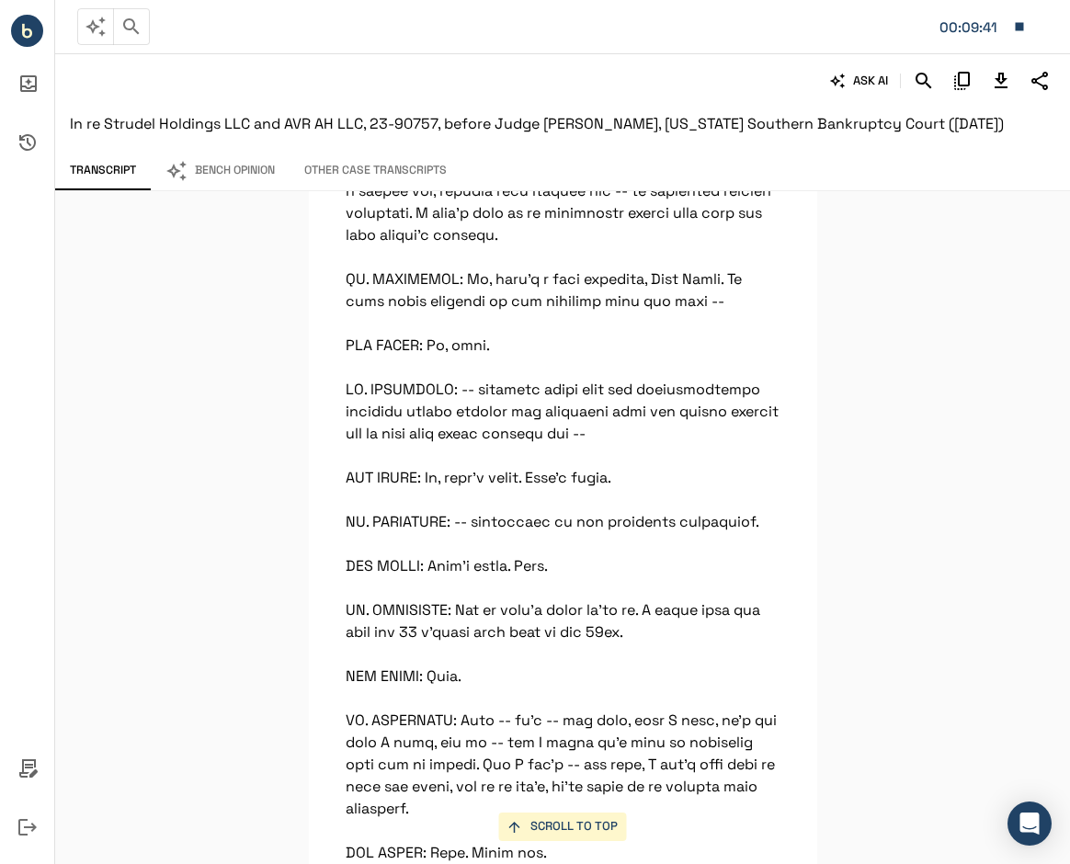
scroll to position [5882, 0]
